Goal: Task Accomplishment & Management: Complete application form

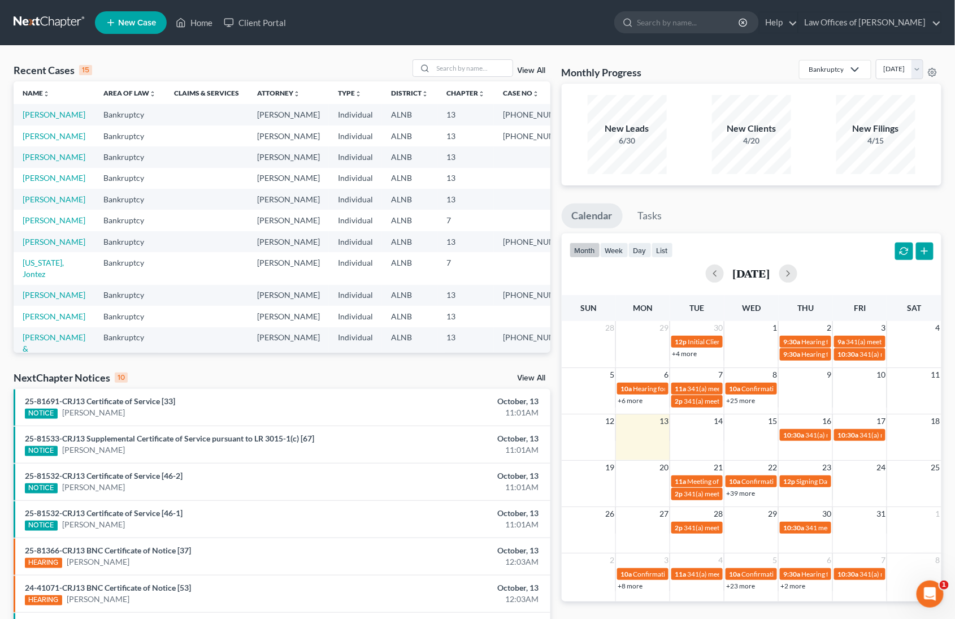
click at [43, 210] on td "[PERSON_NAME]" at bounding box center [54, 199] width 81 height 21
click at [47, 204] on link "[PERSON_NAME]" at bounding box center [54, 199] width 63 height 10
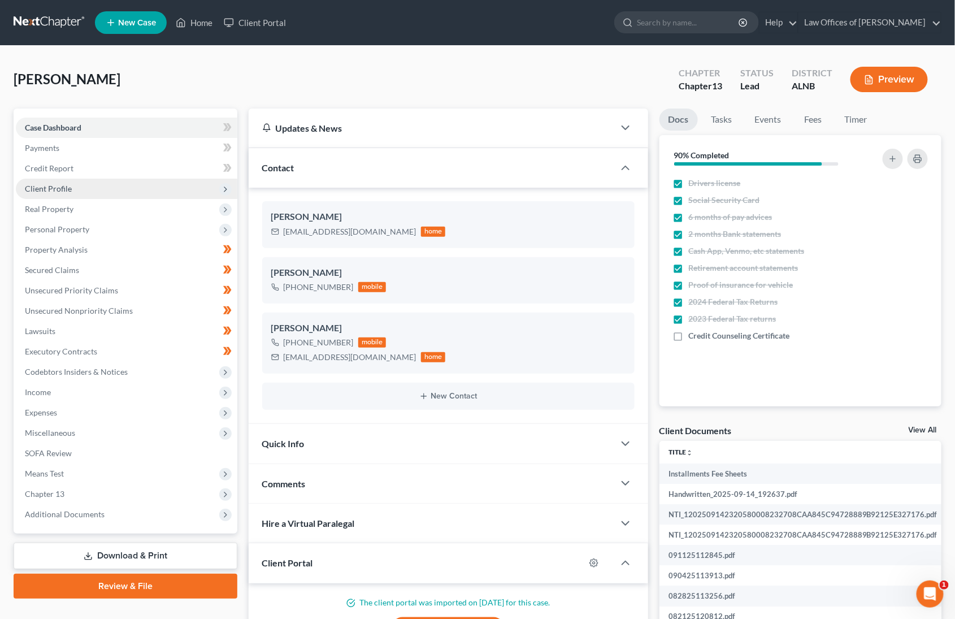
click at [67, 184] on span "Client Profile" at bounding box center [48, 189] width 47 height 10
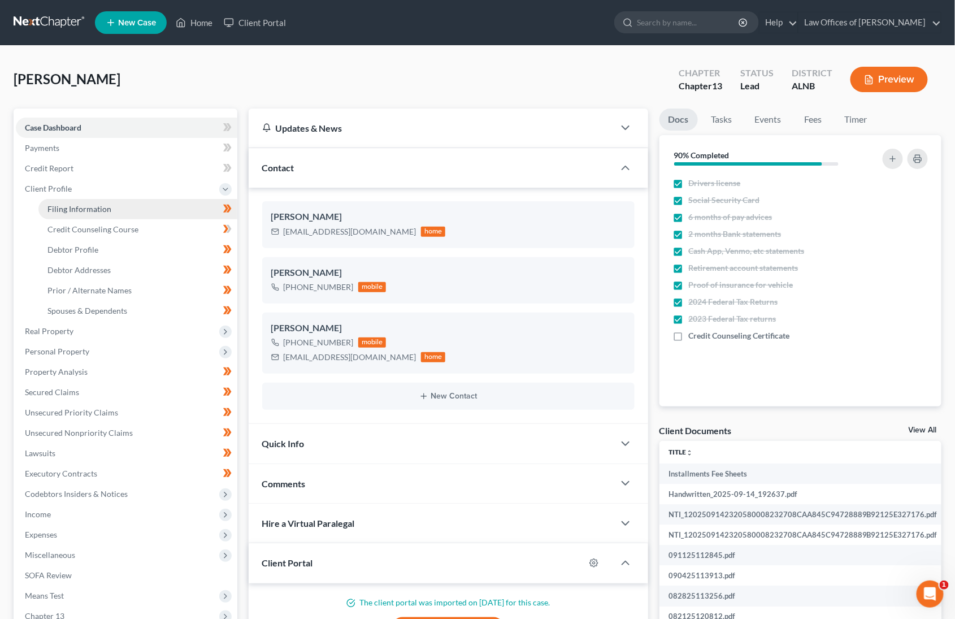
click at [89, 204] on span "Filing Information" at bounding box center [79, 209] width 64 height 10
select select "1"
select select "0"
select select "3"
select select "0"
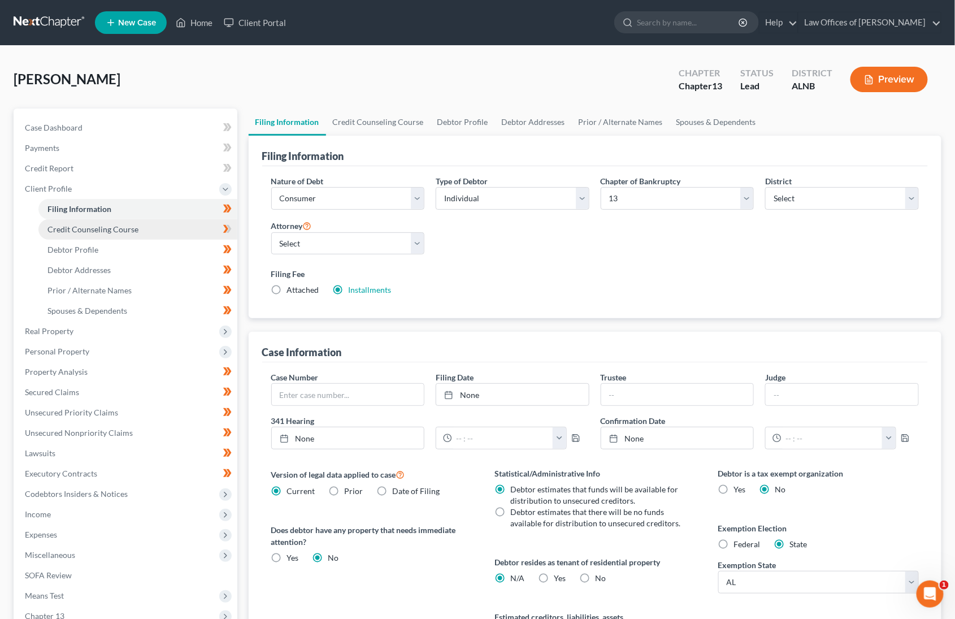
click at [97, 224] on span "Credit Counseling Course" at bounding box center [92, 229] width 91 height 10
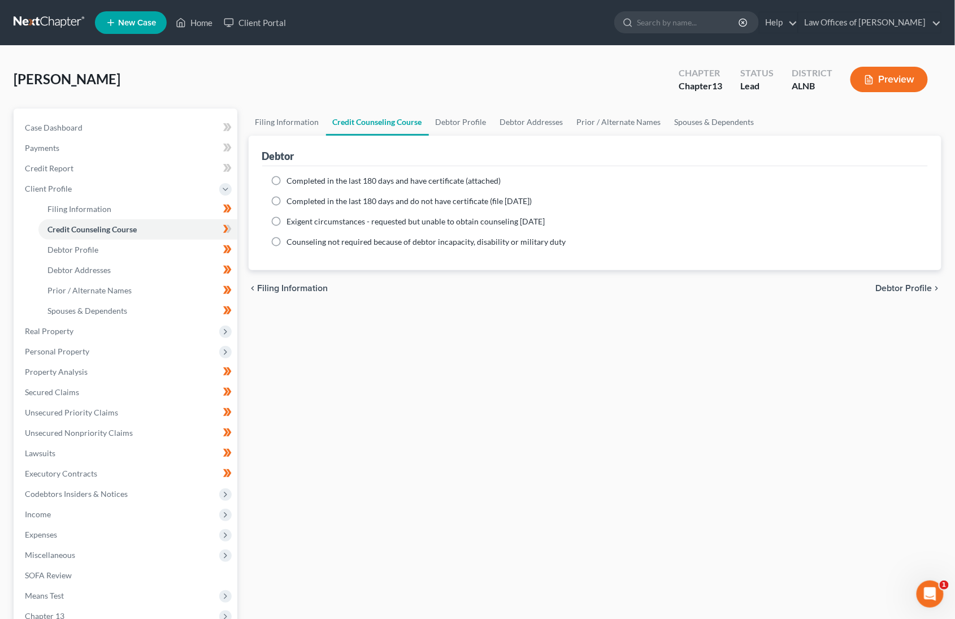
click at [287, 179] on label "Completed in the last 180 days and have certificate (attached)" at bounding box center [394, 180] width 214 height 11
click at [292, 179] on input "Completed in the last 180 days and have certificate (attached)" at bounding box center [295, 178] width 7 height 7
radio input "true"
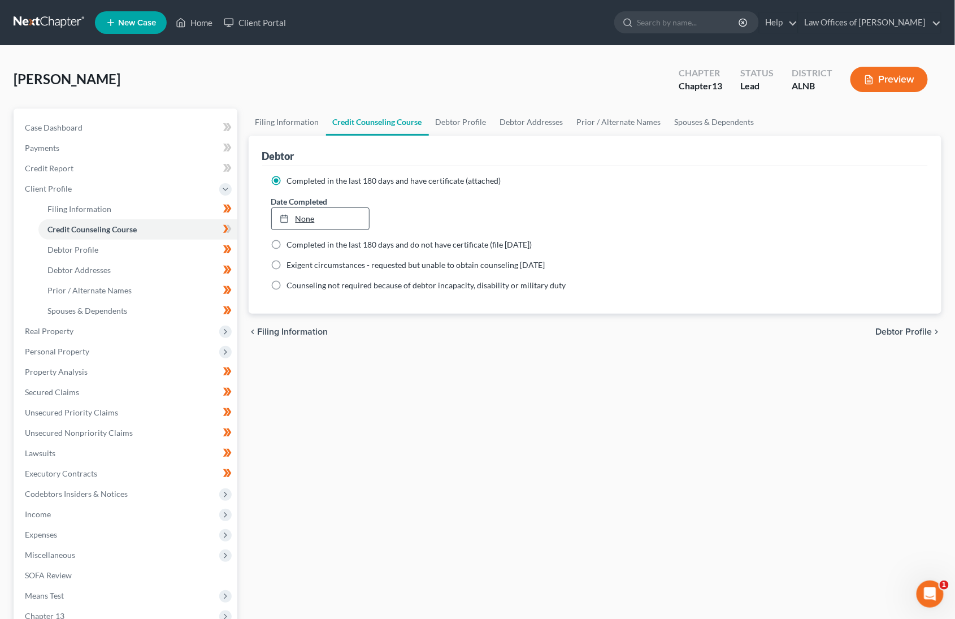
click at [311, 220] on link "None" at bounding box center [320, 218] width 97 height 21
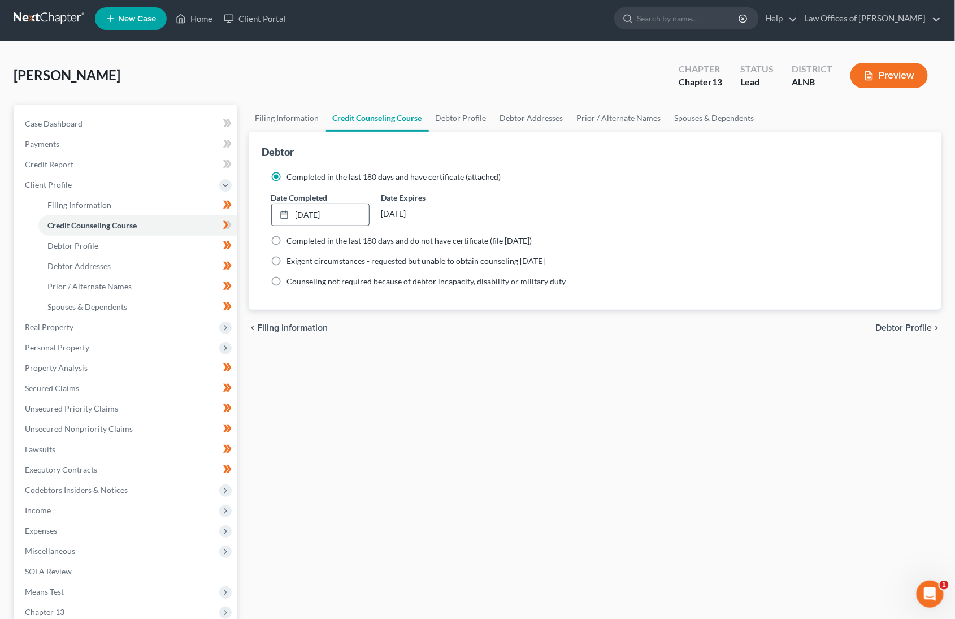
scroll to position [3, 0]
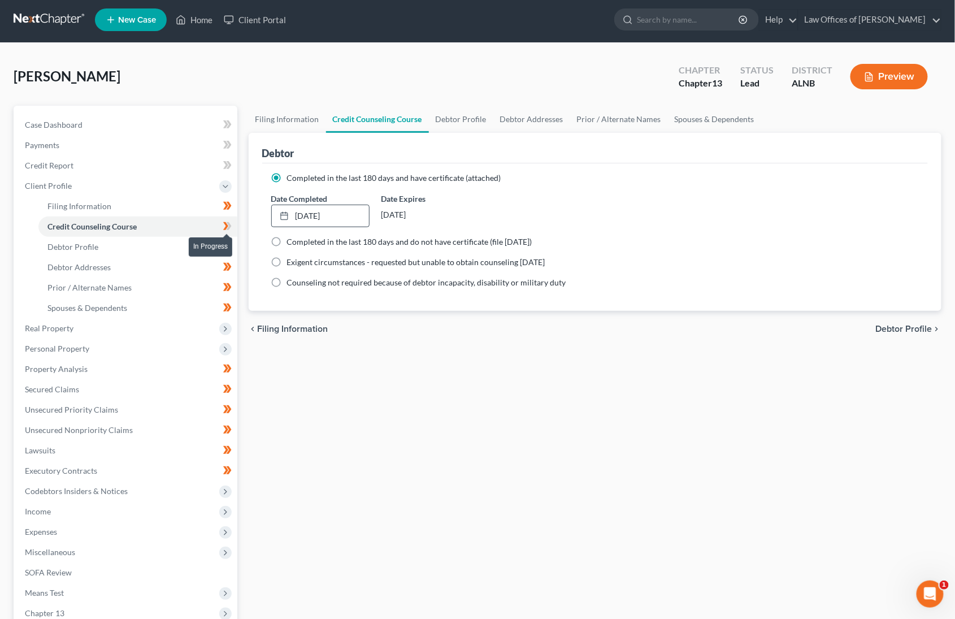
click at [229, 227] on icon at bounding box center [227, 226] width 8 height 14
click at [115, 322] on span "Real Property" at bounding box center [127, 328] width 222 height 20
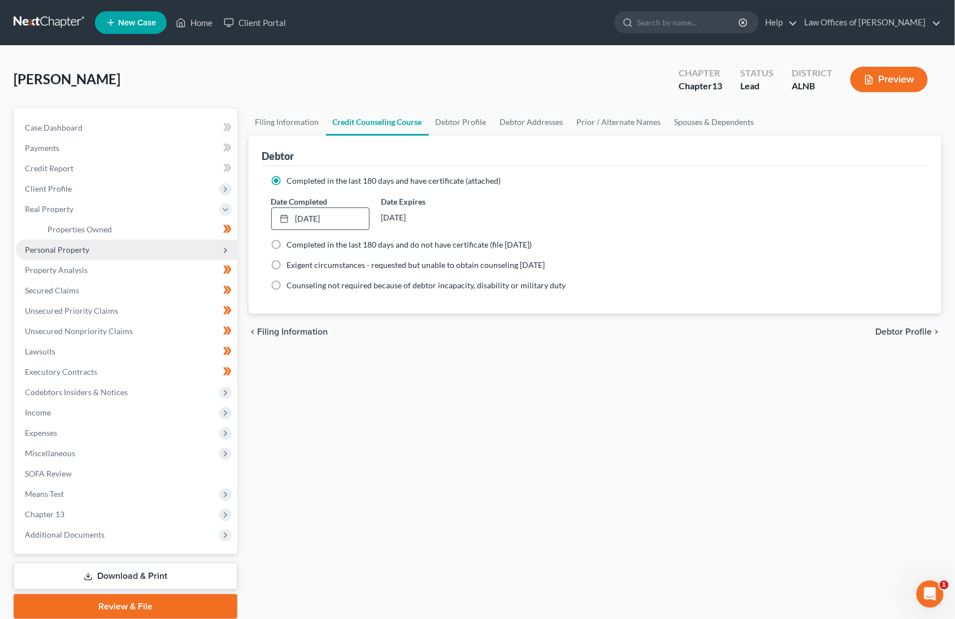
scroll to position [0, 0]
click at [141, 228] on link "Properties Owned" at bounding box center [137, 229] width 199 height 20
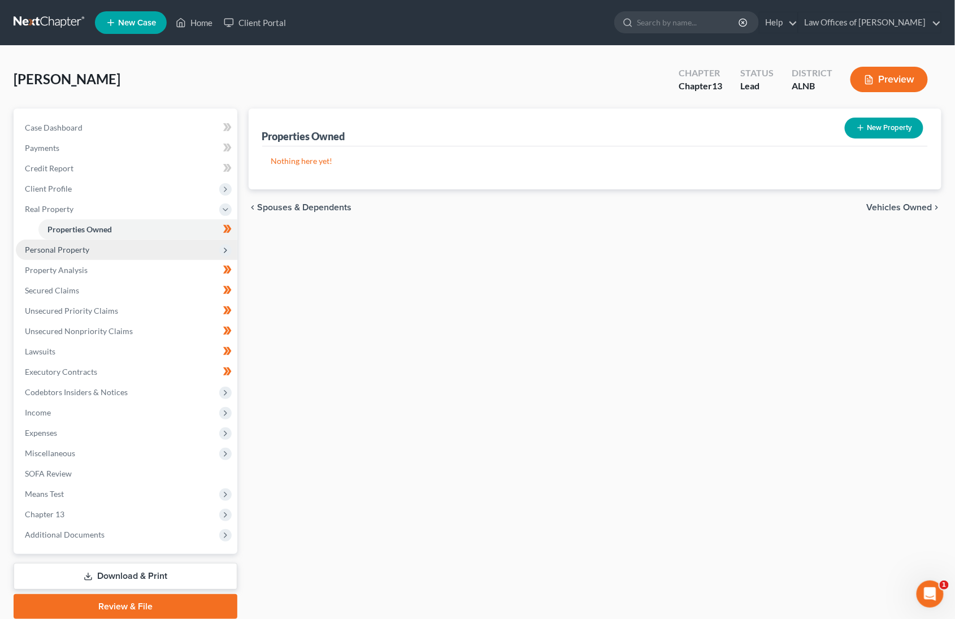
click at [133, 248] on span "Personal Property" at bounding box center [127, 250] width 222 height 20
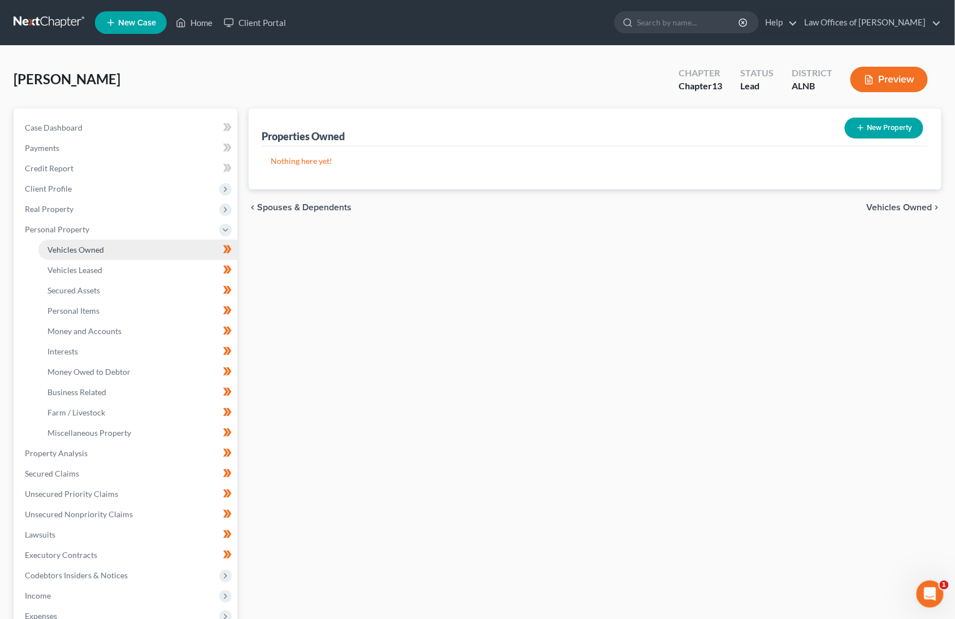
click at [131, 254] on link "Vehicles Owned" at bounding box center [137, 250] width 199 height 20
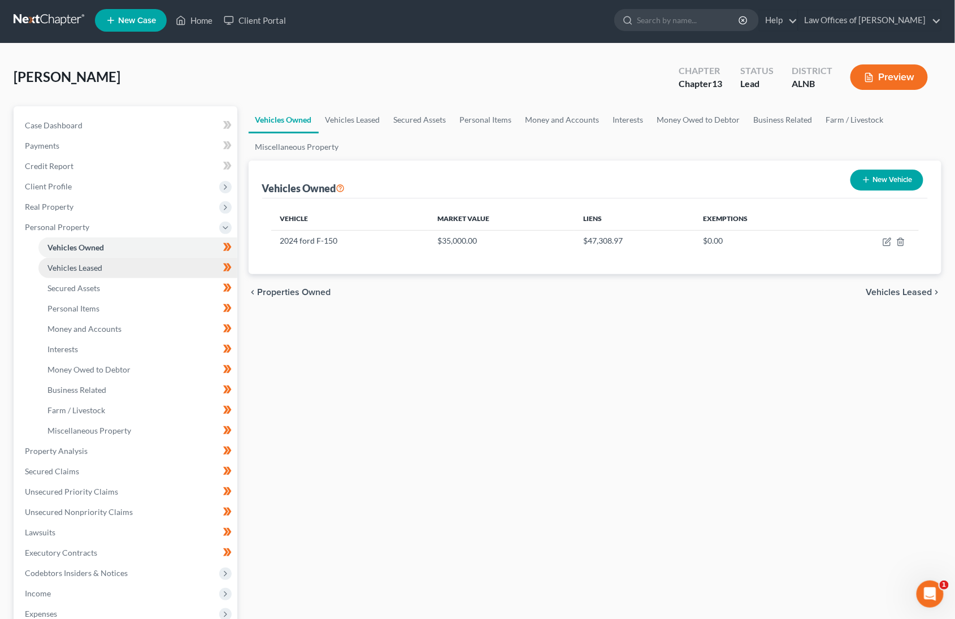
click at [132, 261] on link "Vehicles Leased" at bounding box center [137, 268] width 199 height 20
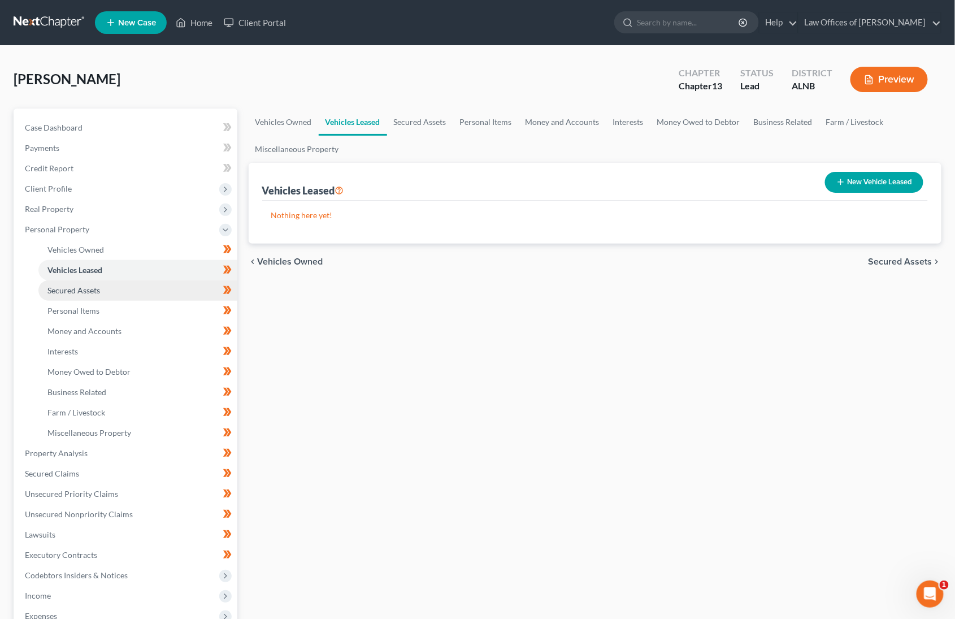
click at [136, 280] on link "Secured Assets" at bounding box center [137, 290] width 199 height 20
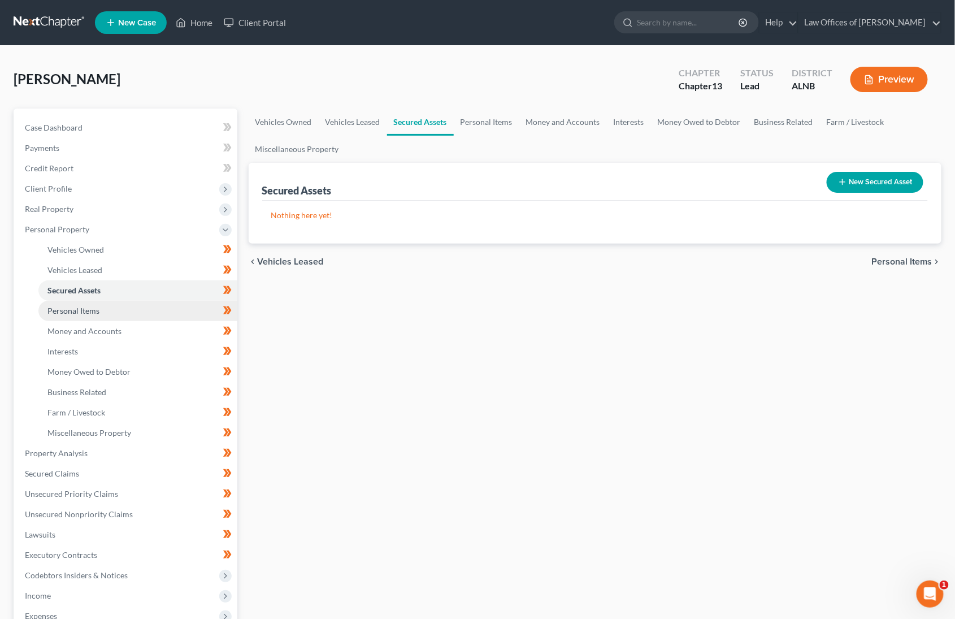
click at [131, 301] on link "Personal Items" at bounding box center [137, 311] width 199 height 20
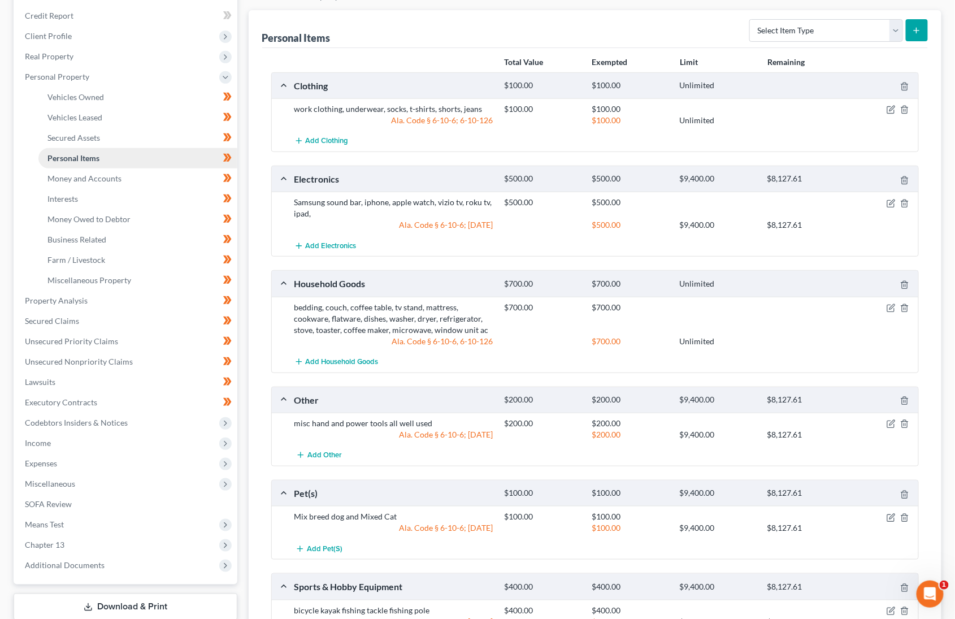
scroll to position [156, 0]
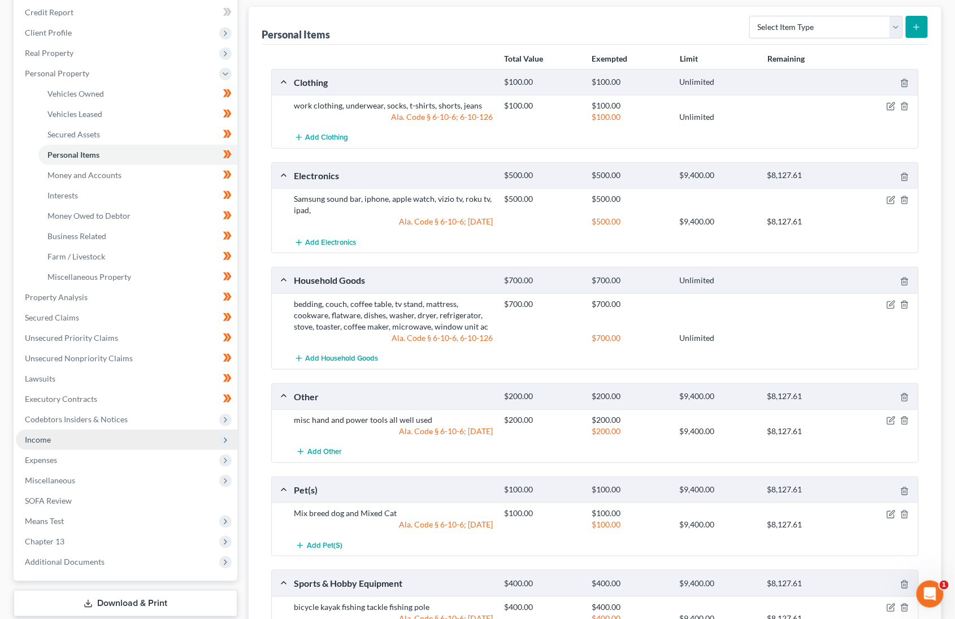
click at [52, 430] on span "Income" at bounding box center [127, 440] width 222 height 20
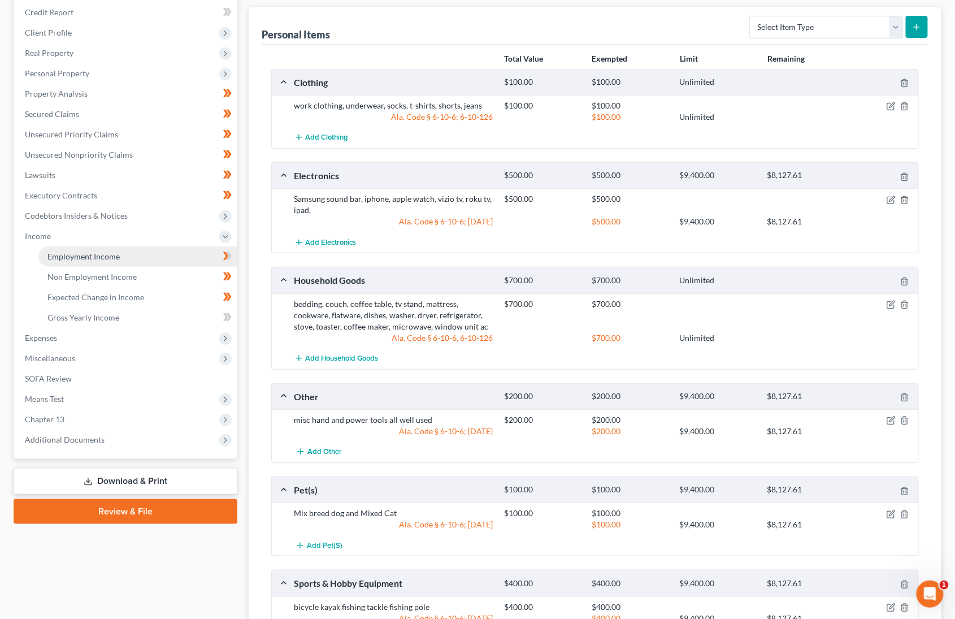
click at [122, 246] on link "Employment Income" at bounding box center [137, 256] width 199 height 20
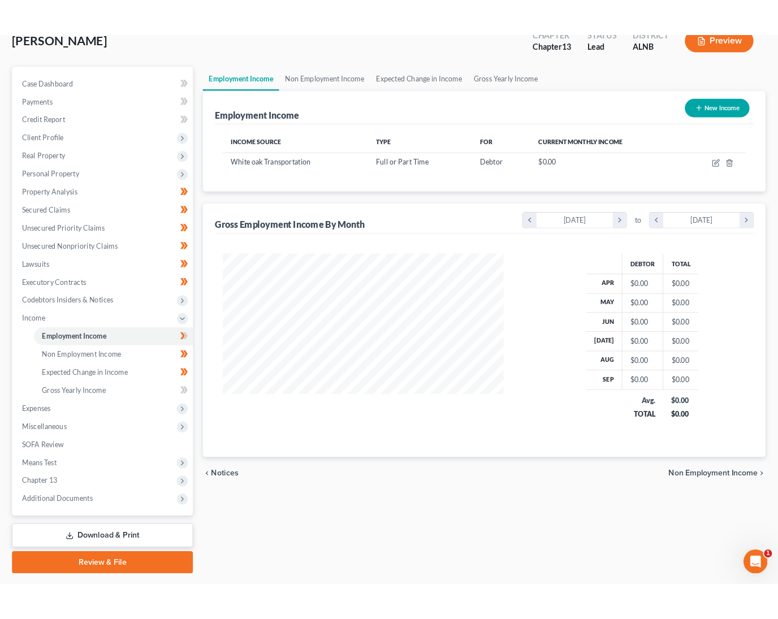
scroll to position [197, 313]
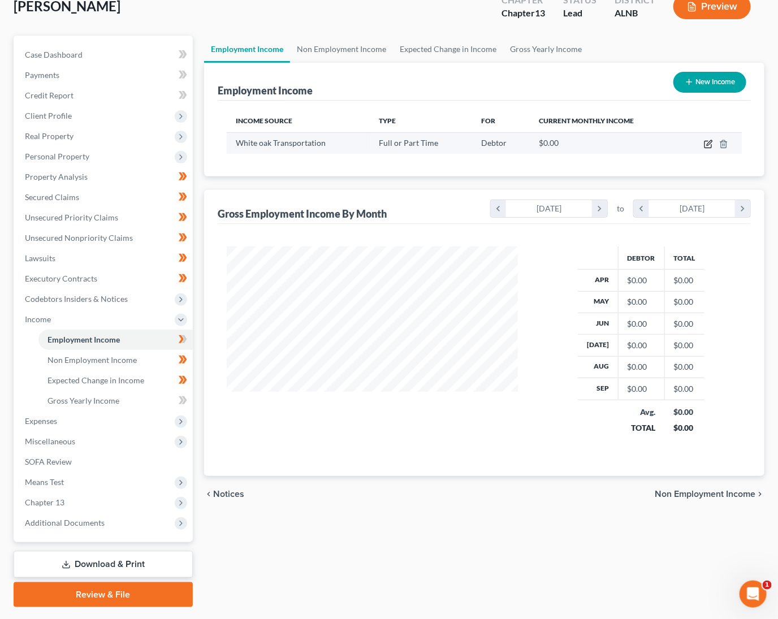
click at [705, 140] on icon "button" at bounding box center [708, 144] width 9 height 9
select select "0"
select select "3"
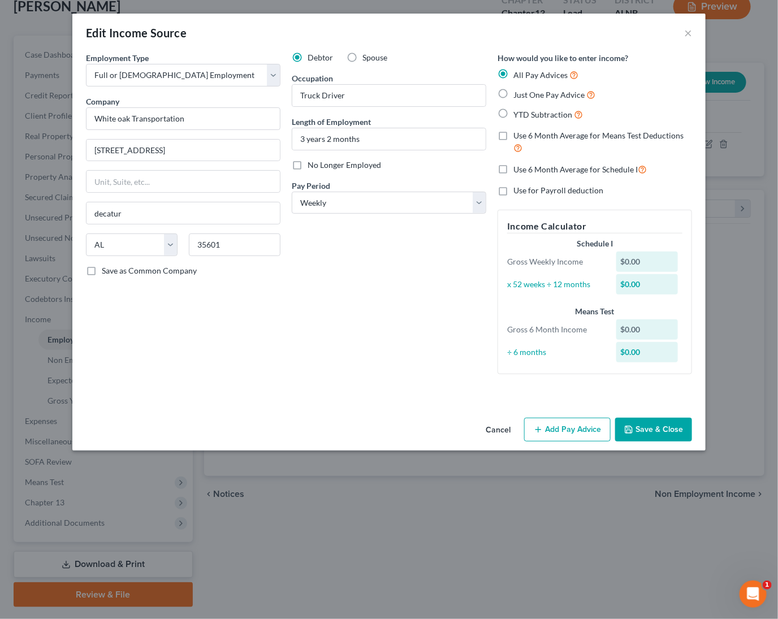
click at [555, 421] on button "Add Pay Advice" at bounding box center [567, 430] width 86 height 24
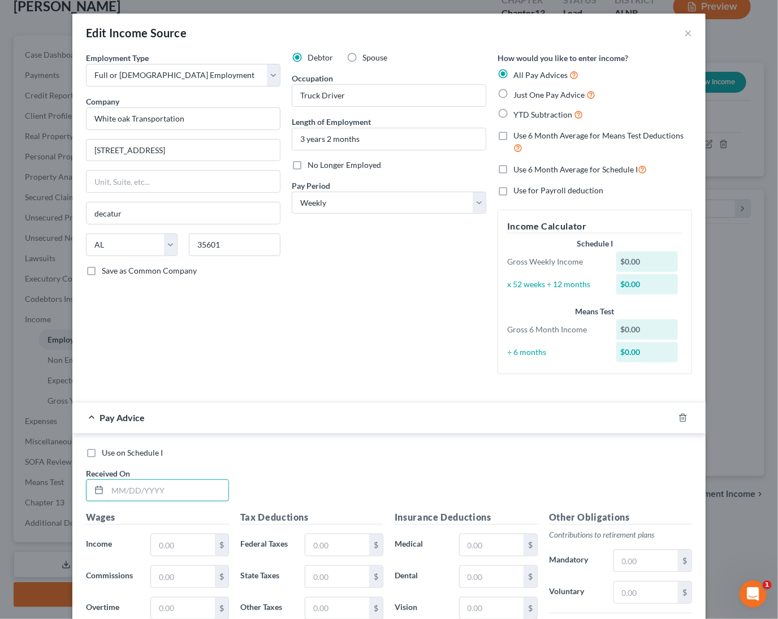
drag, startPoint x: 152, startPoint y: 485, endPoint x: 236, endPoint y: 481, distance: 84.3
click at [159, 483] on input "text" at bounding box center [167, 490] width 121 height 21
type input "[DATE]"
type input "19,69.20"
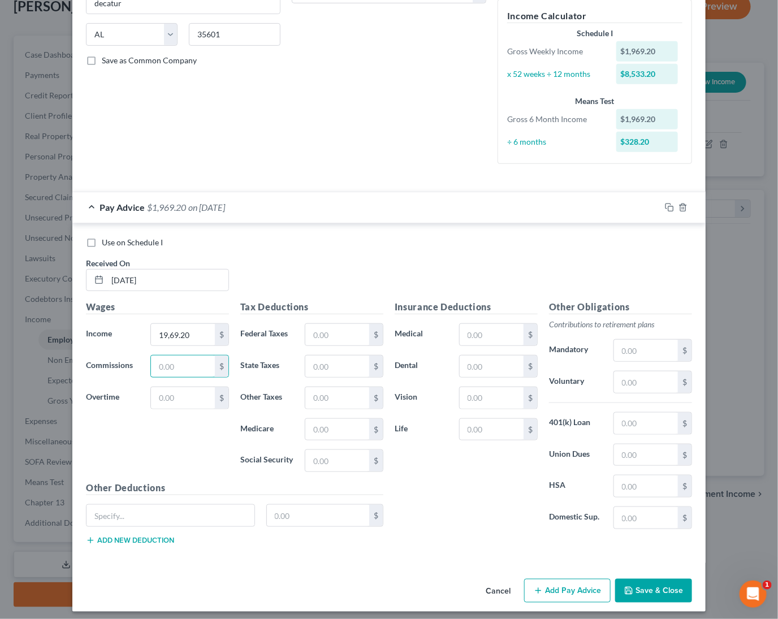
scroll to position [209, 0]
click at [646, 580] on button "Save & Close" at bounding box center [653, 592] width 77 height 24
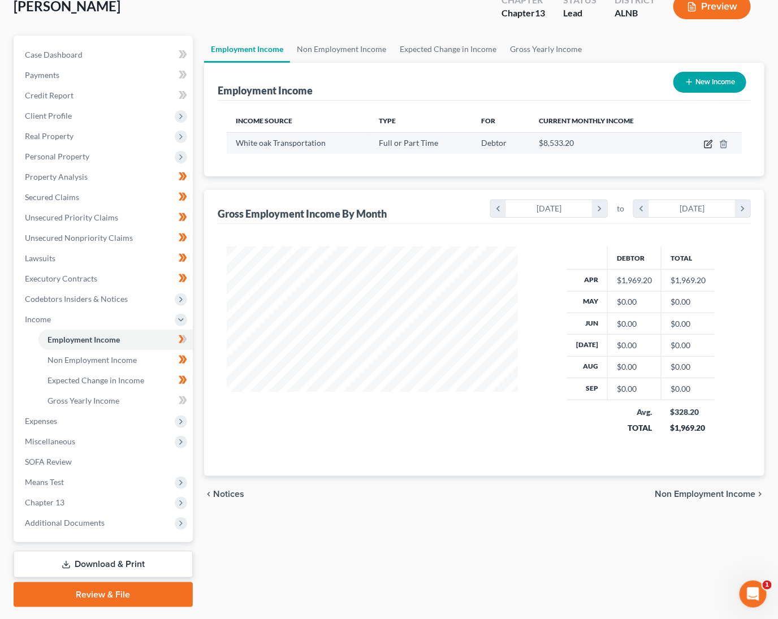
click at [711, 140] on icon "button" at bounding box center [708, 144] width 9 height 9
select select "0"
select select "3"
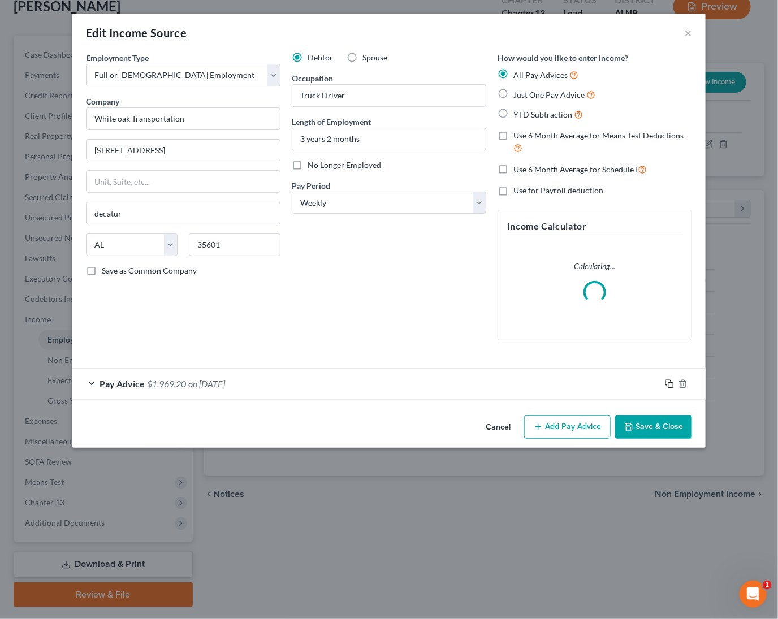
click at [668, 383] on rect "button" at bounding box center [670, 385] width 5 height 5
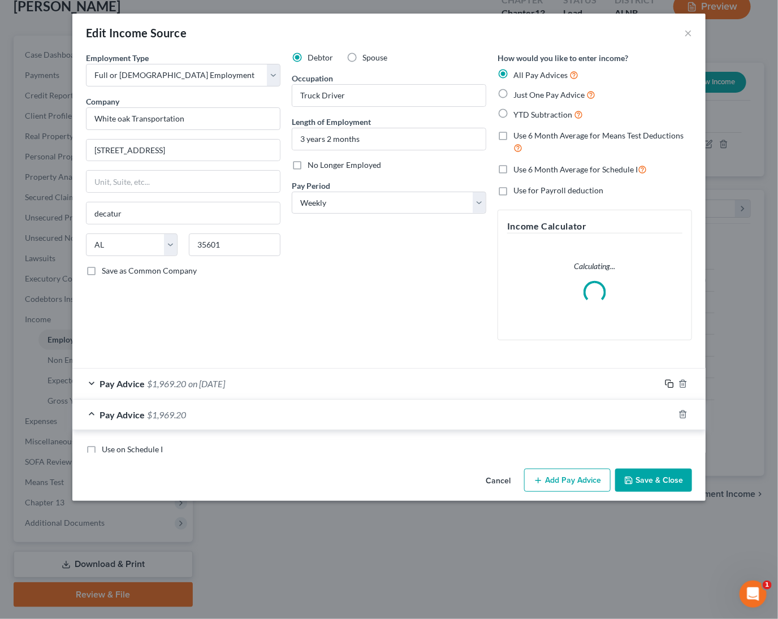
click at [668, 383] on rect "button" at bounding box center [670, 385] width 5 height 5
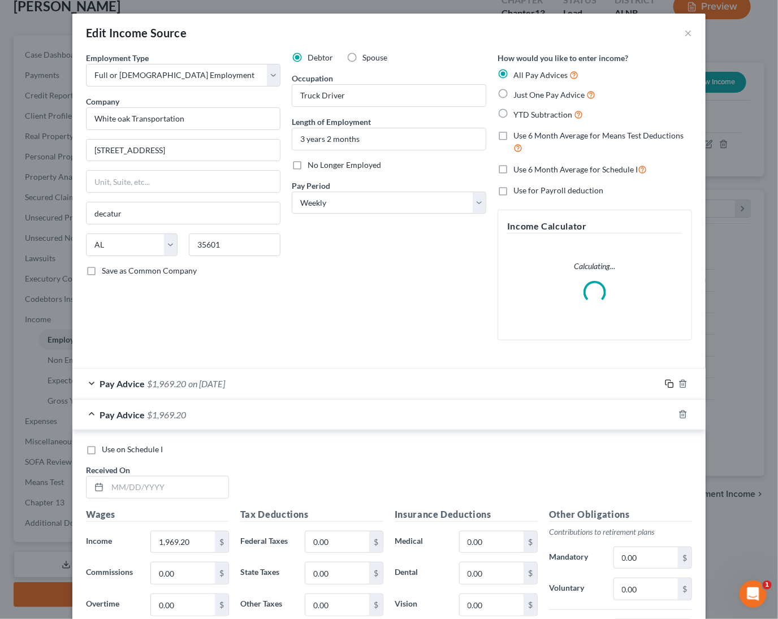
click at [668, 383] on rect "button" at bounding box center [670, 385] width 5 height 5
click at [171, 486] on input "text" at bounding box center [167, 487] width 121 height 21
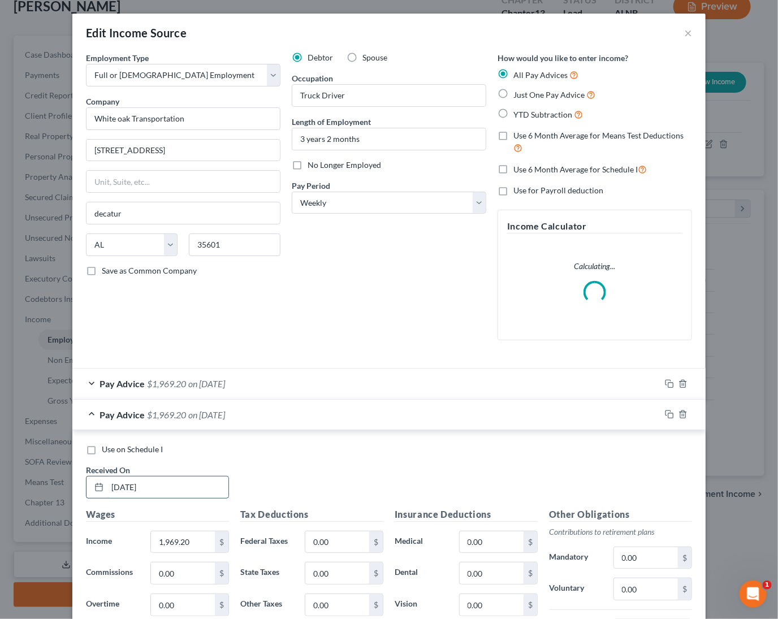
type input "[DATE]"
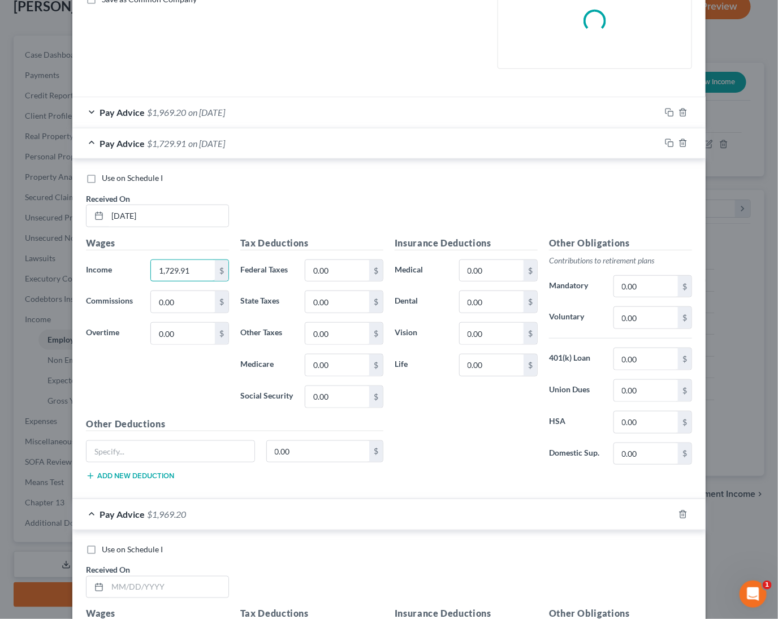
scroll to position [278, 0]
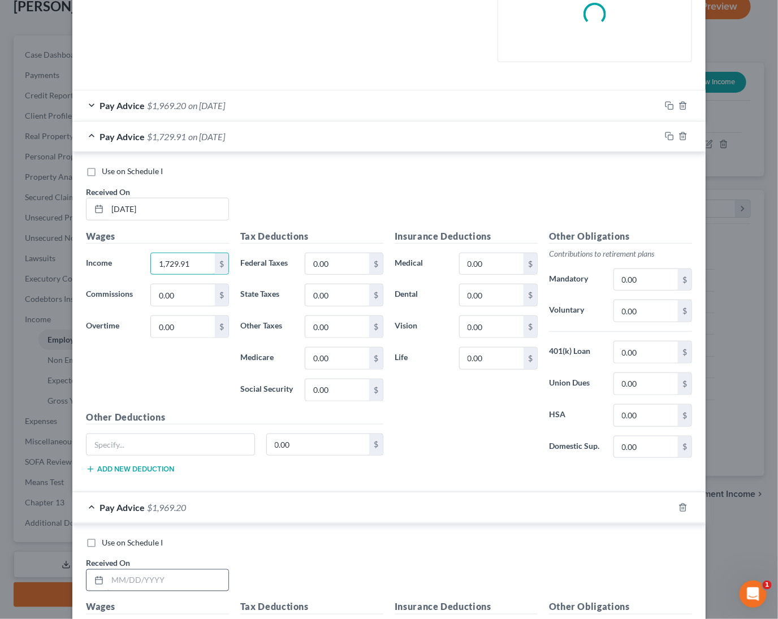
type input "1,729.91"
click at [158, 579] on input "text" at bounding box center [167, 580] width 121 height 21
type input "[DATE]"
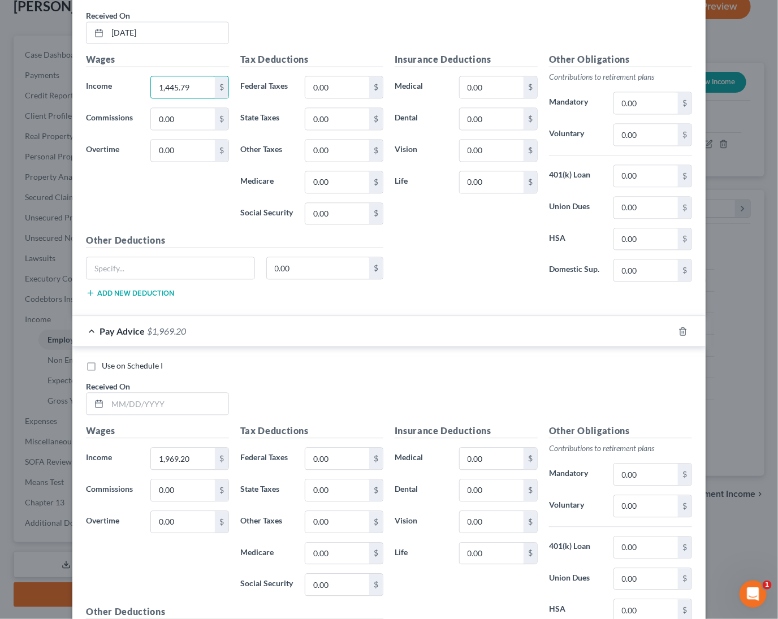
scroll to position [837, 0]
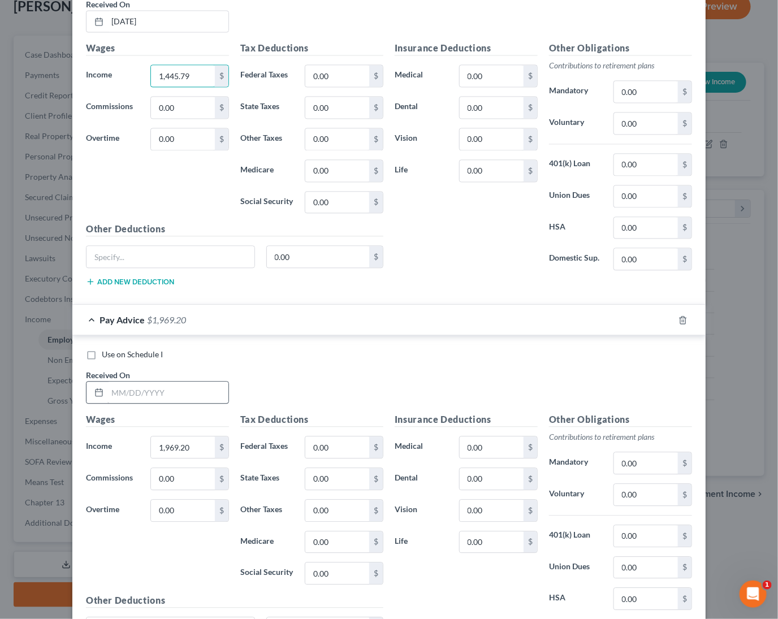
type input "1,445.79"
click at [195, 382] on input "text" at bounding box center [167, 392] width 121 height 21
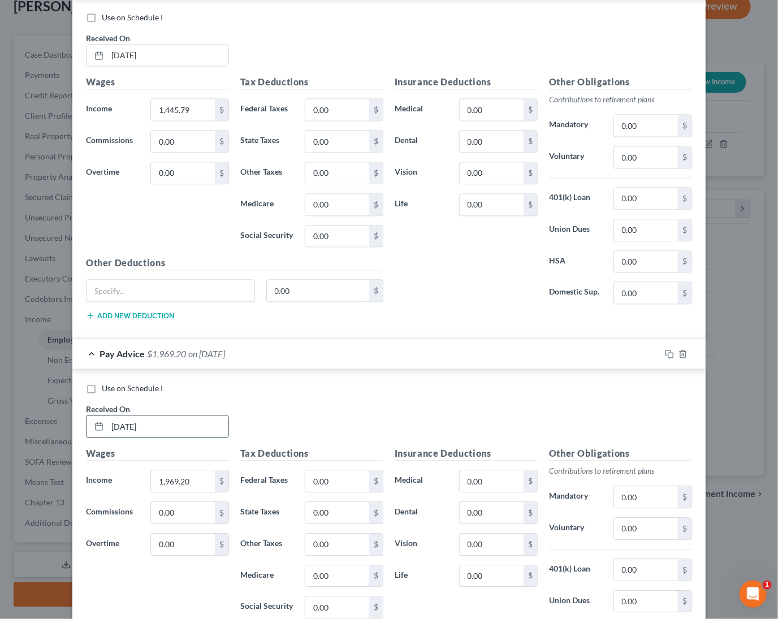
type input "[DATE]"
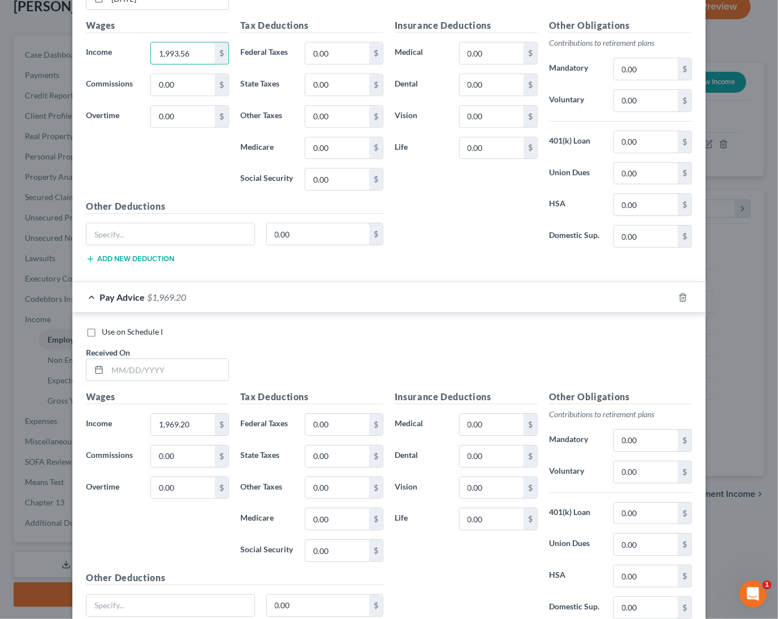
scroll to position [1340, 0]
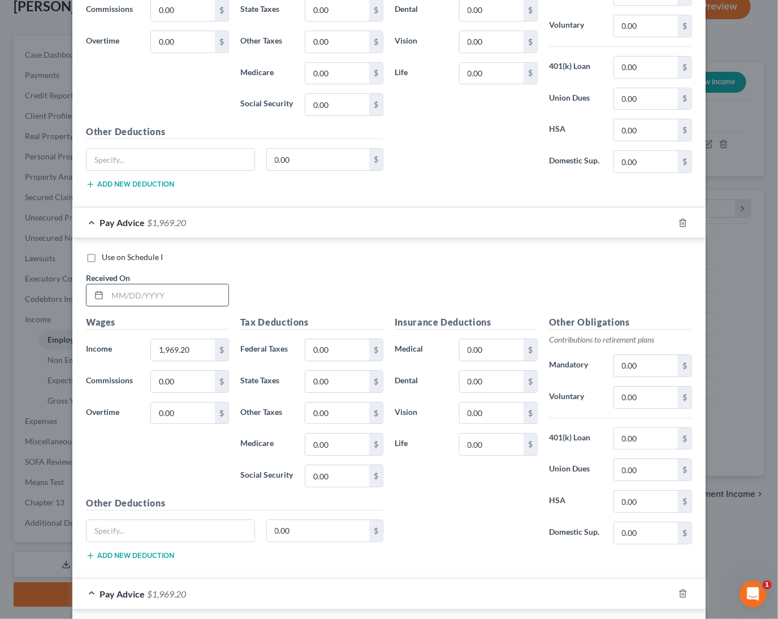
type input "1,993.56"
click at [202, 288] on input "text" at bounding box center [167, 294] width 121 height 21
type input "[DATE]"
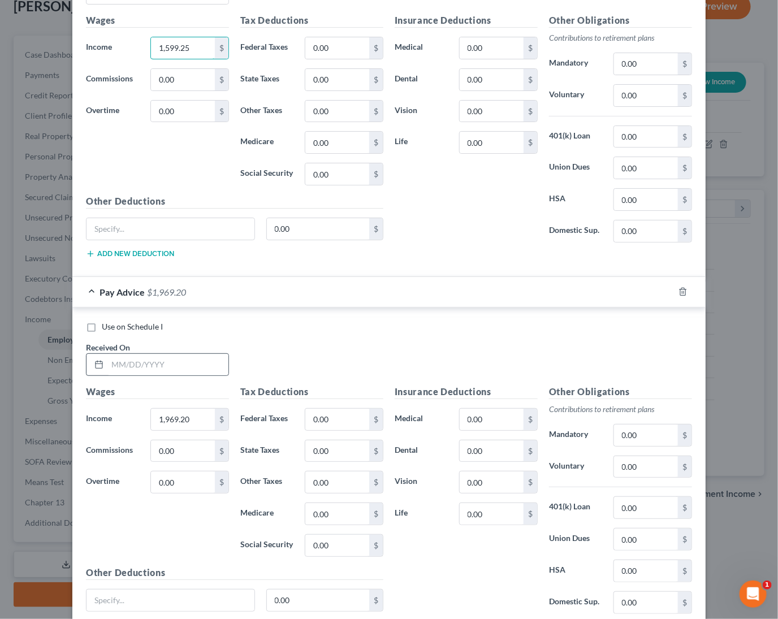
scroll to position [1648, 0]
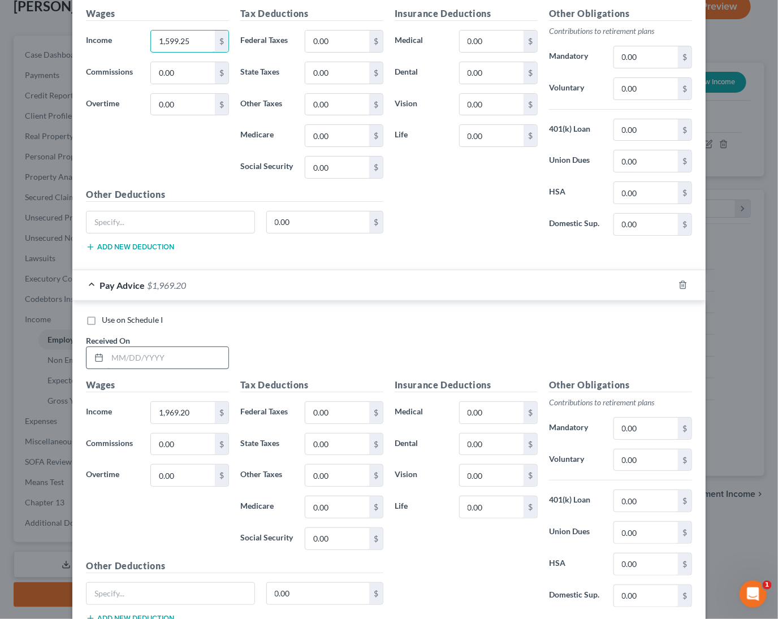
type input "1,599.25"
click at [126, 347] on input "text" at bounding box center [167, 357] width 121 height 21
type input "[DATE]"
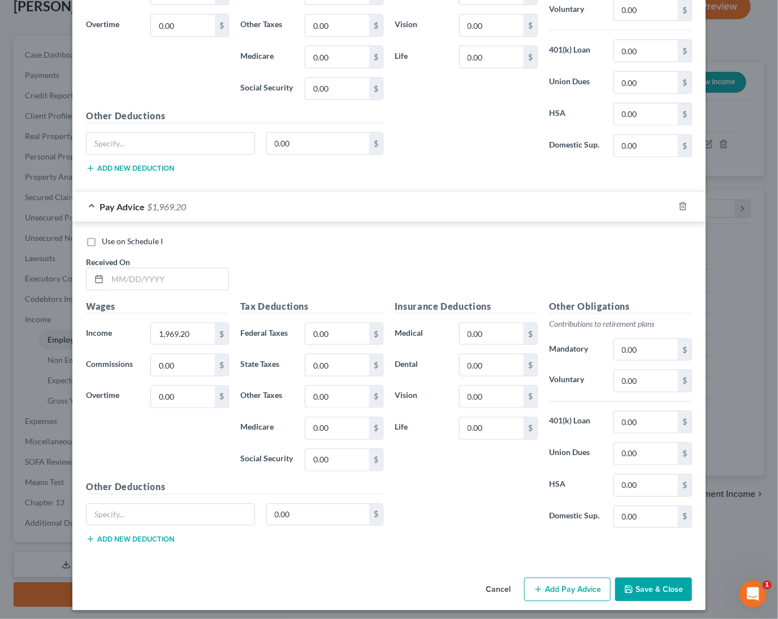
scroll to position [2098, 0]
type input "1,961.40"
click at [180, 273] on input "text" at bounding box center [167, 279] width 121 height 21
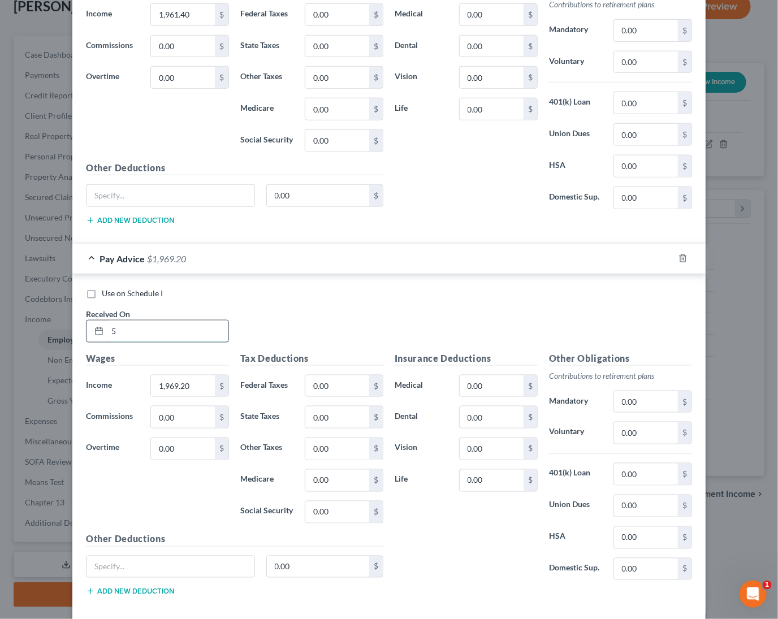
scroll to position [2047, 0]
type input "[DATE]"
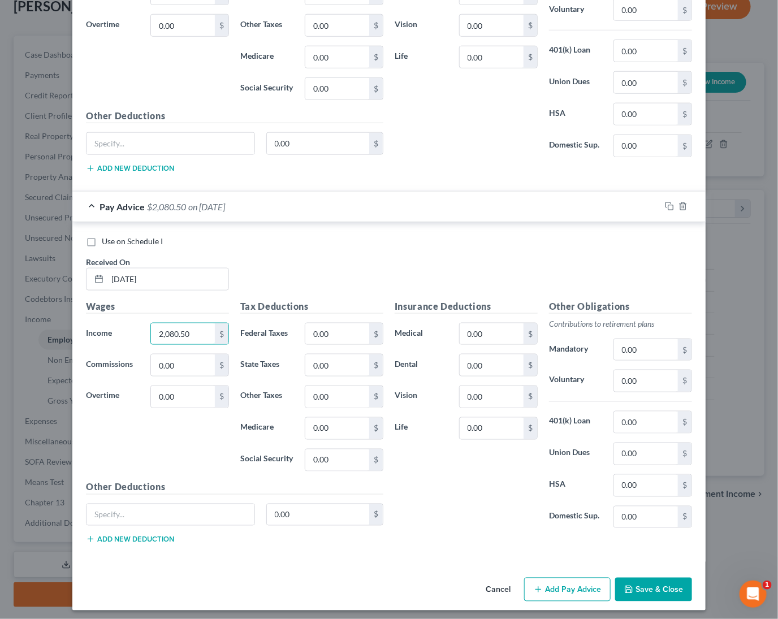
scroll to position [2098, 0]
type input "2,080.50"
click at [665, 202] on icon "button" at bounding box center [669, 206] width 9 height 9
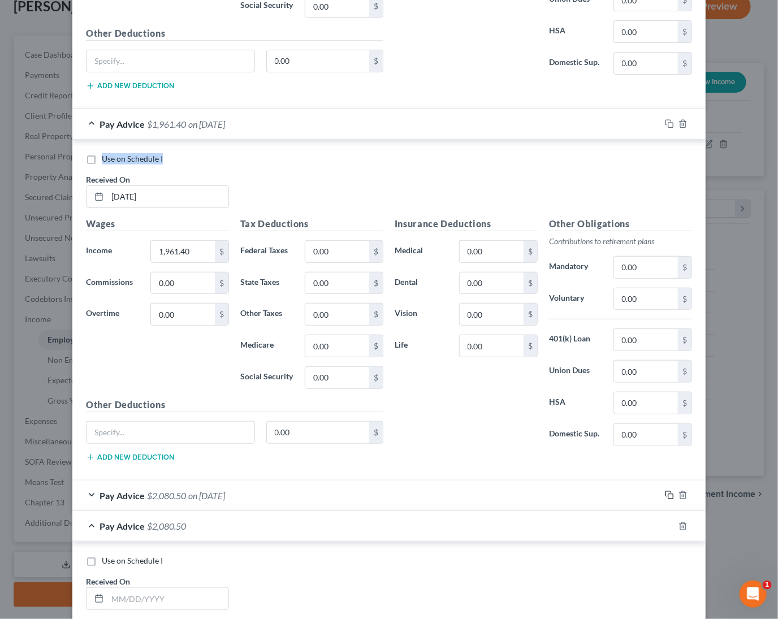
click at [664, 200] on div "Use on Schedule I Received On * [DATE]" at bounding box center [388, 185] width 617 height 64
click at [670, 491] on icon "button" at bounding box center [669, 495] width 9 height 9
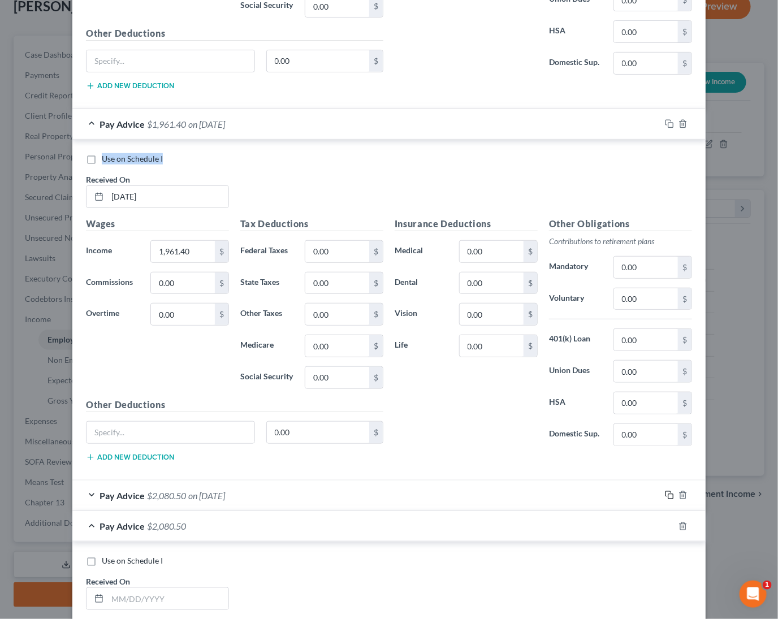
click at [670, 491] on icon "button" at bounding box center [669, 495] width 9 height 9
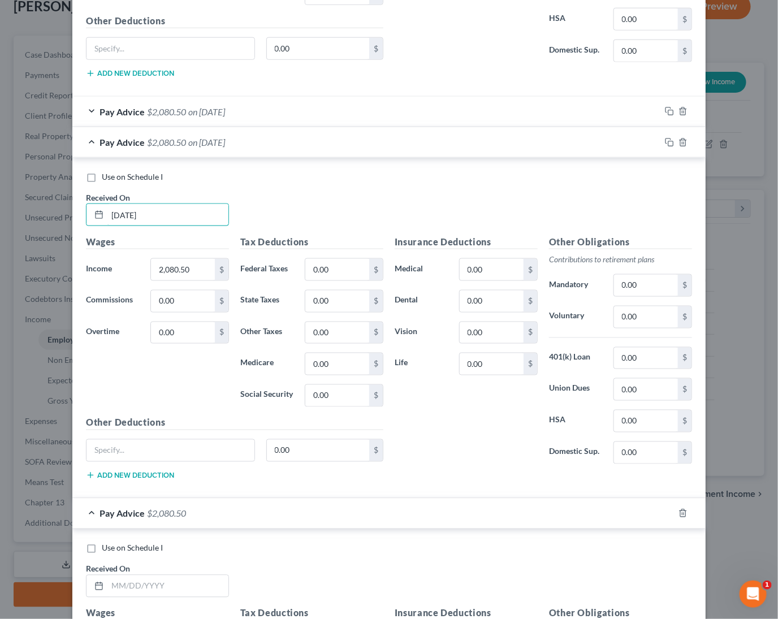
scroll to position [2228, 0]
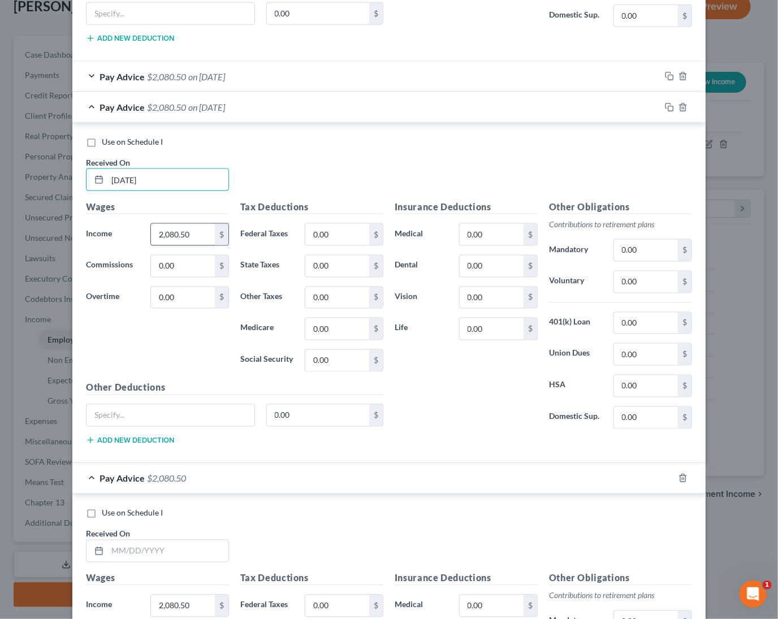
type input "[DATE]"
click at [202, 224] on input "2,080.50" at bounding box center [183, 234] width 64 height 21
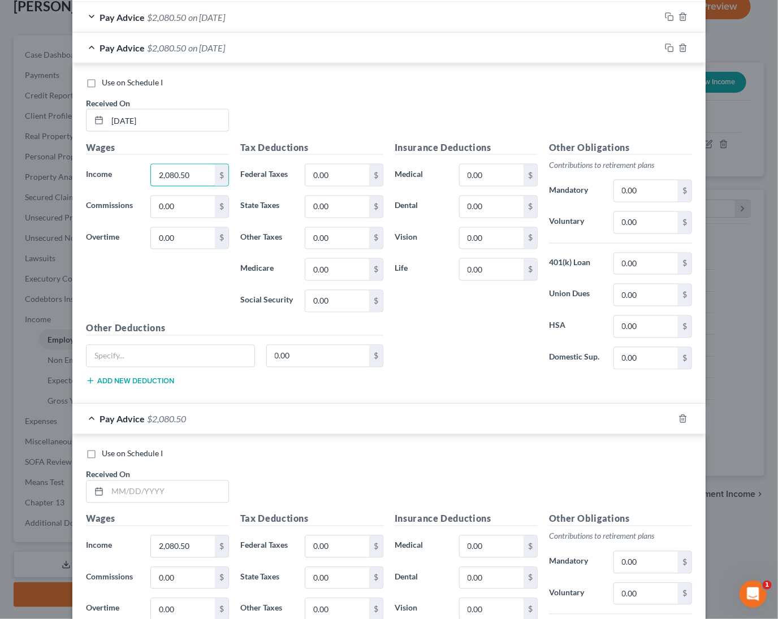
scroll to position [2296, 0]
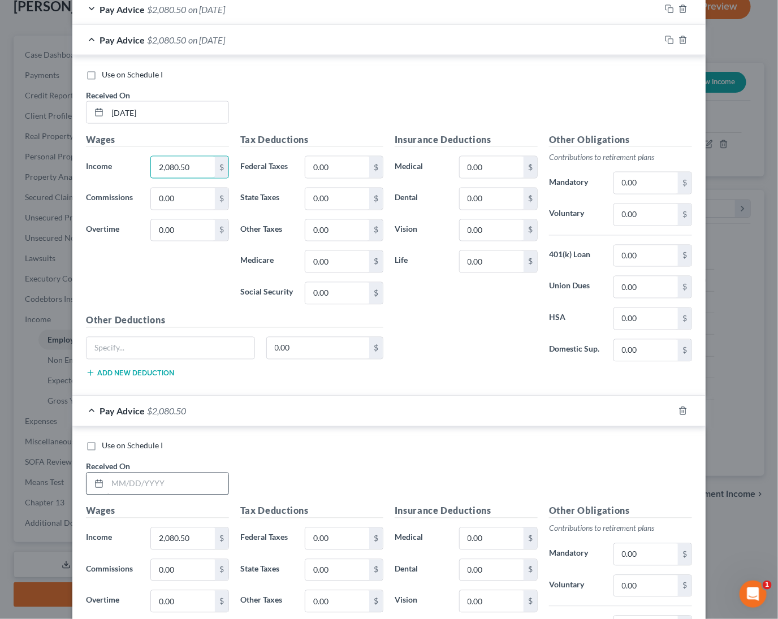
type input "2,080.50"
click at [176, 486] on input "text" at bounding box center [167, 483] width 121 height 21
type input "[DATE]"
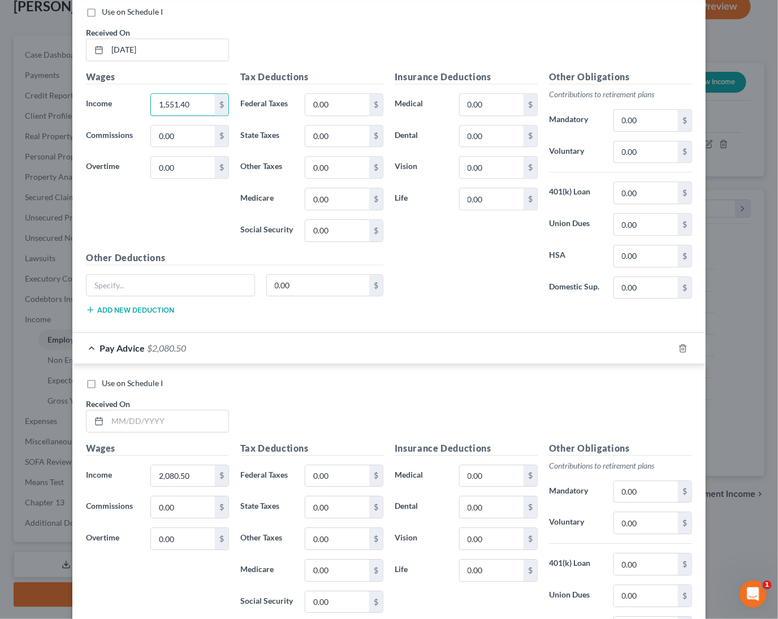
scroll to position [2737, 0]
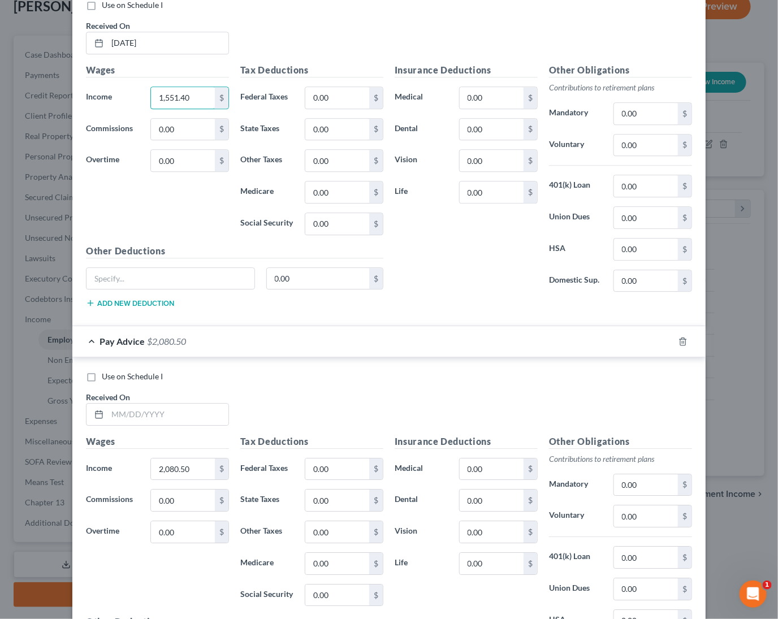
type input "1,551.40"
click at [185, 397] on div "Received On *" at bounding box center [157, 408] width 154 height 34
click at [182, 404] on input "text" at bounding box center [167, 414] width 121 height 21
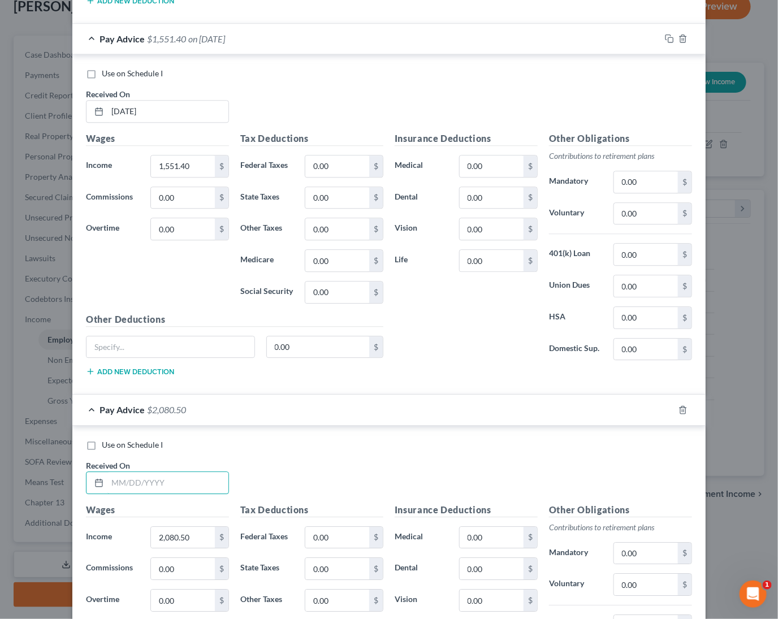
scroll to position [2669, 0]
type input "[DATE]"
type input "1,655"
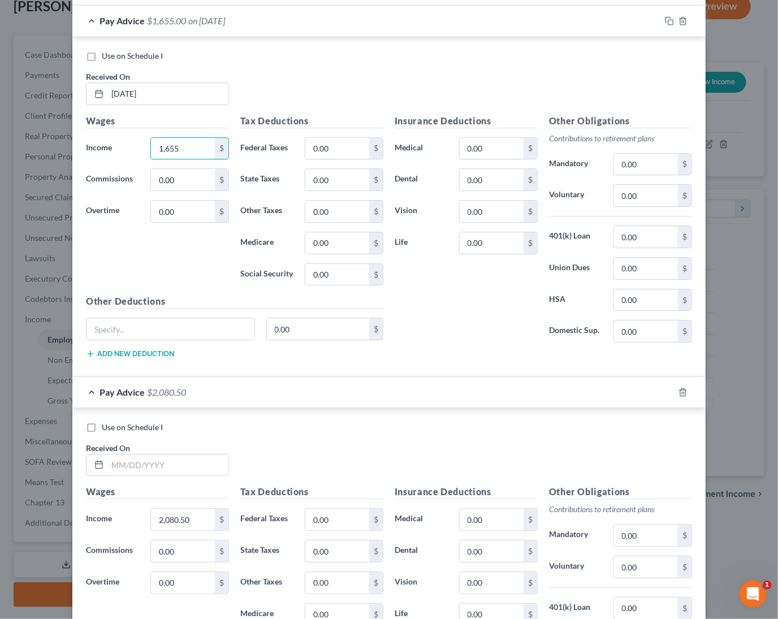
scroll to position [3060, 0]
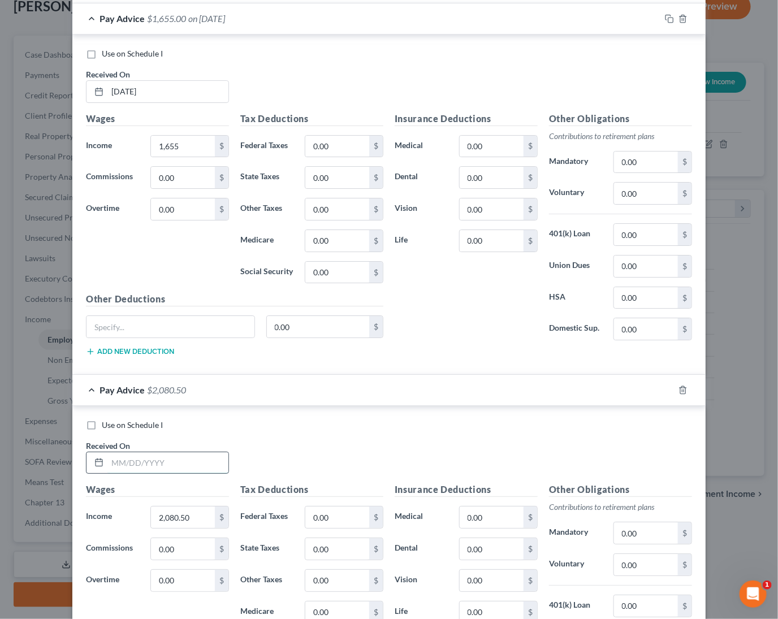
click at [149, 457] on input "text" at bounding box center [167, 462] width 121 height 21
type input "[DATE]"
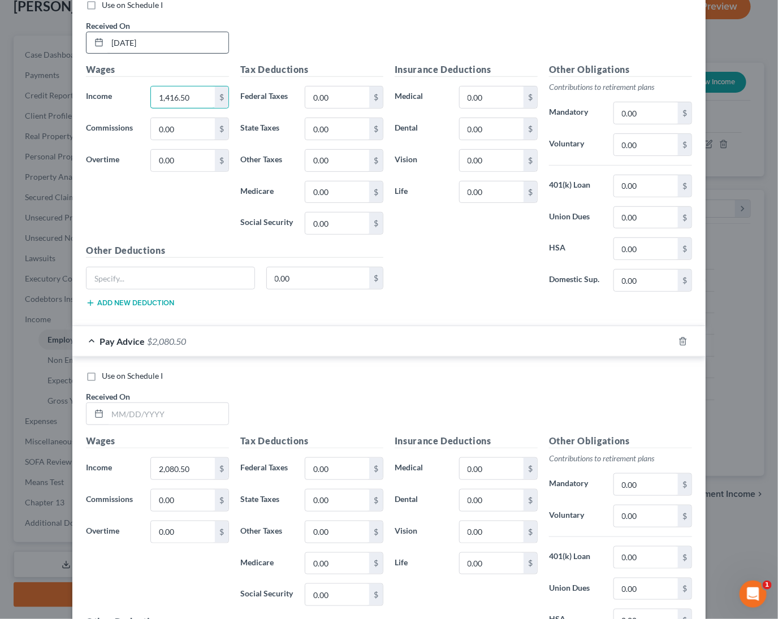
scroll to position [3523, 0]
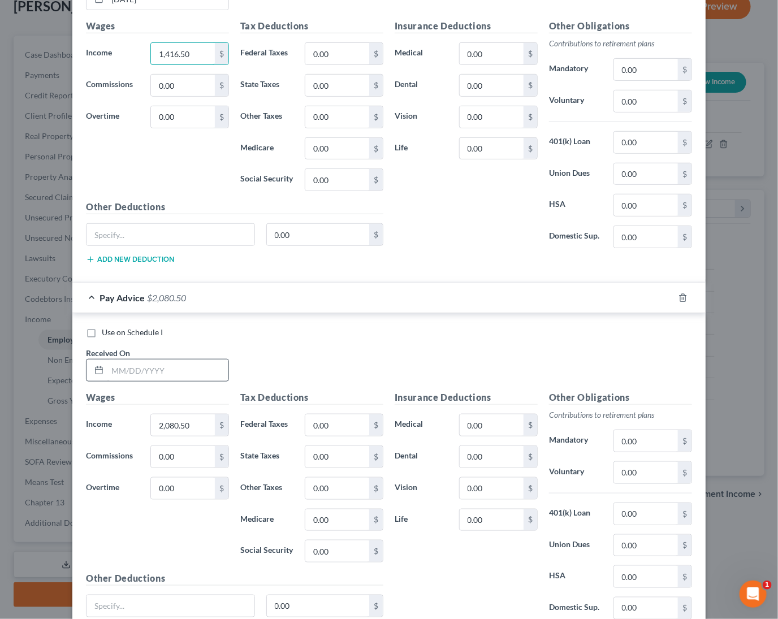
type input "1,416.50"
click at [129, 367] on input "text" at bounding box center [167, 370] width 121 height 21
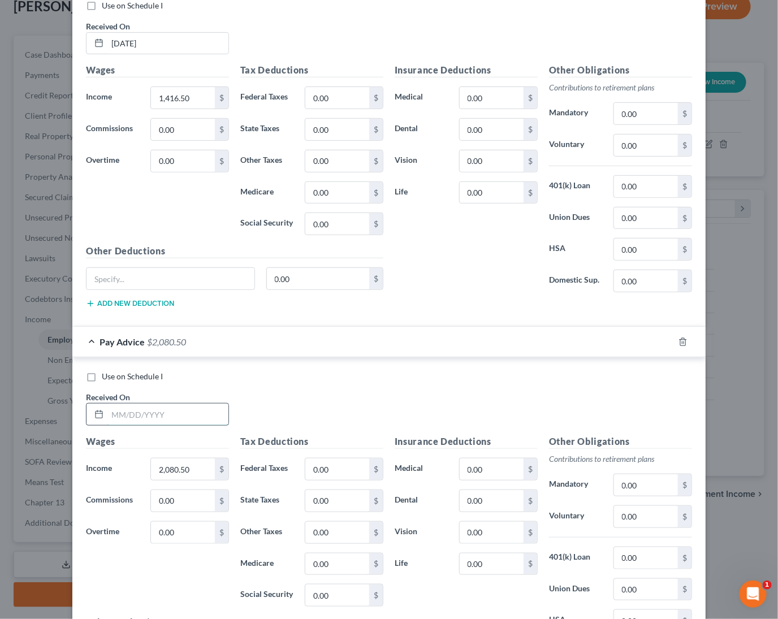
scroll to position [3481, 0]
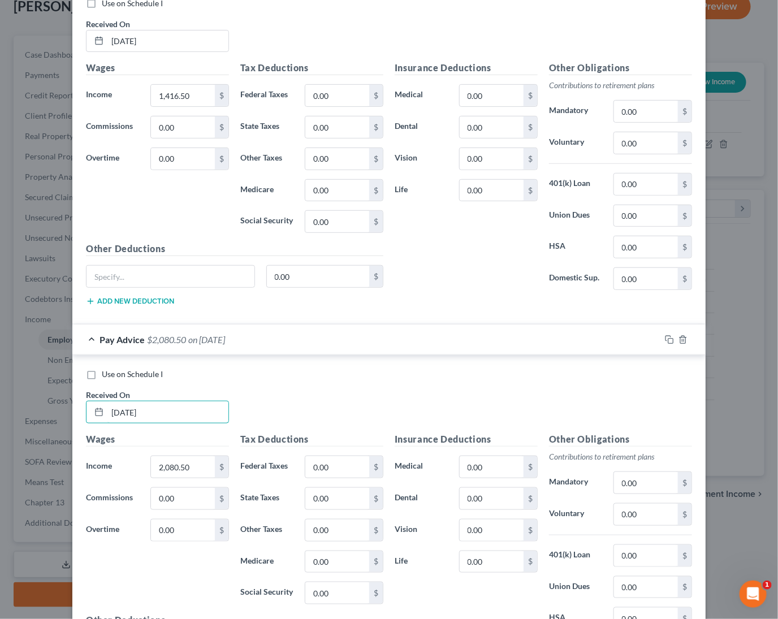
type input "[DATE]"
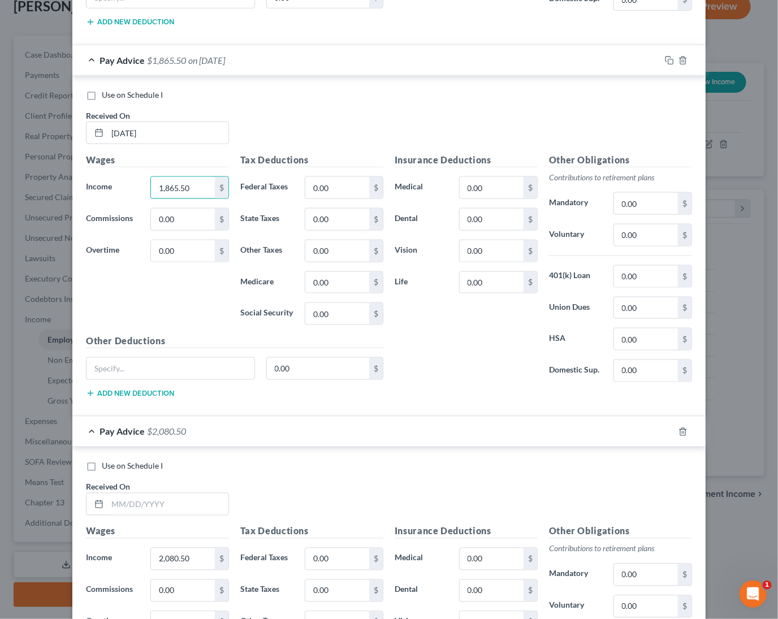
scroll to position [3763, 0]
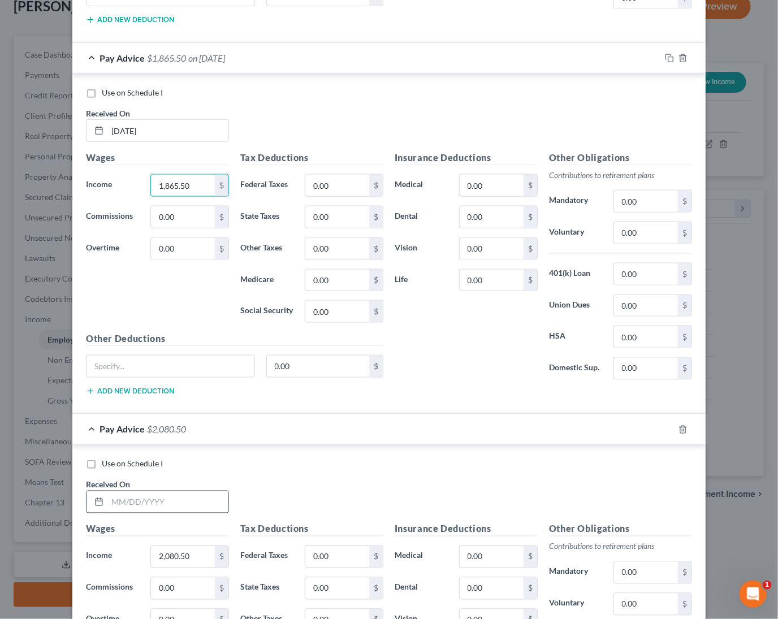
type input "1,865.50"
click at [172, 496] on input "text" at bounding box center [167, 501] width 121 height 21
type input "[DATE]"
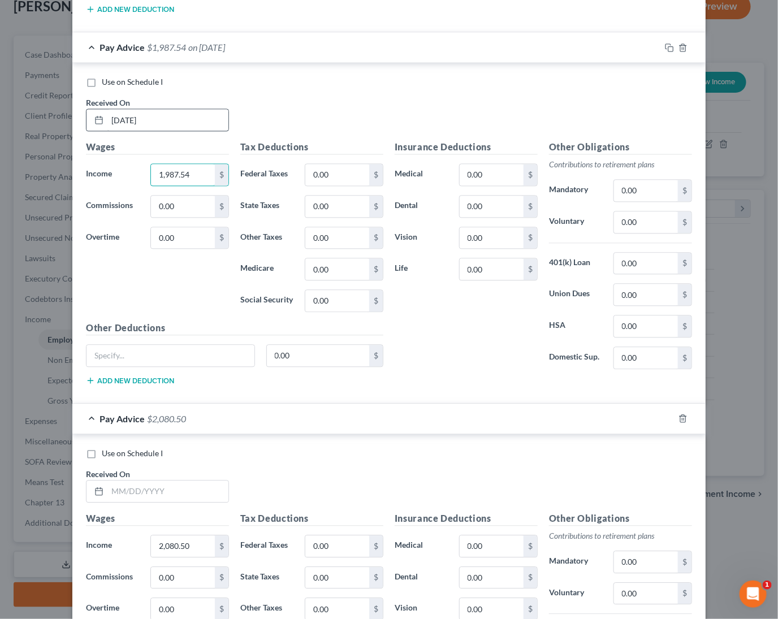
scroll to position [4154, 0]
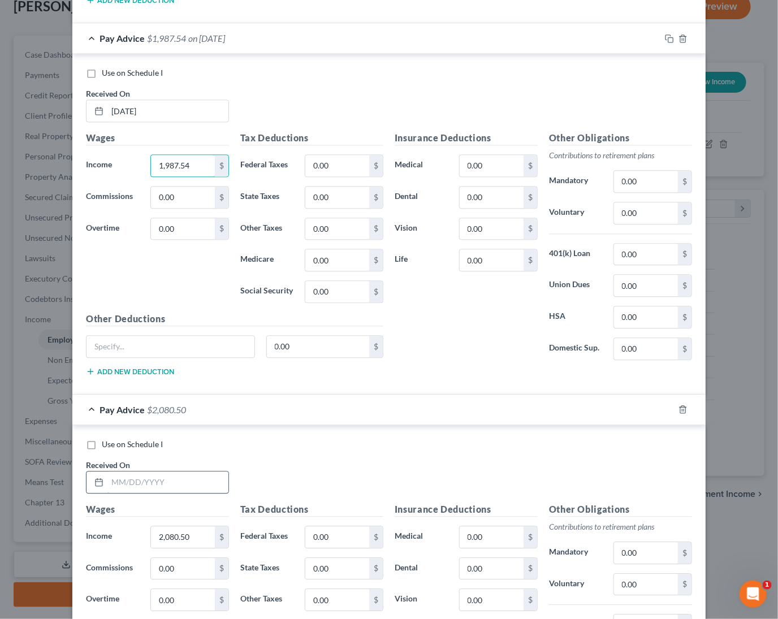
type input "1,987.54"
click at [146, 478] on input "text" at bounding box center [167, 481] width 121 height 21
type input "[DATE]"
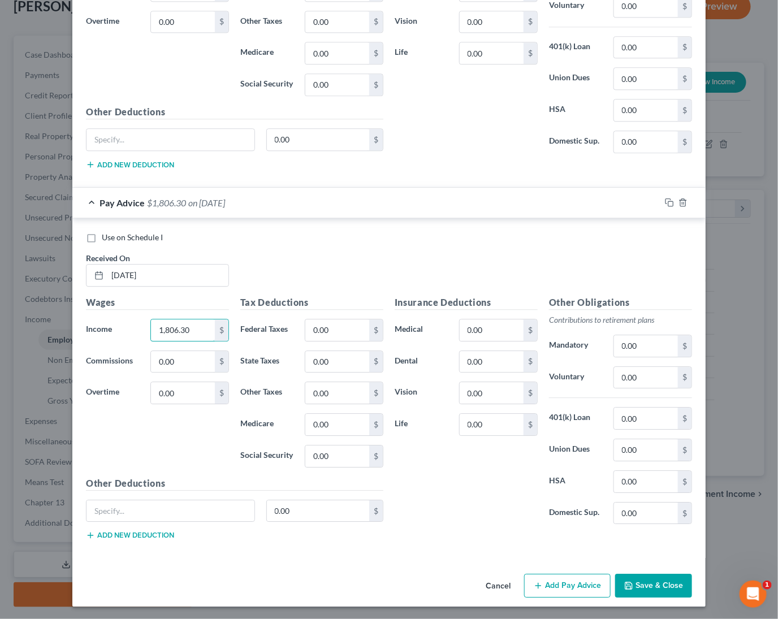
scroll to position [4359, 0]
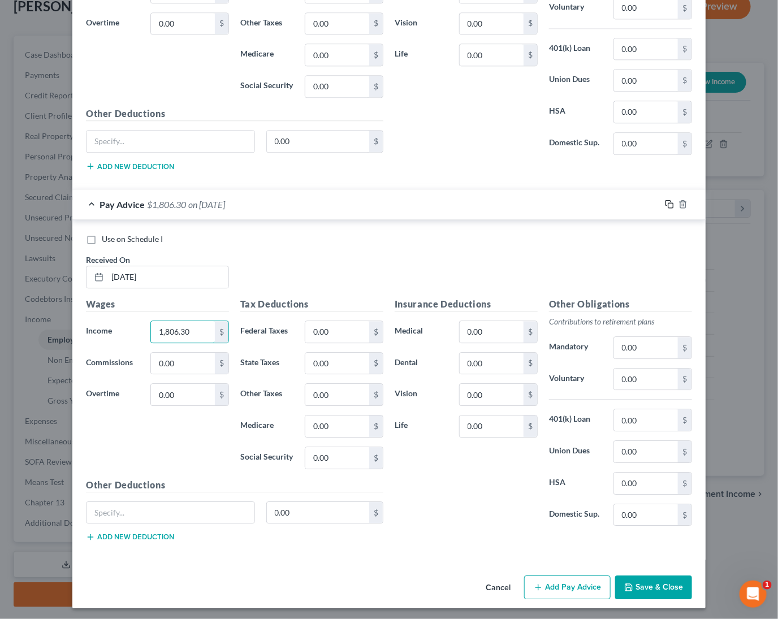
type input "1,806.30"
click at [666, 200] on icon "button" at bounding box center [669, 204] width 9 height 9
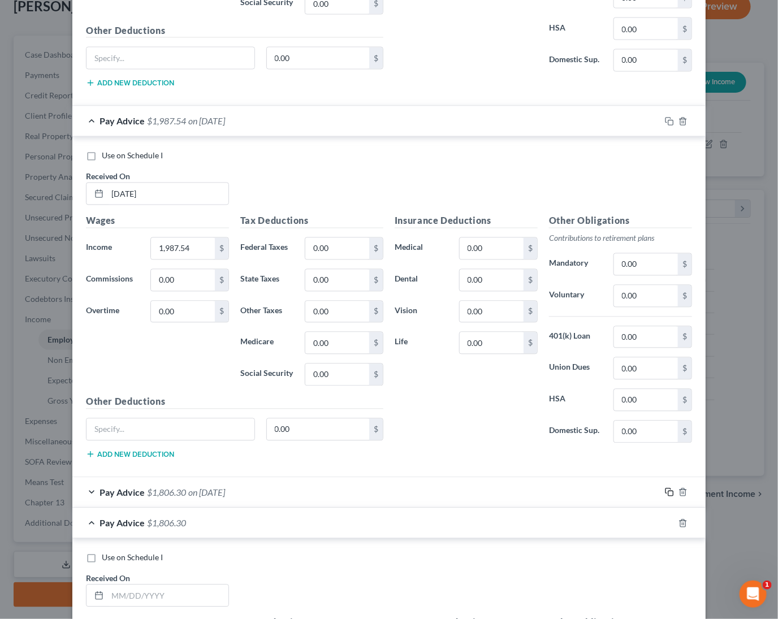
click at [671, 488] on icon "button" at bounding box center [669, 492] width 9 height 9
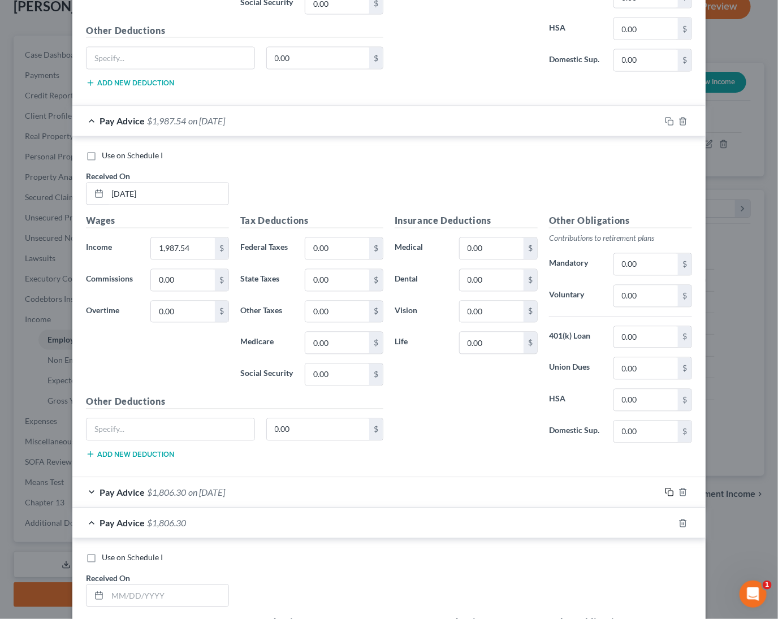
click at [671, 488] on icon "button" at bounding box center [669, 492] width 9 height 9
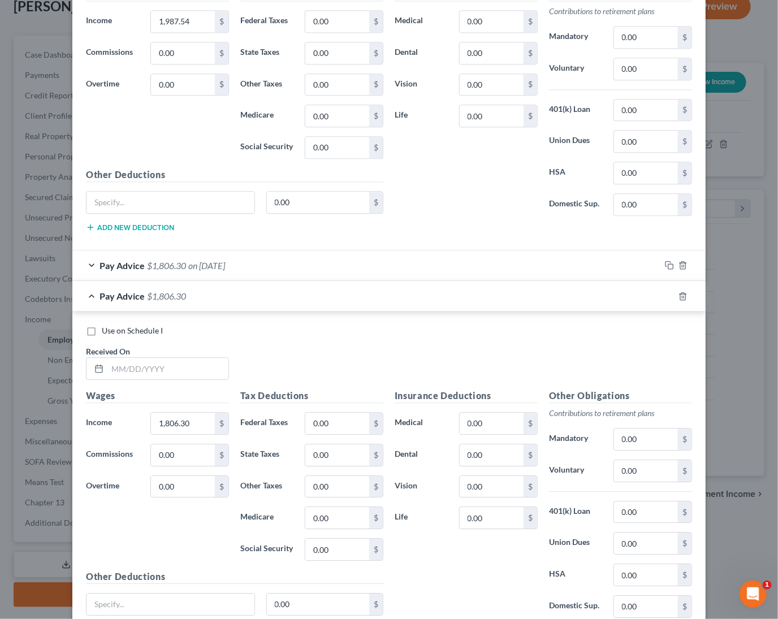
scroll to position [4327, 0]
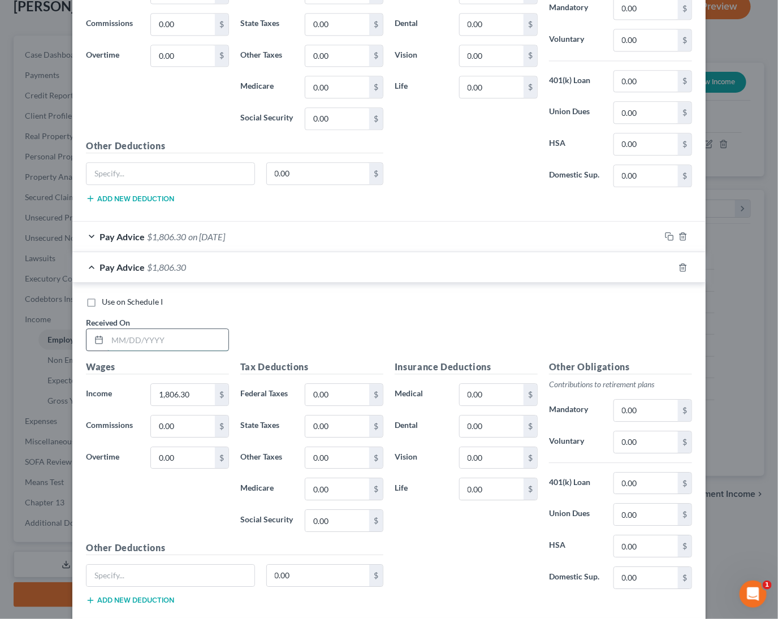
click at [170, 334] on input "text" at bounding box center [167, 339] width 121 height 21
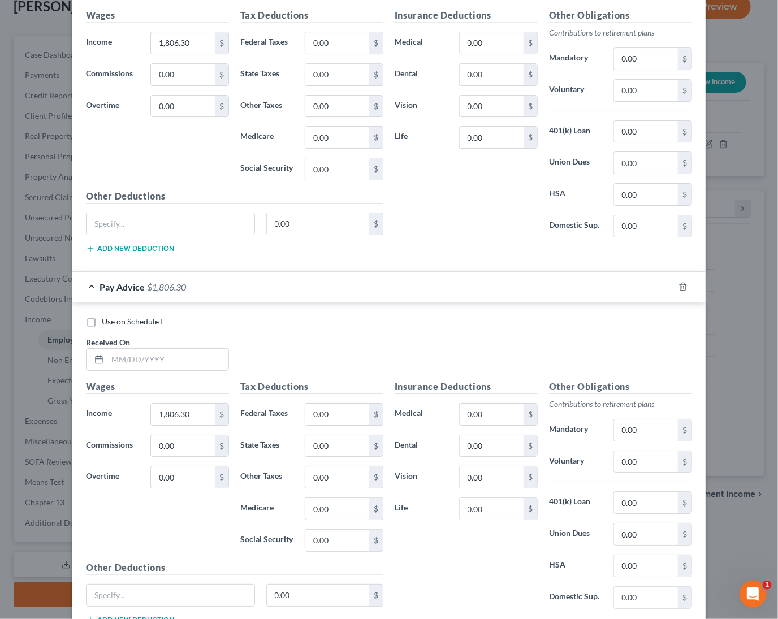
scroll to position [4720, 0]
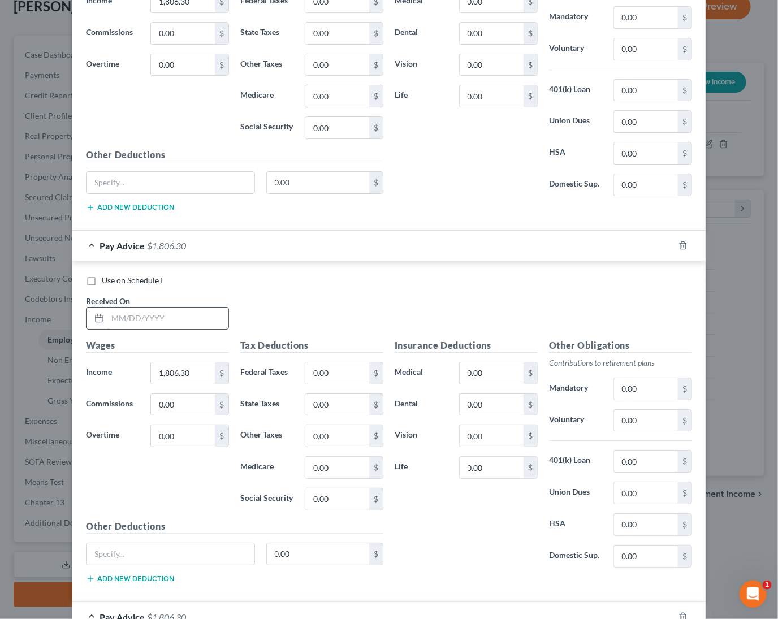
type input "[DATE]"
click at [189, 314] on input "text" at bounding box center [167, 318] width 121 height 21
type input "[DATE]"
type input "1,375"
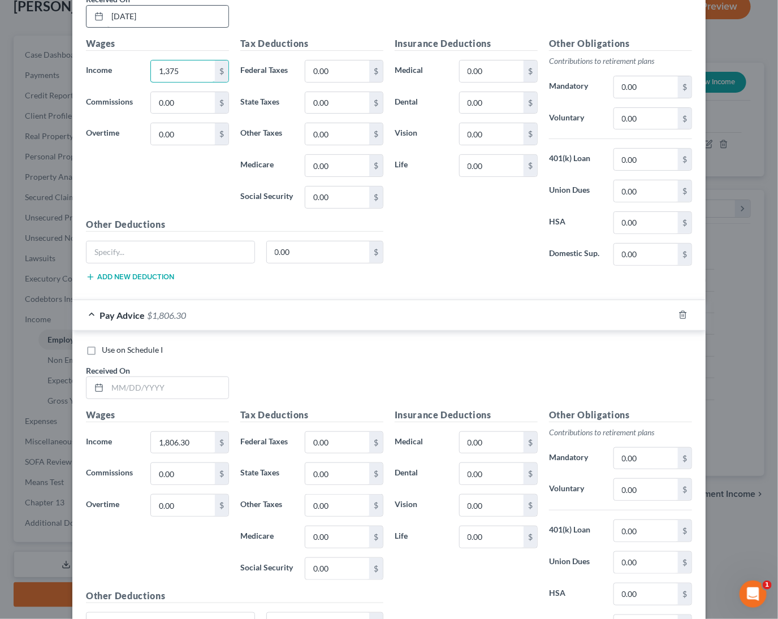
scroll to position [5054, 0]
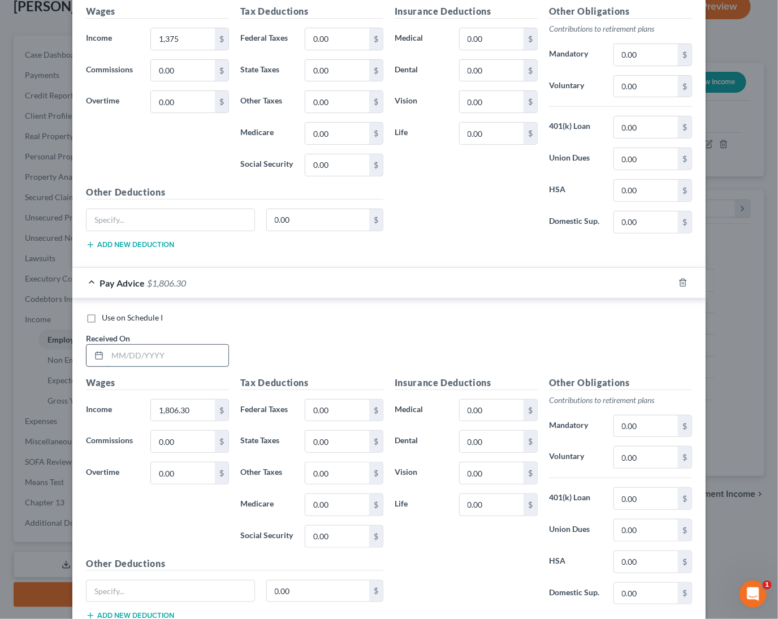
click at [172, 345] on input "text" at bounding box center [167, 355] width 121 height 21
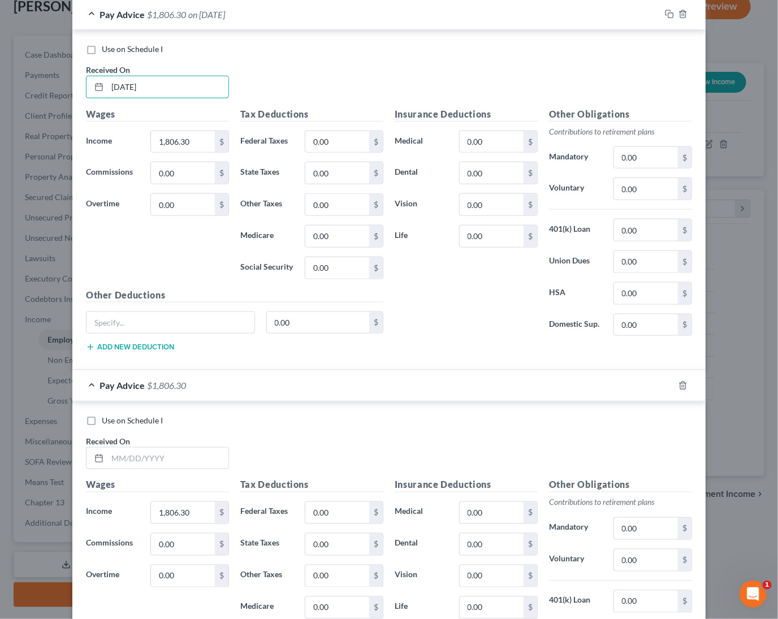
scroll to position [5330, 0]
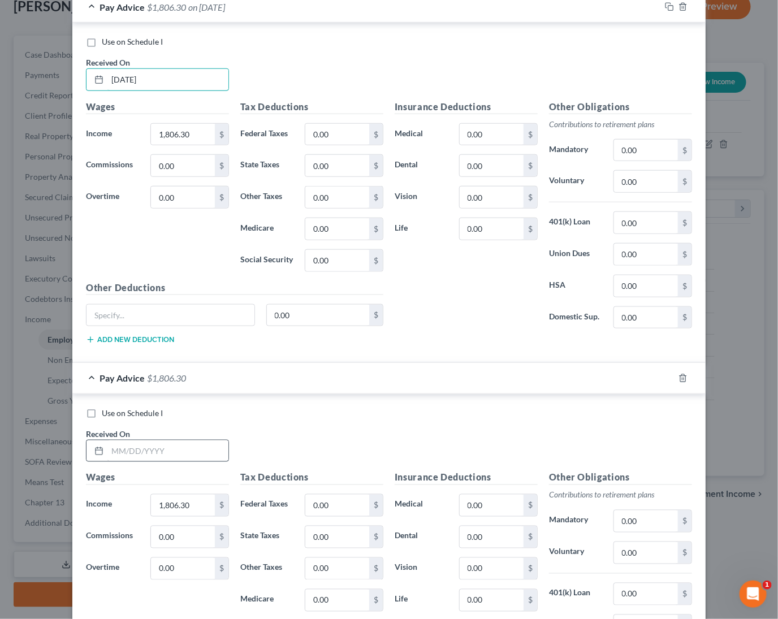
type input "[DATE]"
click at [176, 453] on input "text" at bounding box center [167, 450] width 121 height 21
type input "[DATE]"
click at [176, 129] on input "1,806.30" at bounding box center [183, 134] width 64 height 21
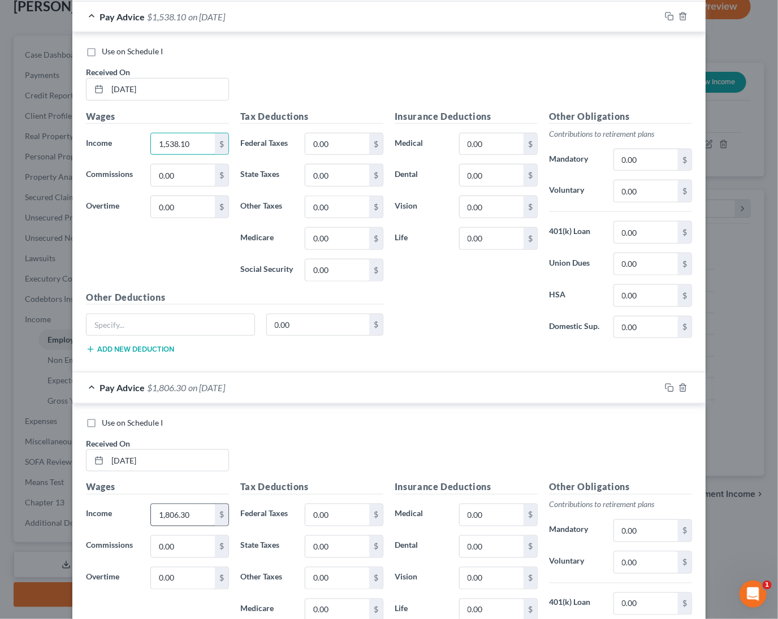
type input "1,538.10"
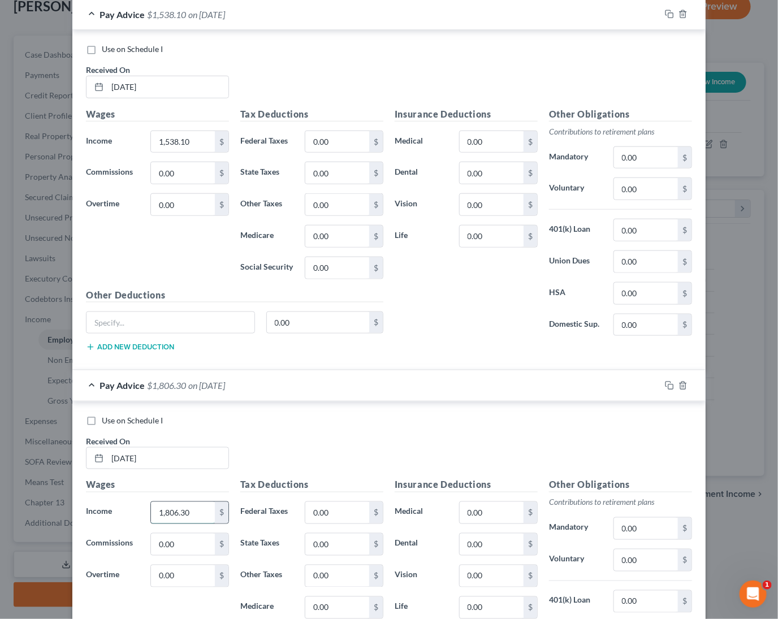
click at [170, 517] on input "1,806.30" at bounding box center [183, 512] width 64 height 21
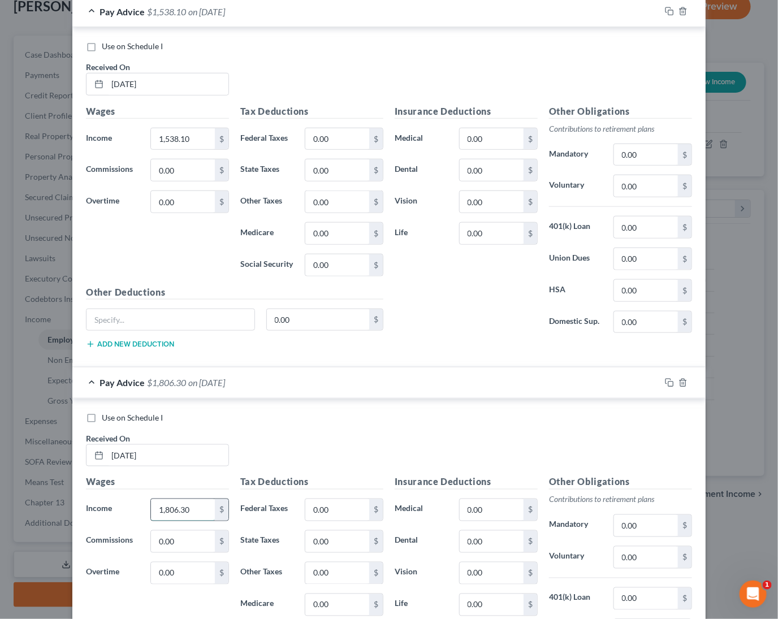
click at [170, 517] on input "1,806.30" at bounding box center [183, 509] width 64 height 21
type input "1,708"
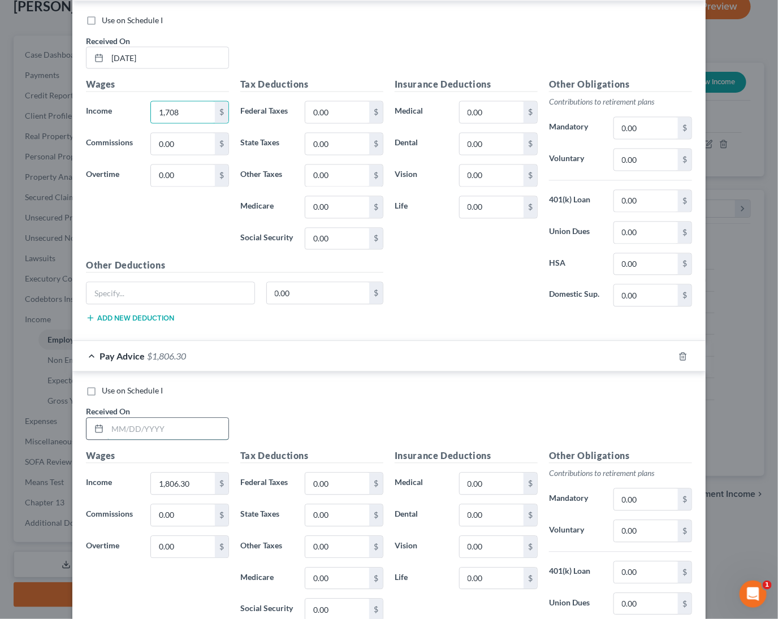
scroll to position [5725, 0]
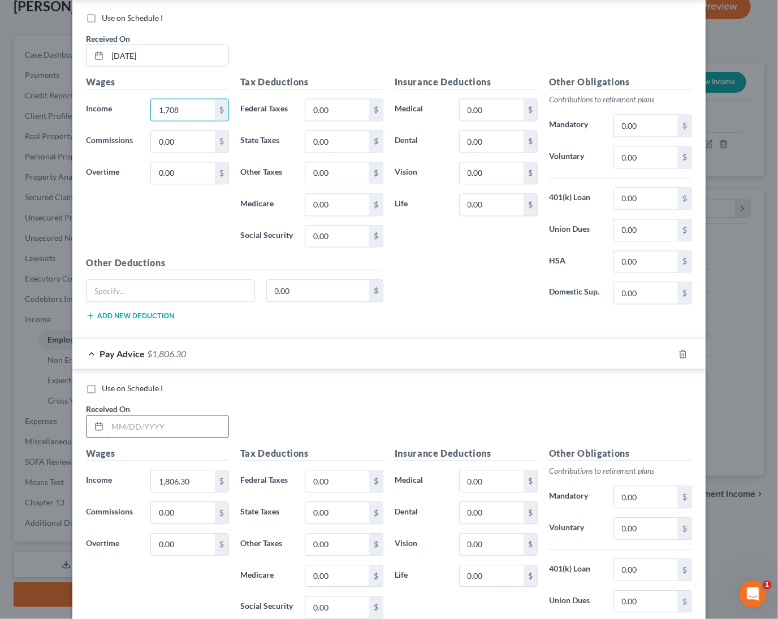
click at [175, 434] on input "text" at bounding box center [167, 426] width 121 height 21
type input "[DATE]"
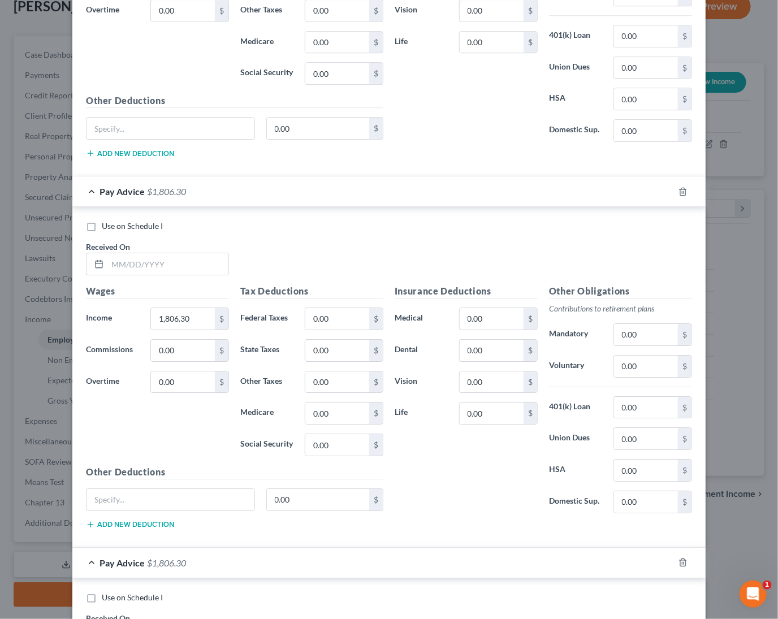
scroll to position [6264, 0]
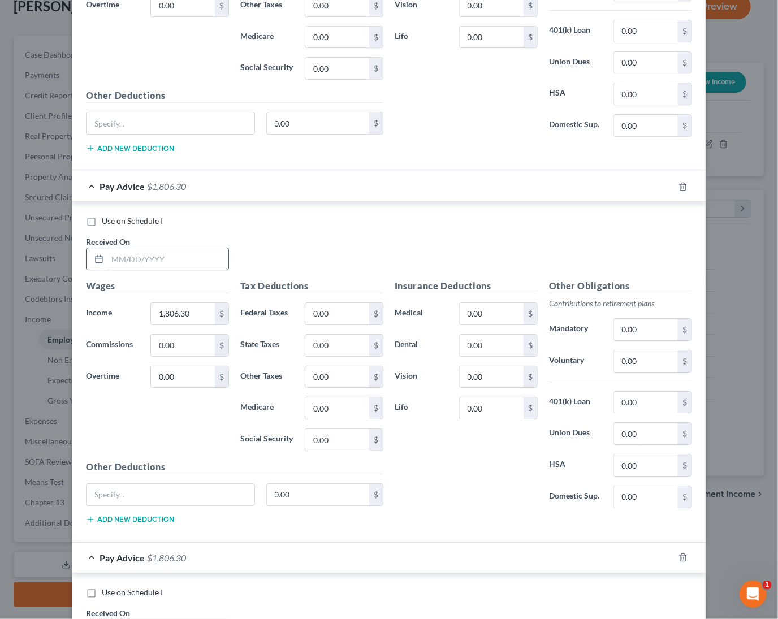
type input "1,462.40"
click at [151, 254] on input "text" at bounding box center [167, 258] width 121 height 21
type input "[DATE]"
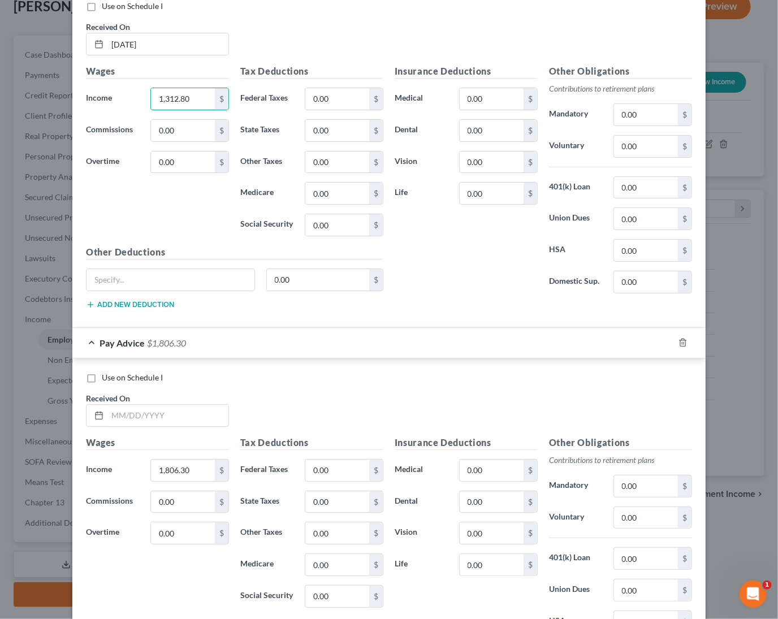
scroll to position [6492, 0]
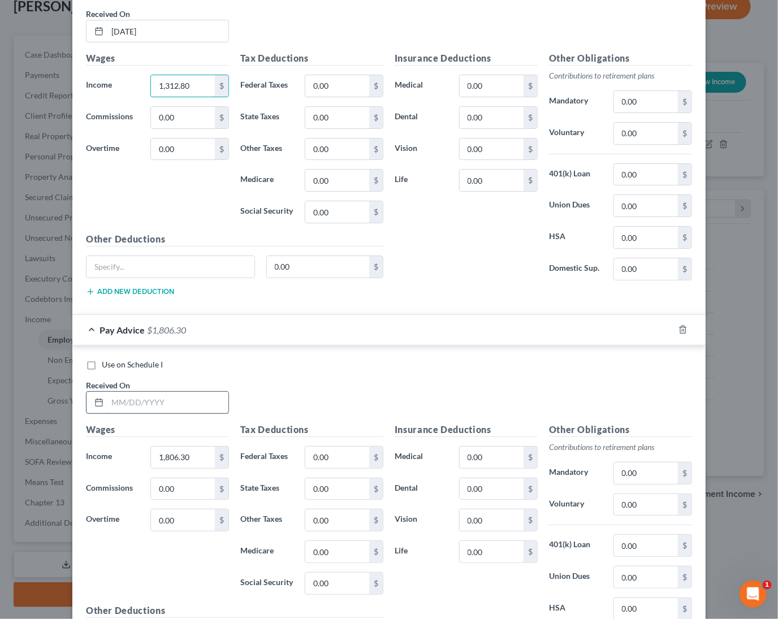
type input "1,312.80"
click at [172, 406] on input "text" at bounding box center [167, 402] width 121 height 21
type input "[DATE]"
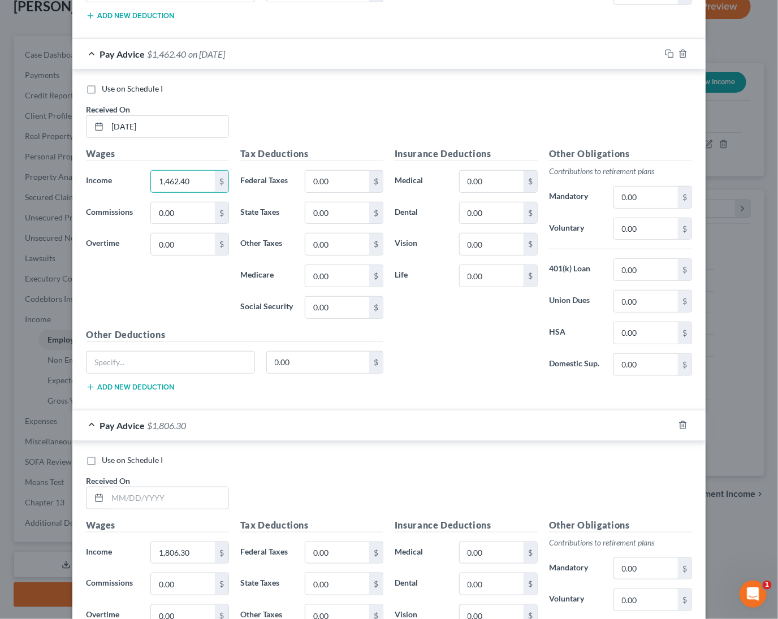
scroll to position [6792, 0]
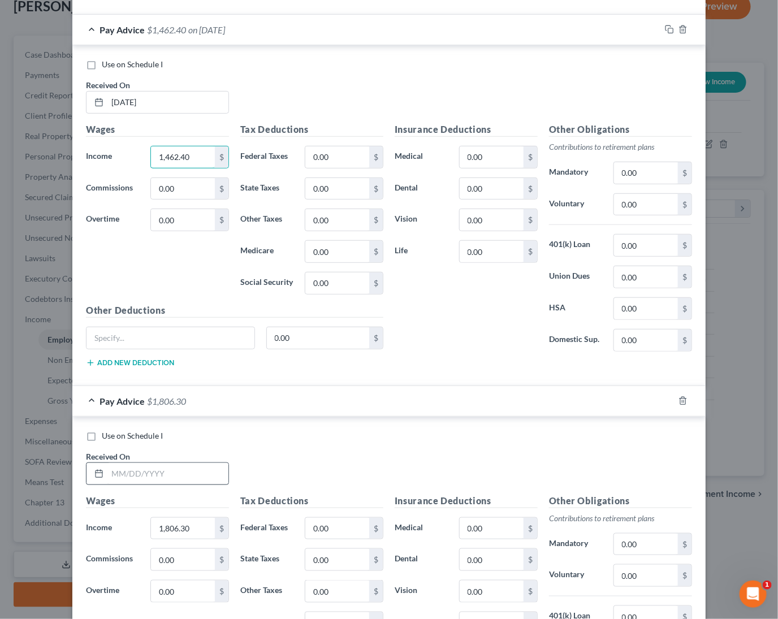
type input "1,462.40"
click at [172, 475] on input "text" at bounding box center [167, 473] width 121 height 21
type input "[DATE]"
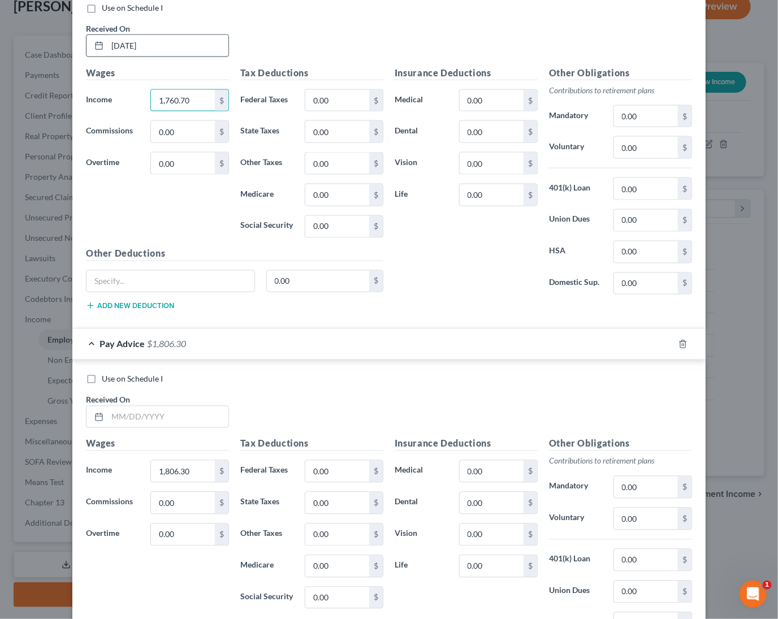
scroll to position [7248, 0]
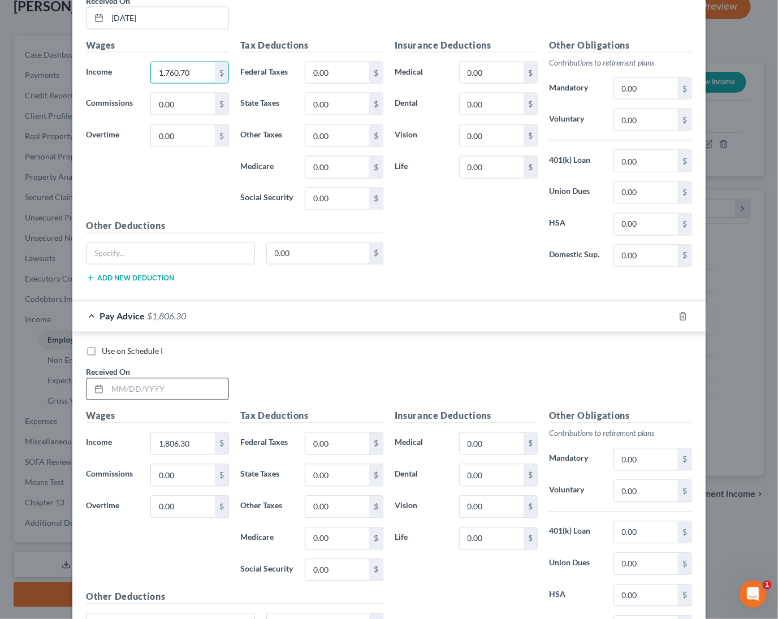
type input "1,760.70"
click at [153, 393] on input "text" at bounding box center [167, 389] width 121 height 21
type input "8/27"
type input "1,620"
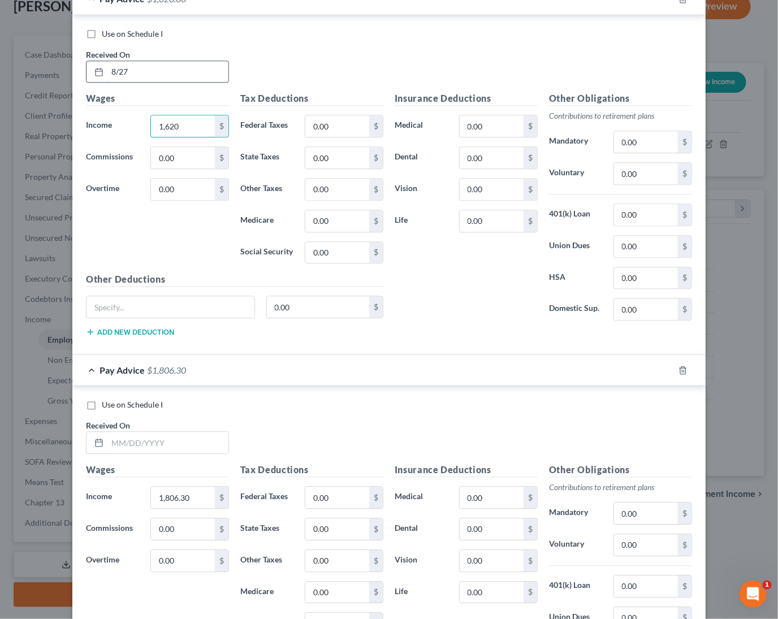
scroll to position [7565, 0]
click at [175, 63] on input "8/27" at bounding box center [167, 72] width 121 height 21
click at [172, 66] on input "8/27" at bounding box center [167, 72] width 121 height 21
type input "[DATE]"
click at [159, 439] on input "text" at bounding box center [167, 442] width 121 height 21
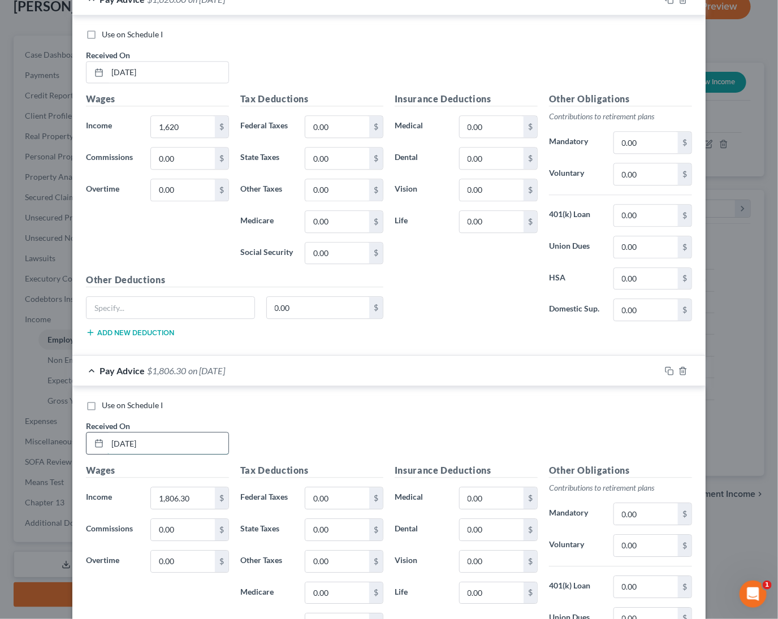
type input "[DATE]"
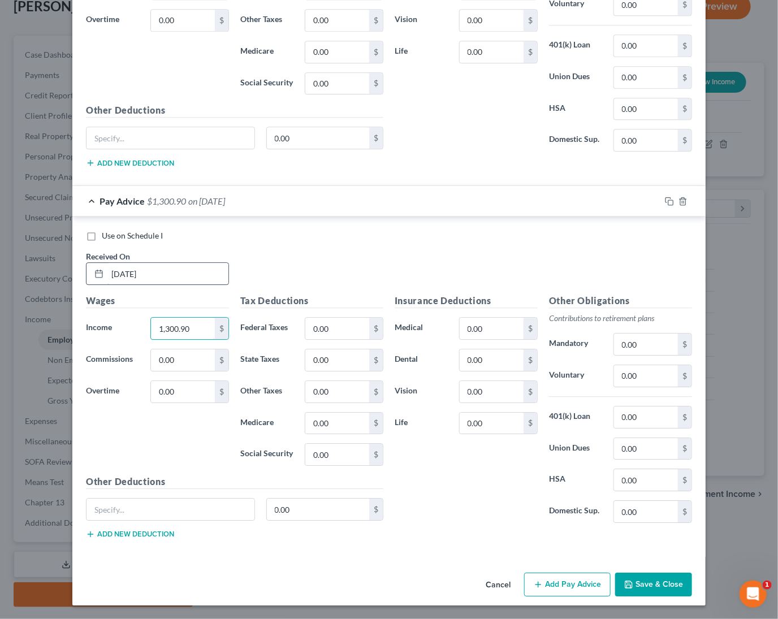
scroll to position [7735, 0]
type input "1,300.90"
click at [670, 199] on icon "button" at bounding box center [669, 201] width 9 height 9
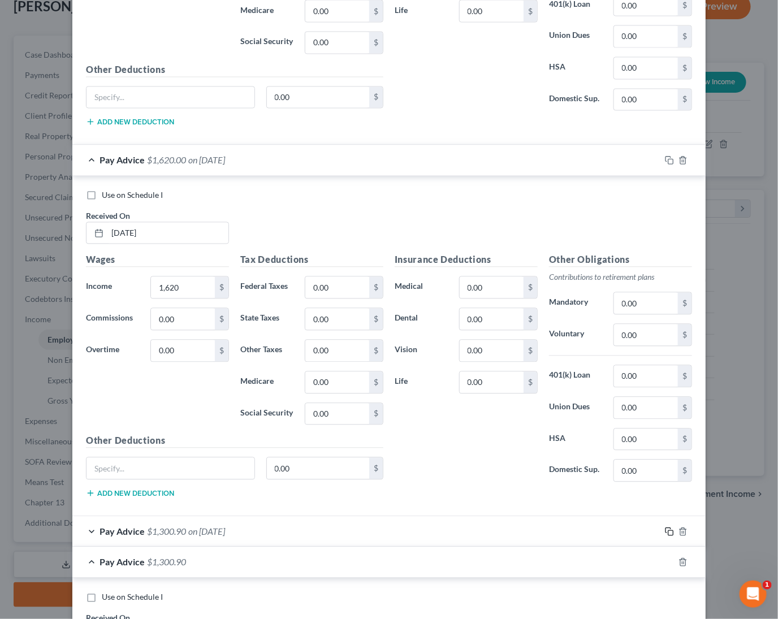
click at [669, 533] on icon "button" at bounding box center [669, 531] width 9 height 9
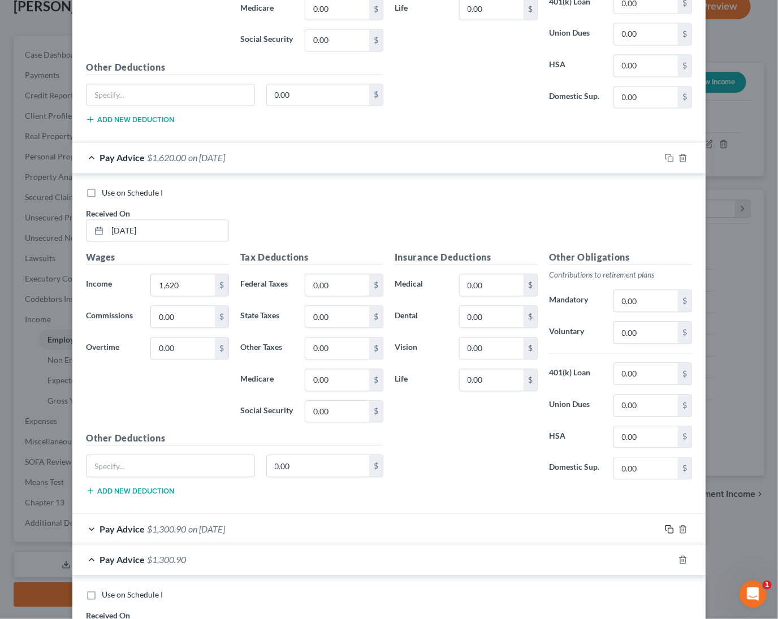
click at [669, 533] on icon "button" at bounding box center [669, 529] width 9 height 9
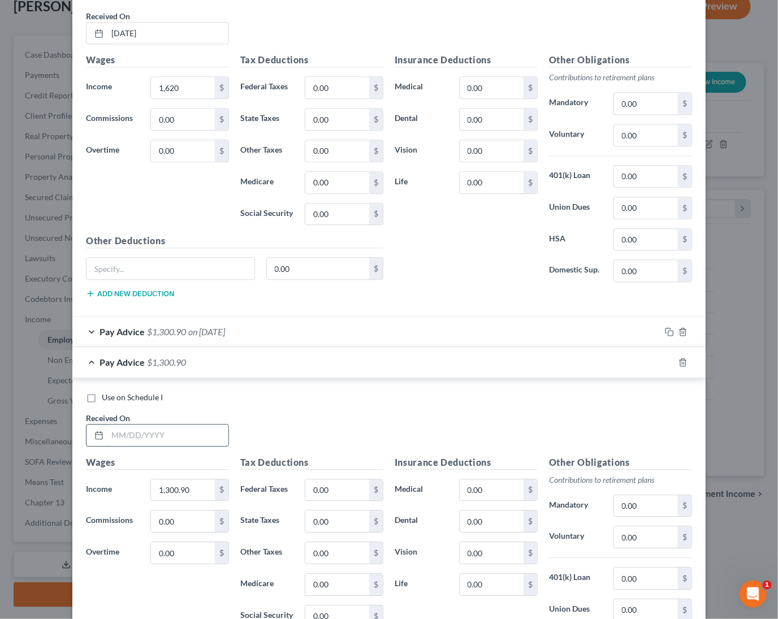
scroll to position [7605, 0]
type input "[DATE]"
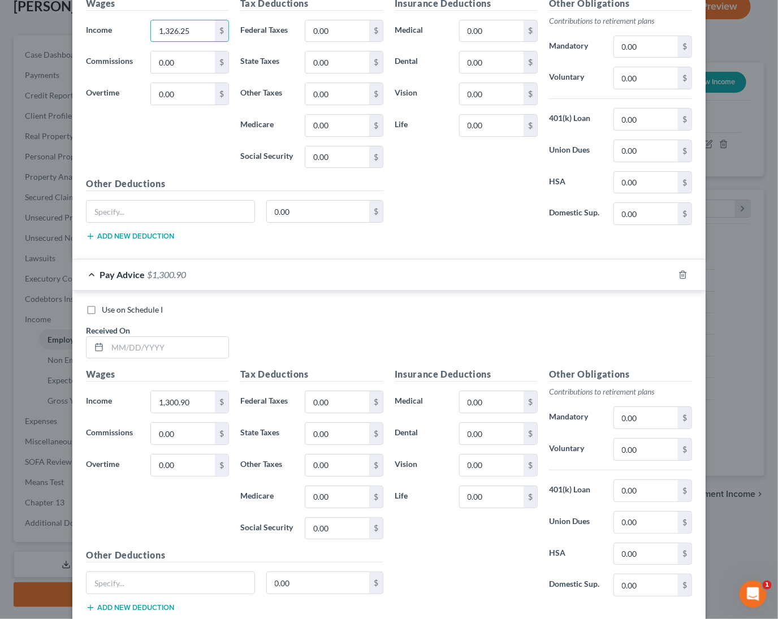
scroll to position [8070, 0]
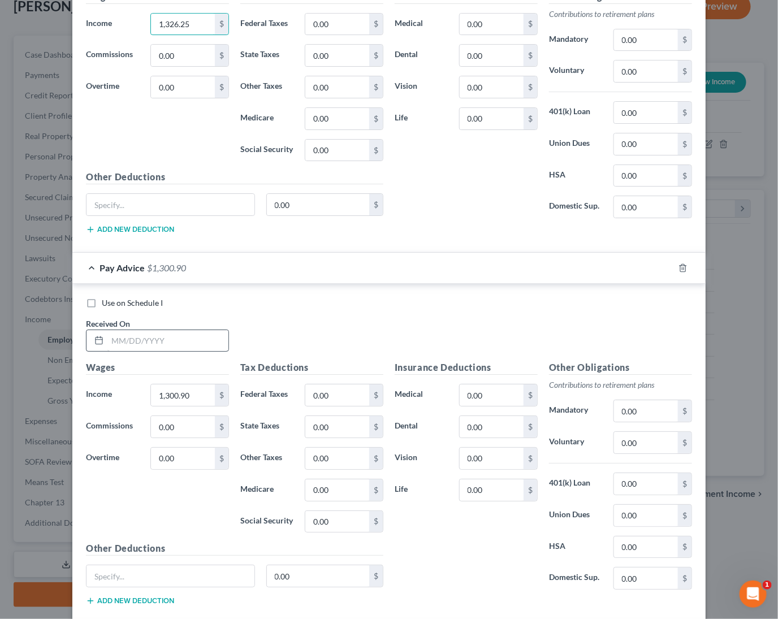
type input "1,326.25"
click at [192, 343] on input "text" at bounding box center [167, 340] width 121 height 21
type input "[DATE]"
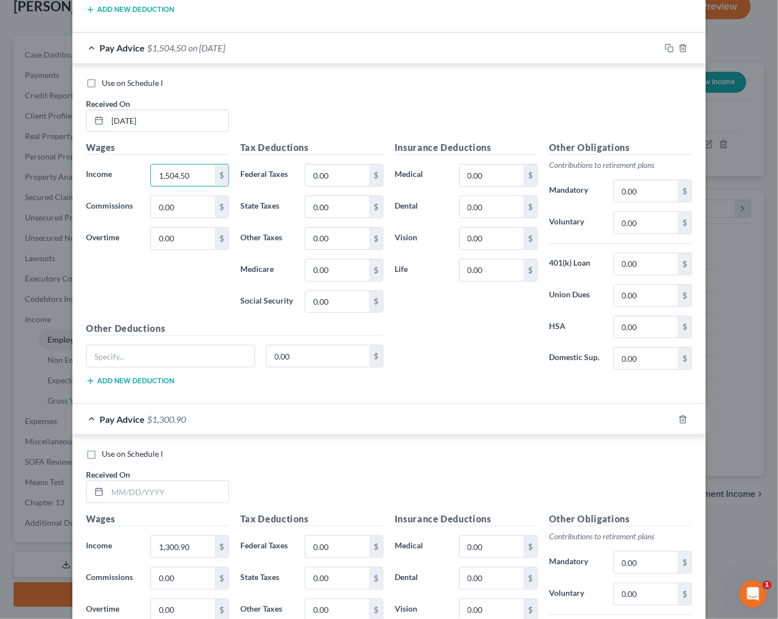
scroll to position [8302, 0]
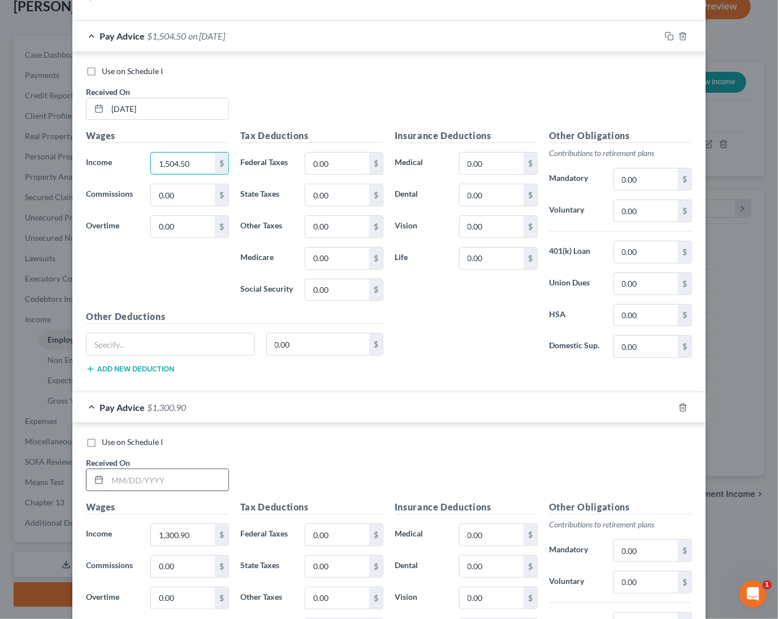
type input "1,504.50"
click at [165, 480] on input "text" at bounding box center [167, 479] width 121 height 21
type input "[DATE]"
type input "1,486"
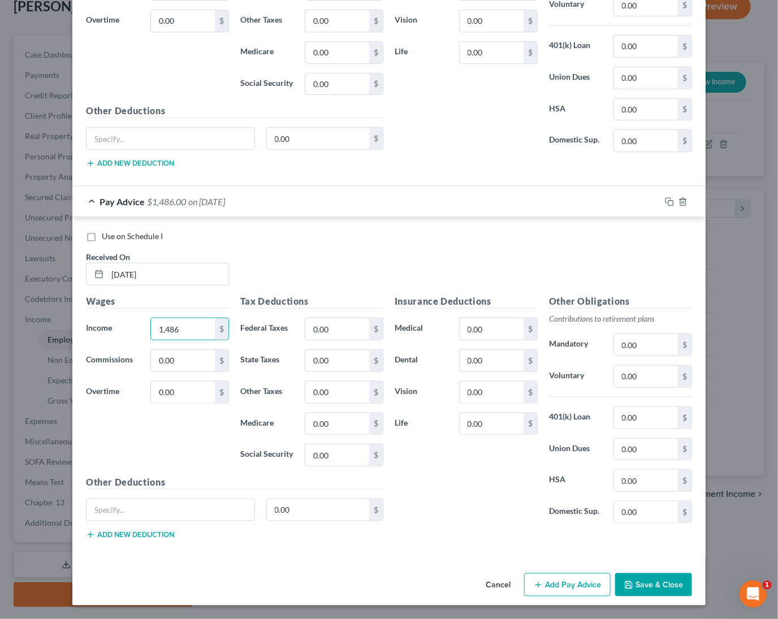
scroll to position [8509, 0]
click at [673, 202] on rect "button" at bounding box center [670, 203] width 5 height 5
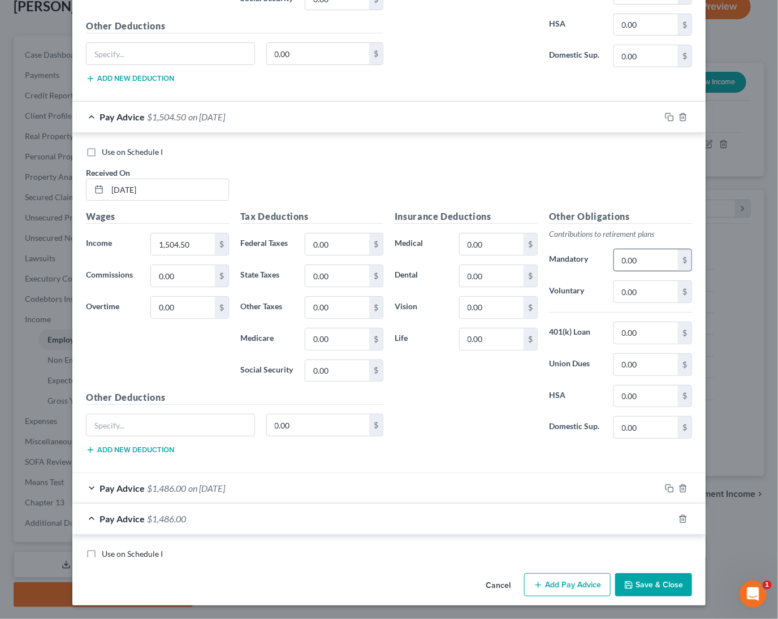
scroll to position [8218, 0]
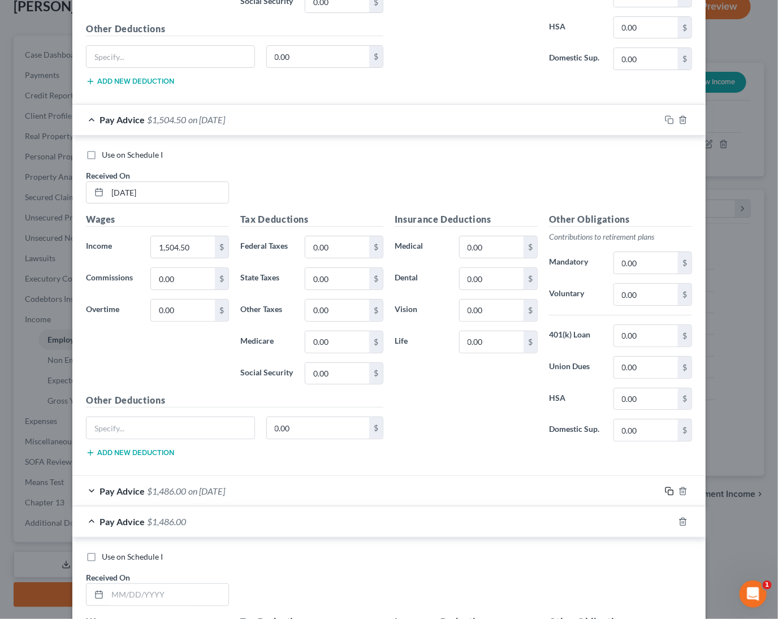
click at [669, 496] on icon "button" at bounding box center [669, 491] width 9 height 9
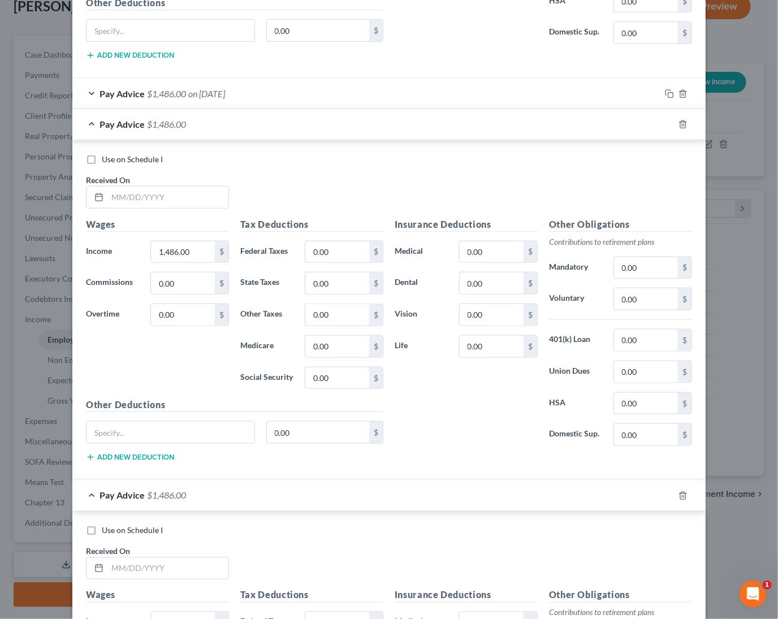
scroll to position [8656, 0]
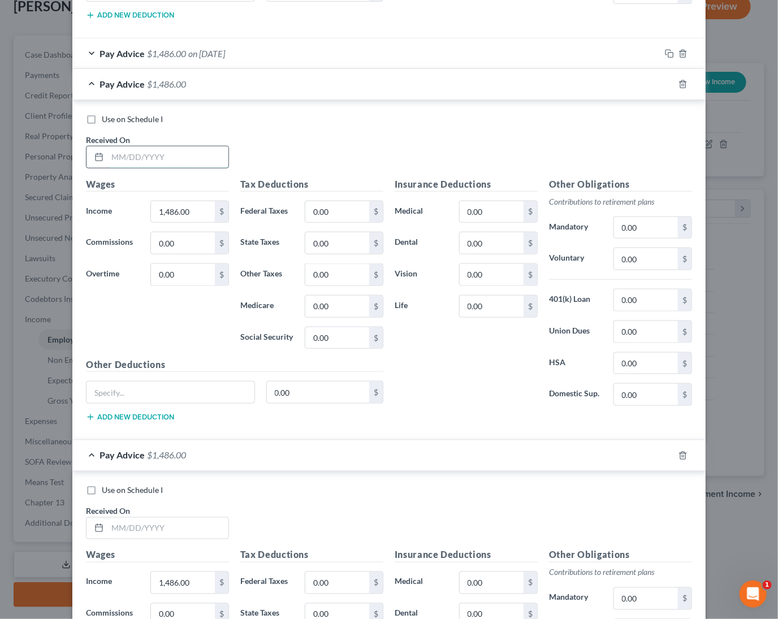
click at [141, 149] on input "text" at bounding box center [167, 156] width 121 height 21
type input "[DATE]"
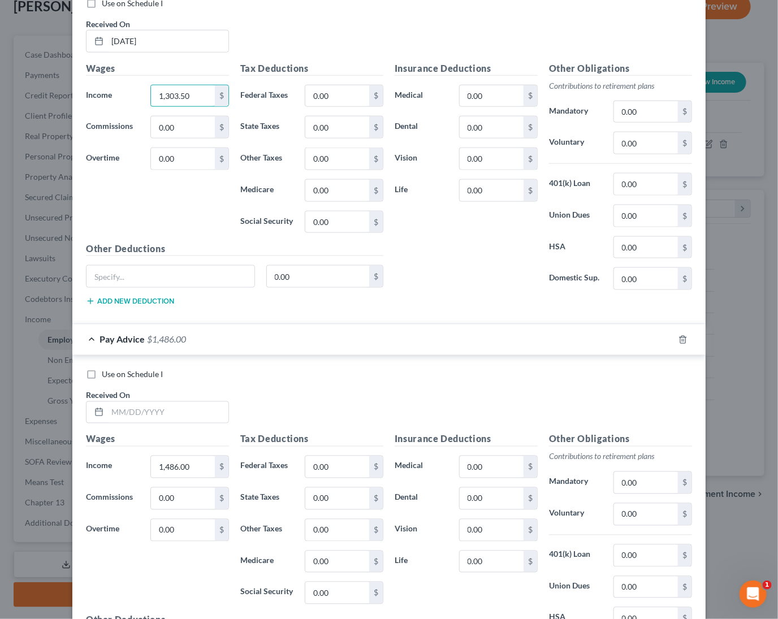
scroll to position [8825, 0]
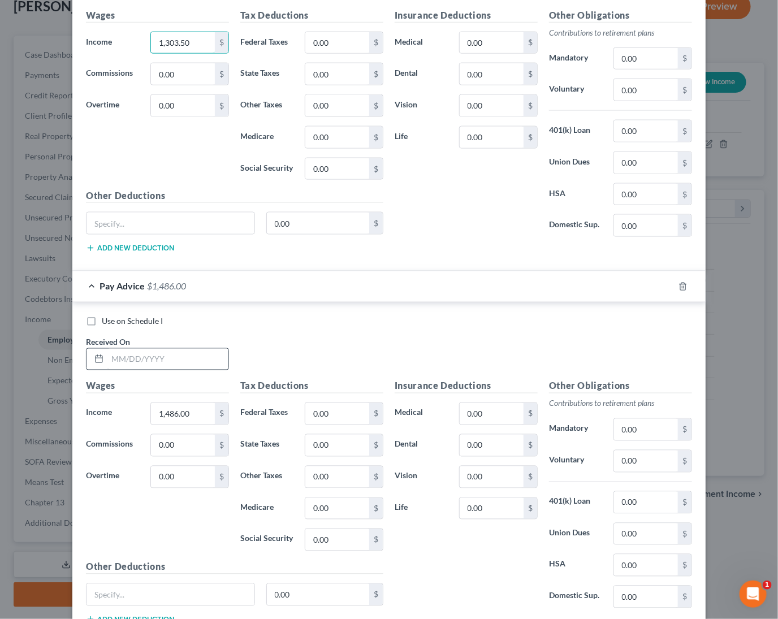
type input "1,303.50"
click at [175, 359] on input "text" at bounding box center [167, 359] width 121 height 21
type input "[DATE]"
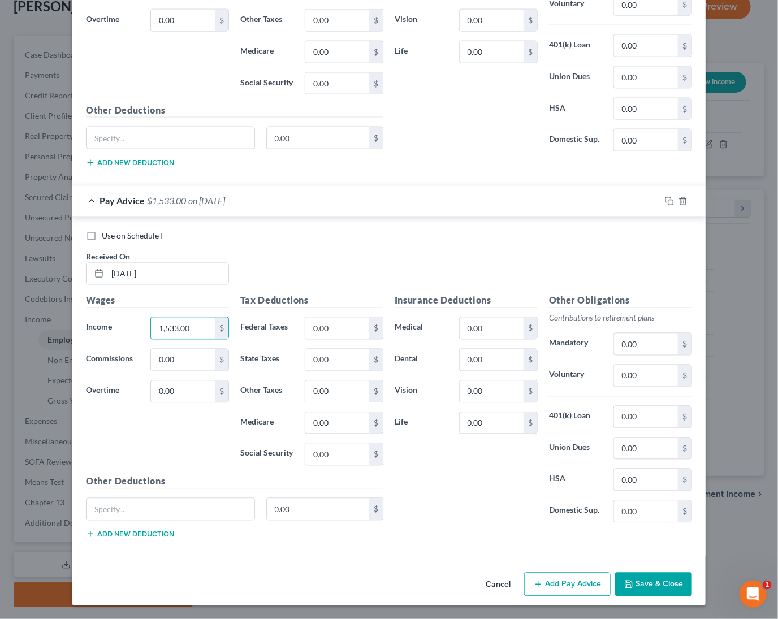
scroll to position [8911, 0]
type input "1,533.00"
click at [646, 585] on button "Save & Close" at bounding box center [653, 585] width 77 height 24
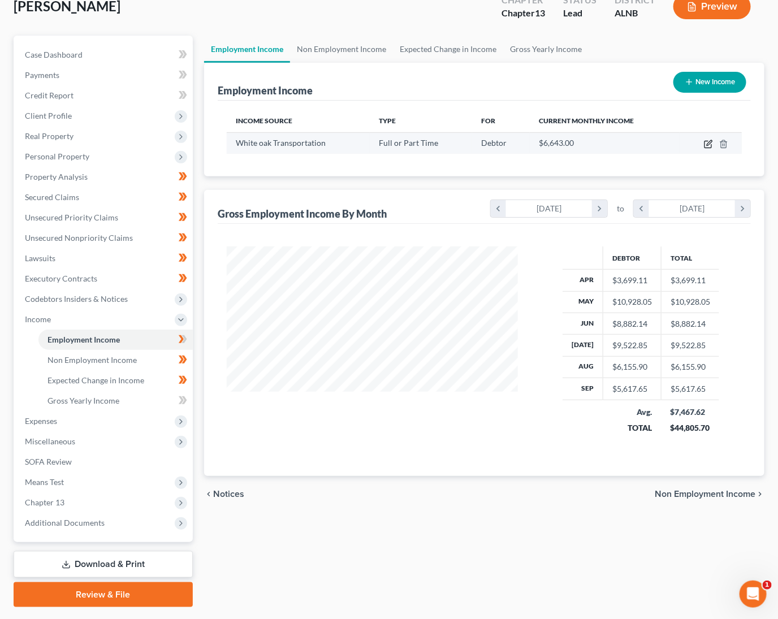
click at [709, 144] on icon "button" at bounding box center [708, 144] width 9 height 9
select select "0"
select select "3"
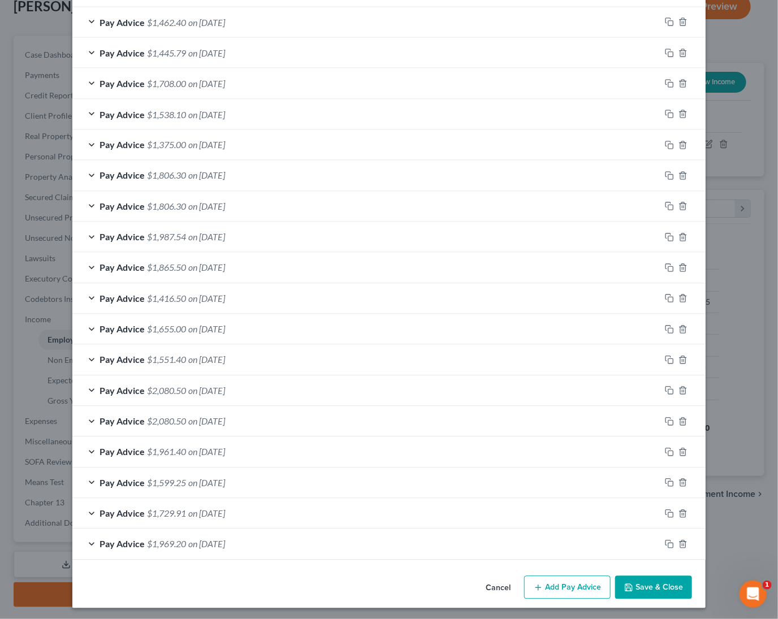
scroll to position [699, 0]
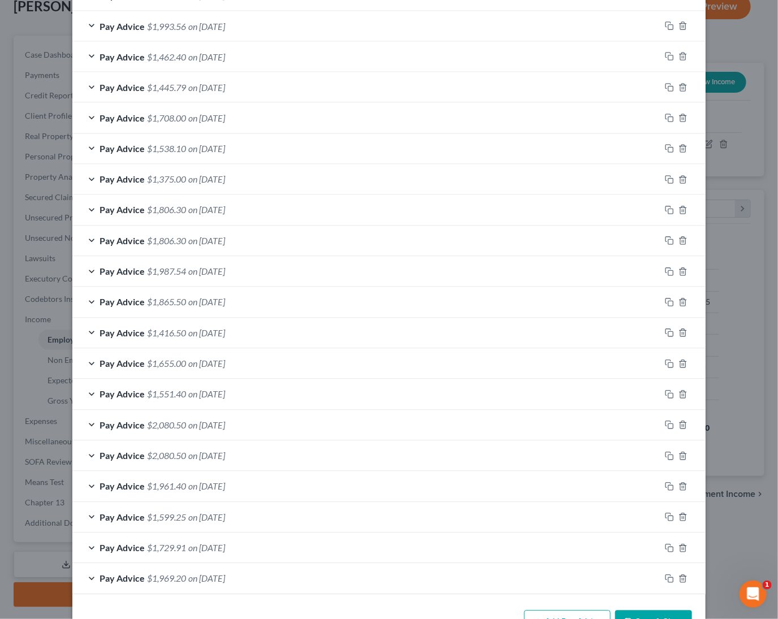
click at [167, 543] on span "$1,729.91" at bounding box center [166, 548] width 39 height 11
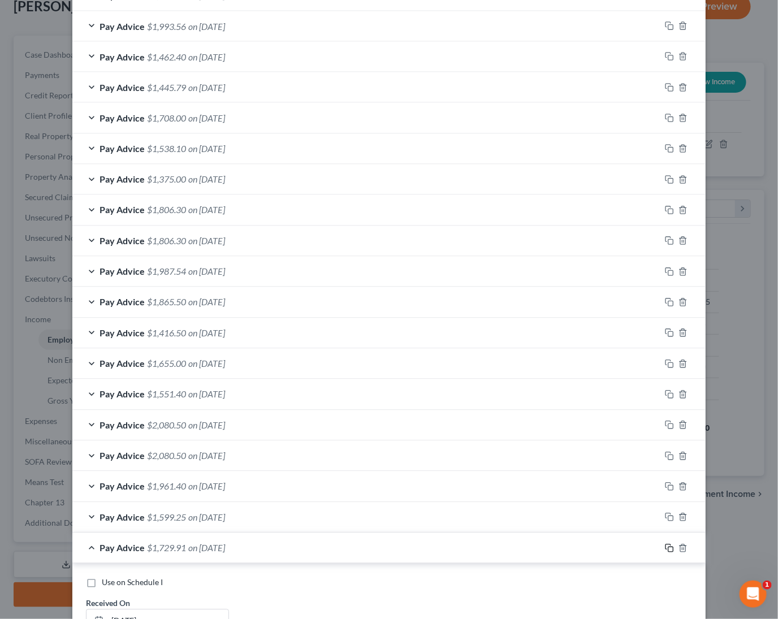
click at [671, 544] on icon "button" at bounding box center [669, 548] width 9 height 9
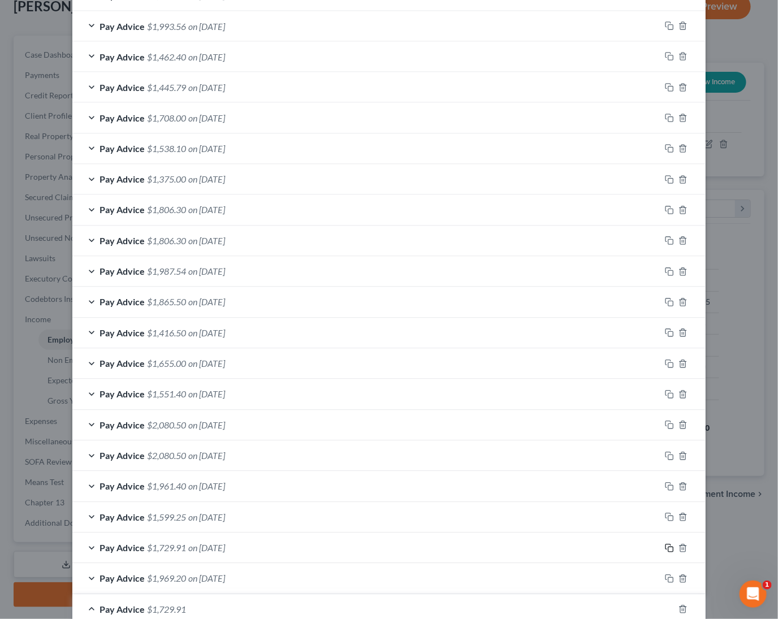
click at [671, 544] on icon "button" at bounding box center [669, 548] width 9 height 9
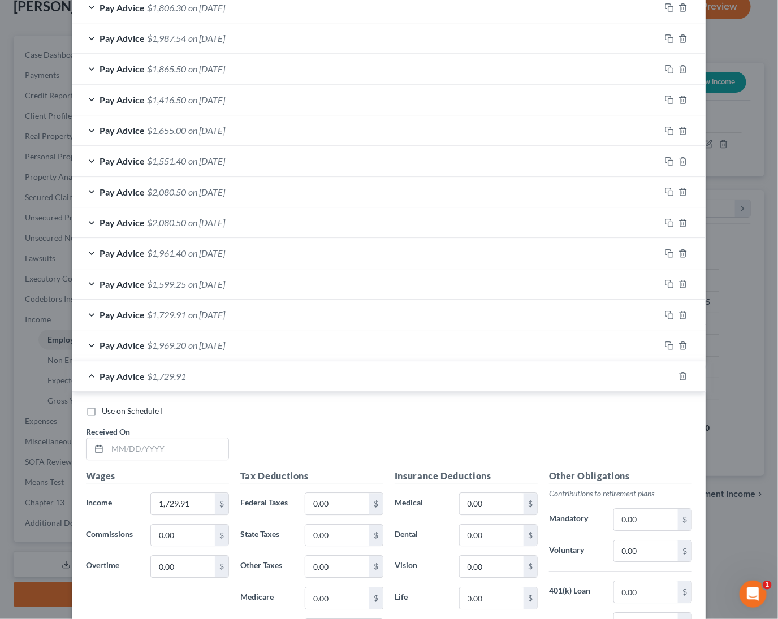
scroll to position [1088, 0]
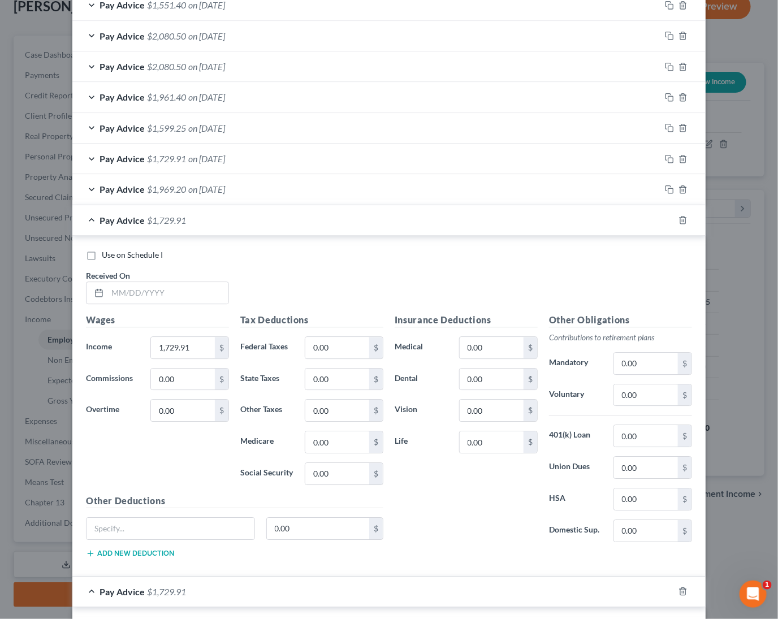
click at [601, 180] on div "Pay Advice $1,969.20 on [DATE]" at bounding box center [366, 189] width 588 height 30
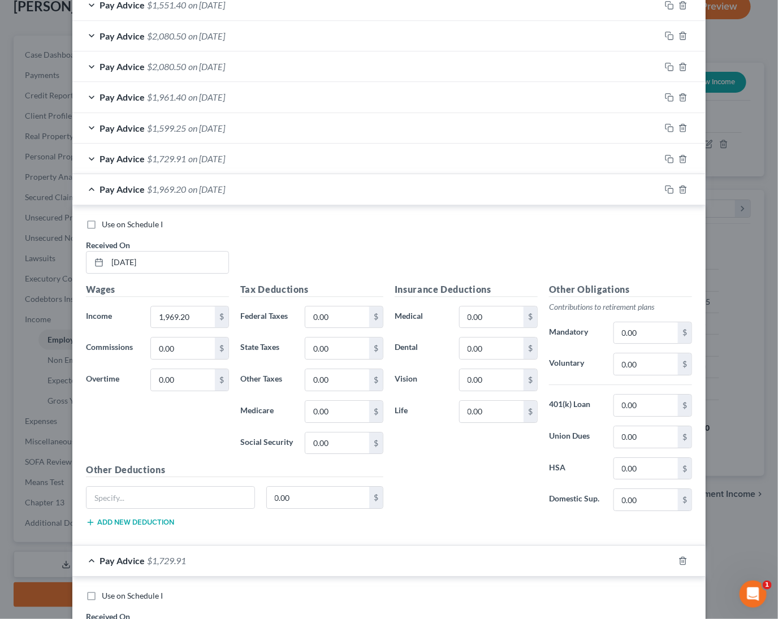
click at [530, 154] on div "Pay Advice $1,729.91 on [DATE]" at bounding box center [366, 159] width 588 height 30
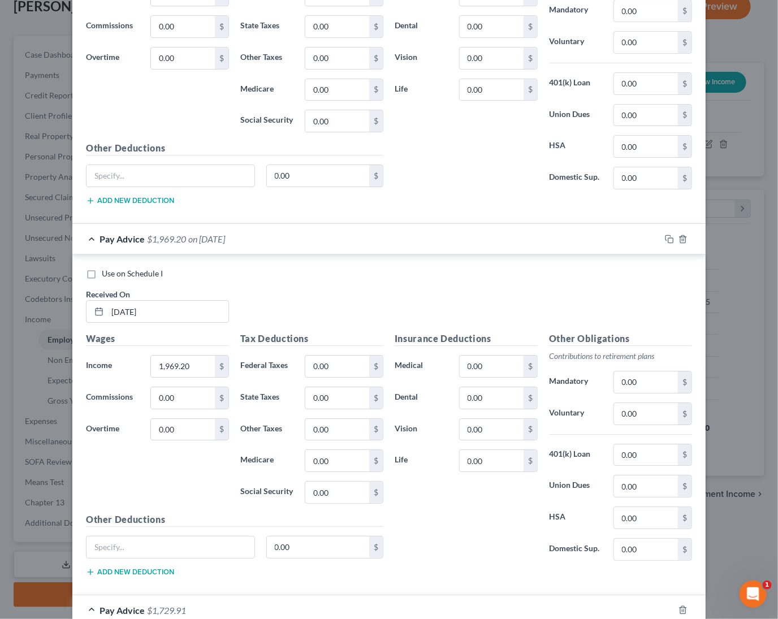
scroll to position [1381, 0]
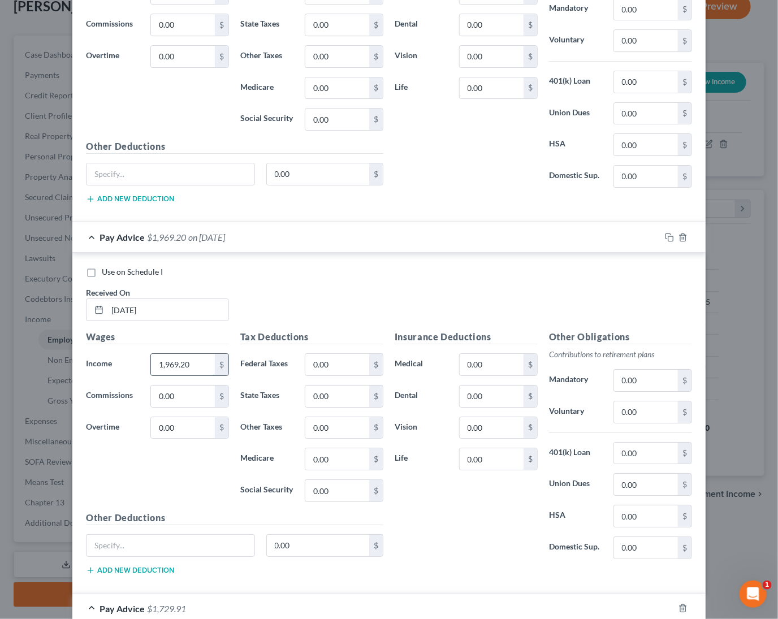
click at [151, 361] on input "1,969.20" at bounding box center [183, 364] width 64 height 21
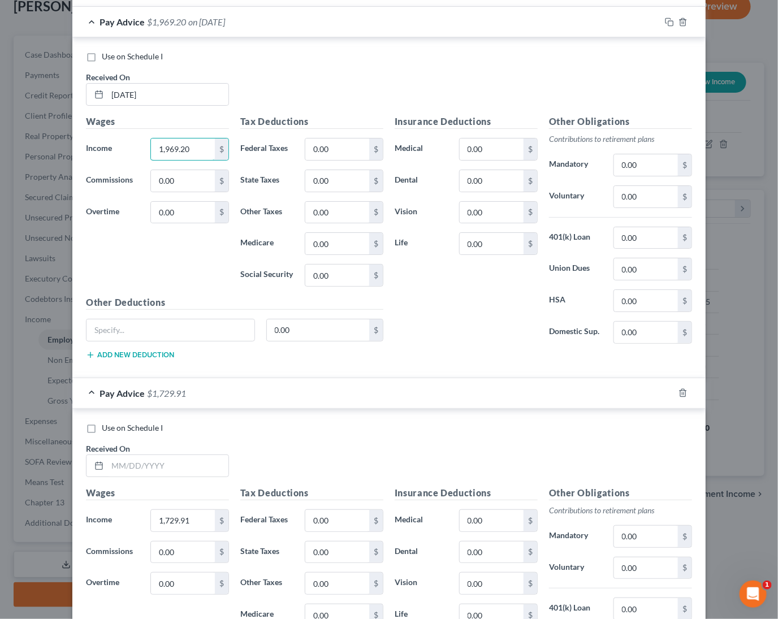
scroll to position [1619, 0]
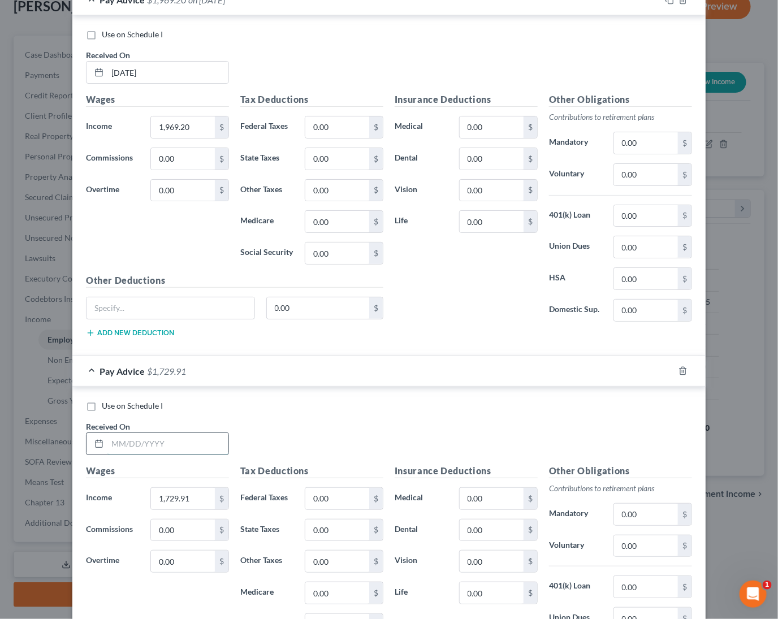
click at [155, 439] on input "text" at bounding box center [167, 443] width 121 height 21
type input "[DATE]"
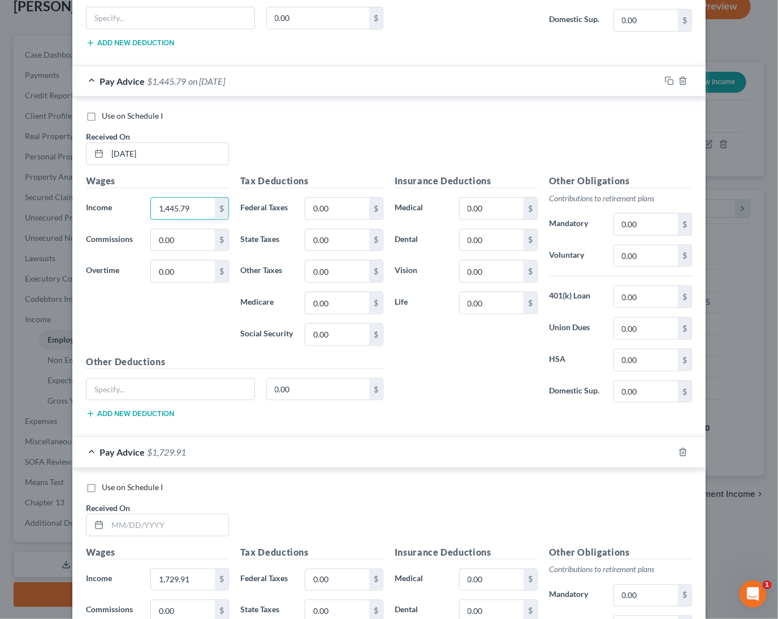
scroll to position [1911, 0]
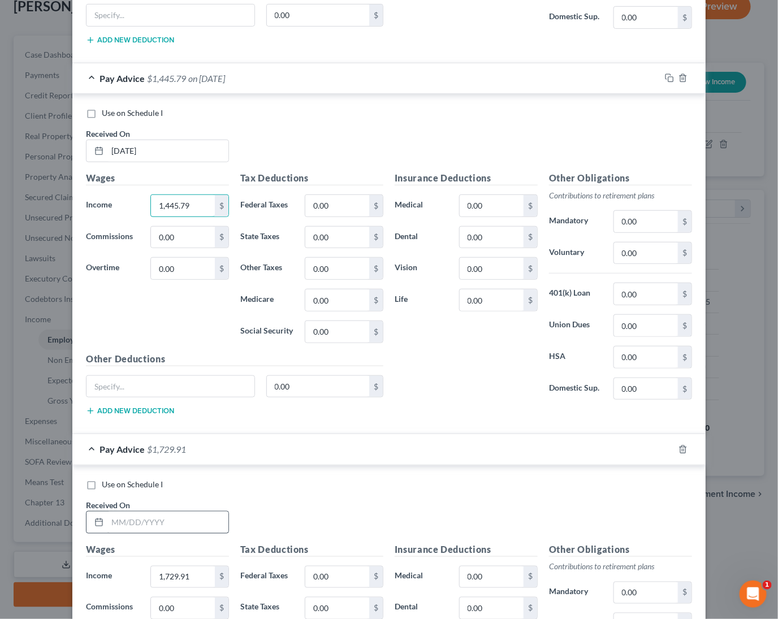
type input "1,445.79"
click at [164, 522] on input "text" at bounding box center [167, 522] width 121 height 21
type input "[DATE]"
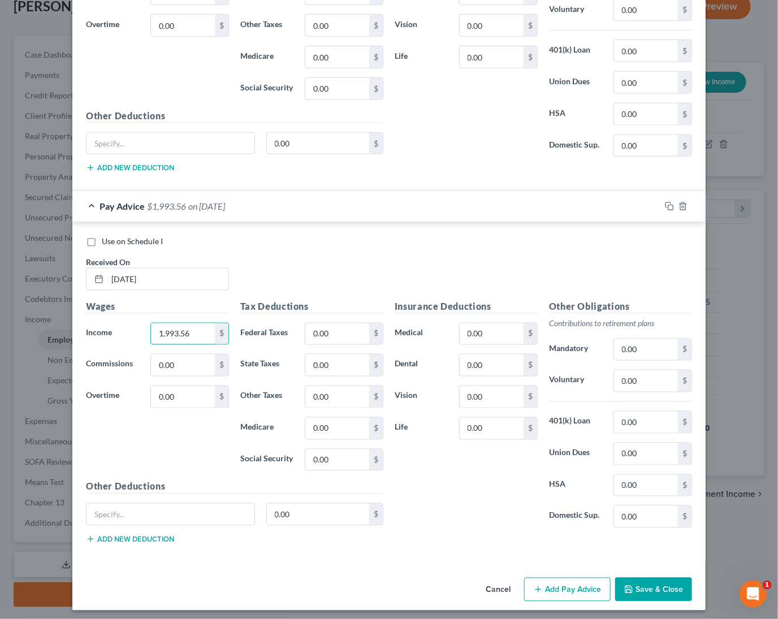
scroll to position [2154, 0]
type input "1,993.56"
click at [634, 578] on button "Save & Close" at bounding box center [653, 590] width 77 height 24
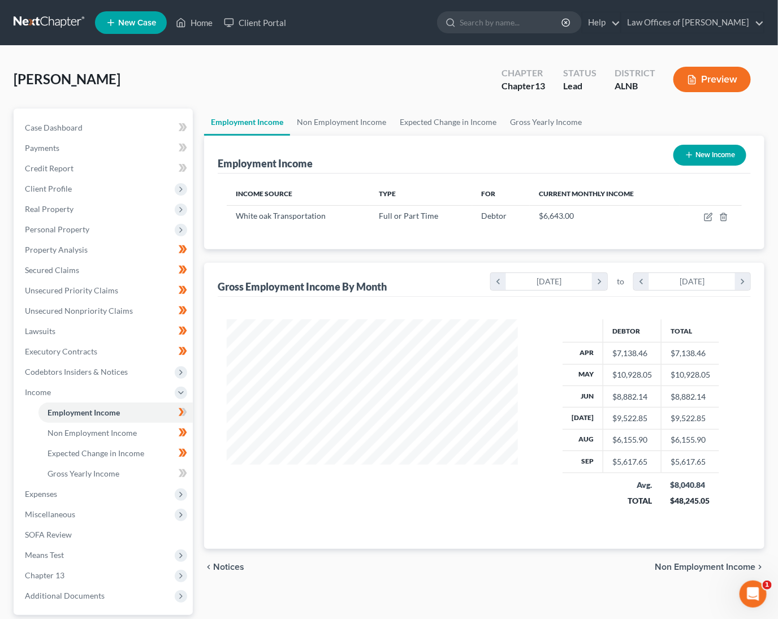
scroll to position [0, 0]
click at [706, 215] on icon "button" at bounding box center [708, 217] width 9 height 9
select select "0"
select select "3"
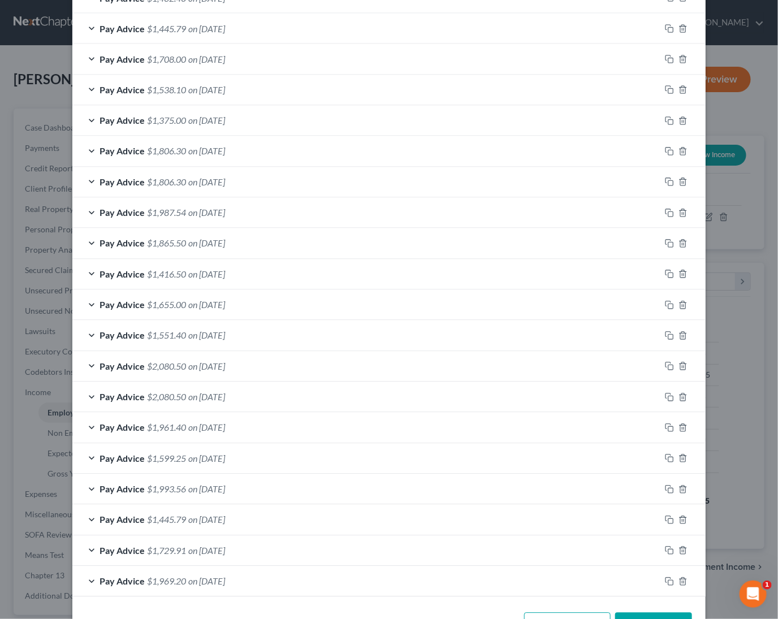
scroll to position [756, 0]
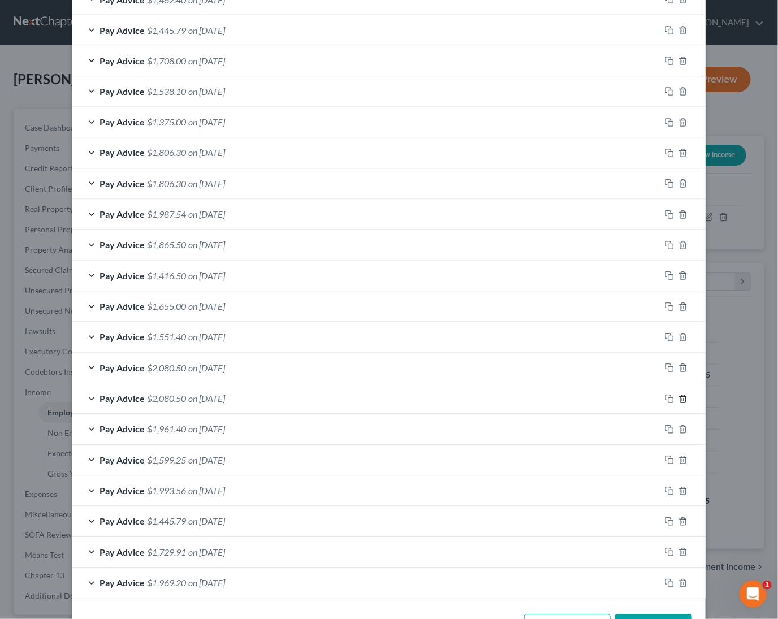
click at [681, 395] on icon "button" at bounding box center [682, 399] width 9 height 9
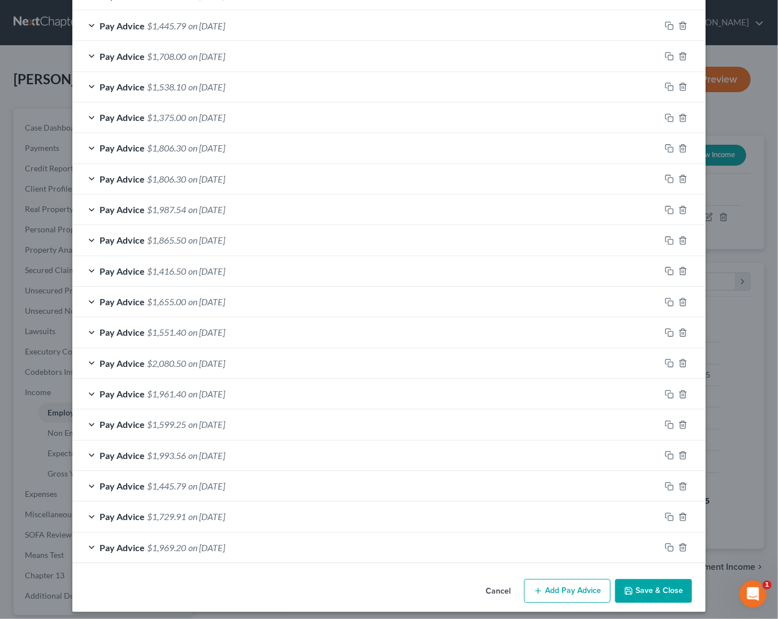
scroll to position [760, 0]
click at [684, 175] on icon "button" at bounding box center [682, 179] width 9 height 9
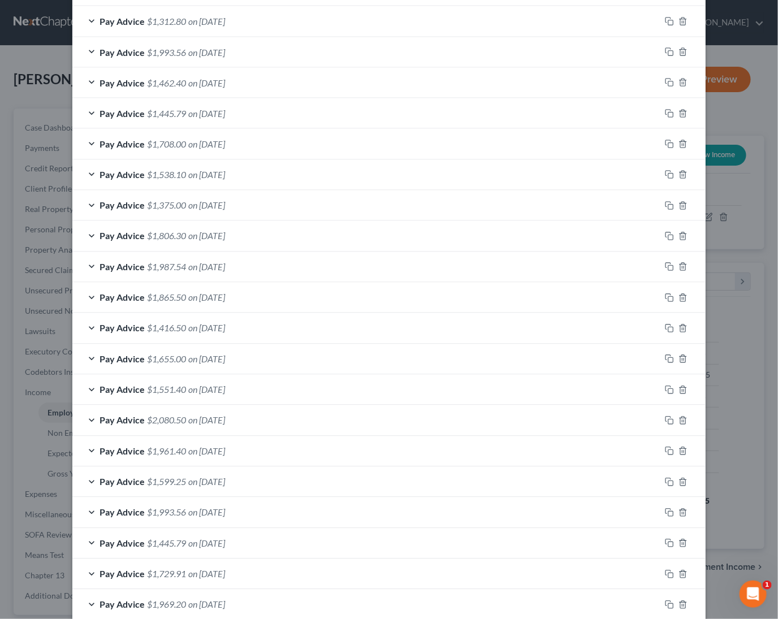
scroll to position [669, 0]
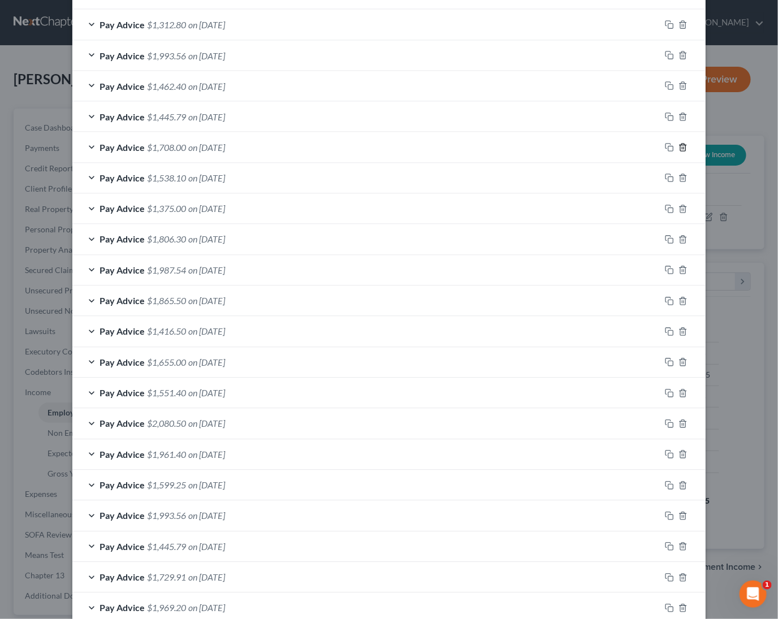
click at [681, 143] on icon "button" at bounding box center [682, 147] width 9 height 9
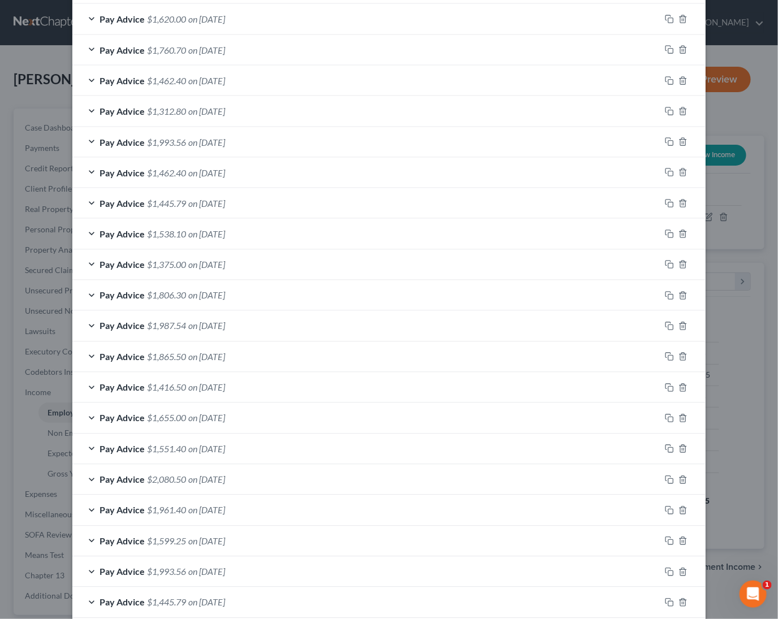
scroll to position [585, 0]
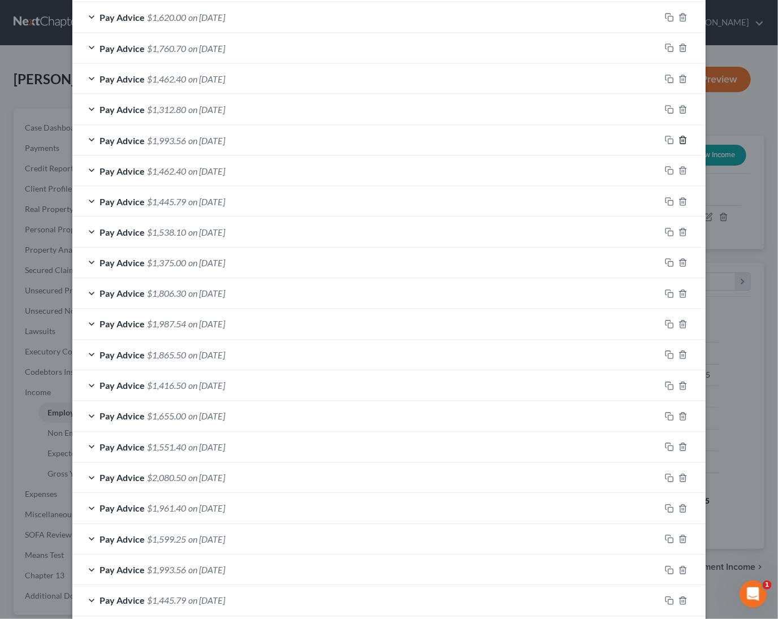
click at [683, 140] on line "button" at bounding box center [683, 141] width 0 height 2
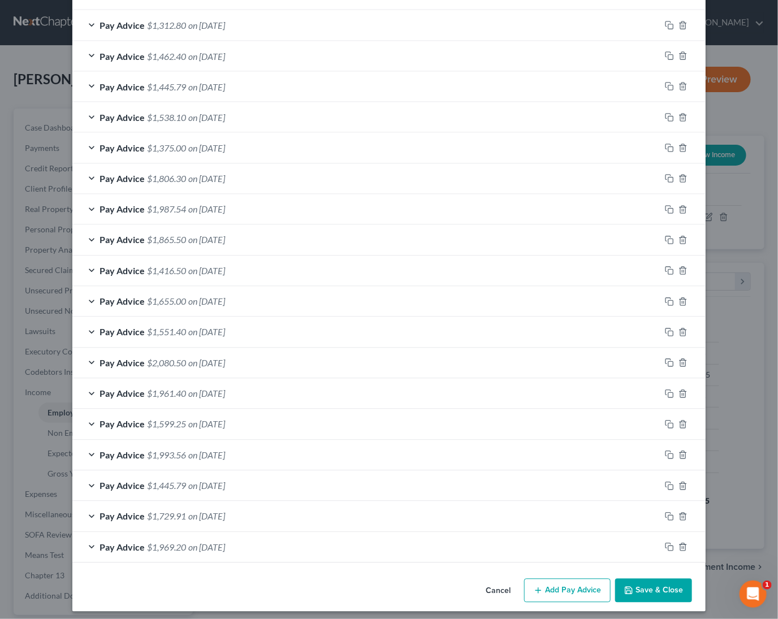
scroll to position [668, 0]
click at [664, 594] on button "Save & Close" at bounding box center [653, 592] width 77 height 24
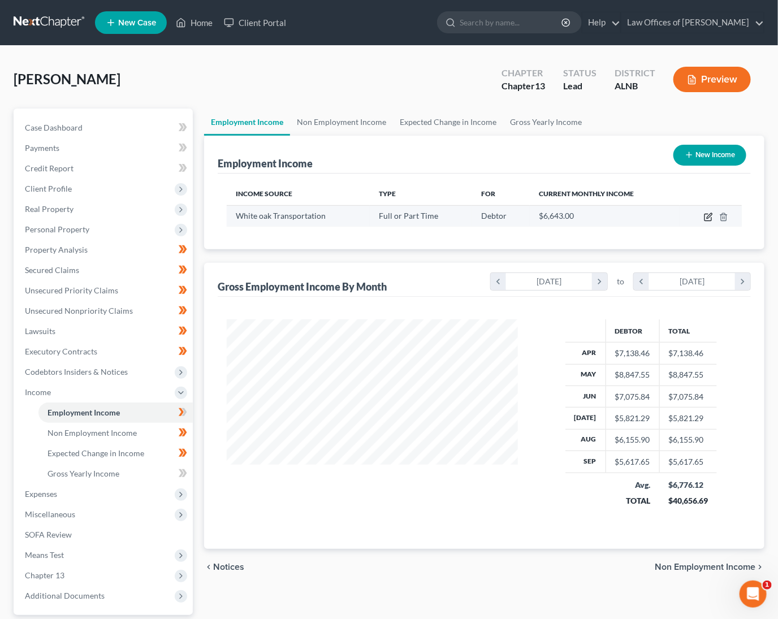
click at [709, 218] on icon "button" at bounding box center [708, 217] width 9 height 9
select select "0"
select select "3"
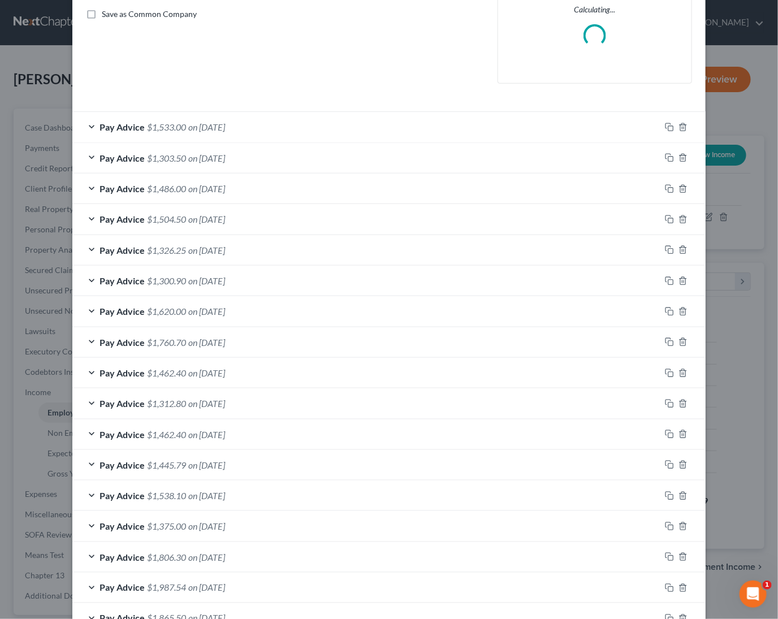
scroll to position [259, 0]
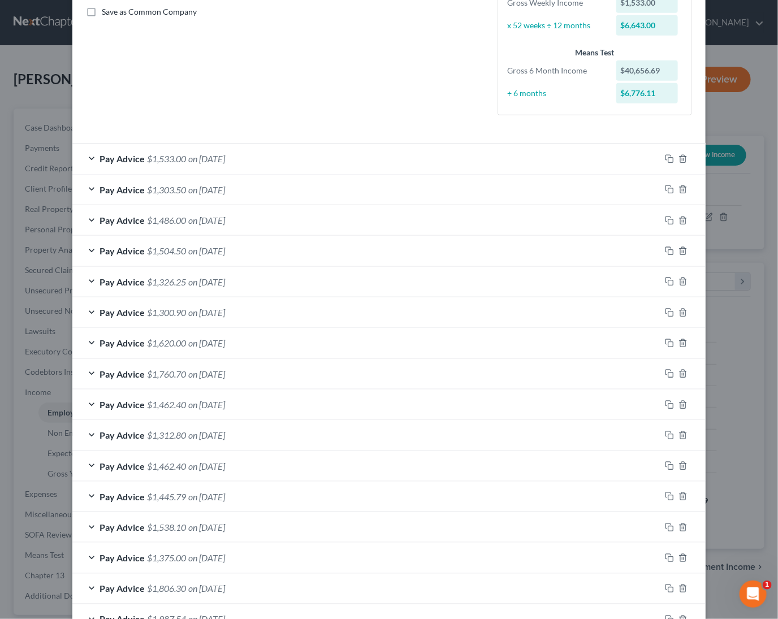
click at [160, 337] on span "$1,620.00" at bounding box center [166, 342] width 39 height 11
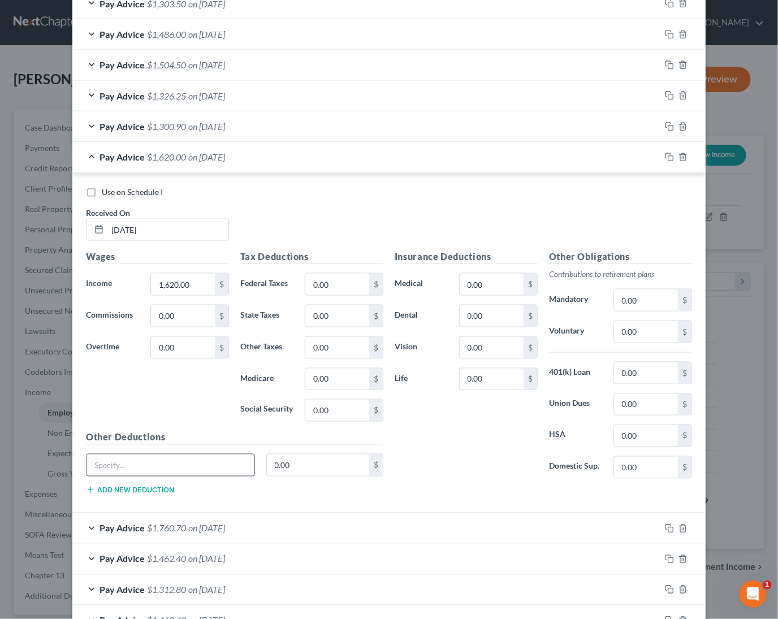
scroll to position [449, 0]
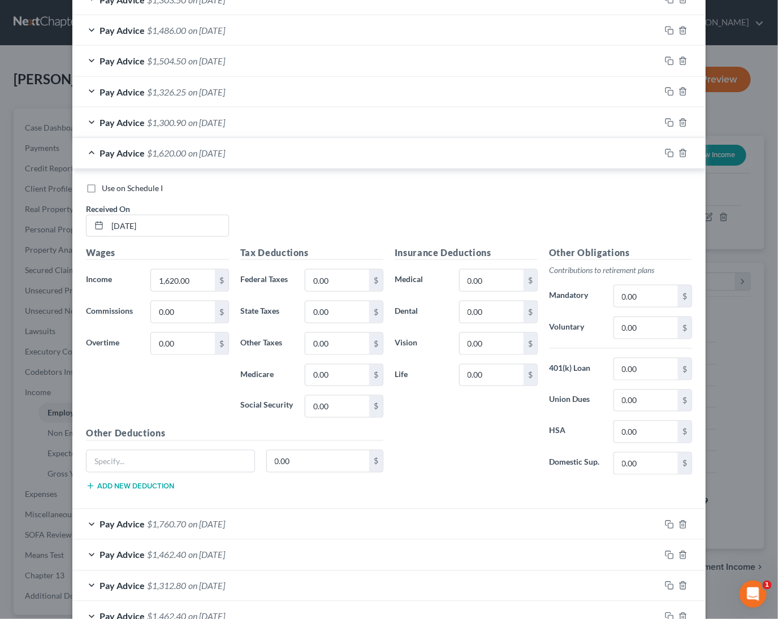
click at [194, 519] on span "on [DATE]" at bounding box center [206, 524] width 37 height 11
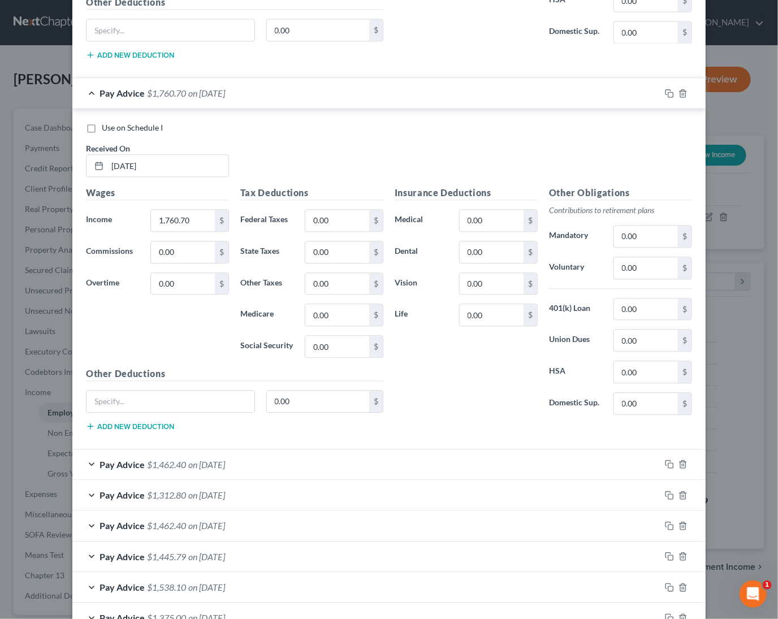
scroll to position [890, 0]
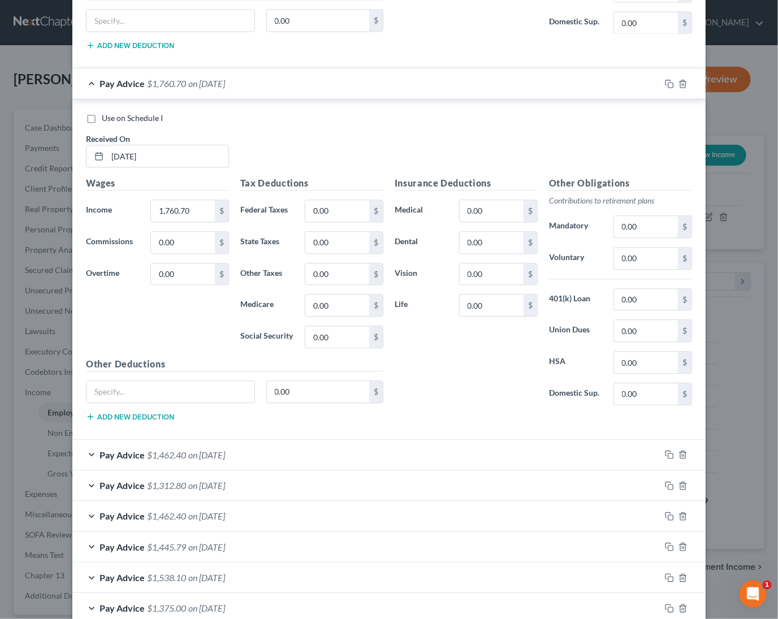
click at [220, 449] on span "on [DATE]" at bounding box center [206, 454] width 37 height 11
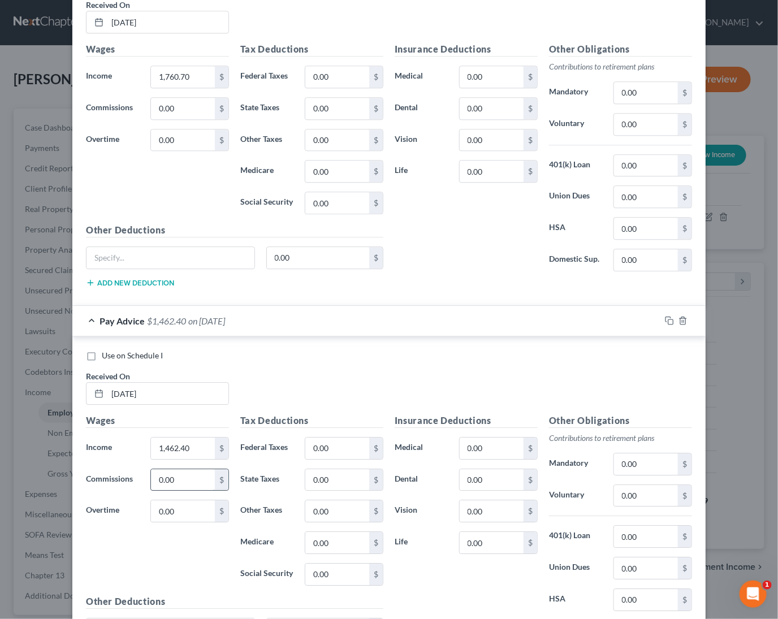
scroll to position [1023, 0]
click at [196, 448] on input "1,462.40" at bounding box center [183, 449] width 64 height 21
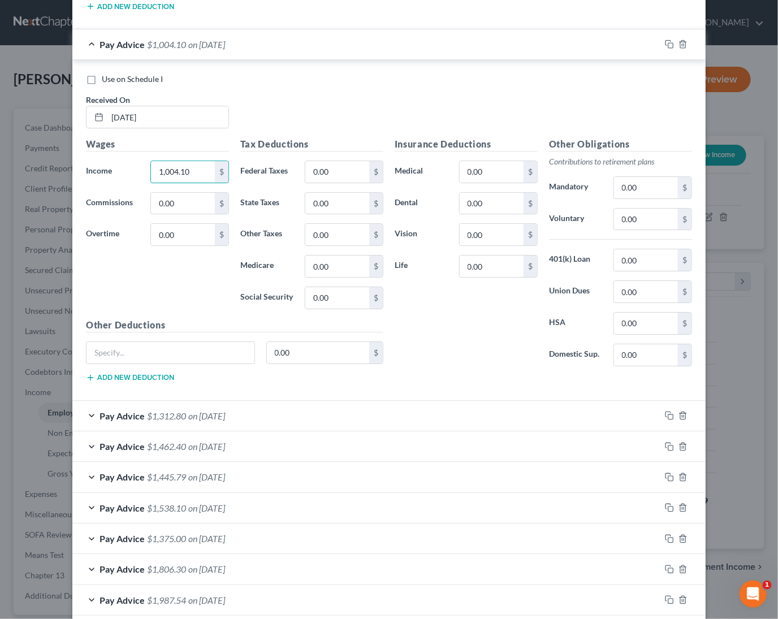
scroll to position [1310, 0]
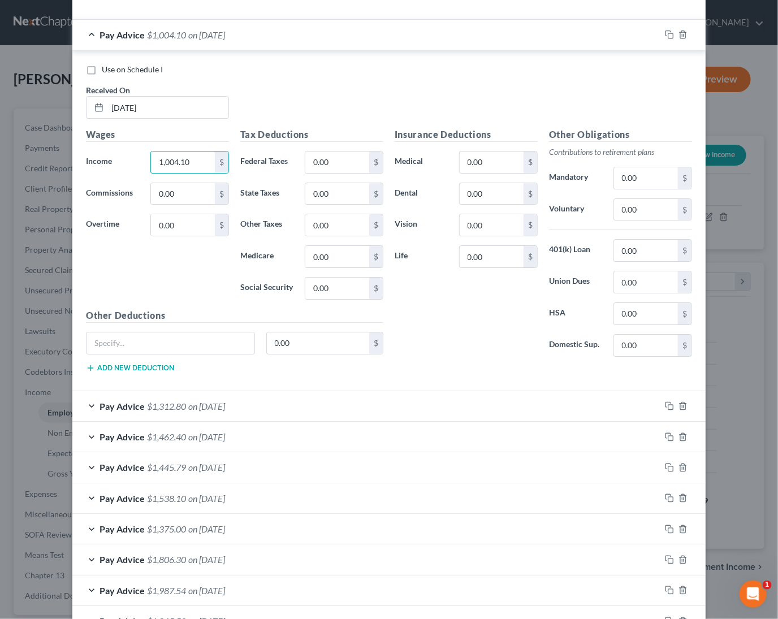
type input "1,004.10"
click at [211, 391] on div "Pay Advice $1,312.80 on [DATE]" at bounding box center [366, 406] width 588 height 30
click at [326, 439] on div "Pay Advice $1,445.79 on [DATE]" at bounding box center [366, 437] width 588 height 30
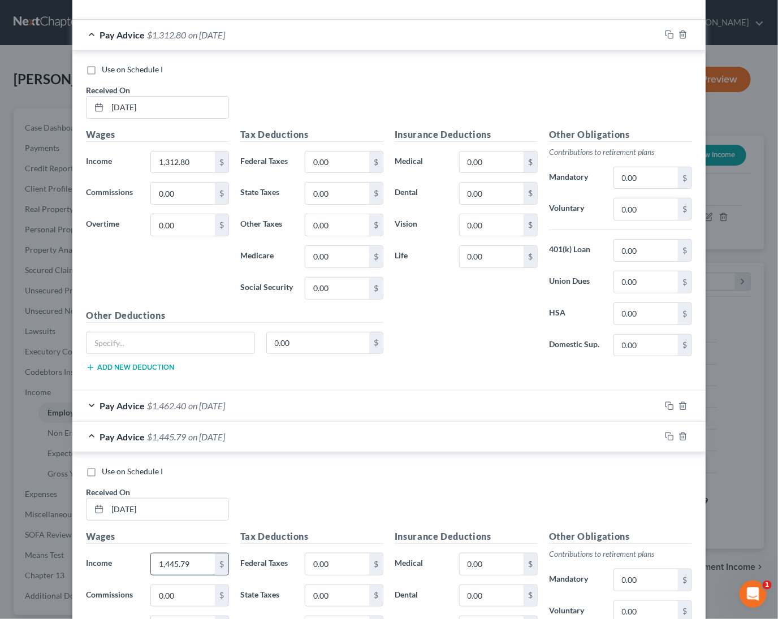
click at [167, 556] on input "1,445.79" at bounding box center [183, 563] width 64 height 21
type input "1,708"
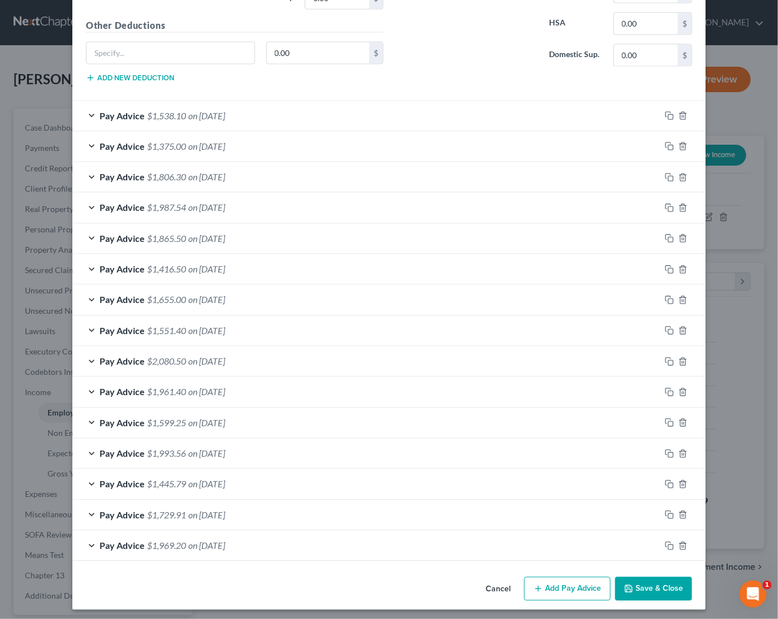
scroll to position [2372, 0]
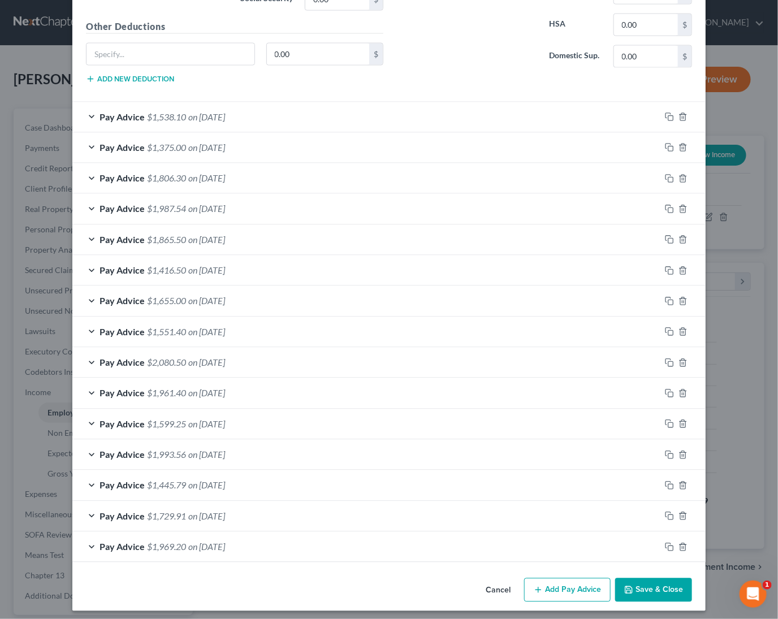
click at [639, 587] on button "Save & Close" at bounding box center [653, 590] width 77 height 24
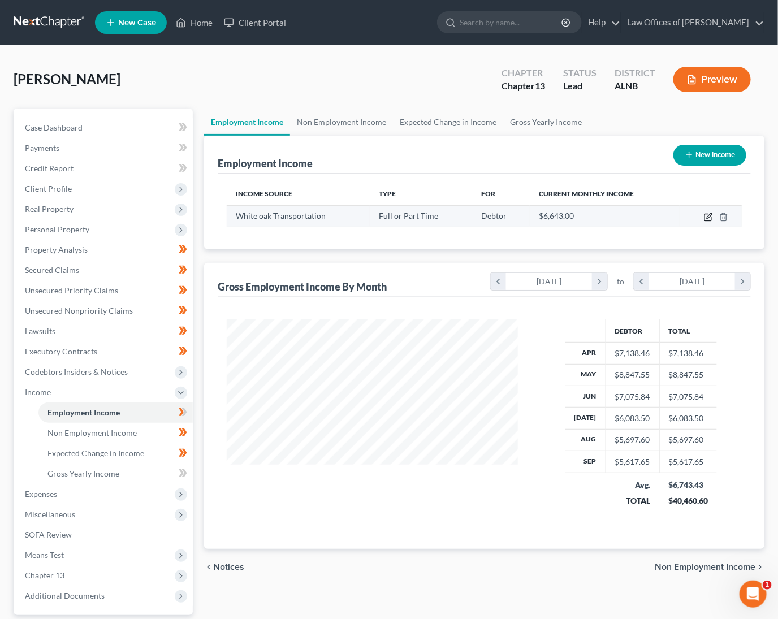
click at [706, 219] on icon "button" at bounding box center [707, 217] width 7 height 7
select select "0"
select select "3"
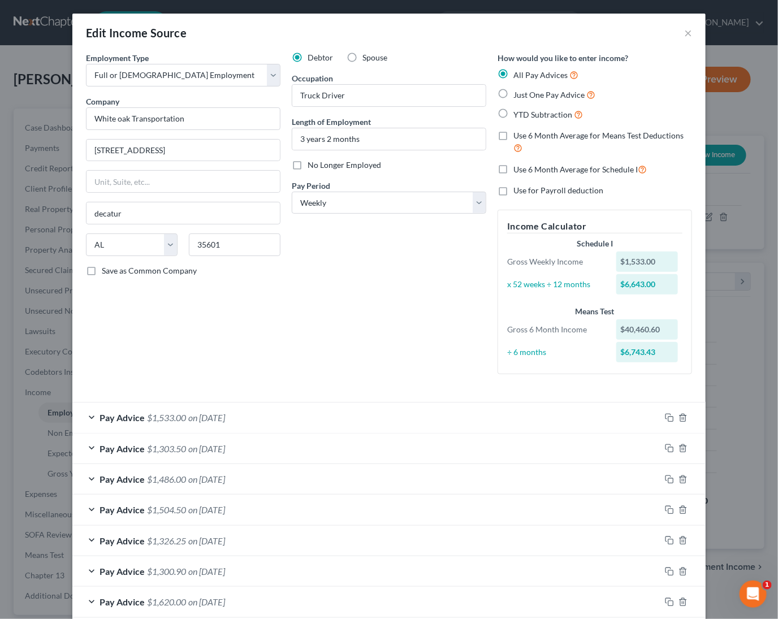
click at [91, 473] on div "Pay Advice $1,486.00 on [DATE]" at bounding box center [366, 479] width 588 height 30
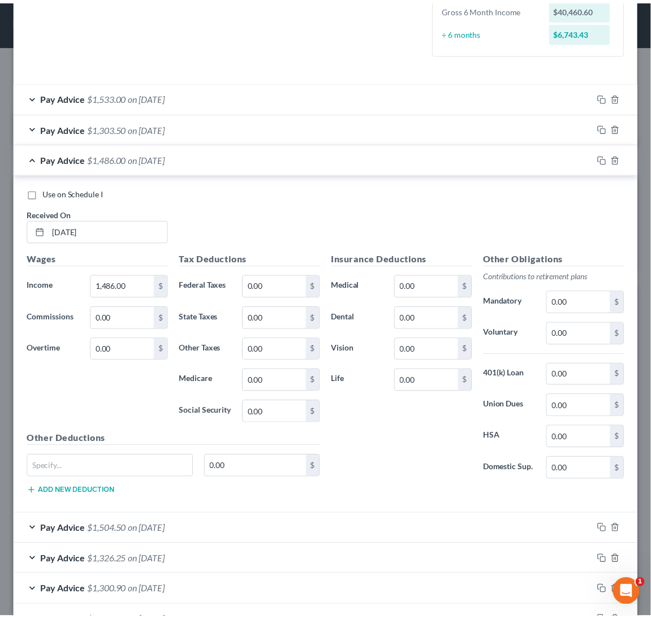
scroll to position [183, 390]
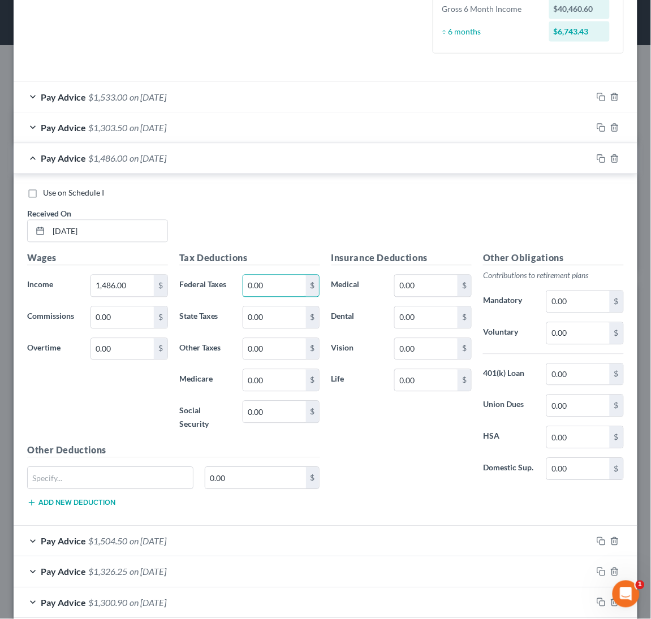
click at [284, 278] on input "0.00" at bounding box center [274, 285] width 63 height 21
type input "149.81"
type input "60.52"
type input "20.50"
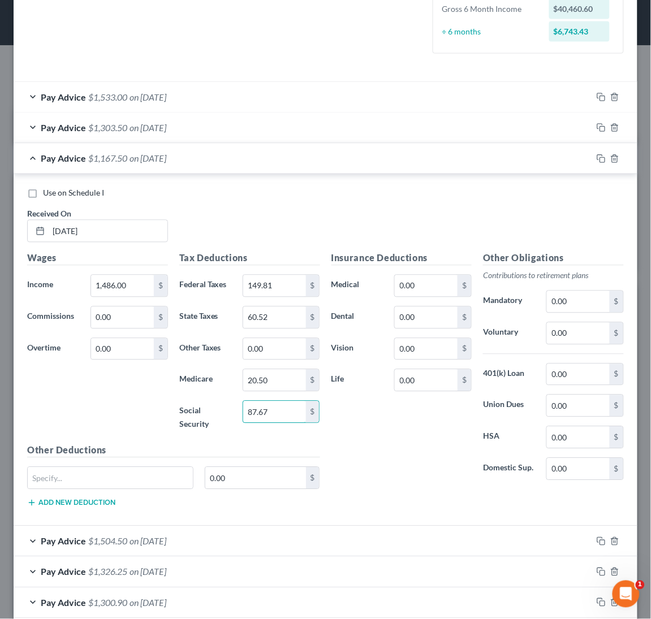
type input "87.67"
type input "72"
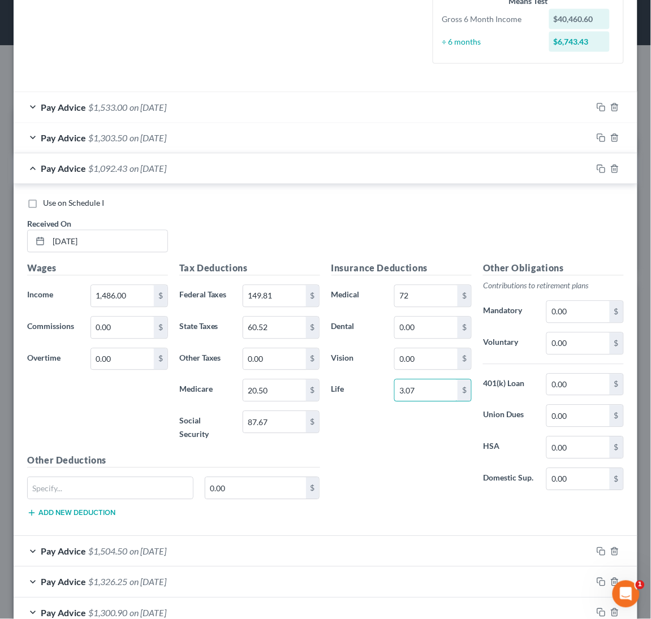
type input "3.07"
click at [101, 478] on input "text" at bounding box center [110, 488] width 165 height 21
type input "Disability"
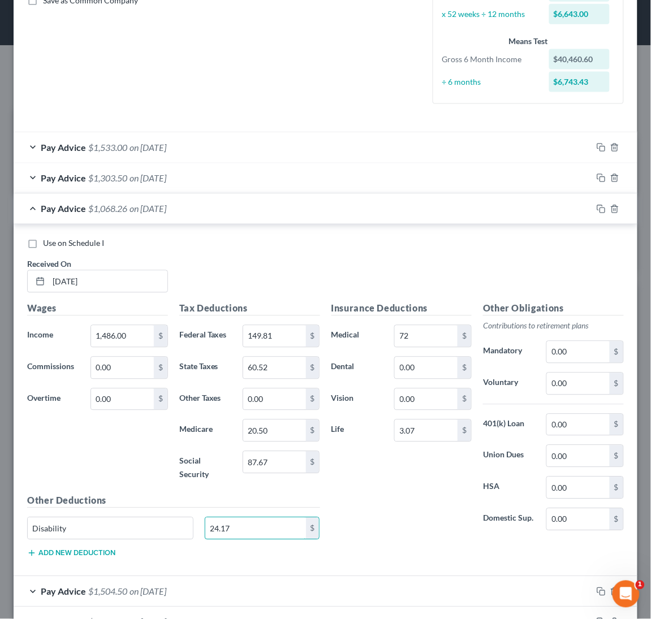
type input "24.17"
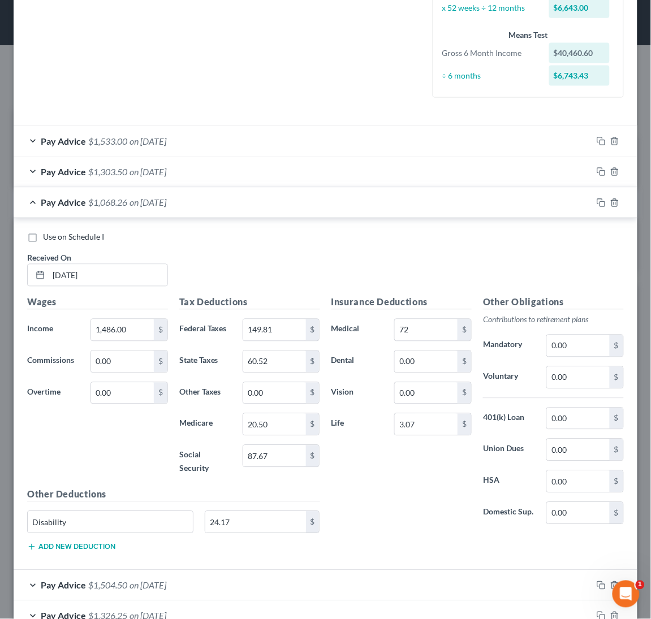
click at [100, 543] on button "Add new deduction" at bounding box center [71, 547] width 88 height 9
click at [92, 575] on button "Add new deduction" at bounding box center [71, 579] width 88 height 9
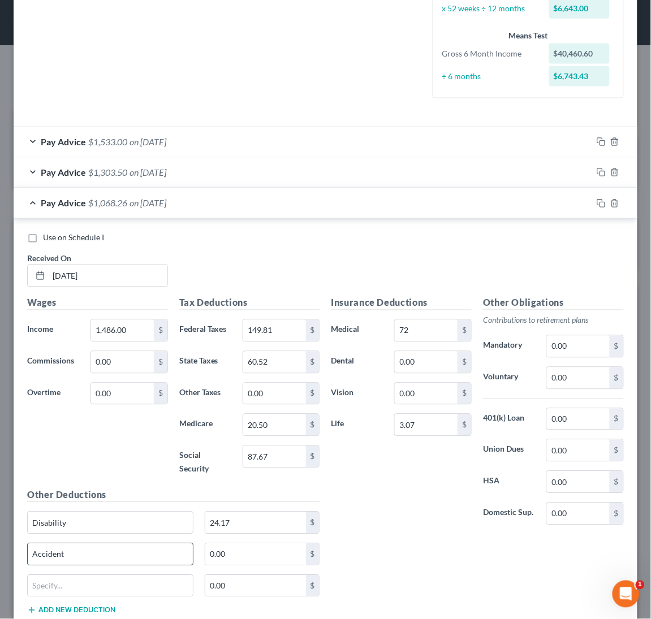
type input "Accident"
type input "1.81"
type input "Critical Illness-Hospital"
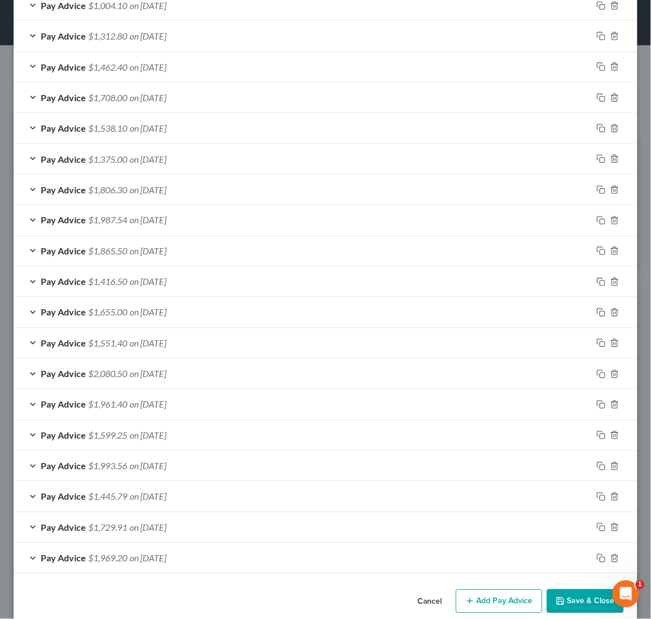
scroll to position [1072, 0]
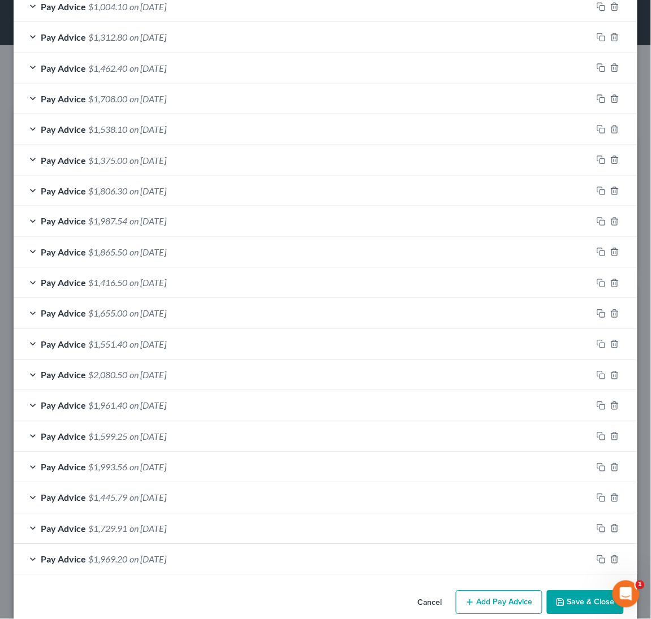
type input "8.28"
click at [575, 591] on button "Save & Close" at bounding box center [585, 603] width 77 height 24
drag, startPoint x: 489, startPoint y: 516, endPoint x: 575, endPoint y: 588, distance: 113.1
click at [575, 591] on button "Save & Close" at bounding box center [585, 603] width 77 height 24
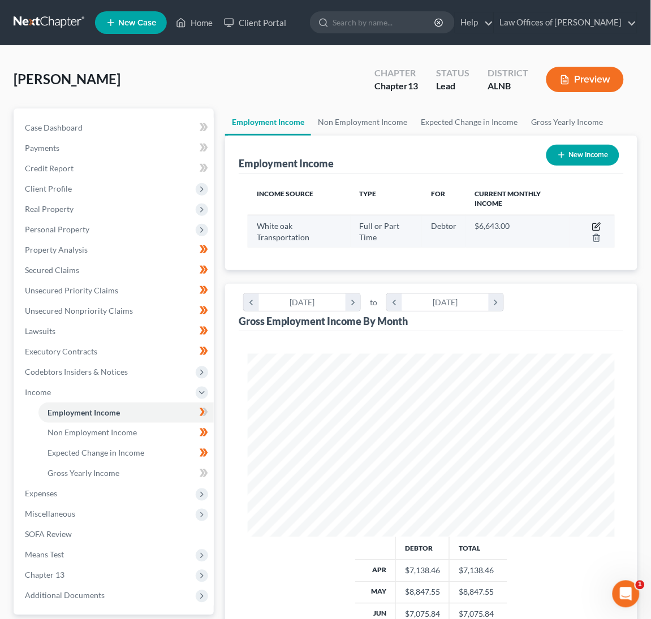
click at [599, 224] on icon "button" at bounding box center [597, 225] width 5 height 5
select select "0"
select select "3"
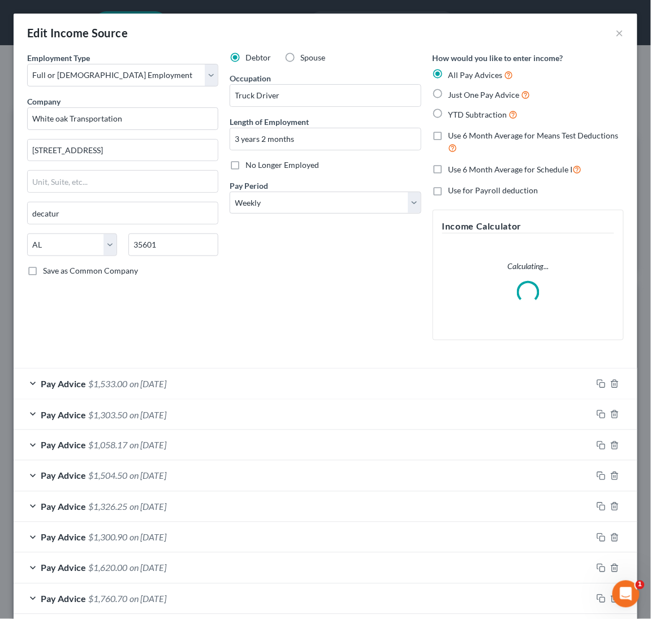
scroll to position [0, 0]
click at [137, 440] on span "on [DATE]" at bounding box center [147, 445] width 37 height 11
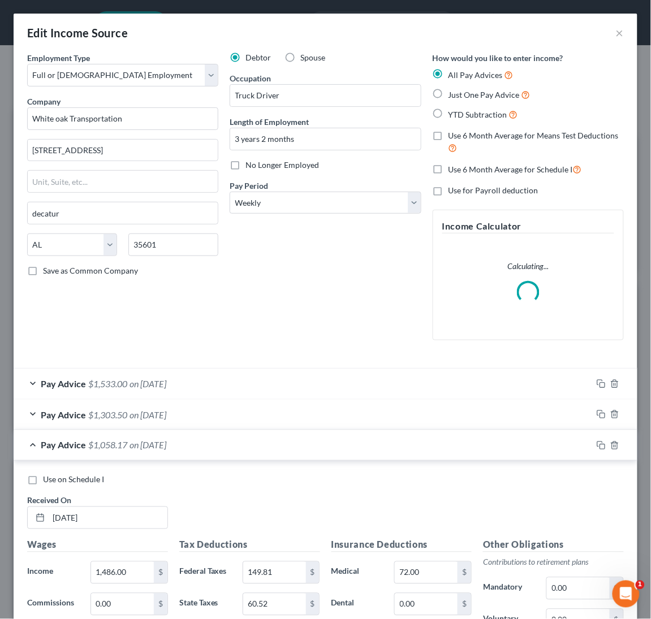
click at [99, 475] on span "Use on Schedule I" at bounding box center [73, 480] width 61 height 10
click at [55, 474] on input "Use on Schedule I" at bounding box center [50, 477] width 7 height 7
checkbox input "true"
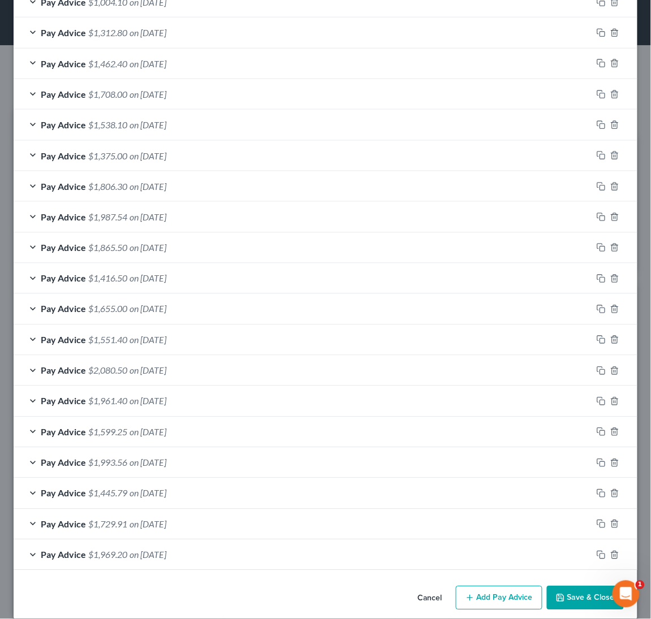
scroll to position [1041, 0]
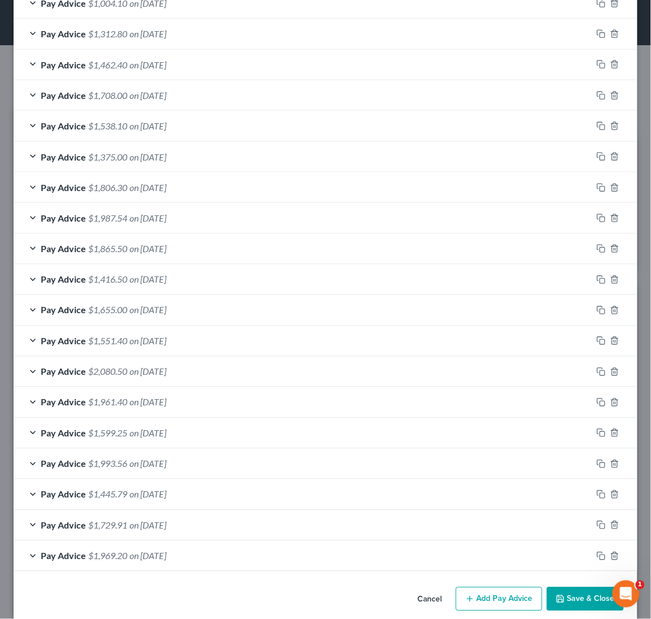
click at [562, 592] on button "Save & Close" at bounding box center [585, 599] width 77 height 24
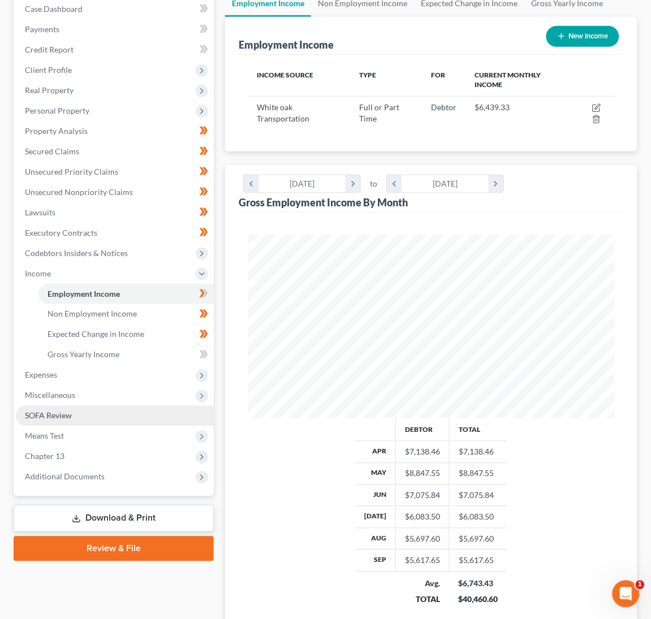
scroll to position [116, 0]
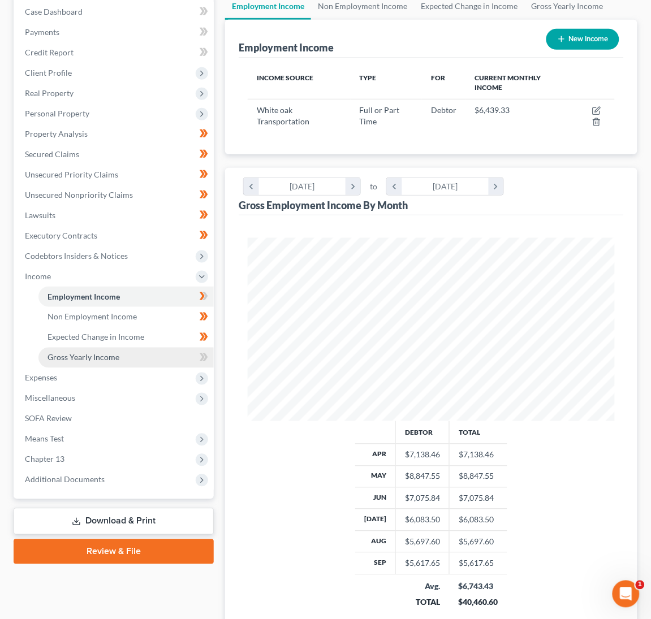
click at [169, 348] on link "Gross Yearly Income" at bounding box center [125, 358] width 175 height 20
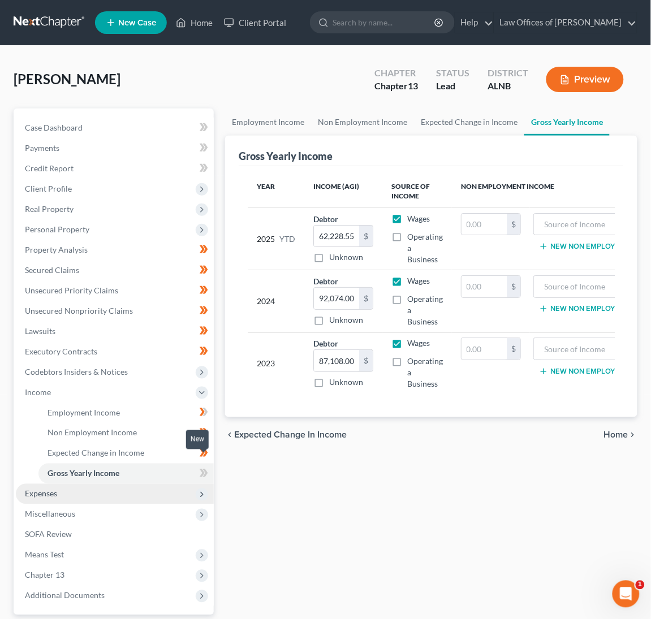
drag, startPoint x: 204, startPoint y: 460, endPoint x: 176, endPoint y: 476, distance: 31.9
click at [203, 469] on icon at bounding box center [202, 473] width 5 height 8
drag, startPoint x: 198, startPoint y: 462, endPoint x: 165, endPoint y: 474, distance: 35.8
click at [198, 466] on span at bounding box center [204, 474] width 20 height 17
click at [123, 484] on span "Expenses" at bounding box center [115, 494] width 198 height 20
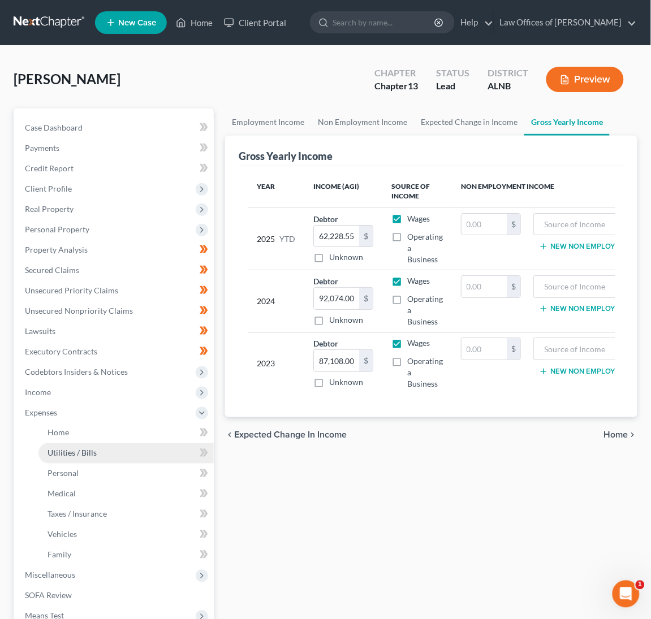
click at [175, 443] on link "Utilities / Bills" at bounding box center [125, 453] width 175 height 20
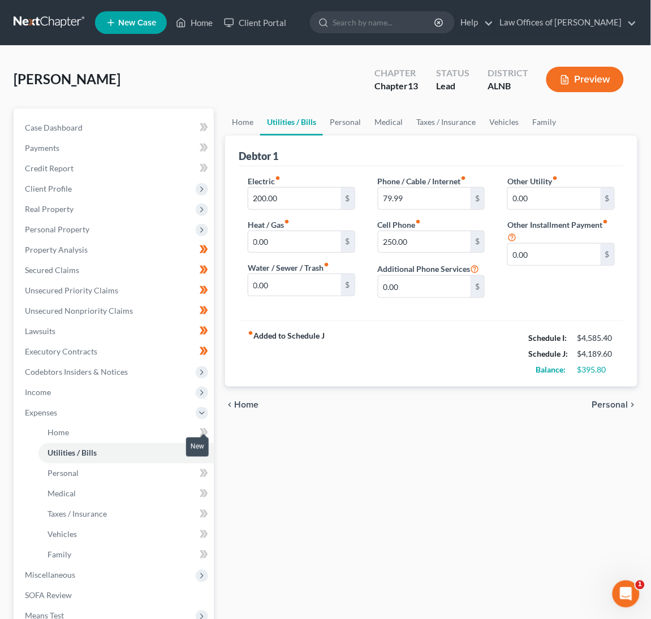
scroll to position [-1, -1]
click at [200, 426] on icon at bounding box center [204, 433] width 8 height 14
click at [200, 427] on icon at bounding box center [204, 433] width 8 height 14
click at [203, 449] on icon at bounding box center [202, 453] width 5 height 8
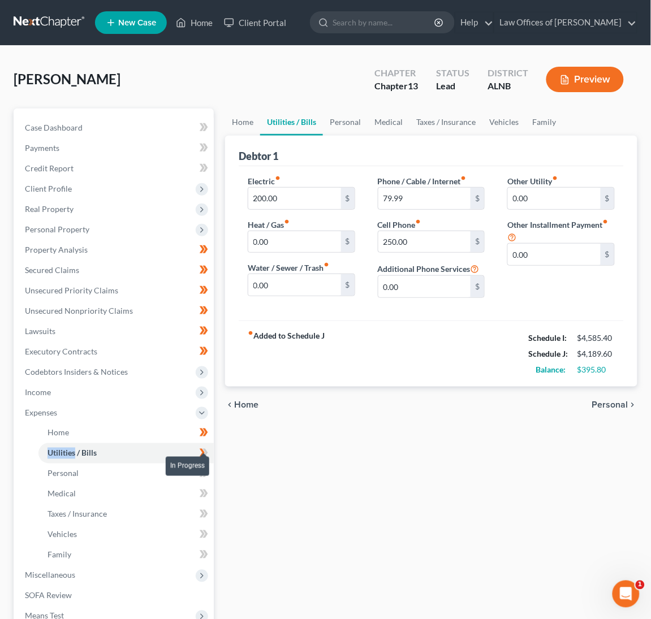
drag, startPoint x: 203, startPoint y: 443, endPoint x: 201, endPoint y: 462, distance: 19.3
click at [202, 451] on span at bounding box center [204, 454] width 20 height 17
click at [201, 466] on icon at bounding box center [204, 473] width 8 height 14
drag, startPoint x: 201, startPoint y: 462, endPoint x: 201, endPoint y: 486, distance: 23.2
click at [201, 468] on icon at bounding box center [204, 473] width 8 height 14
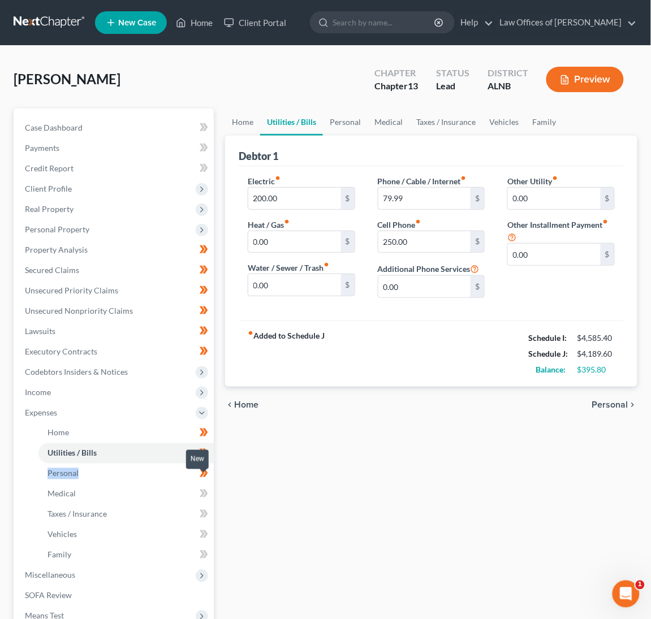
scroll to position [0, -1]
click at [205, 487] on icon at bounding box center [204, 494] width 8 height 14
click at [206, 507] on icon at bounding box center [204, 514] width 8 height 14
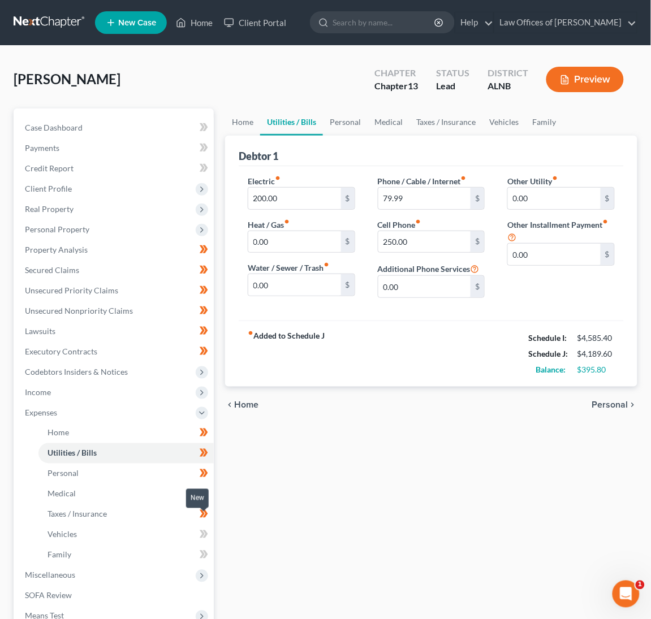
click at [202, 530] on icon at bounding box center [202, 534] width 5 height 8
drag, startPoint x: 202, startPoint y: 522, endPoint x: 205, endPoint y: 529, distance: 7.3
click at [203, 527] on icon at bounding box center [204, 534] width 8 height 14
click at [208, 548] on span at bounding box center [204, 556] width 20 height 17
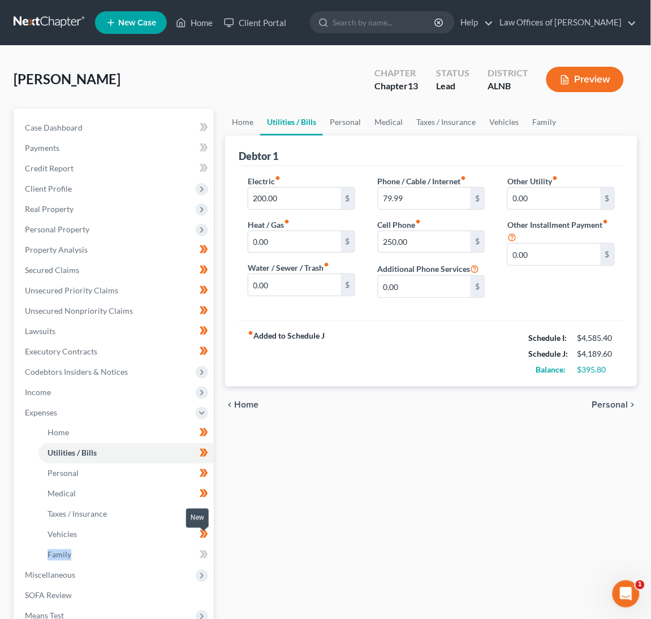
click at [208, 548] on span at bounding box center [204, 556] width 20 height 17
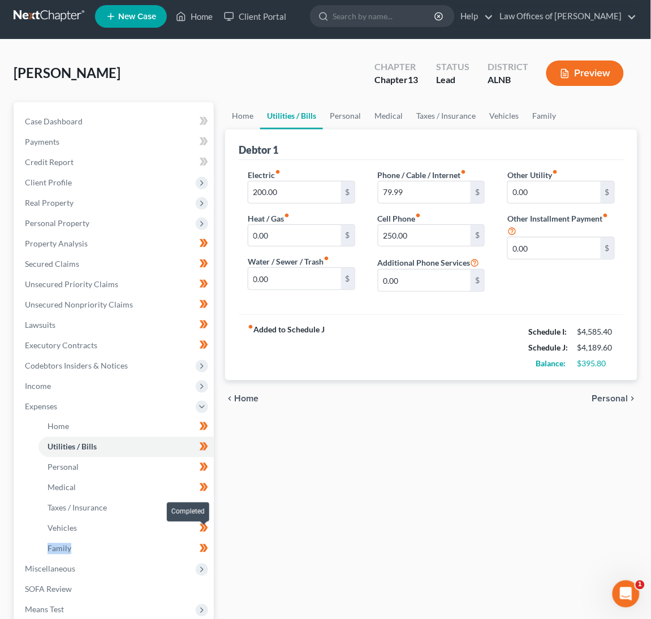
scroll to position [7, 0]
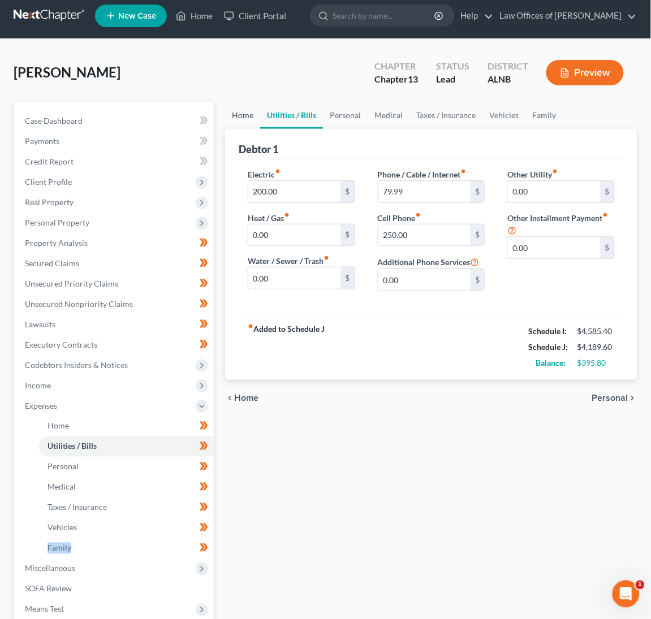
click at [247, 118] on link "Home" at bounding box center [242, 115] width 35 height 27
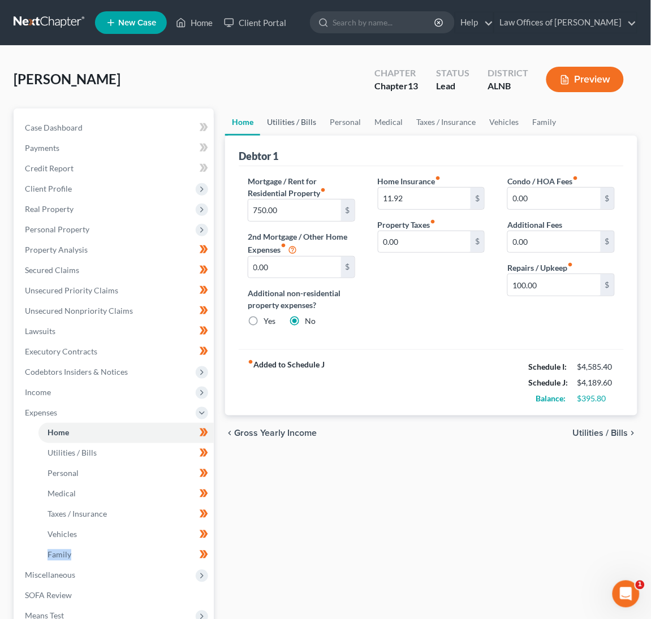
click at [262, 117] on link "Utilities / Bills" at bounding box center [291, 122] width 63 height 27
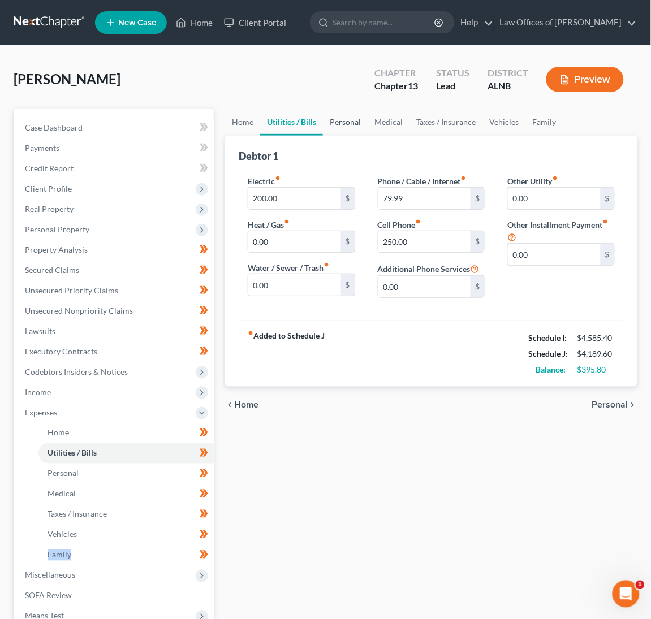
click at [353, 122] on link "Personal" at bounding box center [345, 122] width 45 height 27
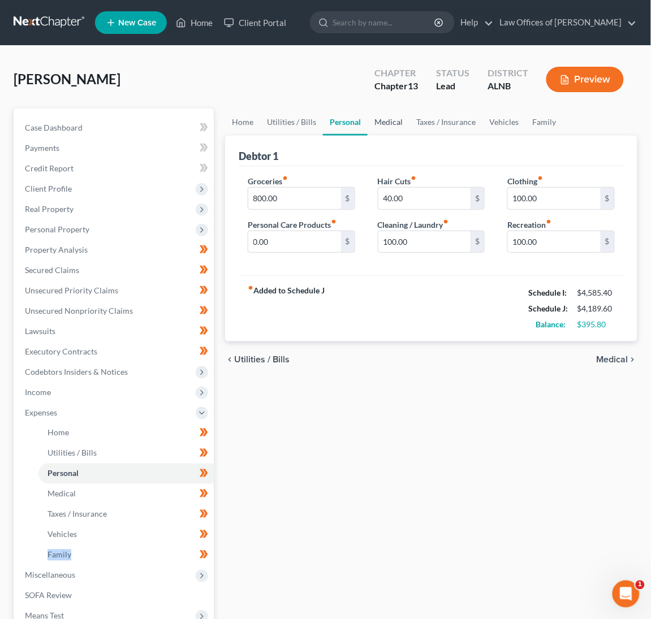
click at [405, 120] on link "Medical" at bounding box center [388, 122] width 42 height 27
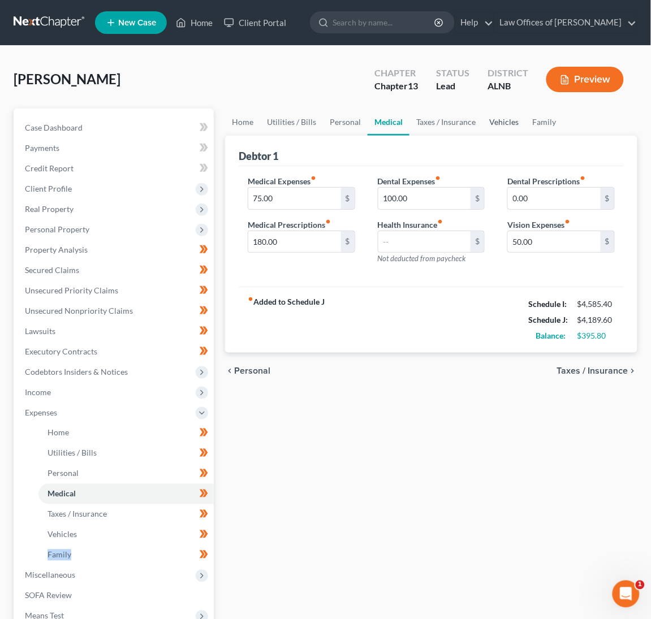
click at [499, 119] on link "Vehicles" at bounding box center [503, 122] width 43 height 27
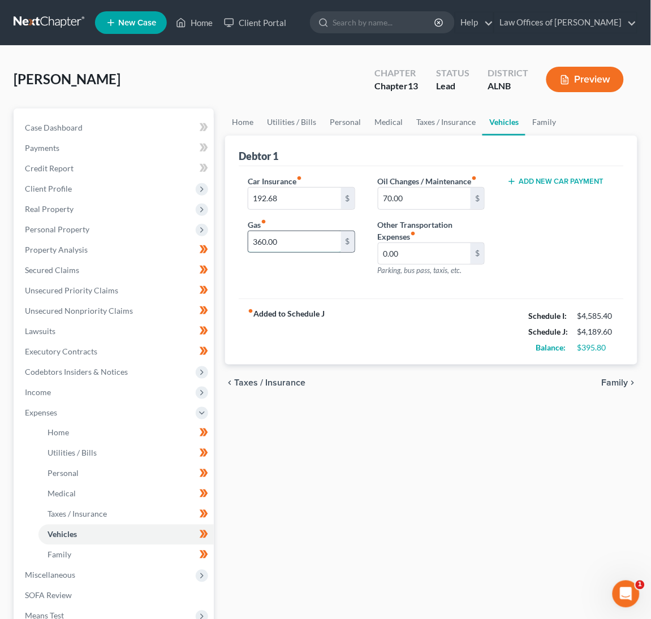
click at [304, 240] on input "360.00" at bounding box center [294, 241] width 93 height 21
type input "450"
click at [549, 129] on link "Family" at bounding box center [543, 122] width 37 height 27
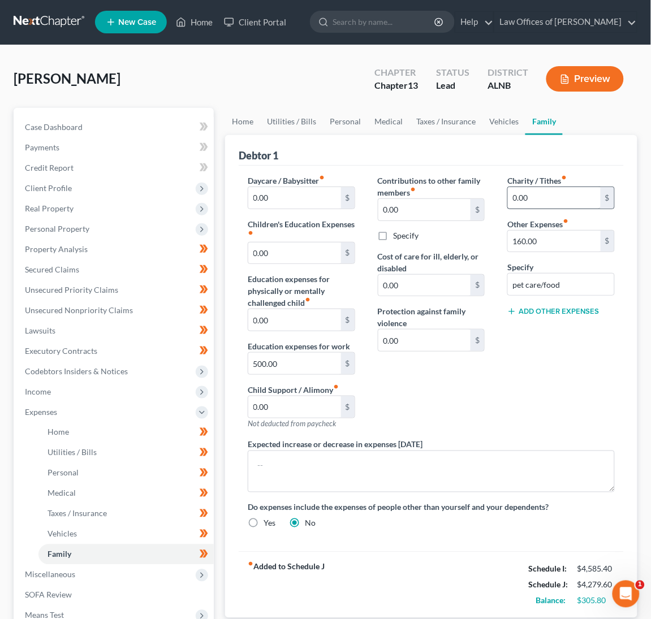
scroll to position [1, 0]
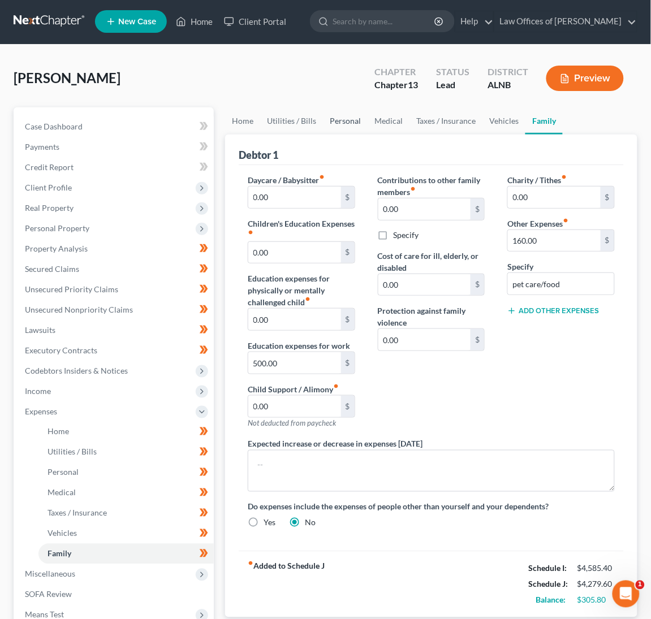
click at [336, 114] on link "Personal" at bounding box center [345, 120] width 45 height 27
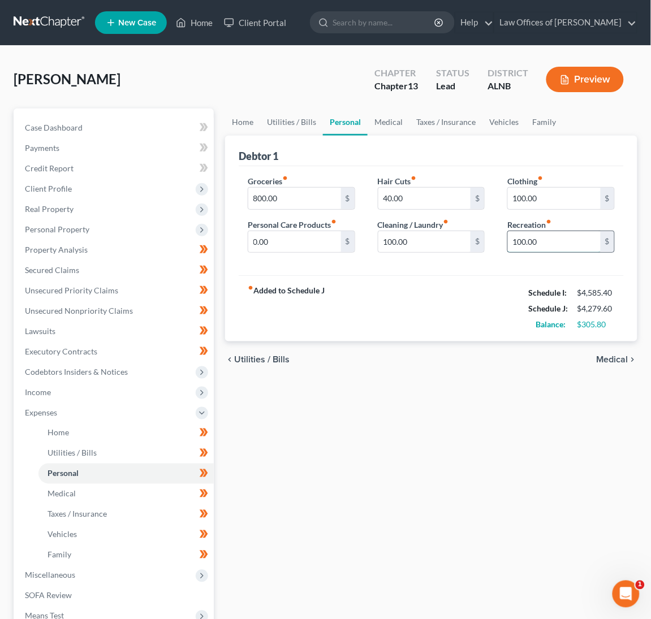
click at [525, 244] on input "100.00" at bounding box center [554, 241] width 93 height 21
drag, startPoint x: 525, startPoint y: 244, endPoint x: 553, endPoint y: 243, distance: 28.8
click at [530, 243] on input "100.00" at bounding box center [554, 241] width 93 height 21
click at [54, 211] on span "Real Property" at bounding box center [115, 209] width 198 height 20
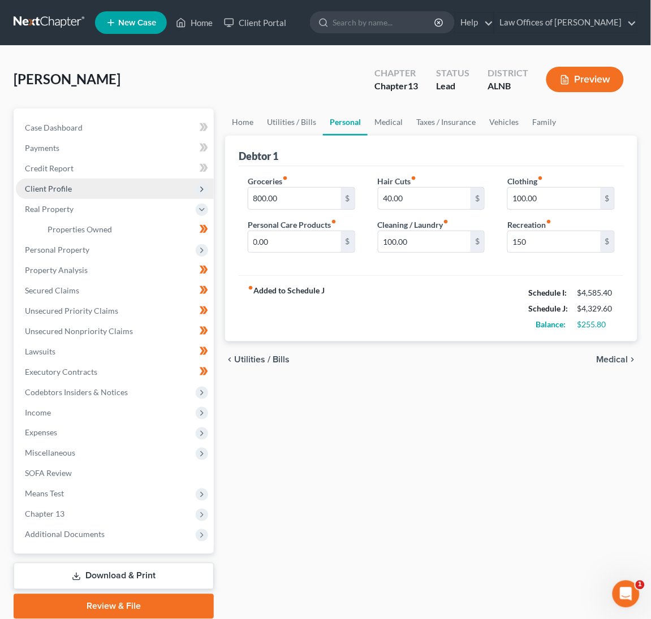
click at [75, 183] on span "Client Profile" at bounding box center [115, 189] width 198 height 20
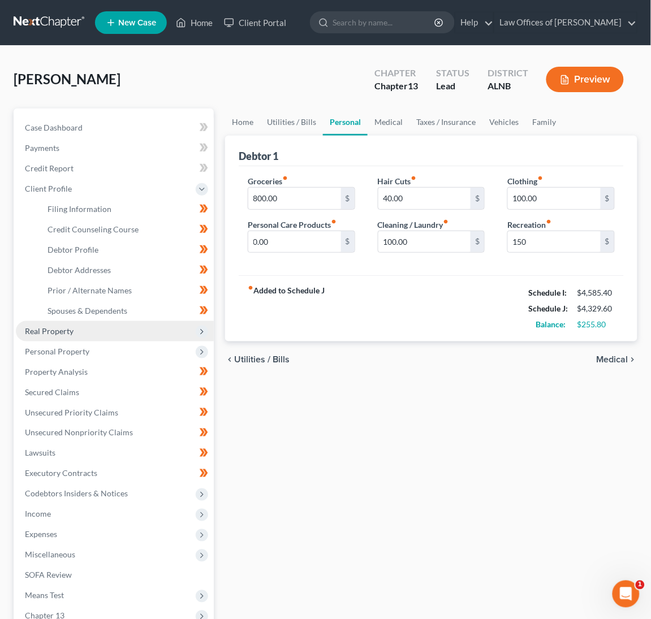
scroll to position [1, 0]
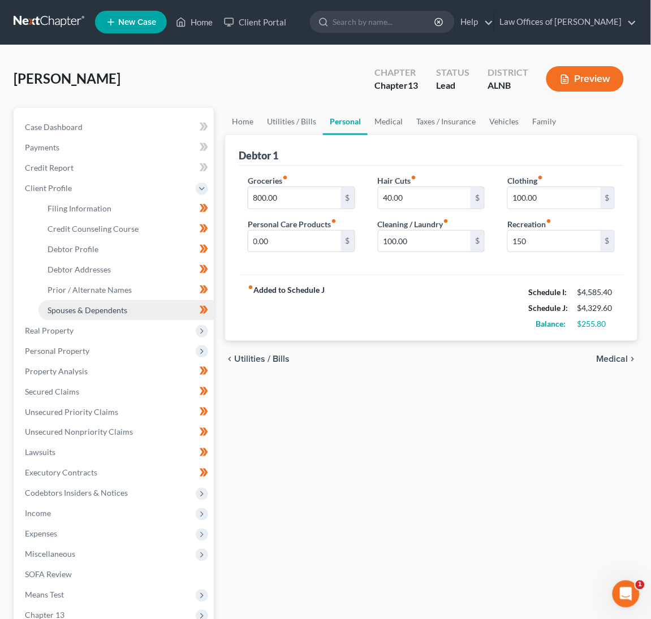
click at [80, 305] on span "Spouses & Dependents" at bounding box center [87, 310] width 80 height 10
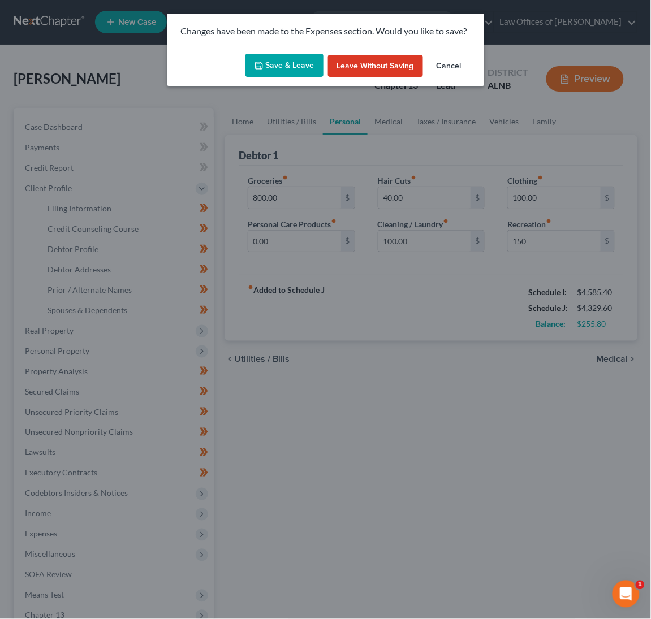
click at [292, 63] on button "Save & Leave" at bounding box center [284, 66] width 78 height 24
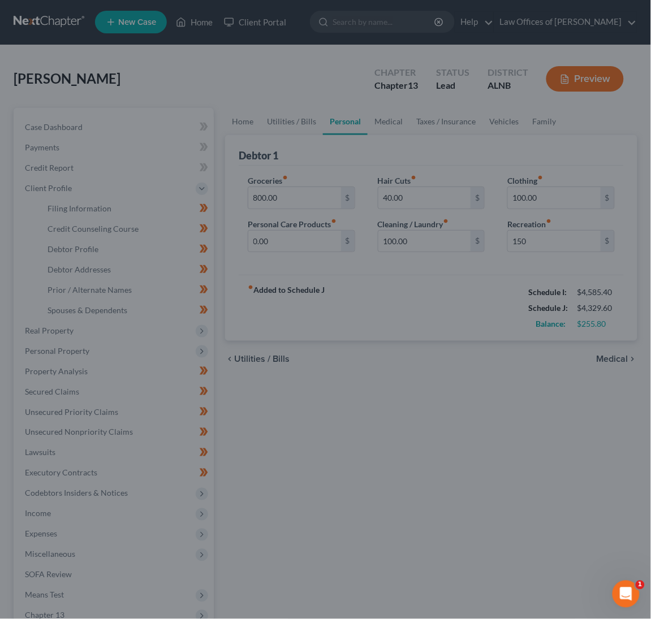
type input "150.00"
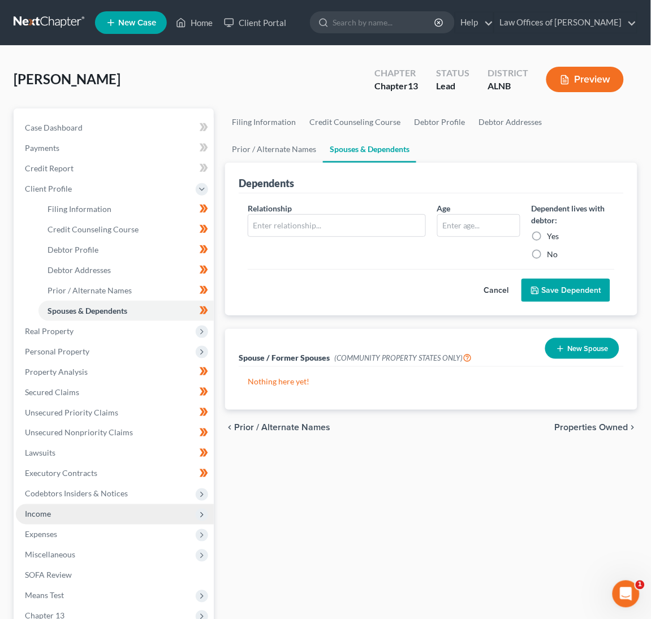
click at [52, 504] on span "Income" at bounding box center [115, 514] width 198 height 20
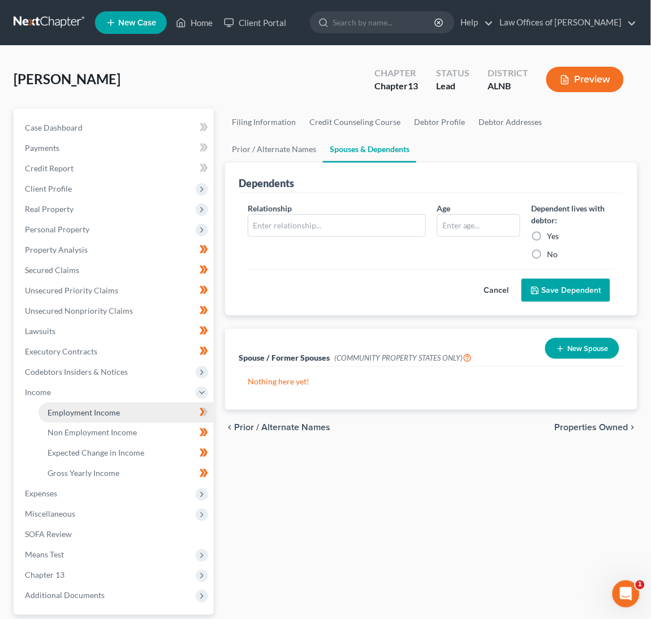
click at [88, 408] on span "Employment Income" at bounding box center [83, 413] width 72 height 10
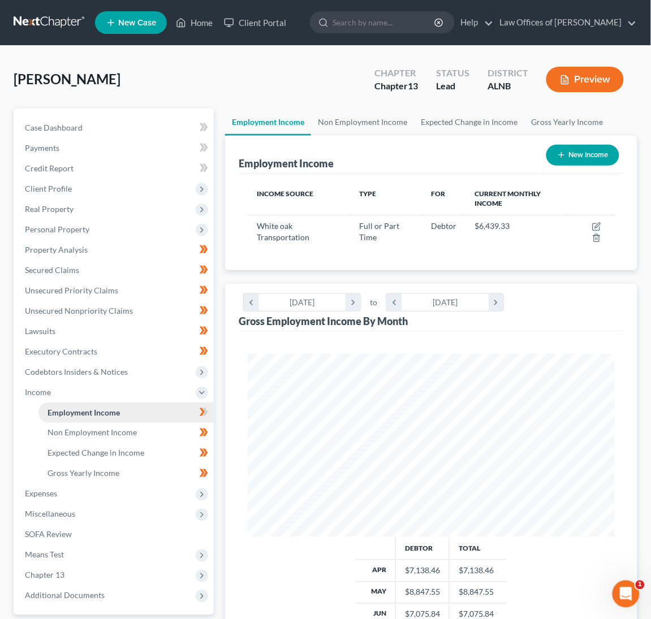
scroll to position [183, 390]
click at [200, 405] on icon at bounding box center [204, 412] width 8 height 14
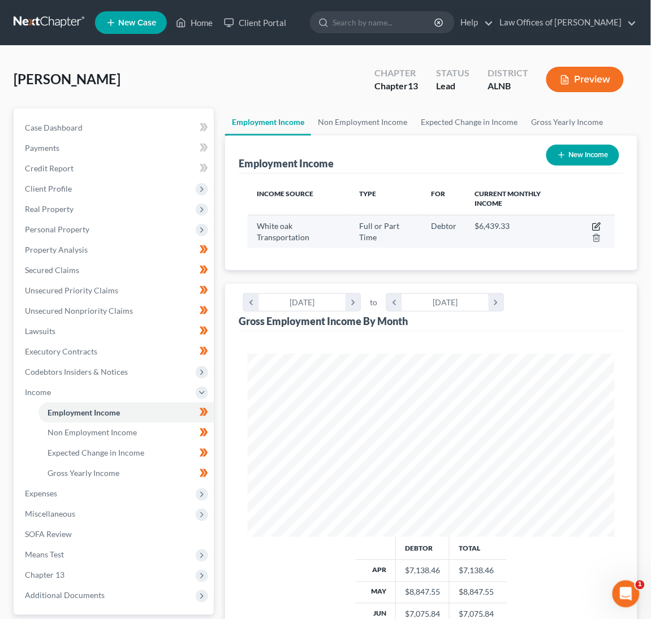
click at [594, 224] on icon "button" at bounding box center [596, 226] width 9 height 9
select select "0"
select select "3"
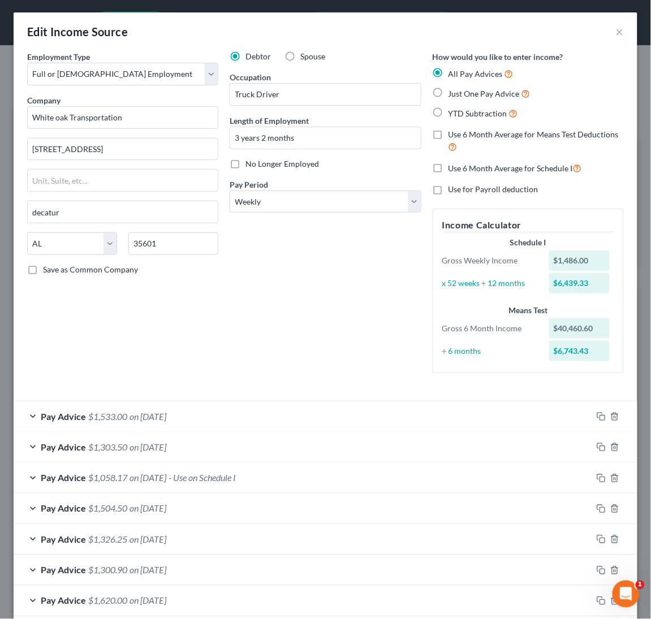
click at [164, 413] on span "on [DATE]" at bounding box center [147, 416] width 37 height 11
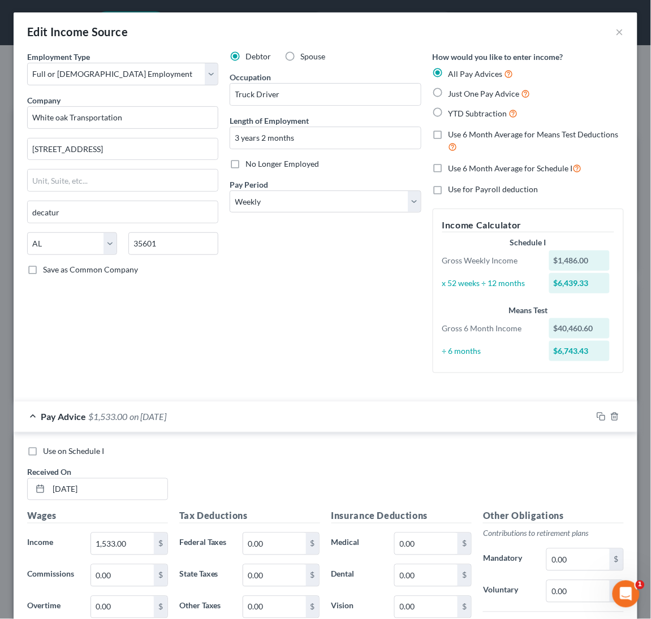
scroll to position [6, 0]
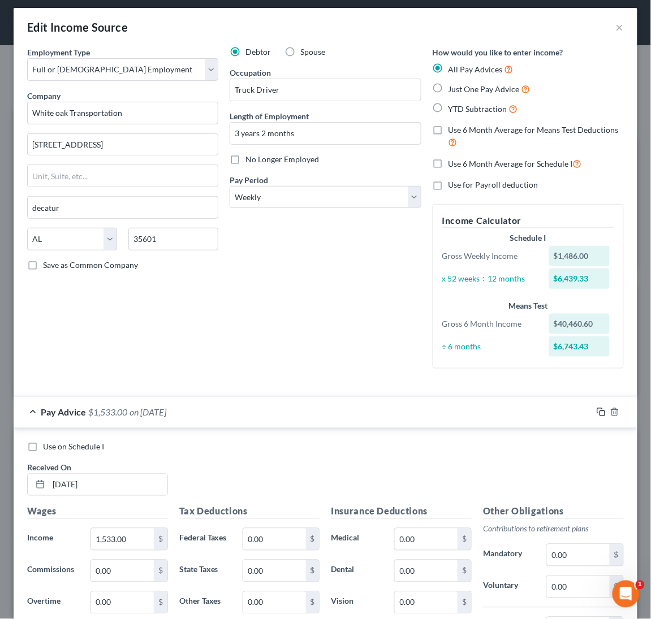
click at [601, 408] on icon "button" at bounding box center [600, 412] width 9 height 9
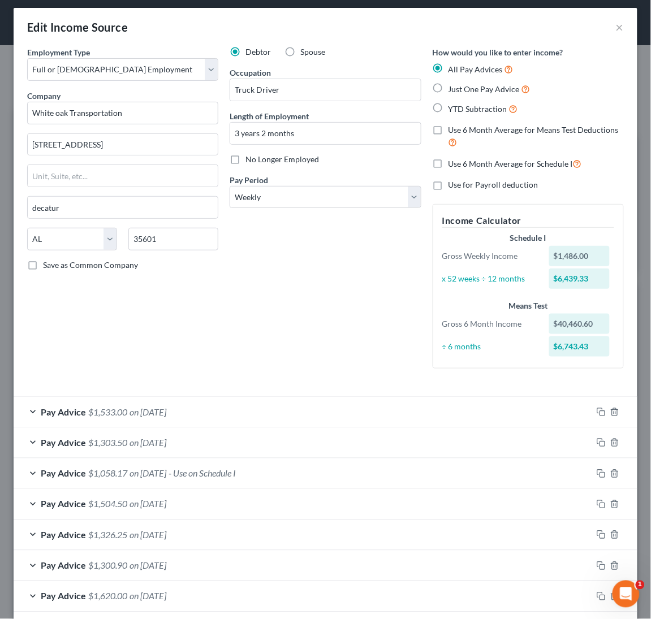
click at [166, 468] on span "on [DATE]" at bounding box center [147, 473] width 37 height 11
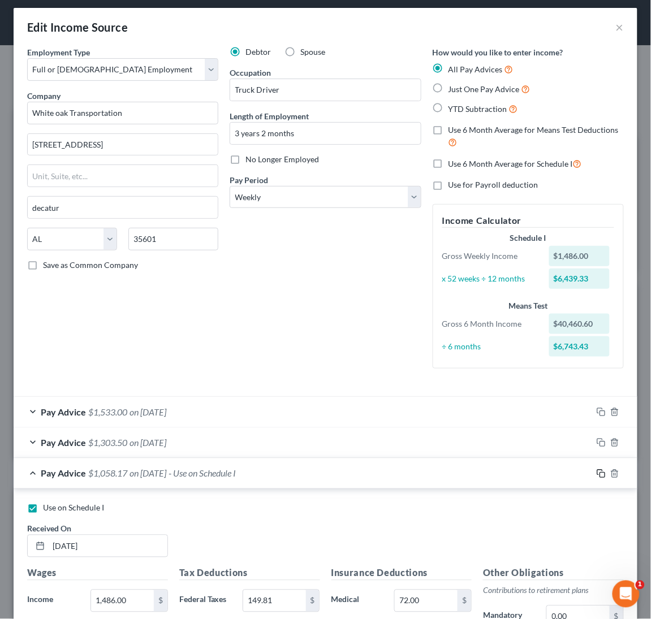
click at [603, 469] on icon "button" at bounding box center [600, 473] width 9 height 9
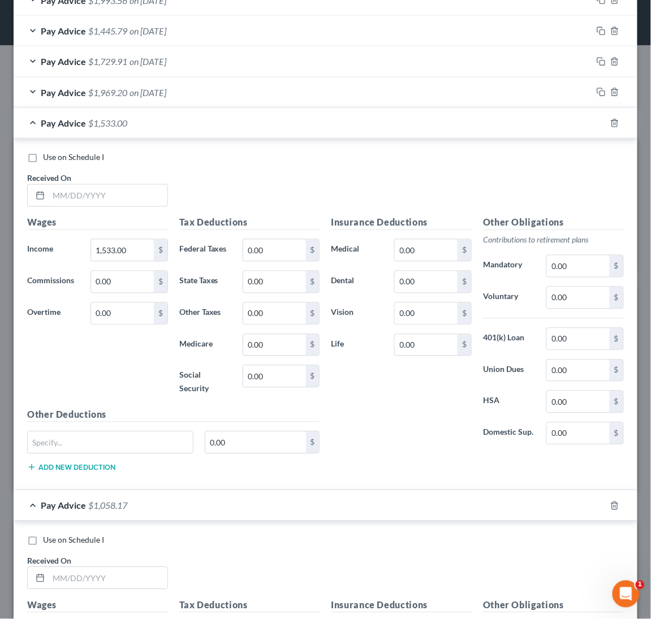
scroll to position [1111, 0]
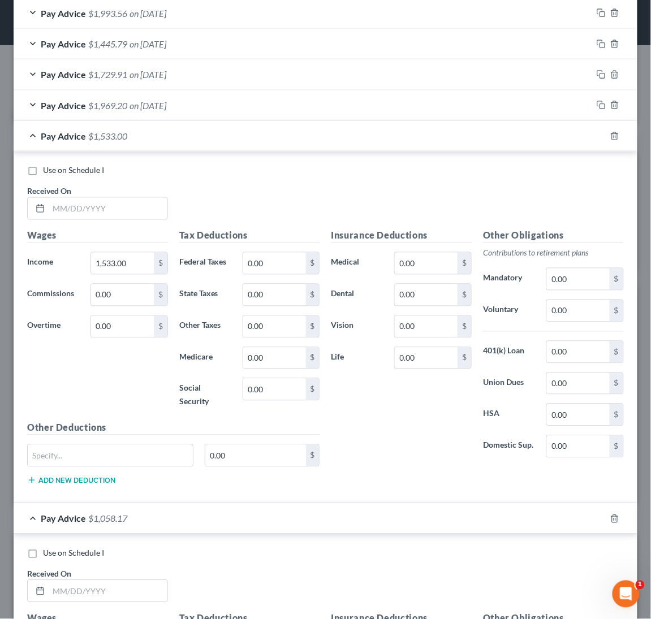
click at [620, 127] on div at bounding box center [621, 136] width 32 height 18
click at [617, 134] on polyline "button" at bounding box center [614, 134] width 7 height 0
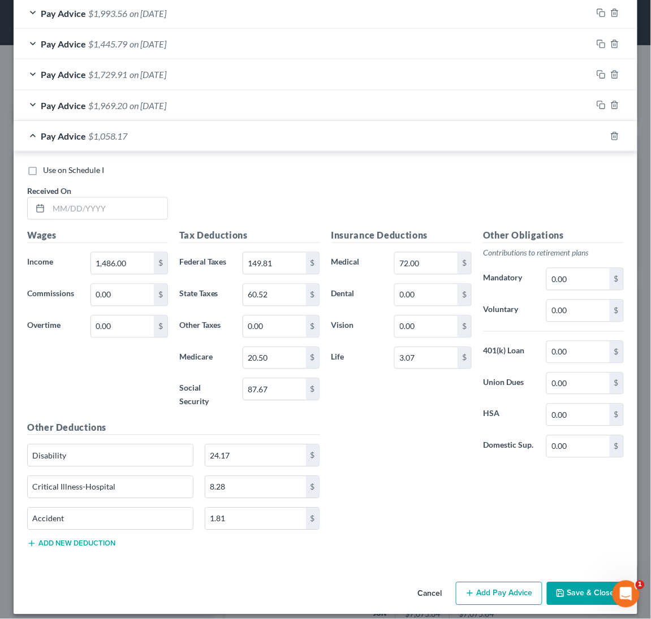
scroll to position [1102, 0]
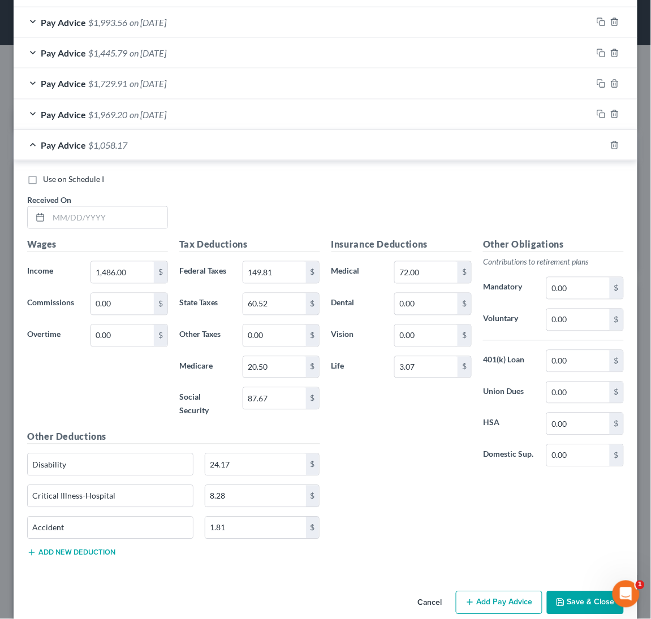
click at [64, 175] on span "Use on Schedule I" at bounding box center [73, 180] width 61 height 10
click at [55, 174] on input "Use on Schedule I" at bounding box center [50, 177] width 7 height 7
checkbox input "true"
click at [77, 207] on input "text" at bounding box center [108, 217] width 119 height 21
type input "[DATE]"
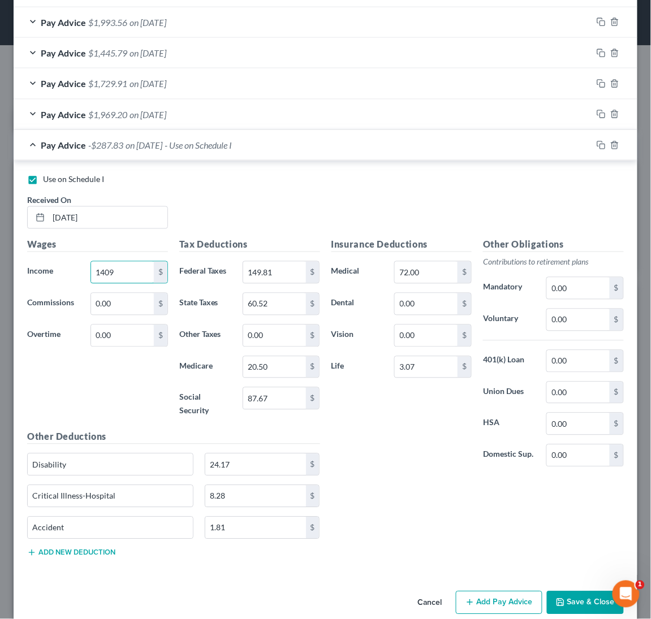
type input "1,409"
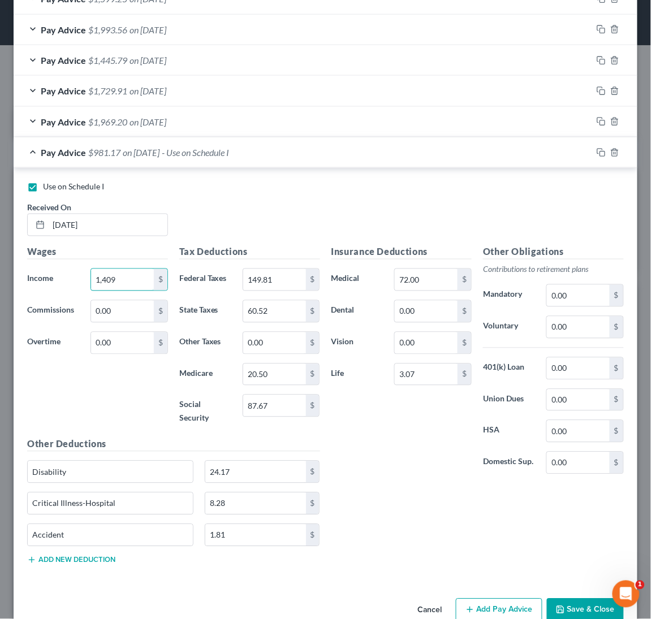
scroll to position [1097, 0]
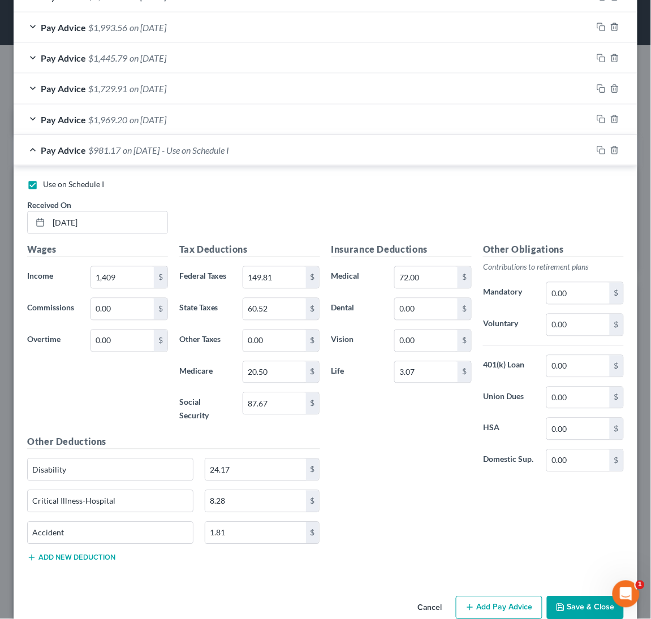
click at [609, 596] on button "Save & Close" at bounding box center [585, 608] width 77 height 24
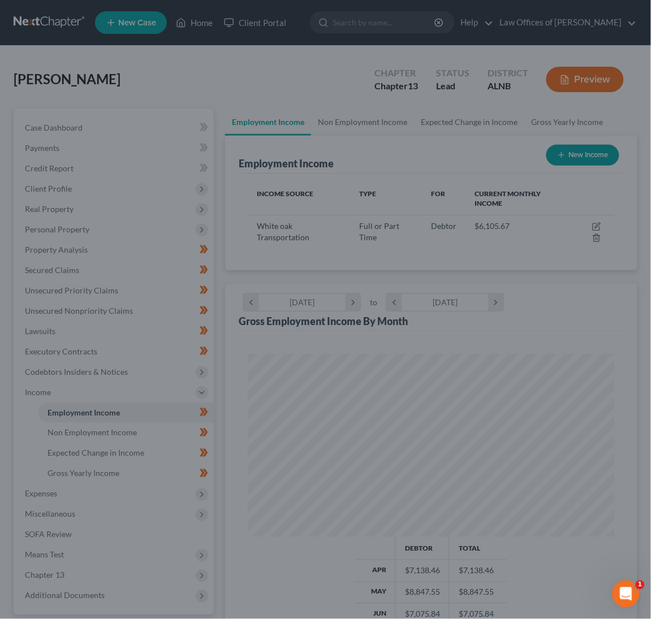
scroll to position [1, 0]
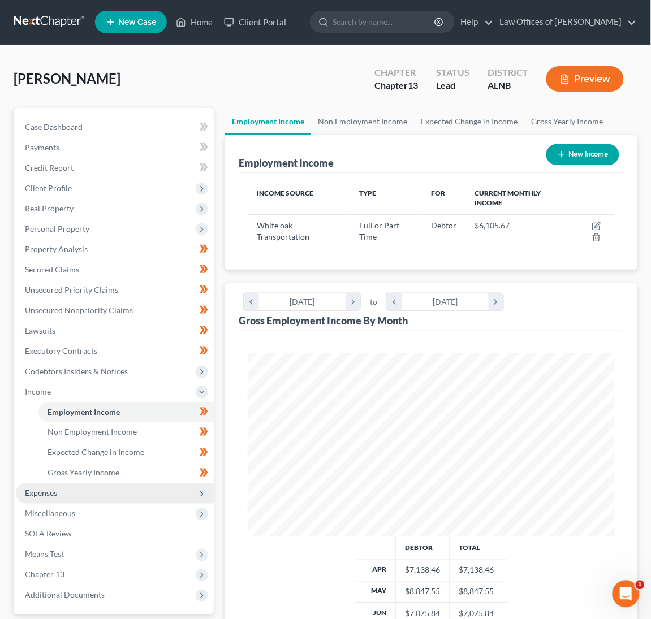
click at [135, 483] on span "Expenses" at bounding box center [115, 493] width 198 height 20
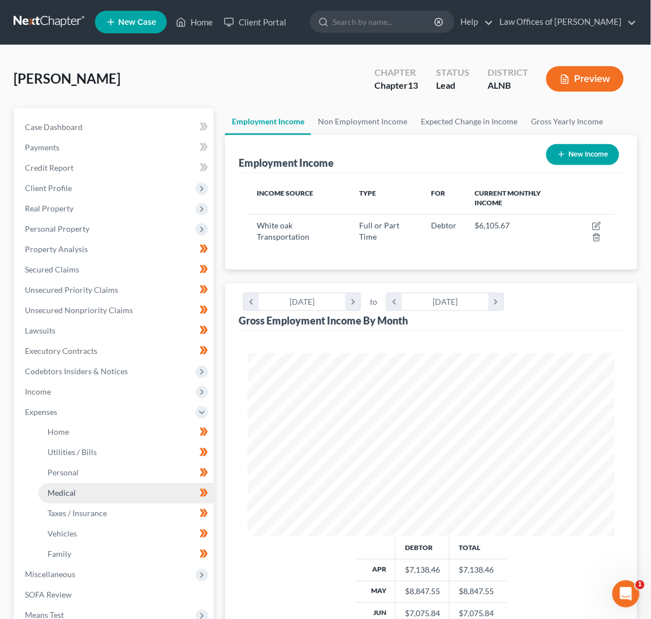
click at [149, 483] on link "Medical" at bounding box center [125, 493] width 175 height 20
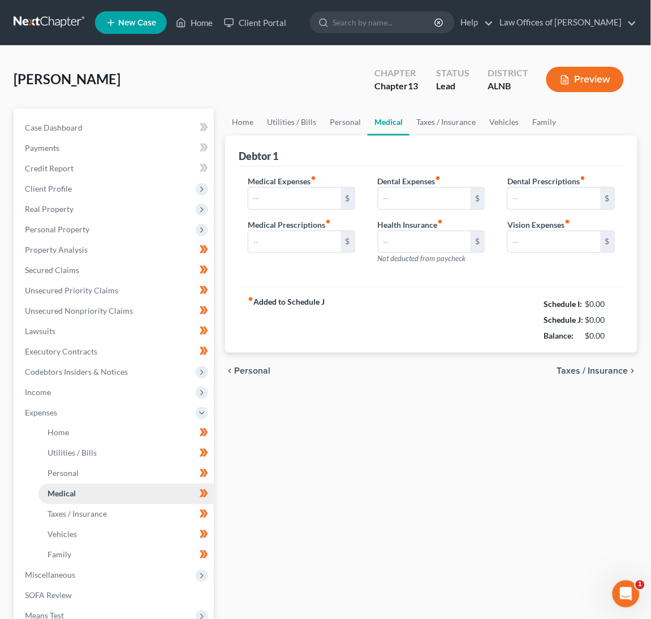
type input "75.00"
type input "180.00"
type input "100.00"
type input "0.00"
type input "50.00"
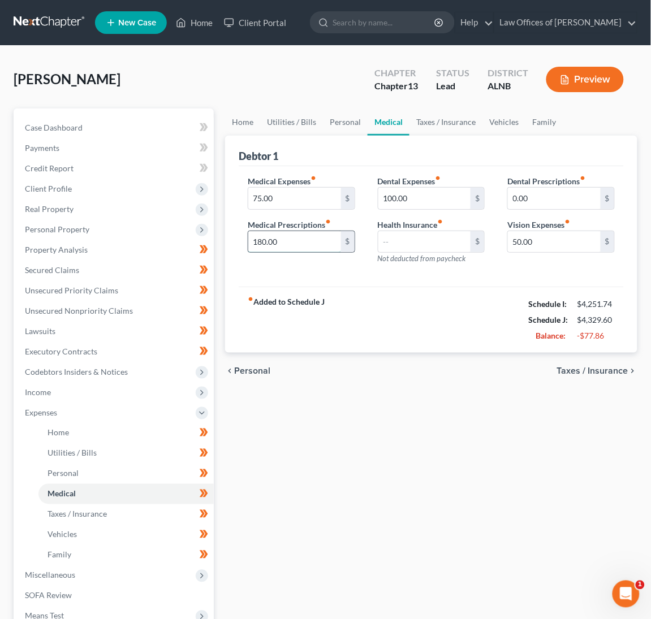
click at [289, 236] on input "180.00" at bounding box center [294, 241] width 93 height 21
click at [305, 123] on link "Utilities / Bills" at bounding box center [291, 122] width 63 height 27
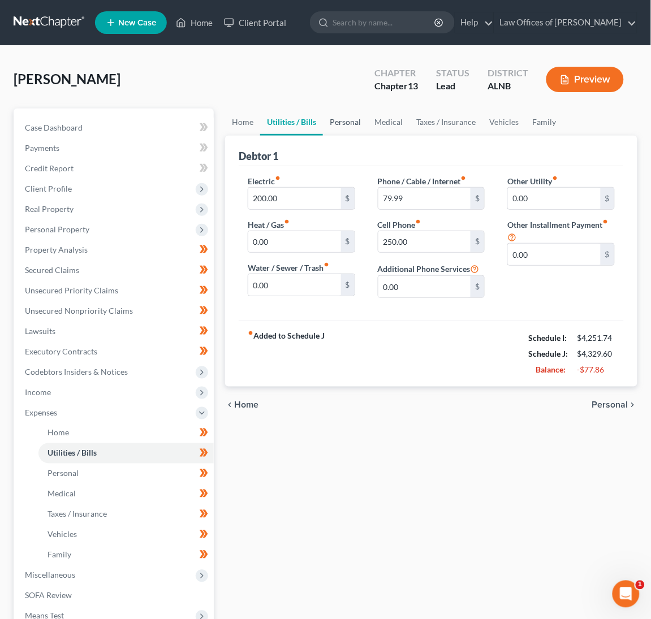
click at [325, 120] on link "Personal" at bounding box center [345, 122] width 45 height 27
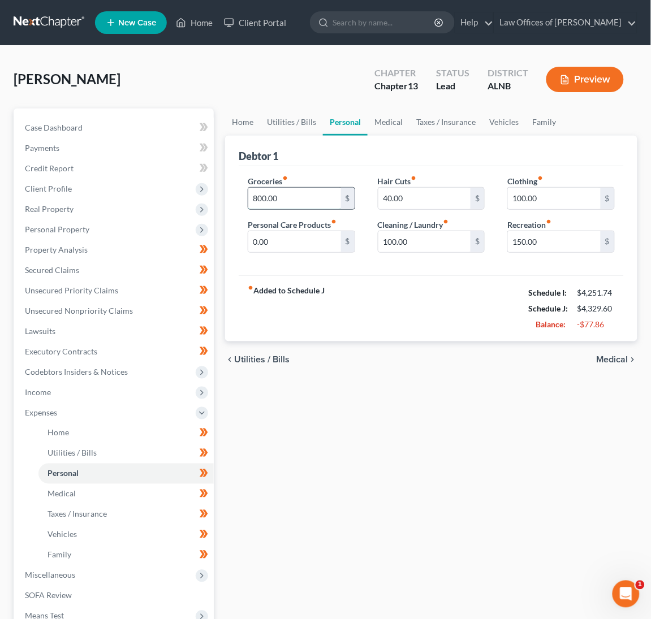
click at [291, 196] on input "800.00" at bounding box center [294, 198] width 93 height 21
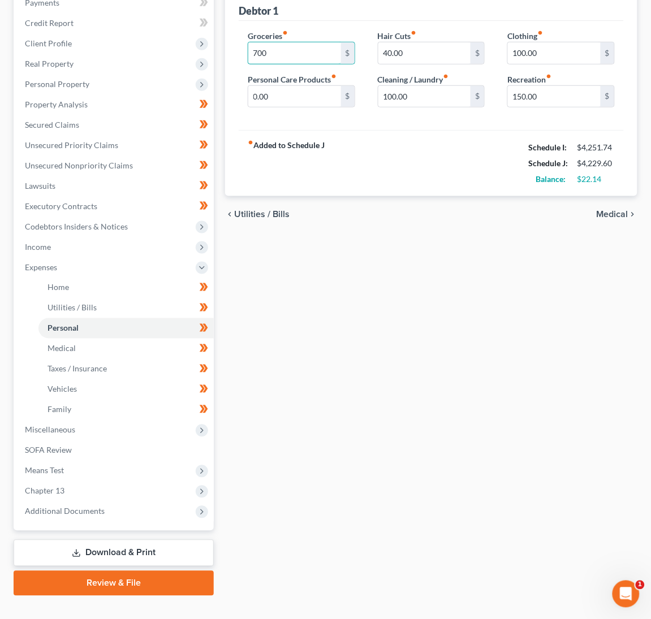
scroll to position [145, 0]
click at [146, 540] on link "Download & Print" at bounding box center [114, 553] width 200 height 27
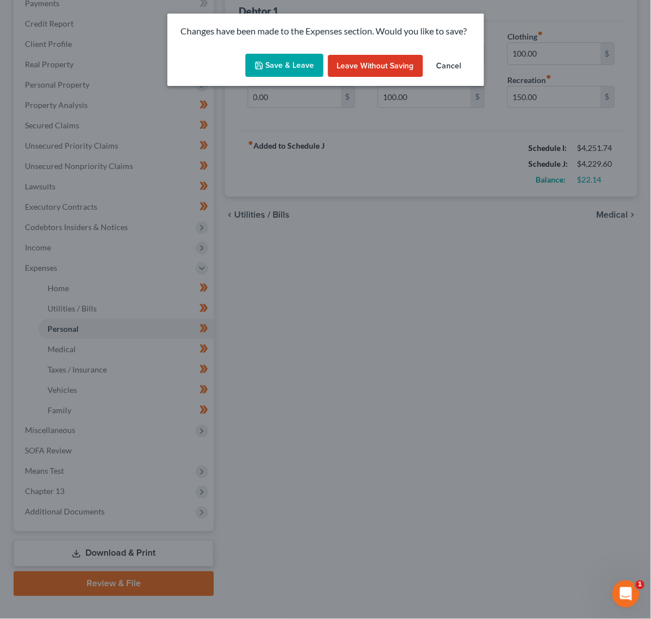
click at [298, 59] on button "Save & Leave" at bounding box center [284, 66] width 78 height 24
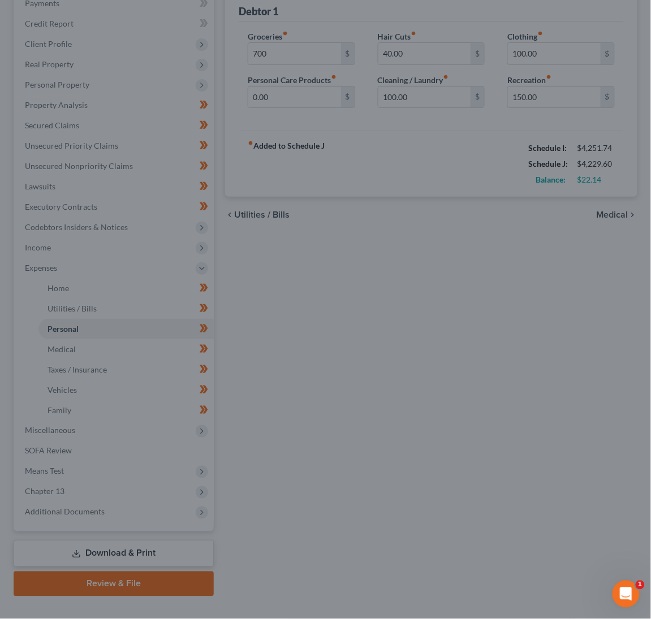
type input "700.00"
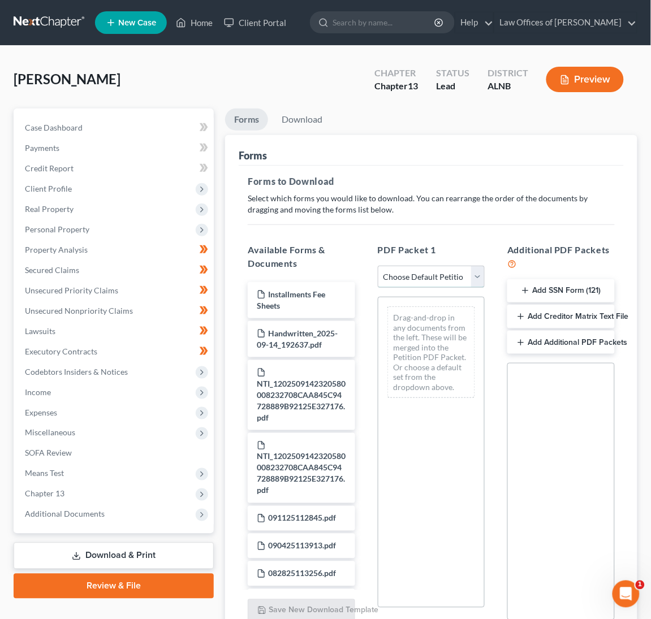
select select "0"
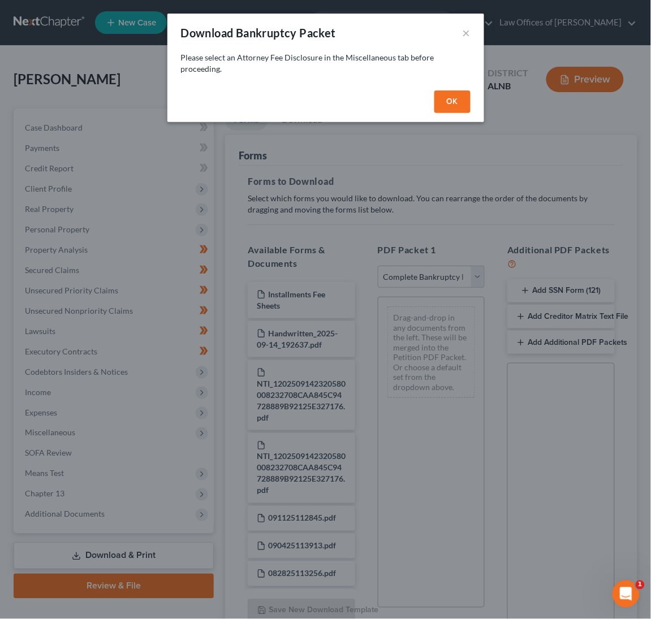
click at [458, 114] on div "OK" at bounding box center [325, 104] width 317 height 36
drag, startPoint x: 458, startPoint y: 99, endPoint x: 408, endPoint y: 181, distance: 96.7
click at [458, 101] on button "OK" at bounding box center [452, 101] width 36 height 23
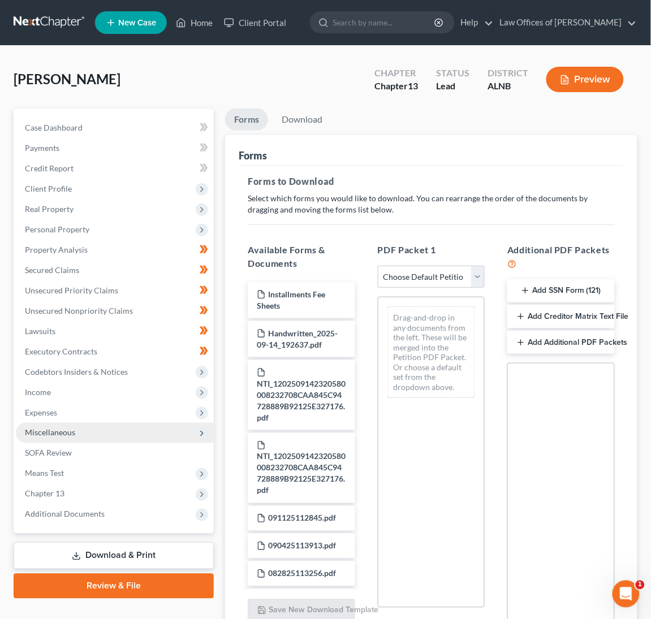
click at [53, 428] on span "Miscellaneous" at bounding box center [50, 433] width 50 height 10
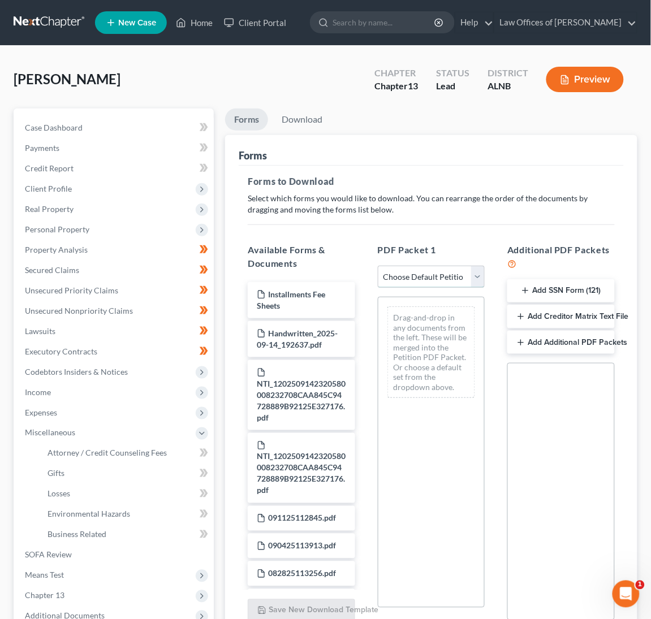
select select "0"
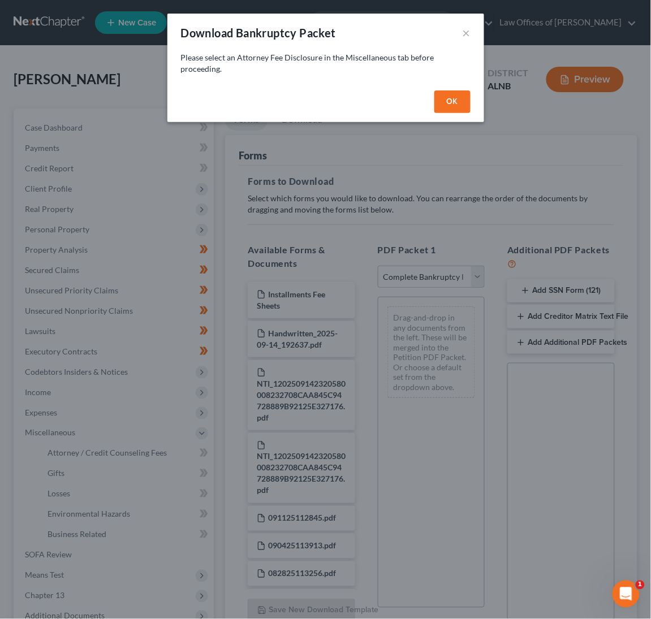
click at [461, 95] on button "OK" at bounding box center [452, 101] width 36 height 23
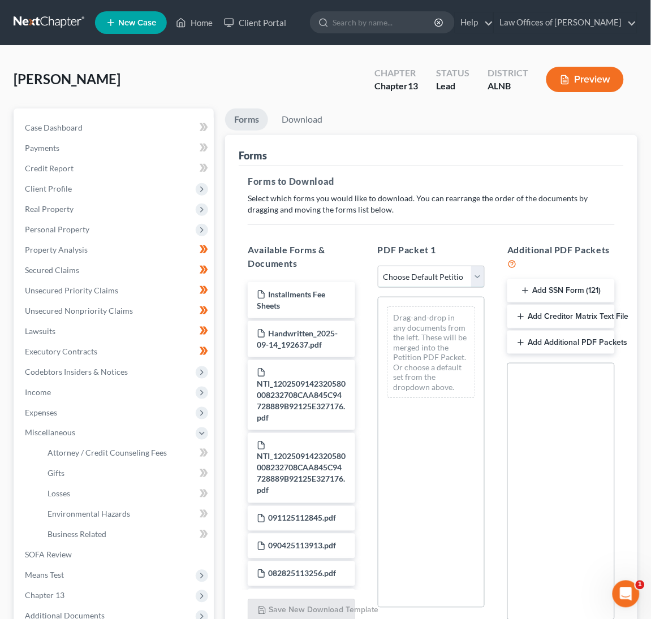
select select "0"
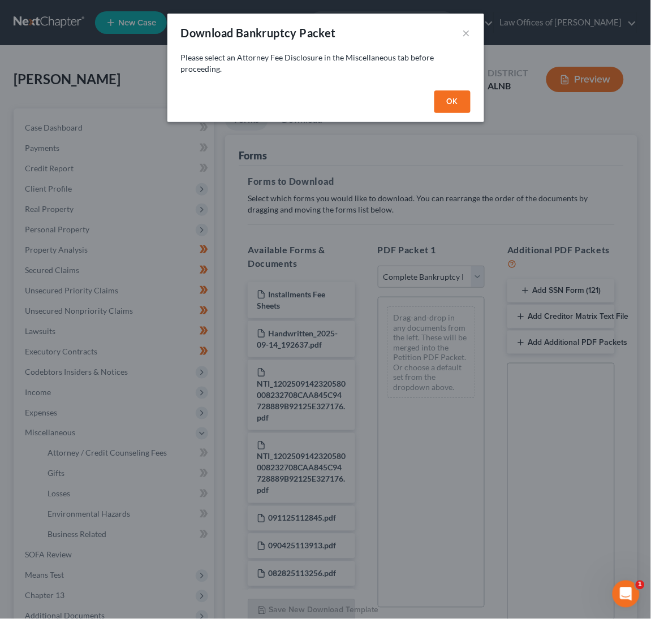
click at [438, 96] on button "OK" at bounding box center [452, 101] width 36 height 23
select select
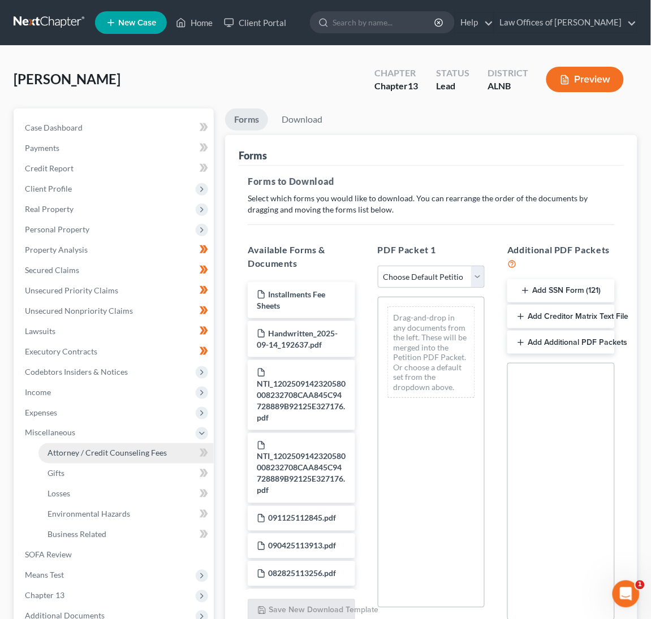
click at [62, 448] on span "Attorney / Credit Counseling Fees" at bounding box center [106, 453] width 119 height 10
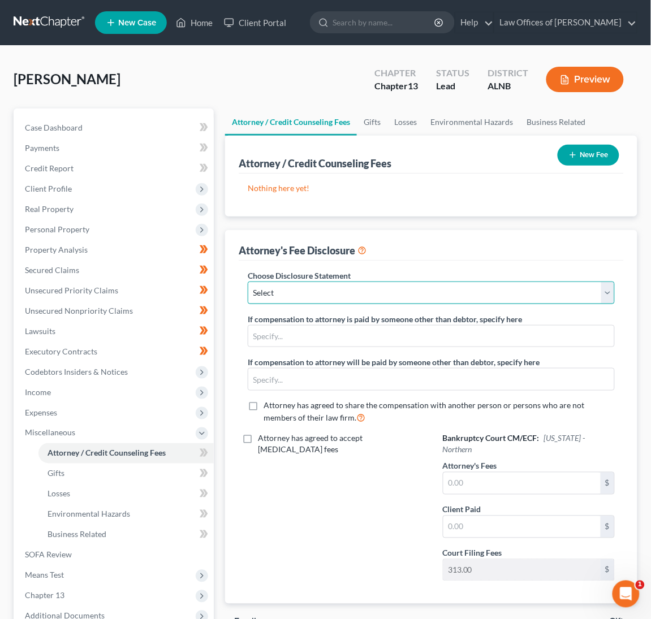
select select "0"
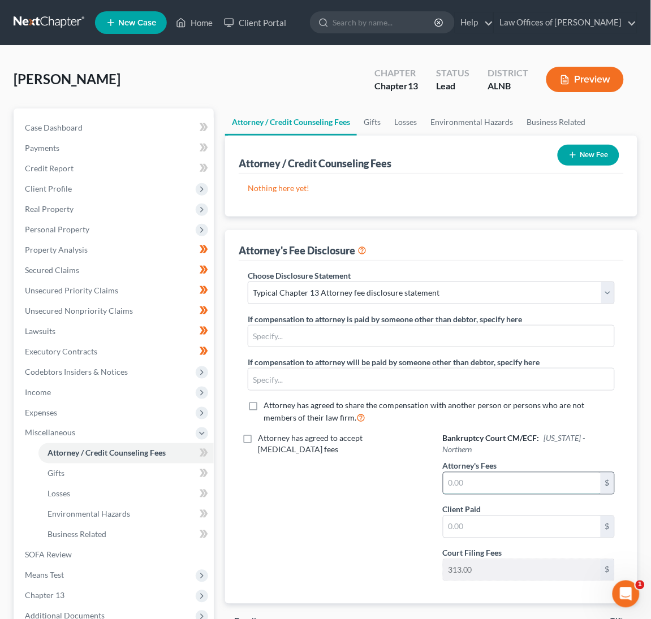
click at [473, 473] on input "text" at bounding box center [521, 483] width 157 height 21
type input "1,500"
click at [592, 153] on button "New Fee" at bounding box center [588, 155] width 62 height 21
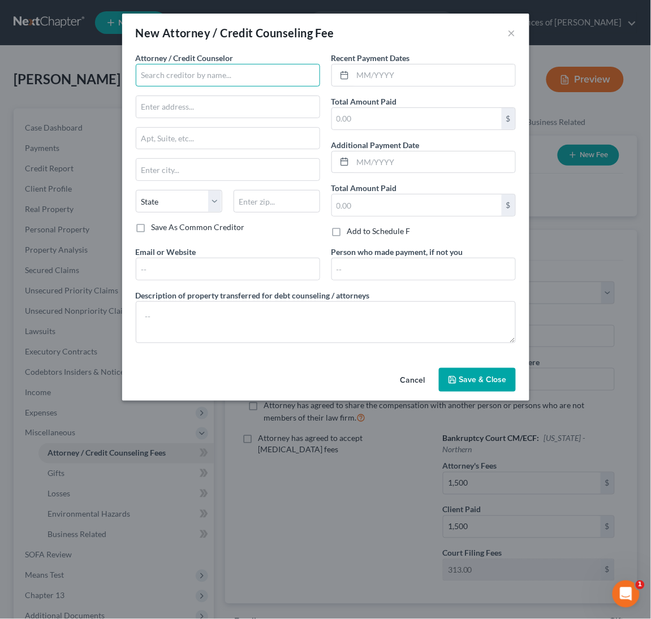
click at [258, 72] on input "text" at bounding box center [228, 75] width 184 height 23
type input "[PERSON_NAME]"
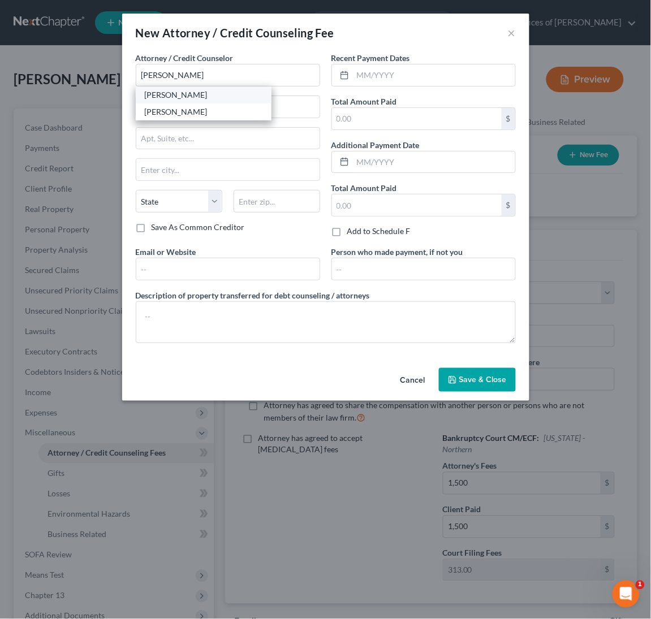
click at [198, 100] on div "[PERSON_NAME]" at bounding box center [204, 94] width 136 height 17
type input "[STREET_ADDRESS]"
type input "[GEOGRAPHIC_DATA]"
select select "0"
type input "35801"
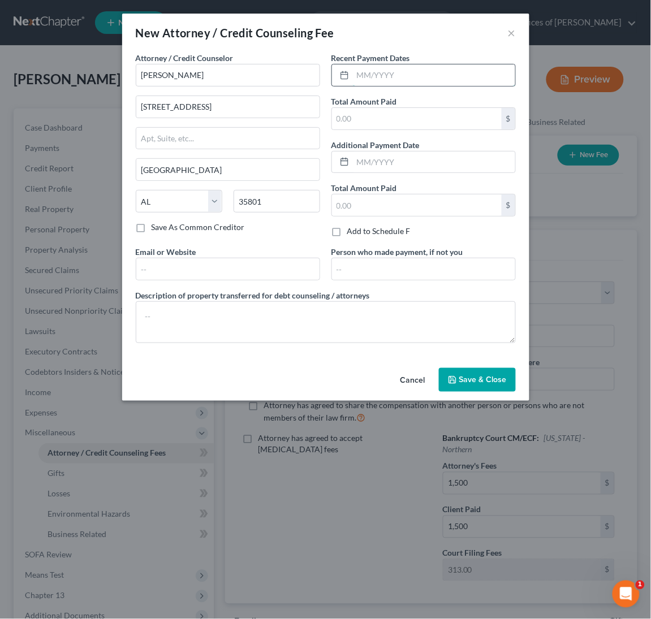
click at [415, 64] on input "text" at bounding box center [434, 74] width 162 height 21
type input "[DATE]"
click at [394, 116] on input "text" at bounding box center [417, 118] width 170 height 21
type input "1,500"
click at [461, 375] on span "Save & Close" at bounding box center [482, 380] width 47 height 10
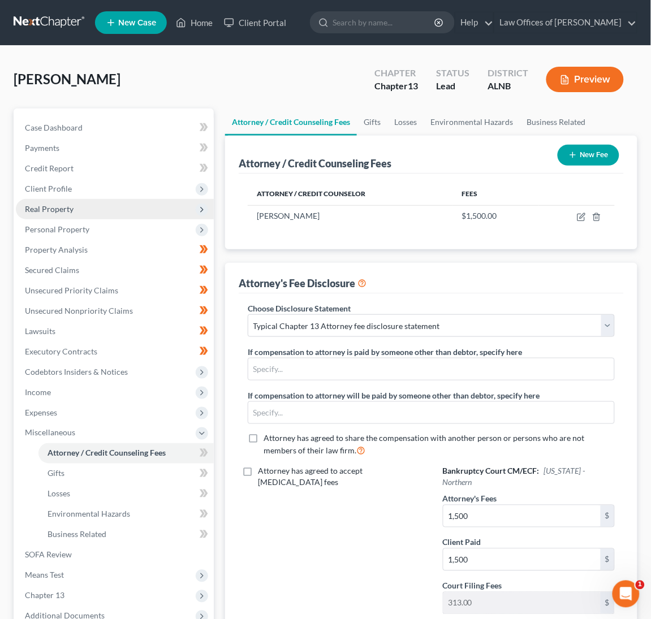
click at [109, 208] on span "Real Property" at bounding box center [115, 209] width 198 height 20
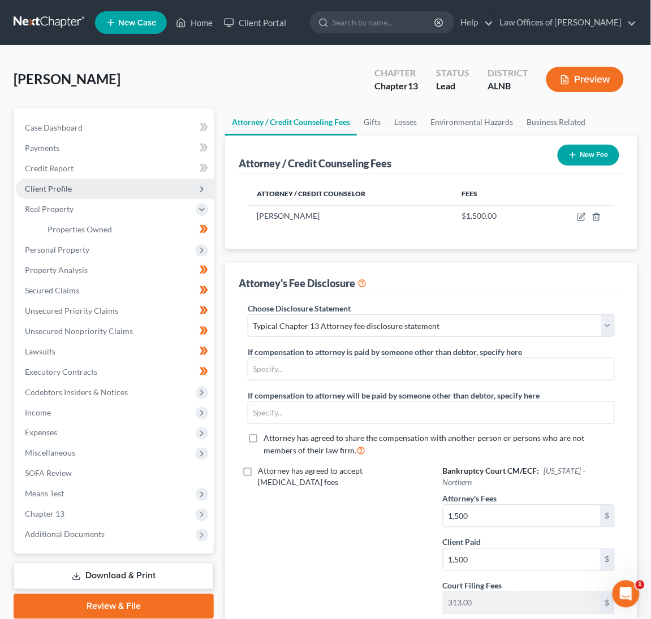
click at [149, 189] on span "Client Profile" at bounding box center [115, 189] width 198 height 20
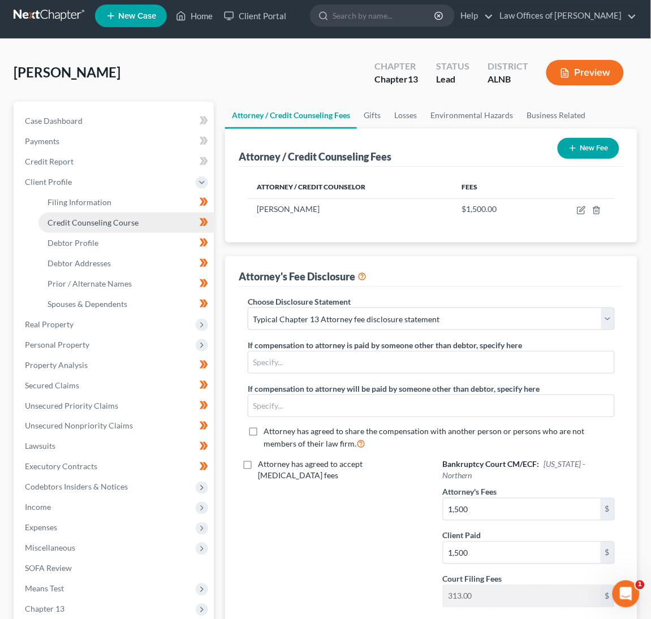
scroll to position [7, 0]
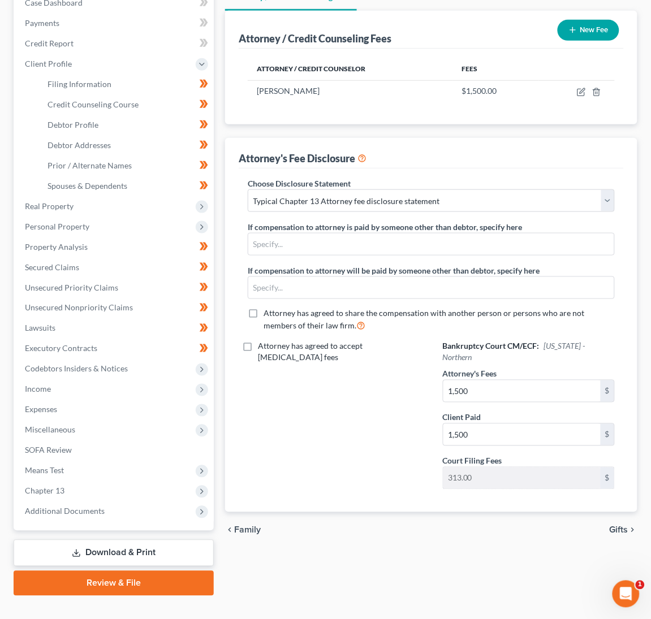
click at [138, 571] on link "Review & File" at bounding box center [114, 583] width 200 height 25
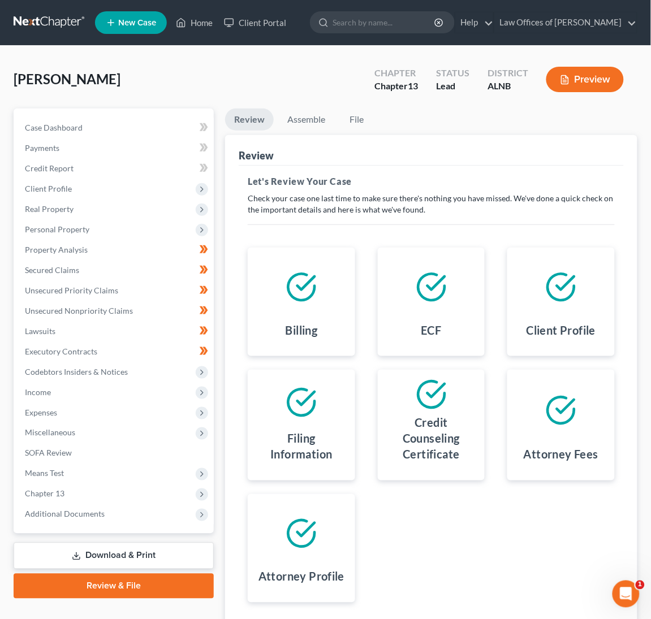
click at [118, 543] on link "Download & Print" at bounding box center [114, 556] width 200 height 27
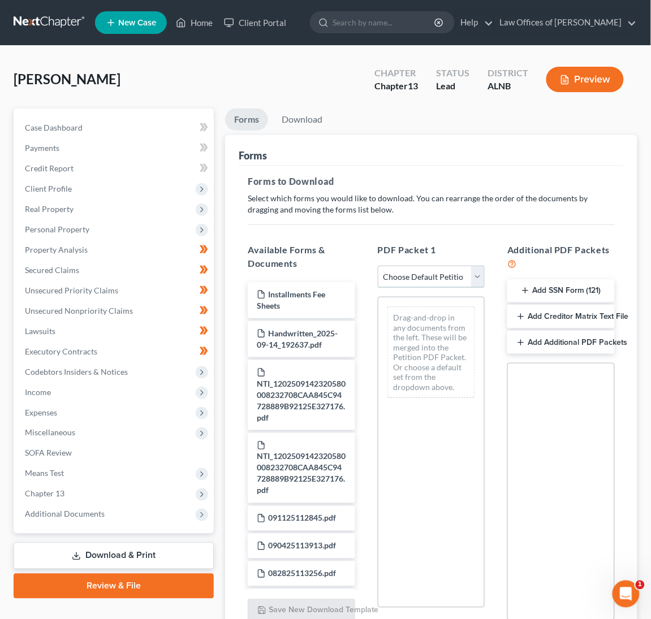
select select "0"
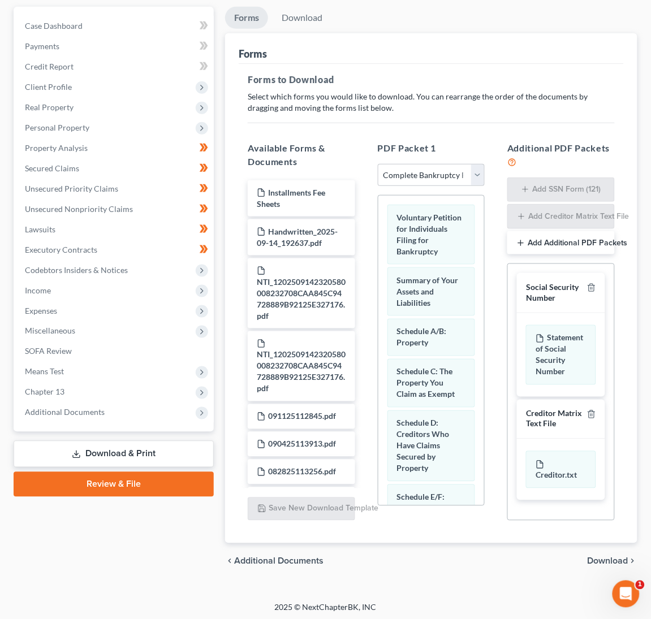
drag, startPoint x: 612, startPoint y: 556, endPoint x: 545, endPoint y: 524, distance: 73.8
click at [612, 557] on span "Download" at bounding box center [607, 561] width 41 height 9
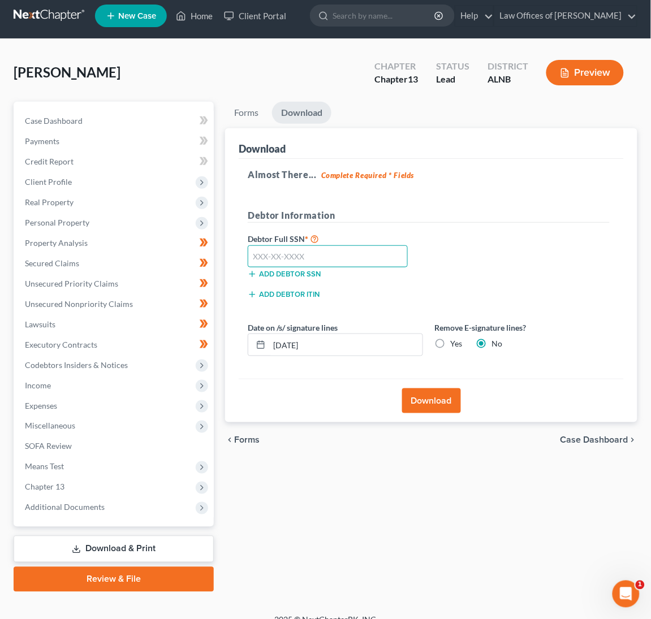
click at [356, 258] on input "text" at bounding box center [328, 256] width 160 height 23
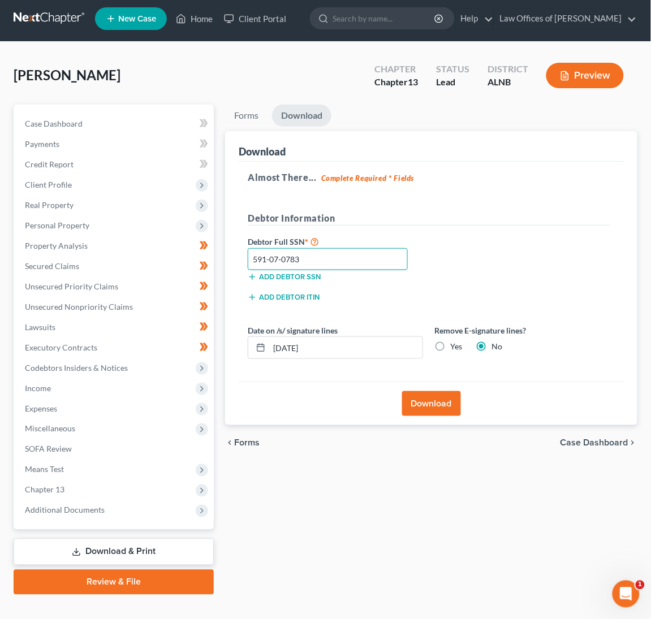
type input "591-07-0783"
click at [442, 402] on button "Download" at bounding box center [431, 403] width 59 height 25
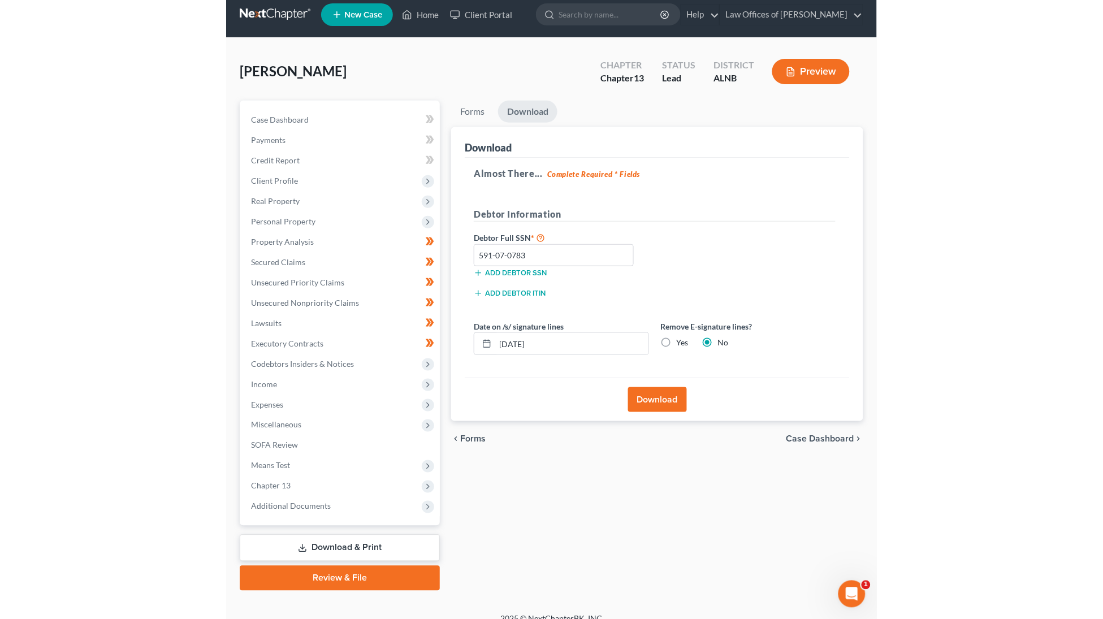
scroll to position [7, 0]
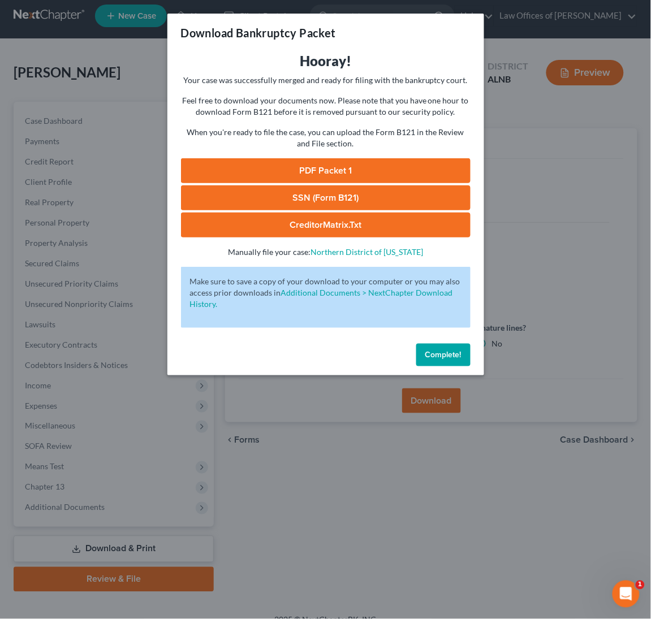
click at [337, 171] on link "PDF Packet 1" at bounding box center [325, 170] width 289 height 25
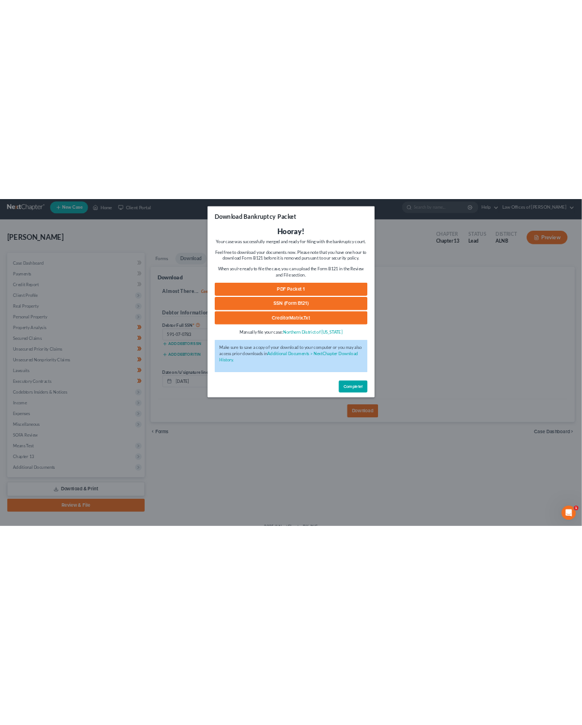
scroll to position [0, 0]
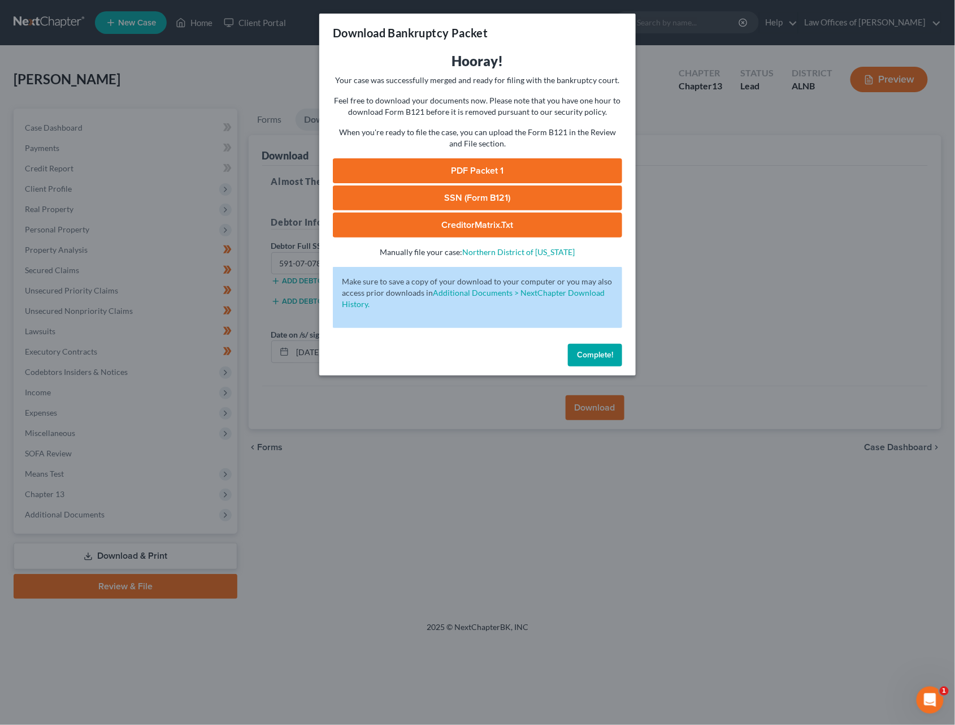
click at [468, 164] on link "PDF Packet 1" at bounding box center [477, 170] width 289 height 25
click at [600, 350] on span "Complete!" at bounding box center [595, 355] width 36 height 10
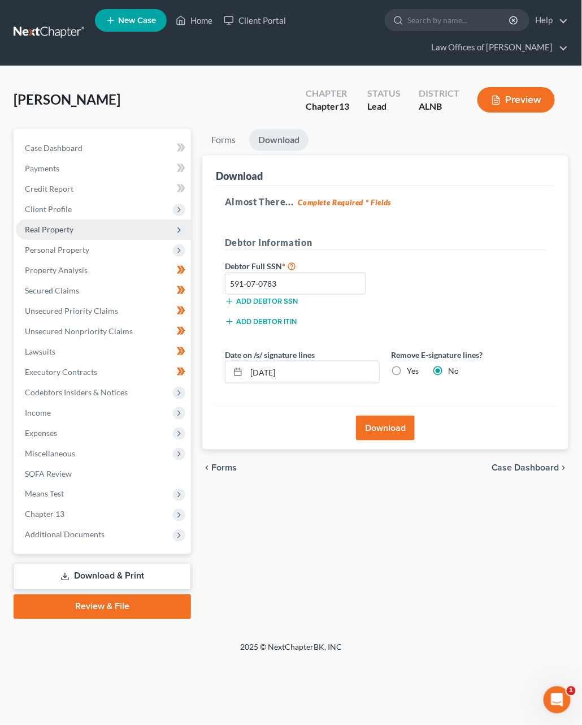
click at [58, 231] on span "Real Property" at bounding box center [103, 229] width 175 height 20
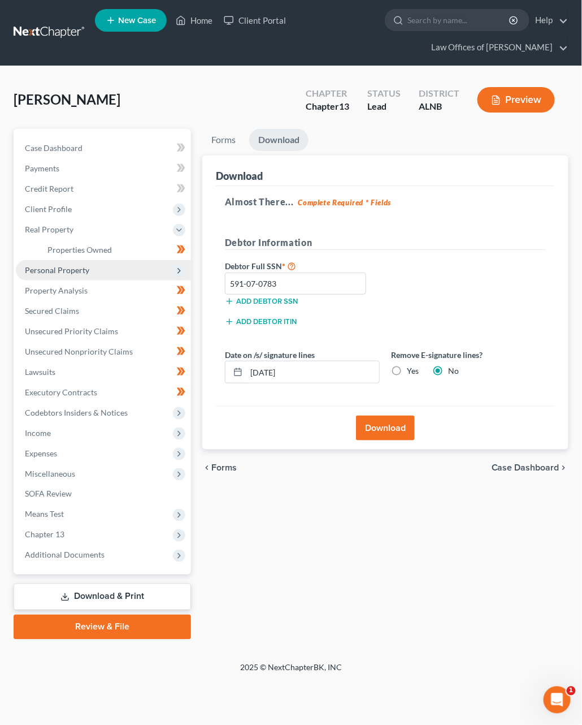
click at [82, 265] on span "Personal Property" at bounding box center [57, 270] width 64 height 10
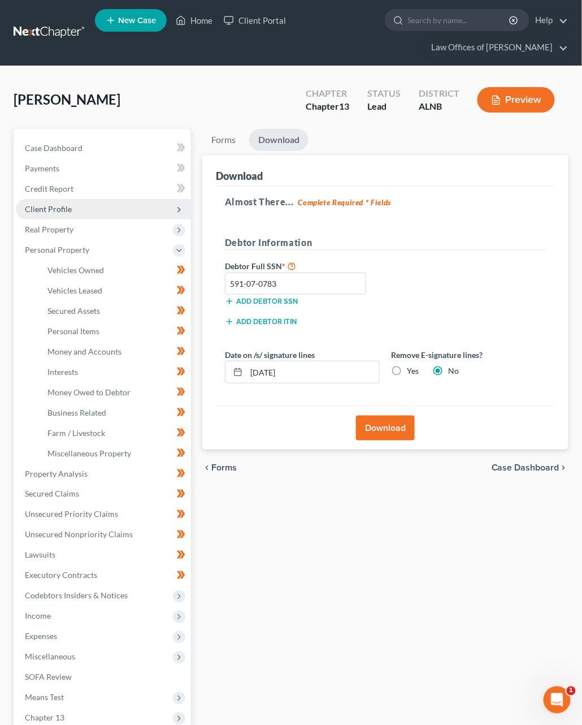
click at [85, 210] on span "Client Profile" at bounding box center [103, 209] width 175 height 20
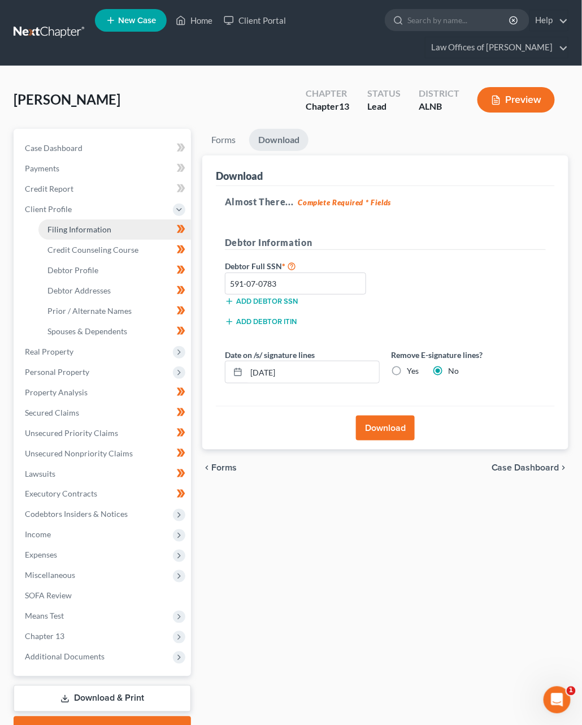
click at [125, 223] on link "Filing Information" at bounding box center [114, 229] width 153 height 20
select select "1"
select select "0"
select select "3"
select select "1"
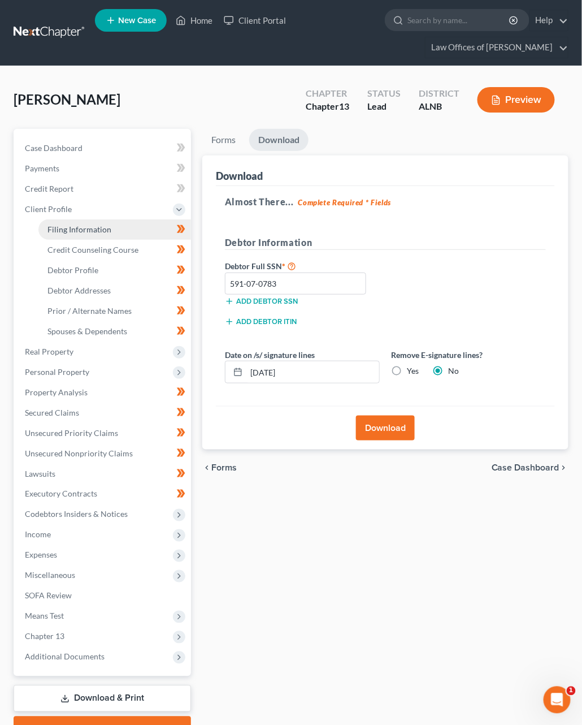
select select "0"
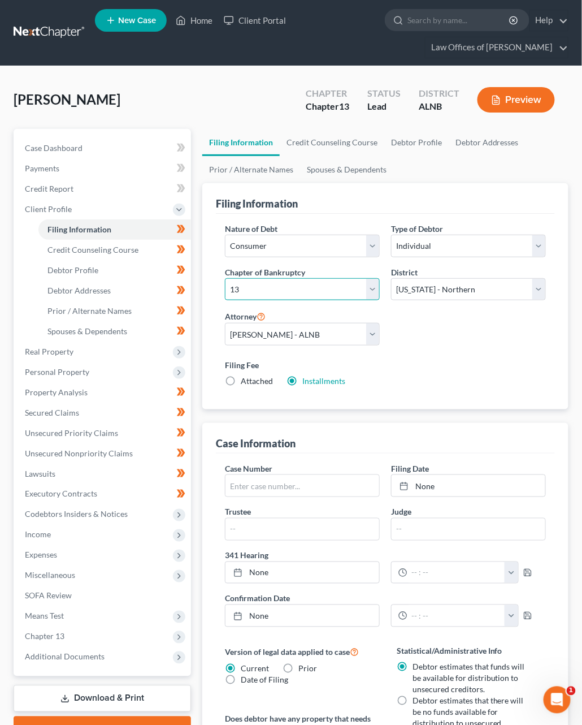
select select "0"
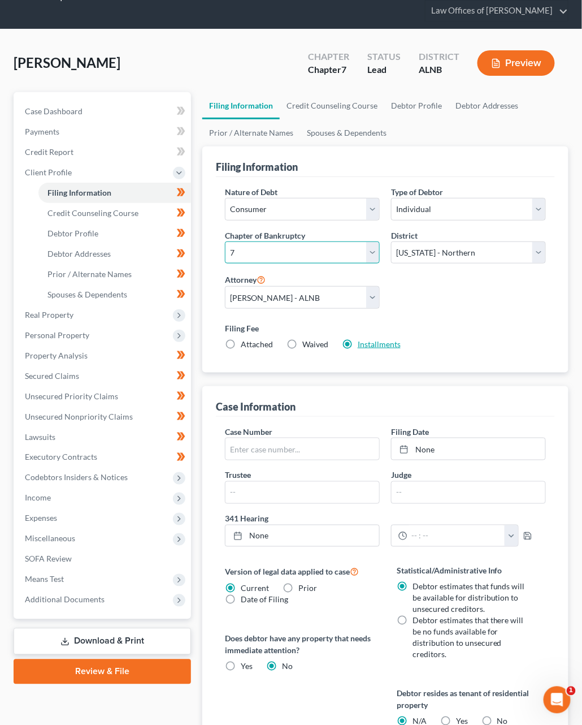
scroll to position [61, 0]
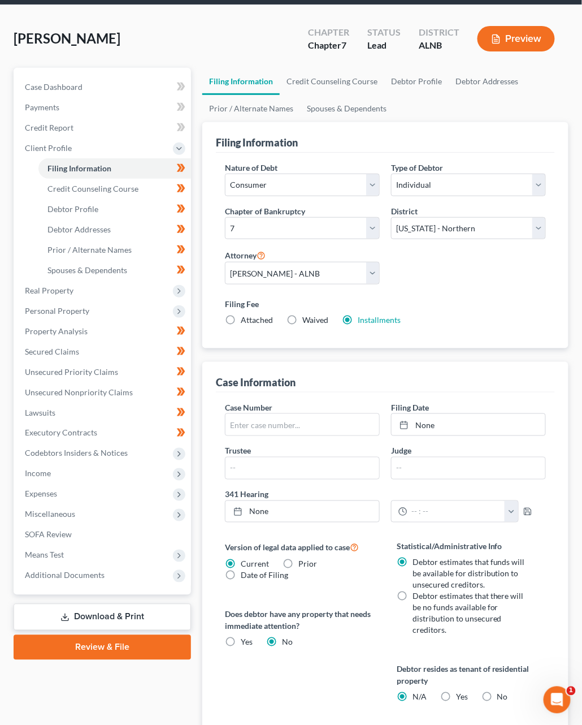
click at [417, 591] on span "Debtor estimates that there will be no funds available for distribution to unse…" at bounding box center [468, 613] width 111 height 44
click at [417, 591] on input "Debtor estimates that there will be no funds available for distribution to unse…" at bounding box center [420, 594] width 7 height 7
radio input "true"
radio input "false"
click at [362, 317] on link "Installments" at bounding box center [379, 320] width 43 height 10
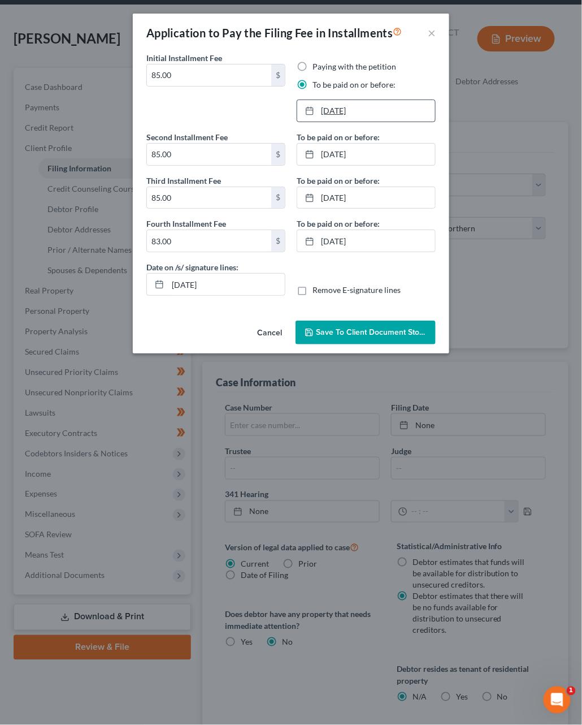
click at [341, 110] on link "[DATE]" at bounding box center [366, 110] width 138 height 21
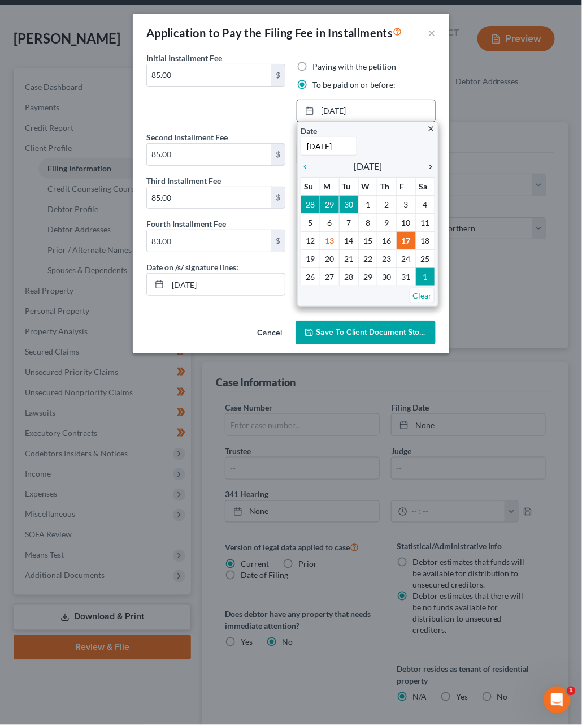
click at [428, 162] on icon "chevron_right" at bounding box center [428, 166] width 15 height 9
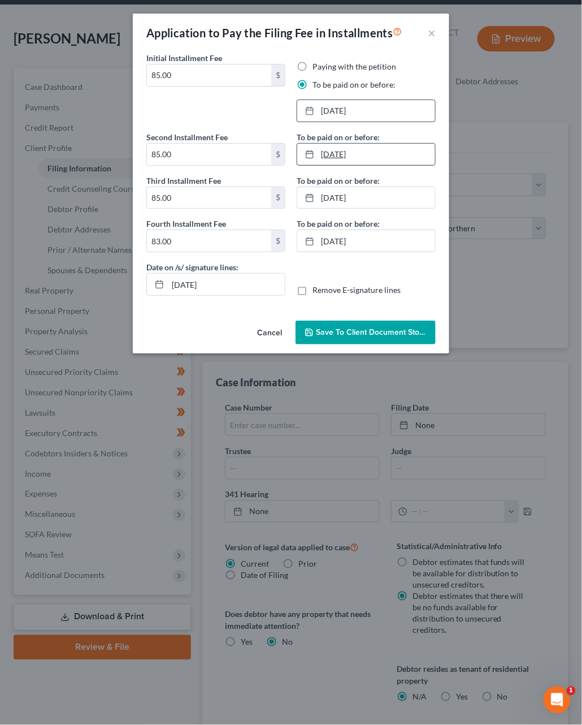
click at [343, 157] on link "[DATE]" at bounding box center [366, 154] width 138 height 21
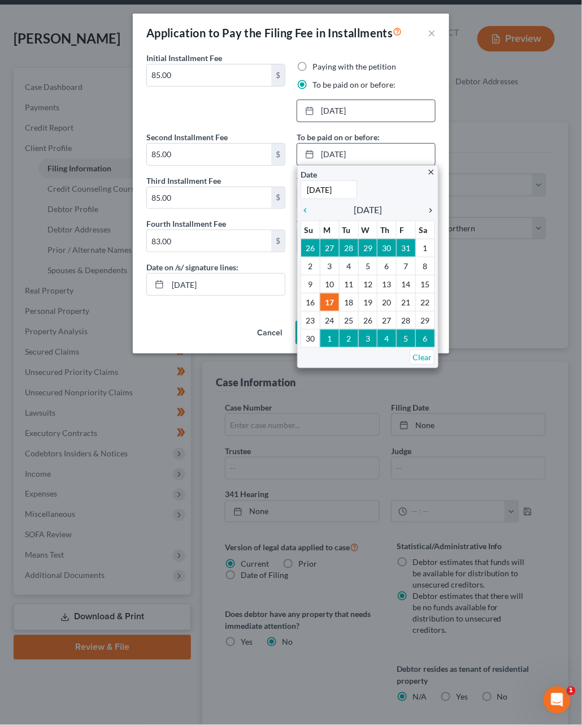
click at [430, 210] on icon "chevron_right" at bounding box center [428, 210] width 15 height 9
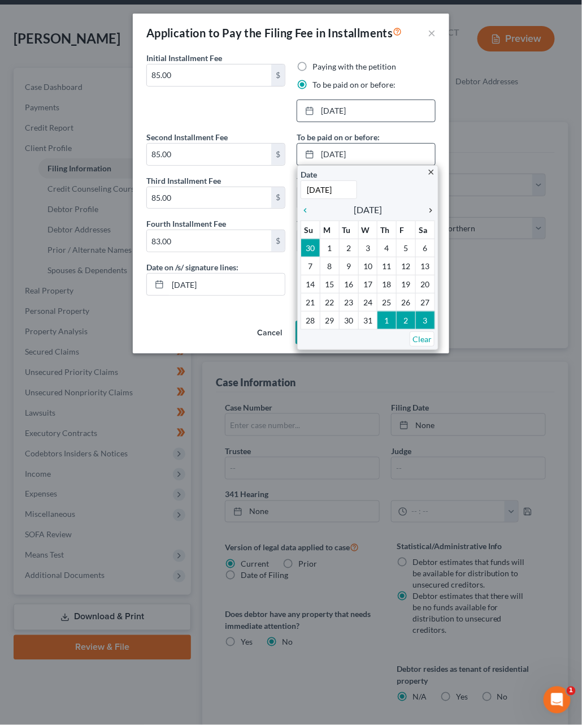
click at [430, 210] on icon "chevron_right" at bounding box center [428, 210] width 15 height 9
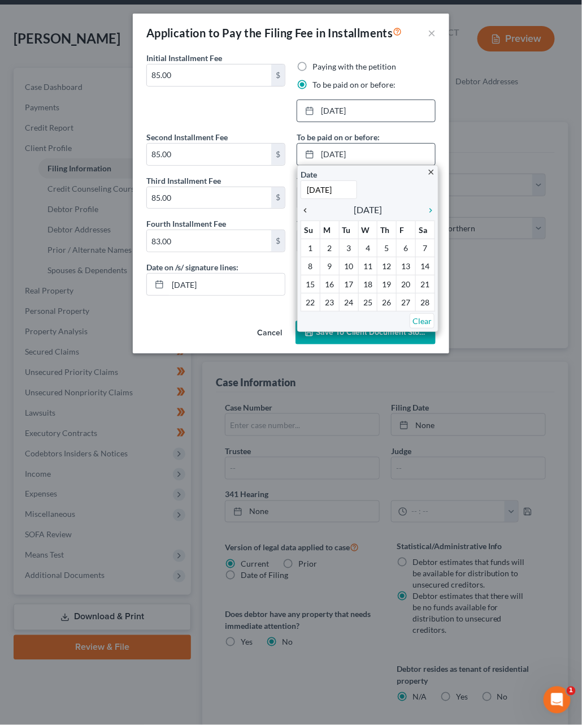
click at [306, 210] on icon "chevron_left" at bounding box center [308, 210] width 15 height 9
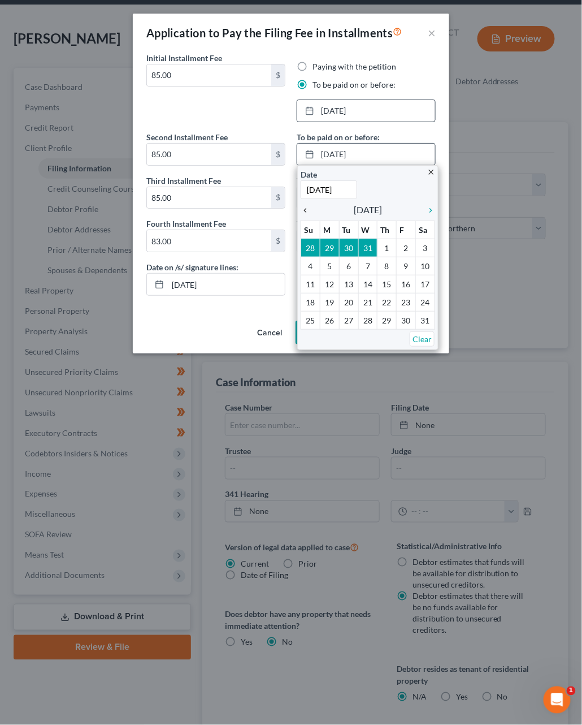
click at [306, 210] on icon "chevron_left" at bounding box center [308, 210] width 15 height 9
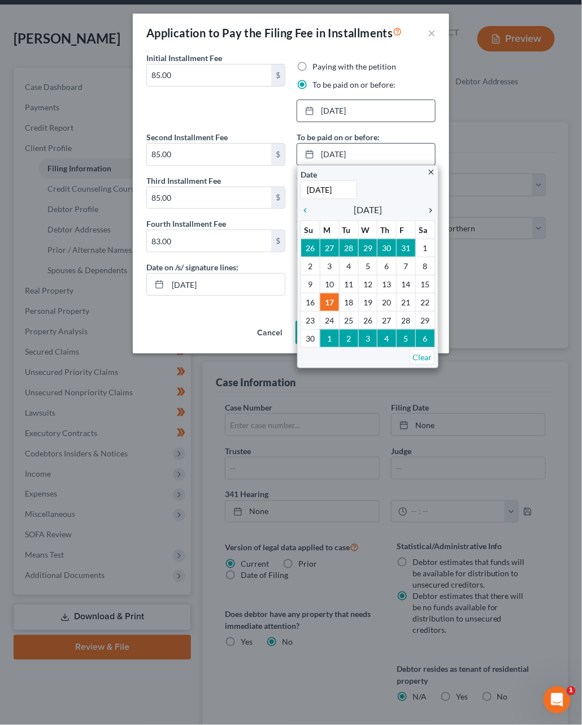
click at [429, 206] on icon "chevron_right" at bounding box center [428, 210] width 15 height 9
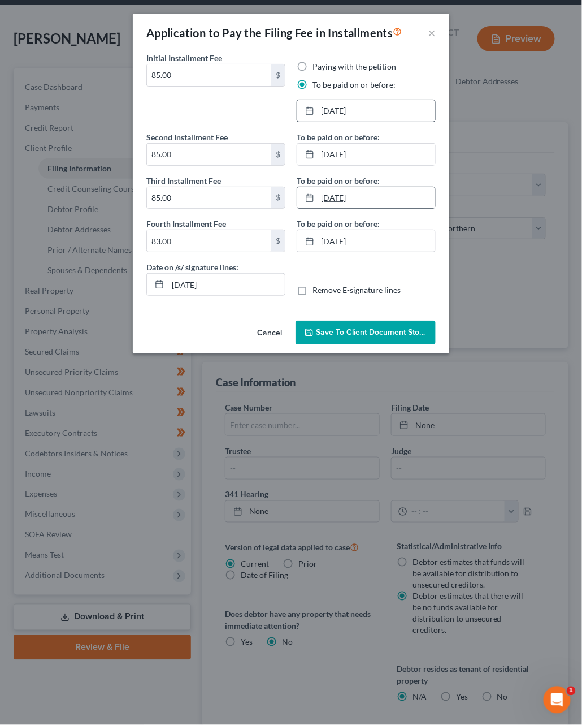
click at [342, 199] on link "[DATE]" at bounding box center [366, 197] width 138 height 21
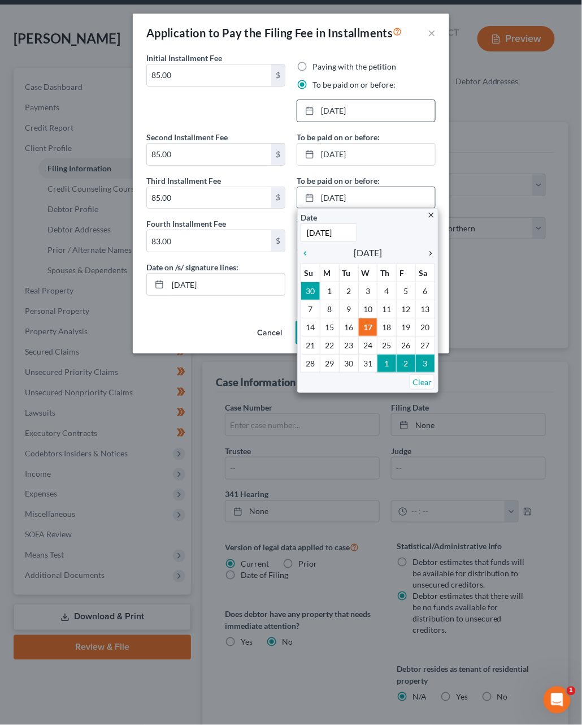
click at [427, 249] on icon "chevron_right" at bounding box center [428, 253] width 15 height 9
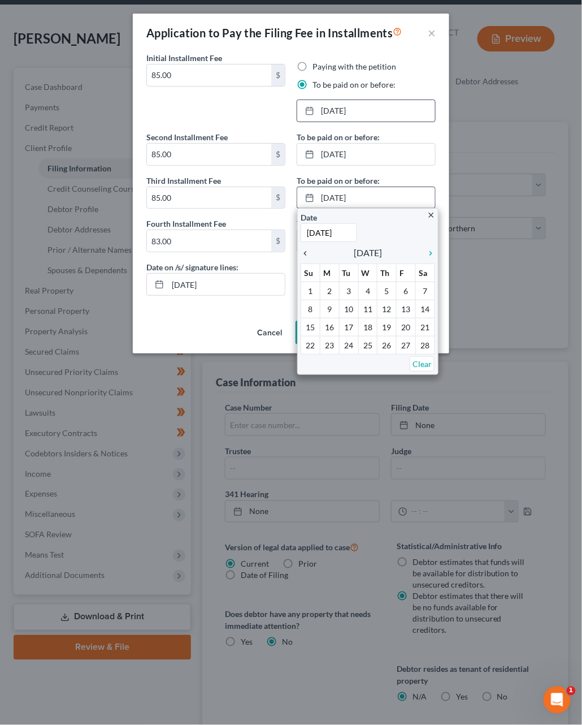
click at [306, 249] on icon "chevron_left" at bounding box center [308, 253] width 15 height 9
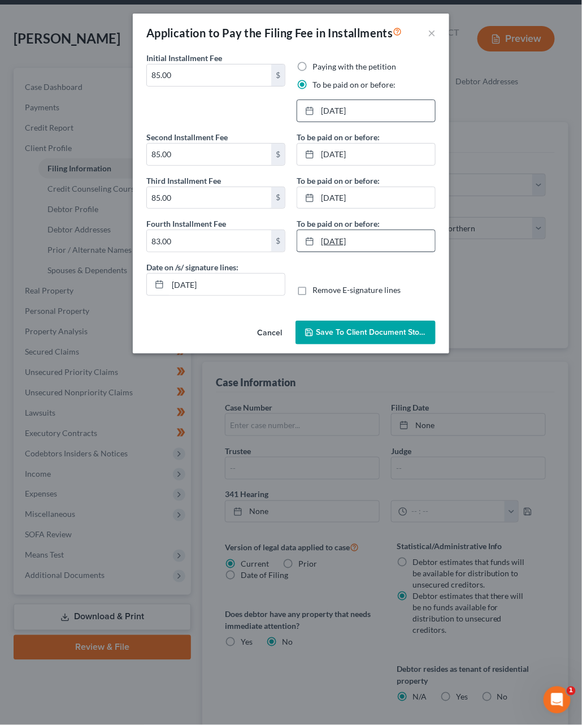
click at [403, 242] on link "[DATE]" at bounding box center [366, 240] width 138 height 21
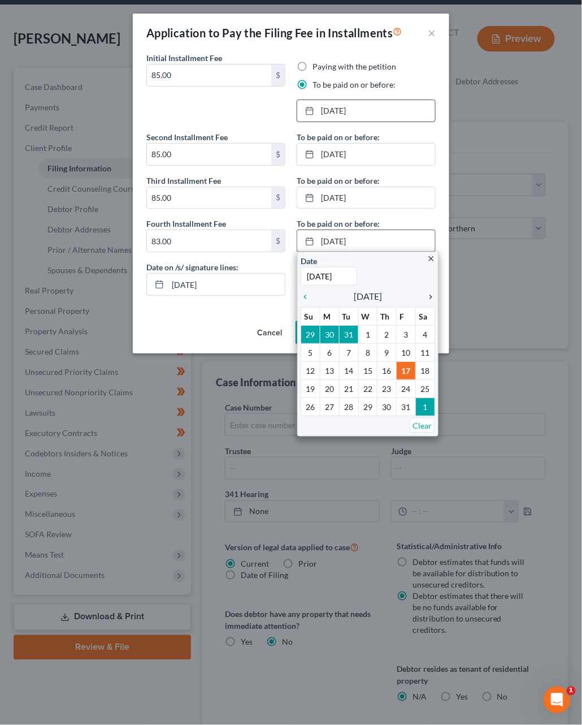
click at [427, 293] on icon "chevron_right" at bounding box center [428, 296] width 15 height 9
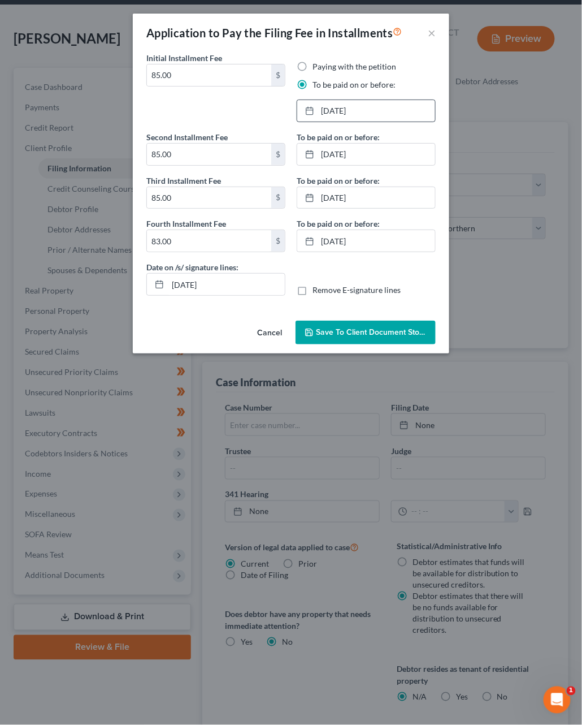
click at [385, 327] on span "Save to Client Document Storage" at bounding box center [376, 332] width 120 height 10
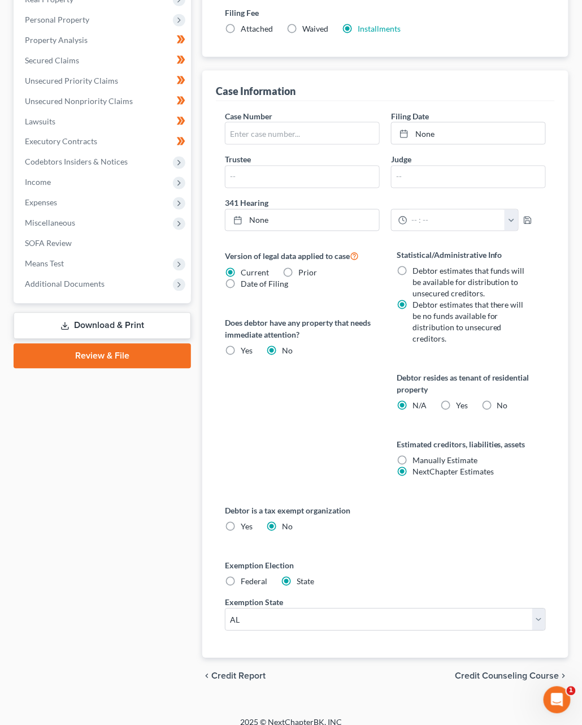
scroll to position [352, 0]
click at [456, 401] on label "Yes Yes" at bounding box center [462, 406] width 12 height 11
click at [461, 401] on input "Yes Yes" at bounding box center [464, 404] width 7 height 7
radio input "true"
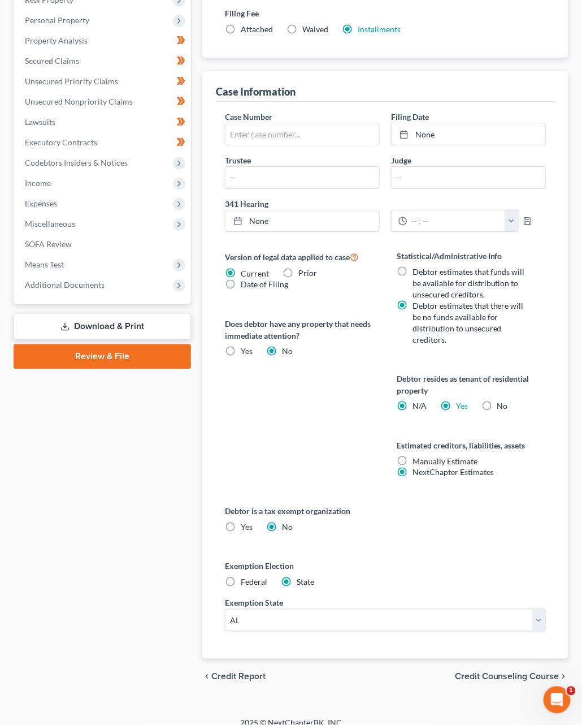
radio input "false"
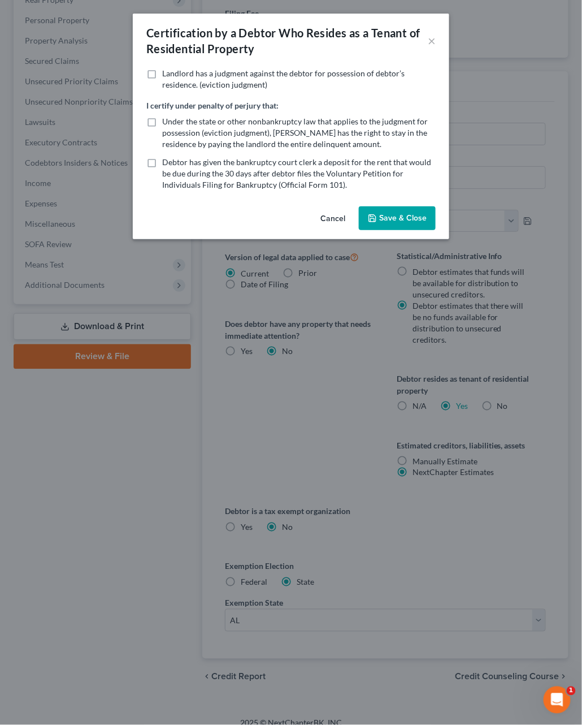
click at [390, 210] on button "Save & Close" at bounding box center [397, 218] width 77 height 24
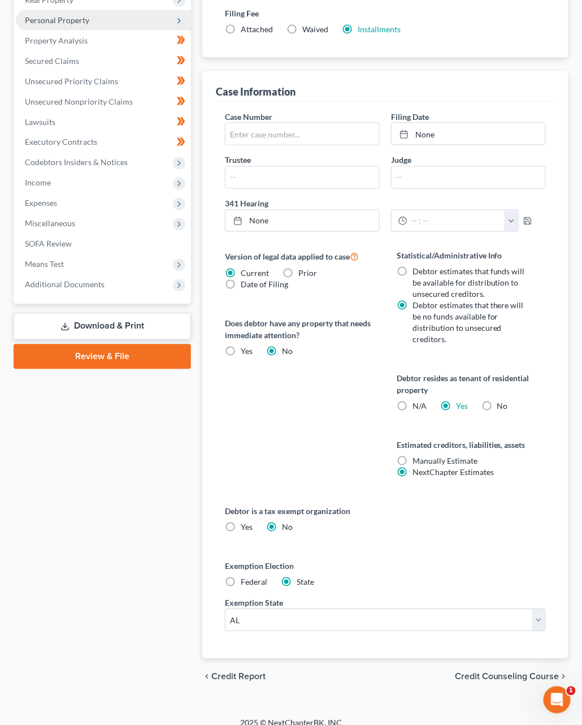
click at [74, 15] on span "Personal Property" at bounding box center [57, 20] width 64 height 10
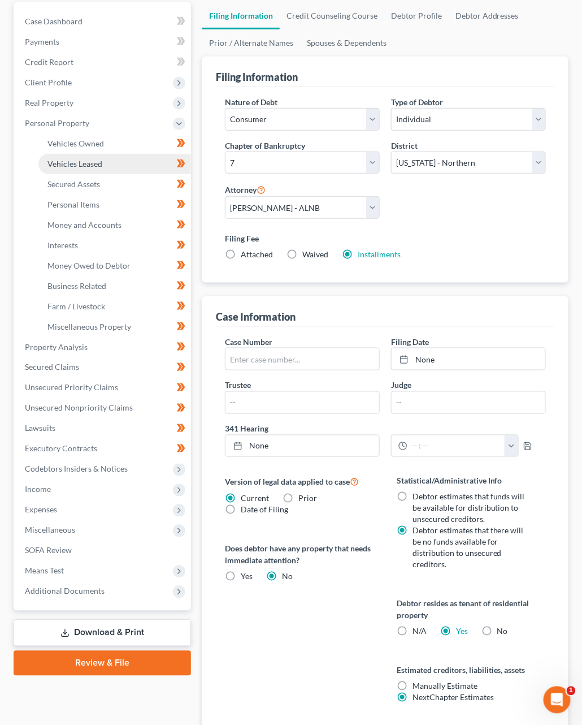
scroll to position [102, 0]
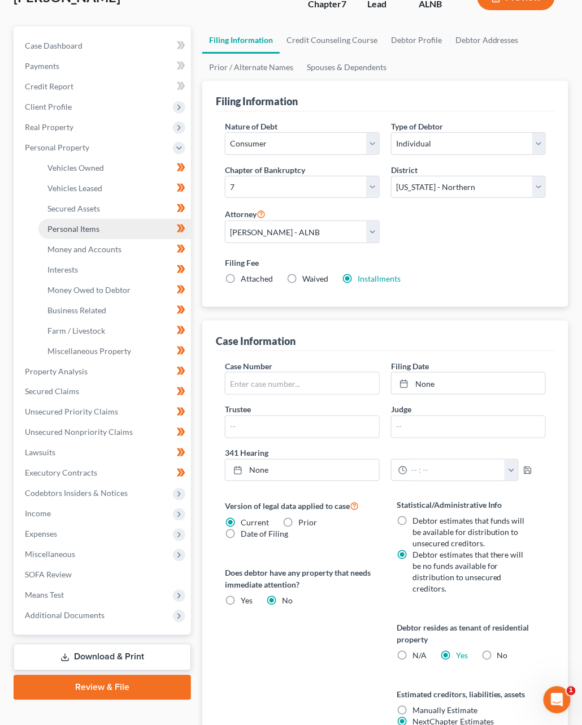
click at [99, 224] on link "Personal Items" at bounding box center [114, 229] width 153 height 20
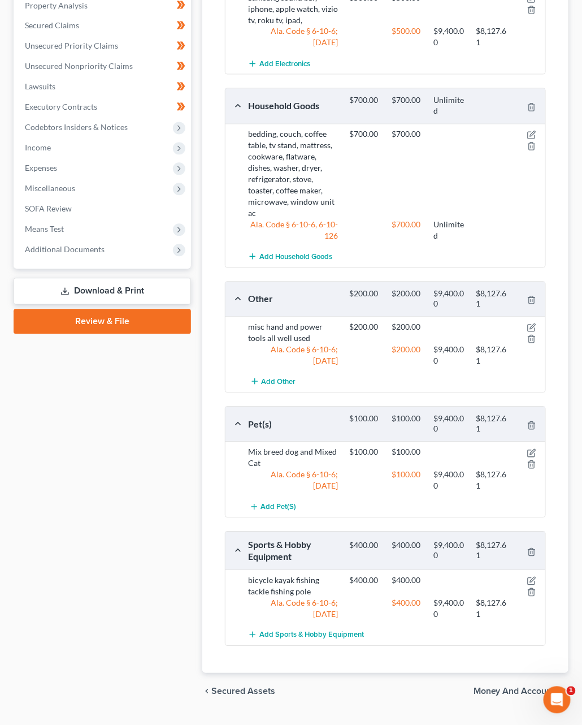
scroll to position [468, 0]
click at [534, 577] on icon "button" at bounding box center [531, 581] width 9 height 9
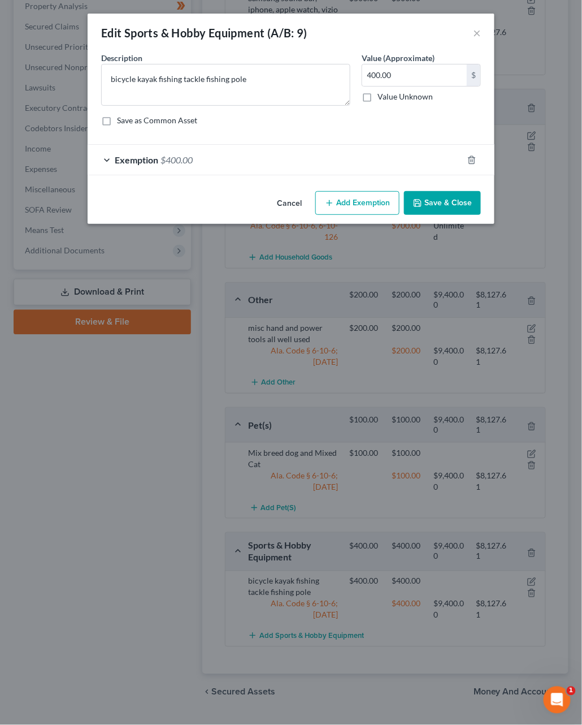
scroll to position [468, 1]
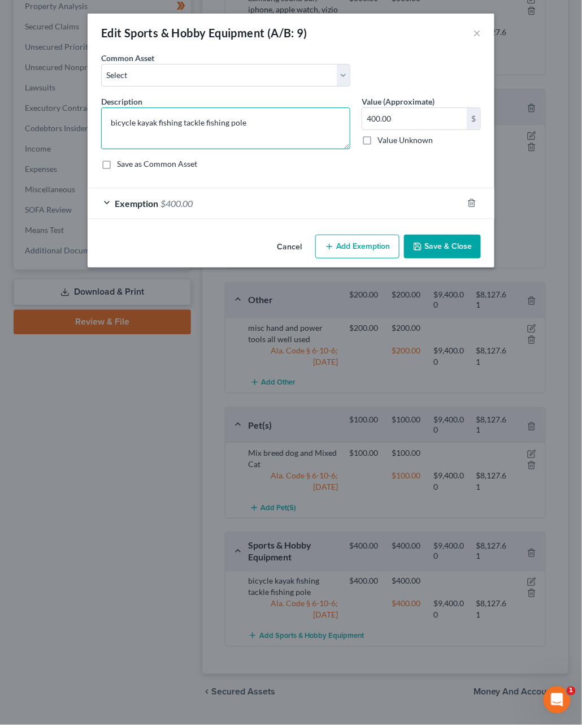
click at [269, 124] on textarea "bicycle kayak fishing tackle fishing pole" at bounding box center [225, 128] width 249 height 42
type textarea "bicycle kayak fishing tackle fishing pole, trolling motor"
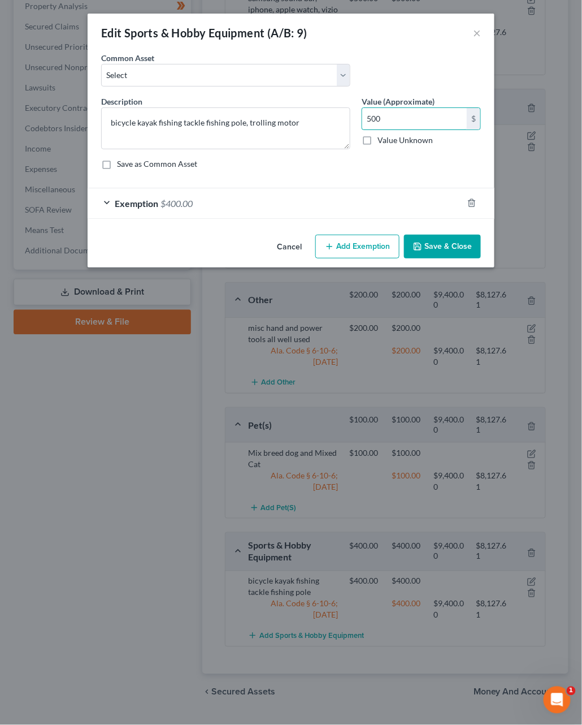
type input "500"
click at [158, 204] on span "Exemption" at bounding box center [137, 203] width 44 height 11
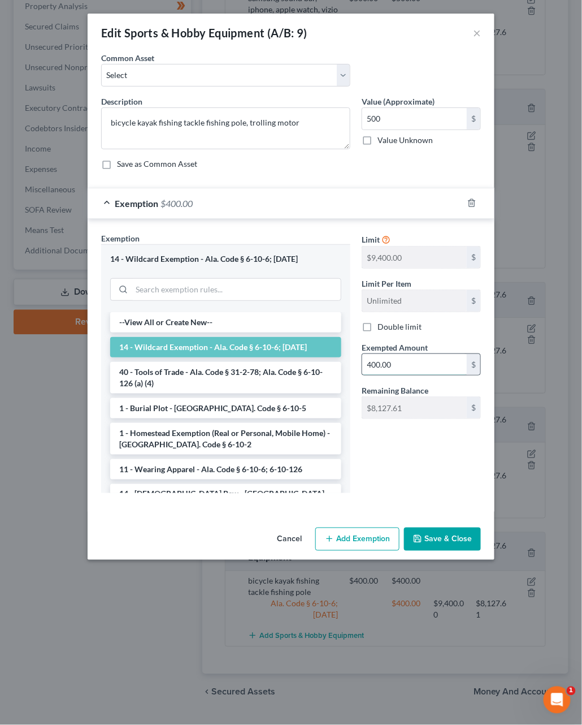
click at [395, 364] on input "400.00" at bounding box center [414, 364] width 105 height 21
type input "500"
click at [444, 535] on button "Save & Close" at bounding box center [442, 539] width 77 height 24
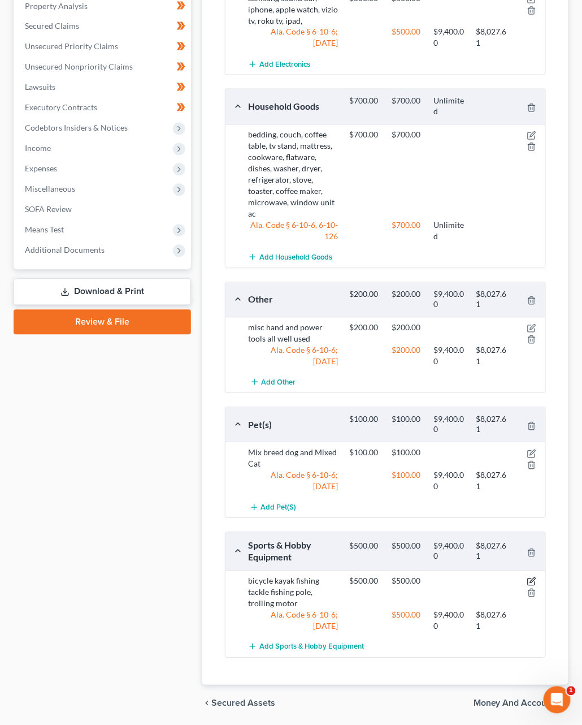
click at [531, 579] on icon "button" at bounding box center [531, 582] width 7 height 7
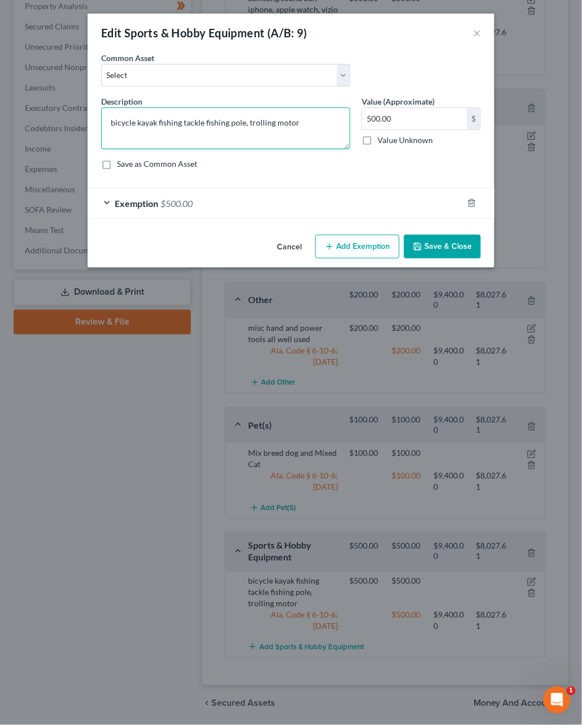
drag, startPoint x: 247, startPoint y: 123, endPoint x: 317, endPoint y: 128, distance: 70.3
click at [317, 128] on textarea "bicycle kayak fishing tackle fishing pole, trolling motor" at bounding box center [225, 128] width 249 height 42
click at [133, 119] on textarea "bicycle kayak fishing tackle fishing pole," at bounding box center [225, 128] width 249 height 42
click at [157, 122] on textarea "bicycle, kayak fishing tackle fishing pole," at bounding box center [225, 128] width 249 height 42
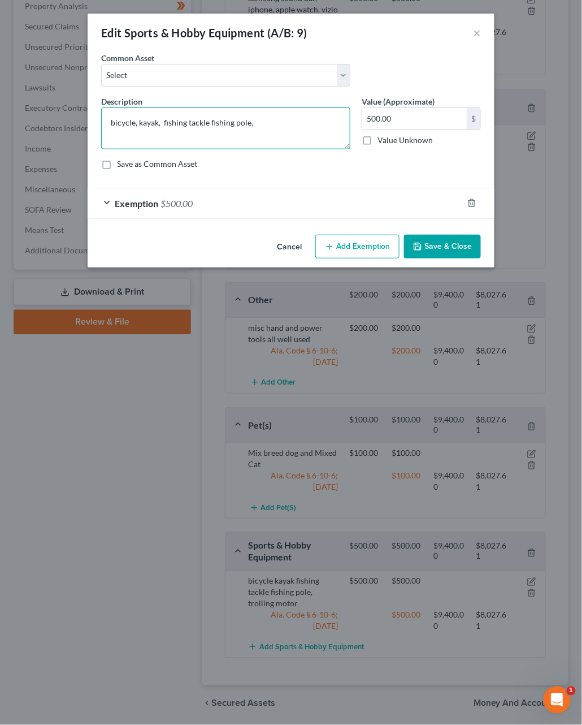
paste textarea "trolling motor"
drag, startPoint x: 259, startPoint y: 119, endPoint x: 282, endPoint y: 123, distance: 23.5
click at [258, 119] on textarea "bicycle, kayak, trolling motor, fishing tackle fishing pole," at bounding box center [225, 128] width 249 height 42
type textarea "bicycle, kayak, trolling motor, fishing tackle, fishing pole,"
click at [445, 244] on button "Save & Close" at bounding box center [442, 247] width 77 height 24
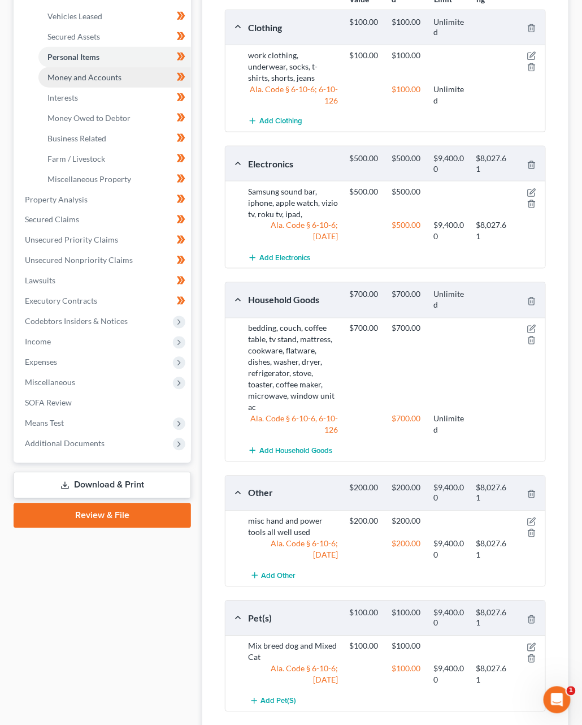
click at [99, 75] on link "Money and Accounts" at bounding box center [114, 77] width 153 height 20
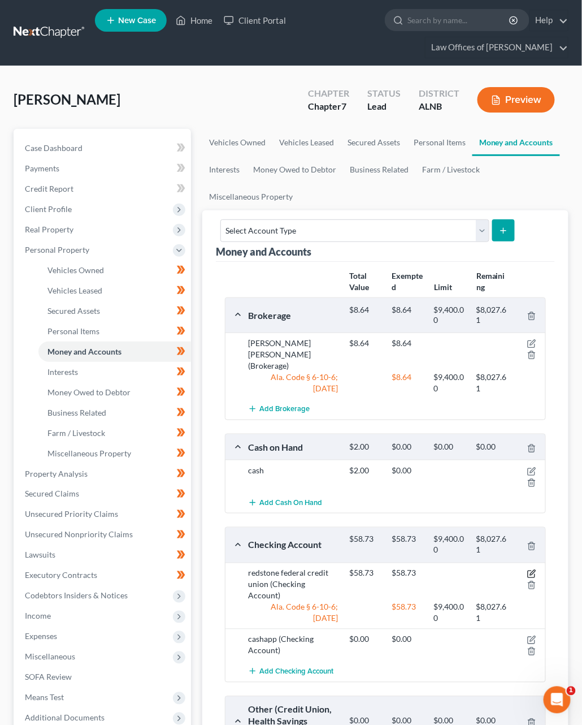
click at [531, 570] on icon "button" at bounding box center [532, 572] width 5 height 5
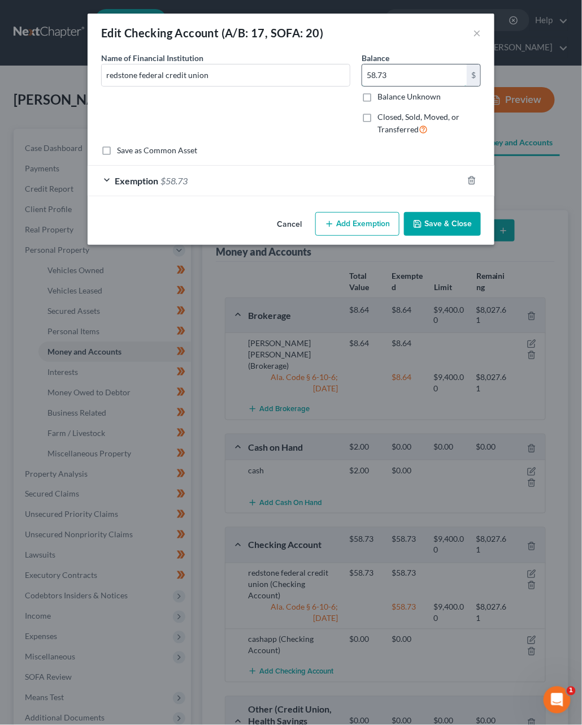
click at [406, 76] on input "58.73" at bounding box center [414, 74] width 105 height 21
drag, startPoint x: 406, startPoint y: 76, endPoint x: 99, endPoint y: 50, distance: 308.1
click at [404, 76] on input "58.73" at bounding box center [414, 74] width 105 height 21
type input "41.00"
click at [161, 178] on span "$58.73" at bounding box center [174, 180] width 27 height 11
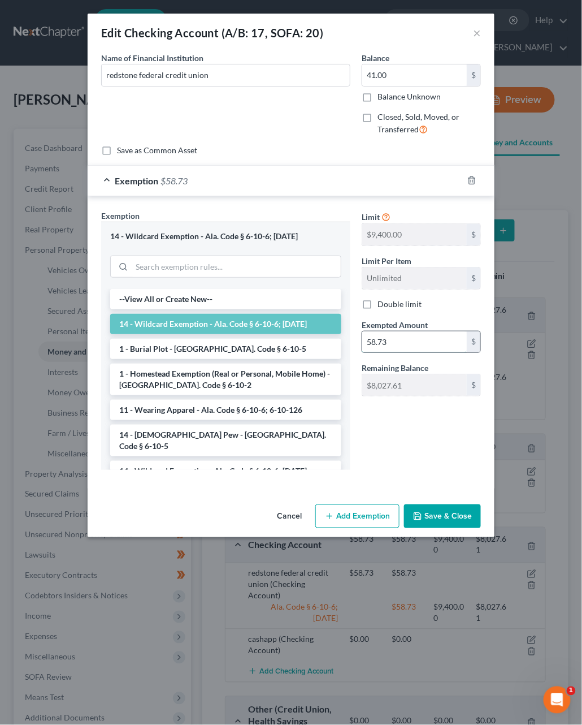
click at [375, 338] on input "58.73" at bounding box center [414, 341] width 105 height 21
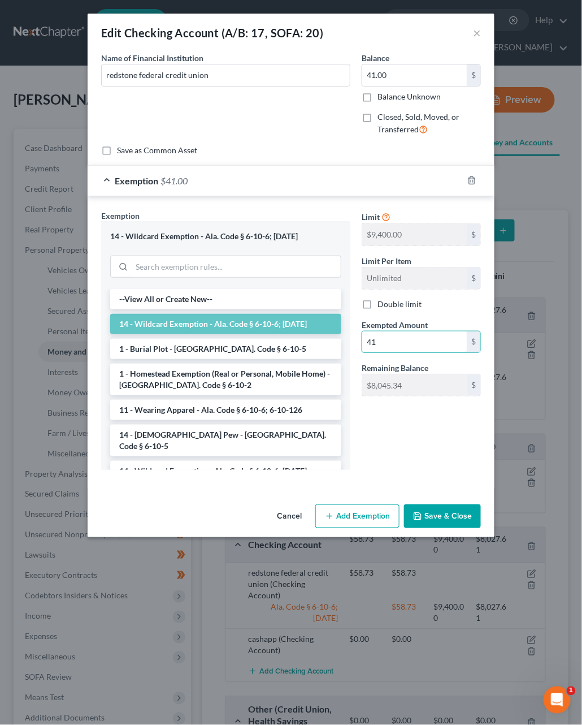
type input "41"
click at [449, 511] on button "Save & Close" at bounding box center [442, 516] width 77 height 24
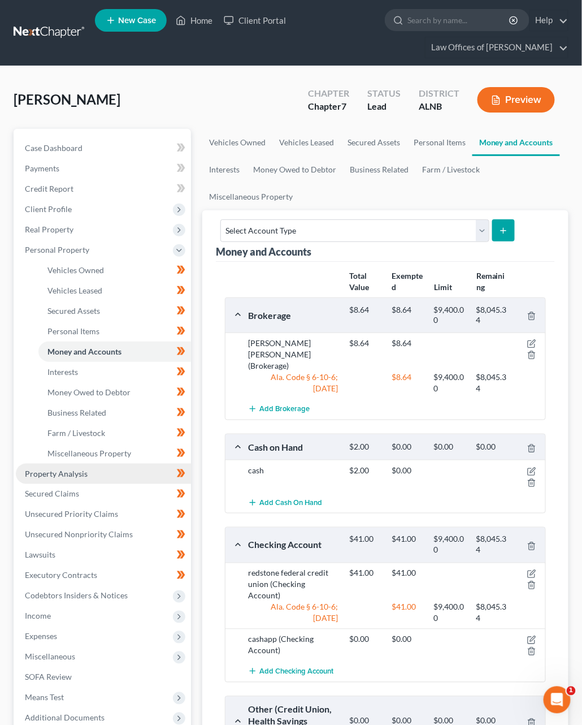
click at [99, 464] on link "Property Analysis" at bounding box center [103, 474] width 175 height 20
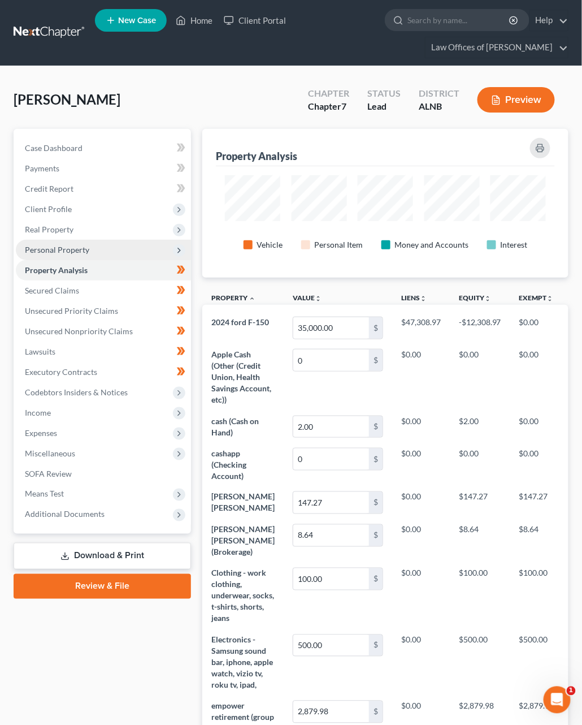
click at [105, 244] on span "Personal Property" at bounding box center [103, 250] width 175 height 20
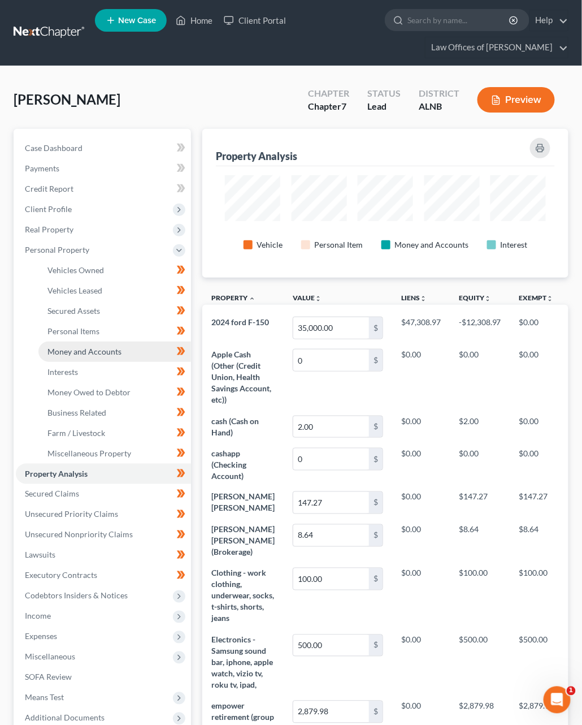
click at [80, 348] on span "Money and Accounts" at bounding box center [84, 352] width 74 height 10
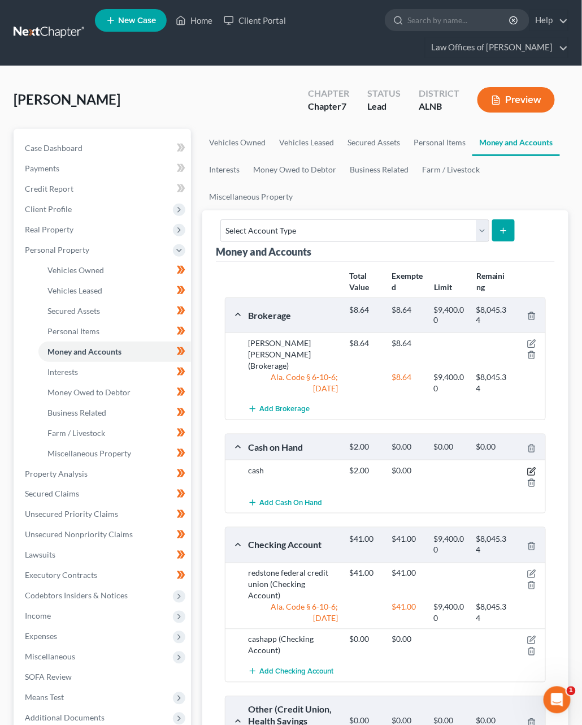
click at [529, 468] on icon "button" at bounding box center [531, 471] width 7 height 7
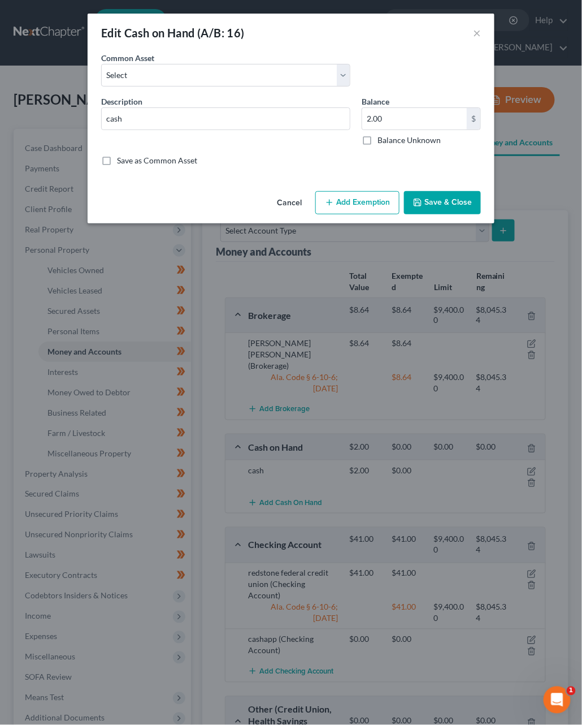
click at [340, 205] on button "Add Exemption" at bounding box center [357, 203] width 84 height 24
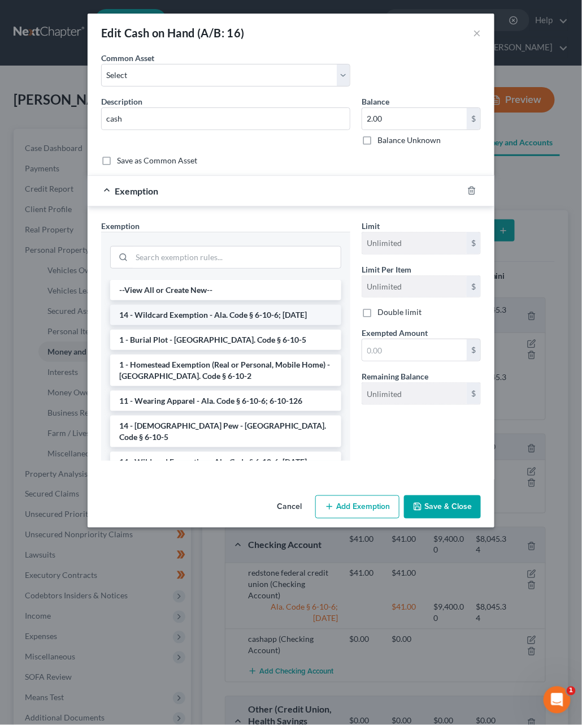
click at [222, 309] on li "14 - Wildcard Exemption - Ala. Code § 6-10-6; [DATE]" at bounding box center [225, 315] width 231 height 20
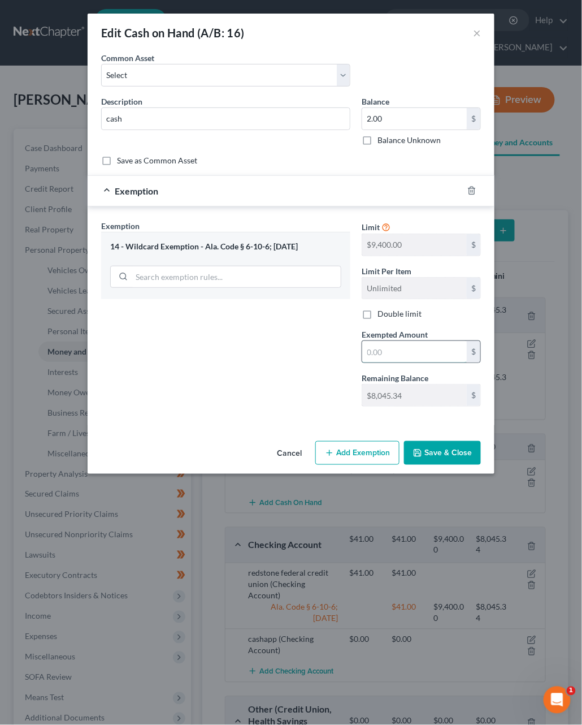
click at [383, 347] on input "text" at bounding box center [414, 351] width 105 height 21
type input "2"
click at [447, 447] on button "Save & Close" at bounding box center [442, 453] width 77 height 24
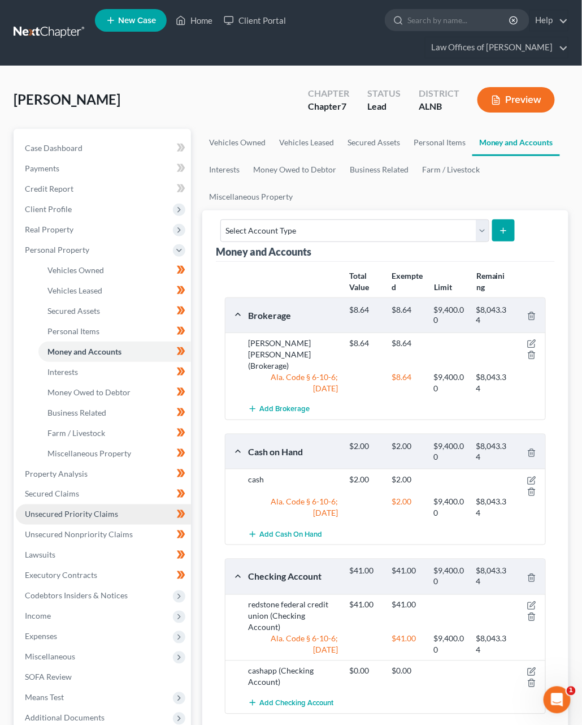
click at [63, 508] on link "Unsecured Priority Claims" at bounding box center [103, 514] width 175 height 20
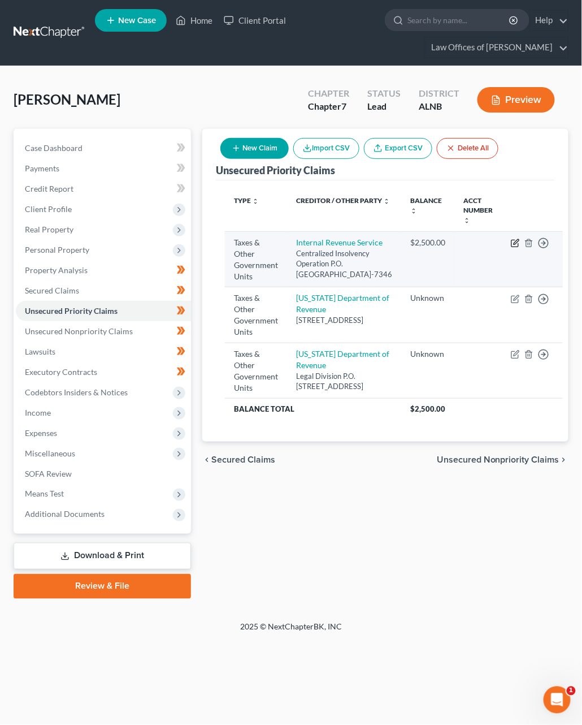
click at [511, 245] on icon "button" at bounding box center [515, 243] width 9 height 9
select select "0"
select select "39"
select select "0"
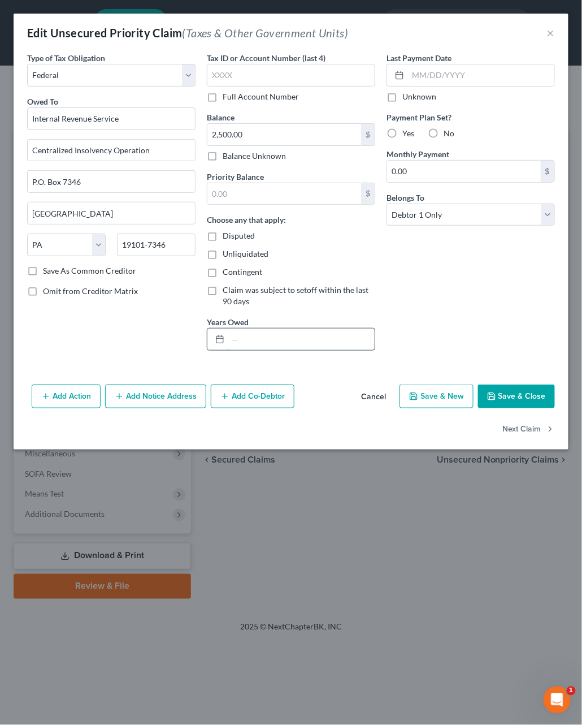
click at [262, 337] on input "text" at bounding box center [301, 338] width 146 height 21
type input "2023-4"
click at [510, 389] on button "Save & Close" at bounding box center [516, 396] width 77 height 24
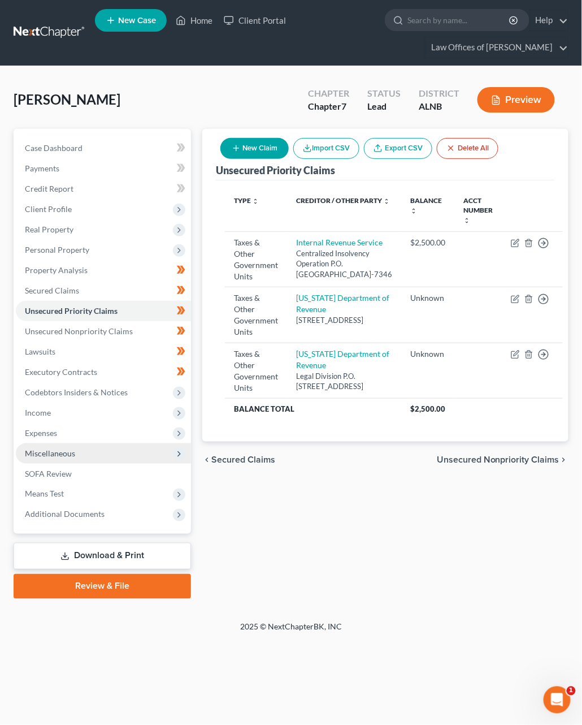
click at [46, 449] on span "Miscellaneous" at bounding box center [103, 453] width 175 height 20
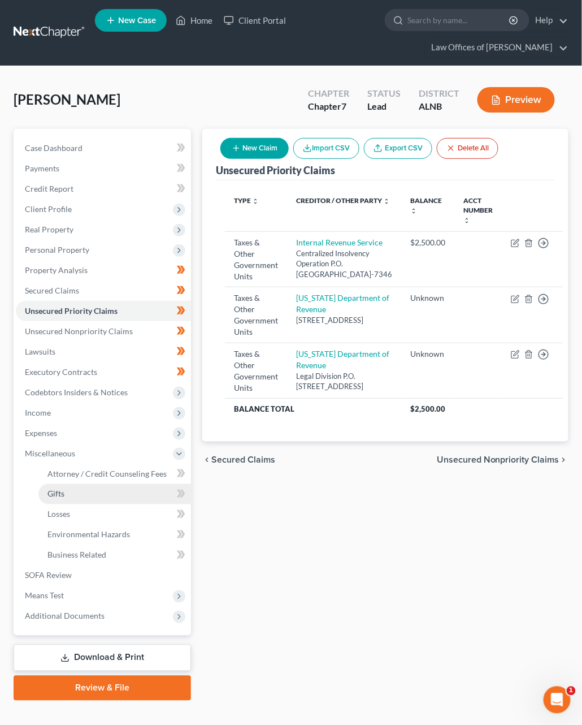
scroll to position [1, 0]
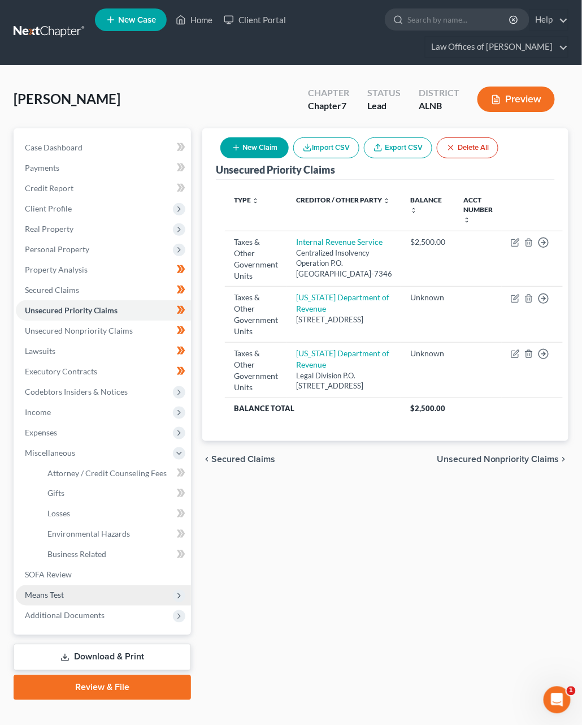
click at [67, 585] on span "Means Test" at bounding box center [103, 595] width 175 height 20
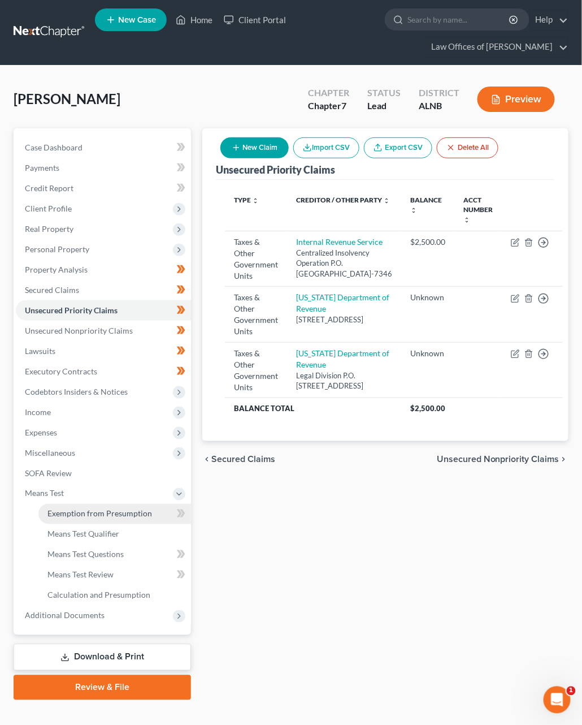
click at [119, 509] on span "Exemption from Presumption" at bounding box center [99, 514] width 105 height 10
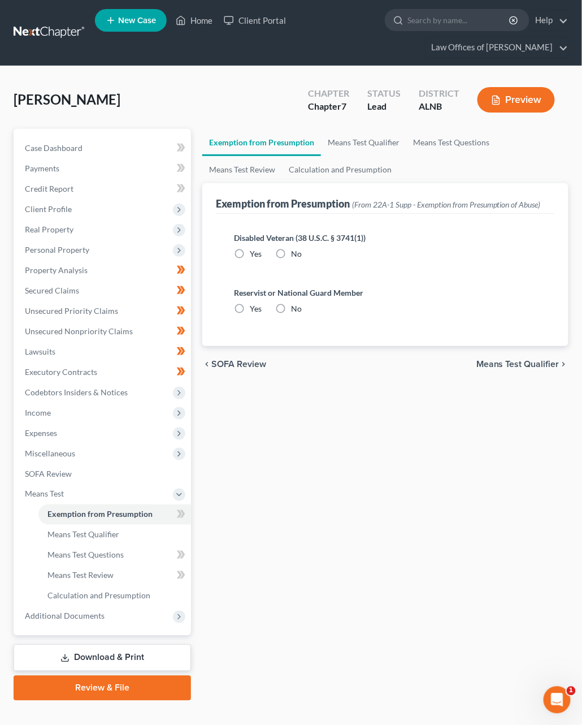
click at [291, 253] on label "No" at bounding box center [296, 253] width 11 height 11
click at [296, 253] on input "No" at bounding box center [299, 251] width 7 height 7
radio input "true"
click at [291, 308] on label "No" at bounding box center [296, 308] width 11 height 11
click at [296, 308] on input "No" at bounding box center [299, 306] width 7 height 7
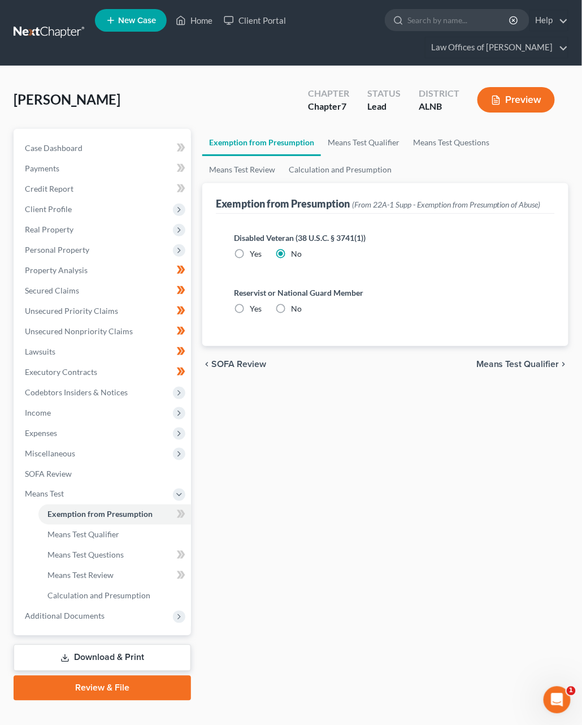
radio input "true"
click at [103, 545] on link "Means Test Questions" at bounding box center [114, 555] width 153 height 20
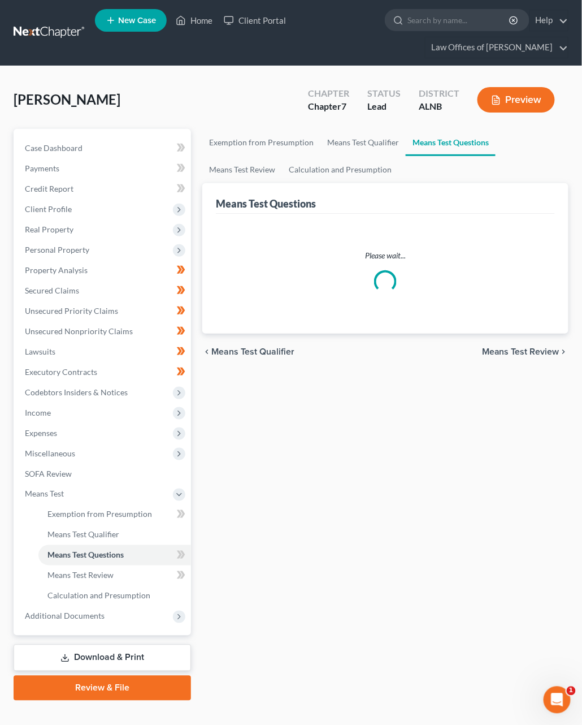
scroll to position [-2, 1]
select select "1"
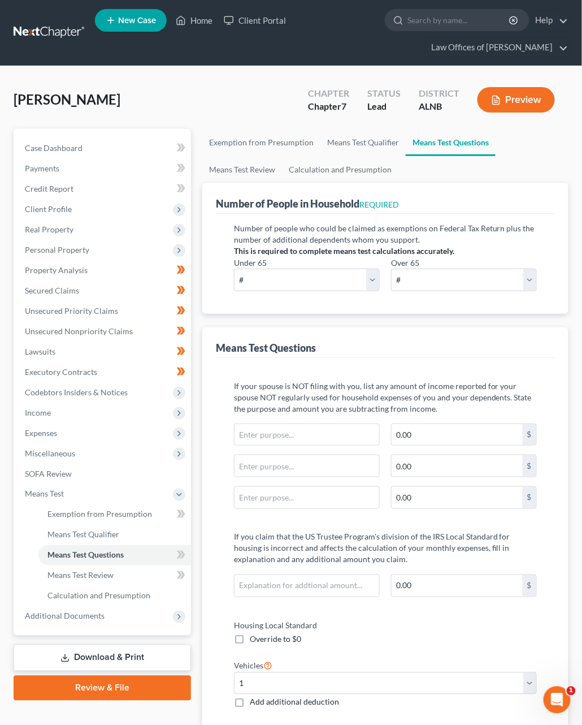
scroll to position [0, 0]
select select "1"
click at [249, 171] on link "Means Test Review" at bounding box center [242, 169] width 80 height 27
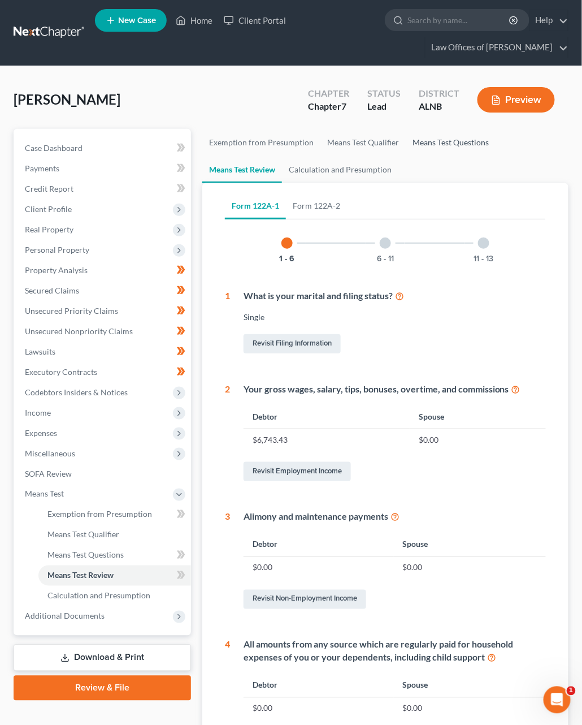
click at [436, 142] on link "Means Test Questions" at bounding box center [451, 142] width 90 height 27
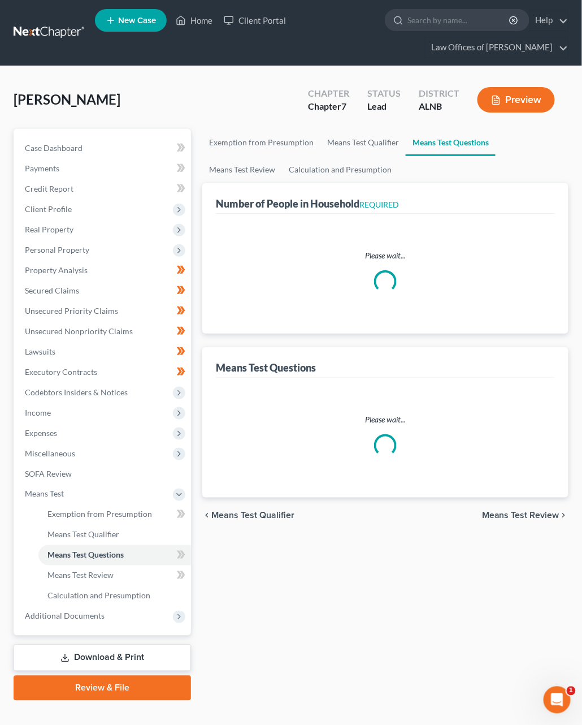
select select "1"
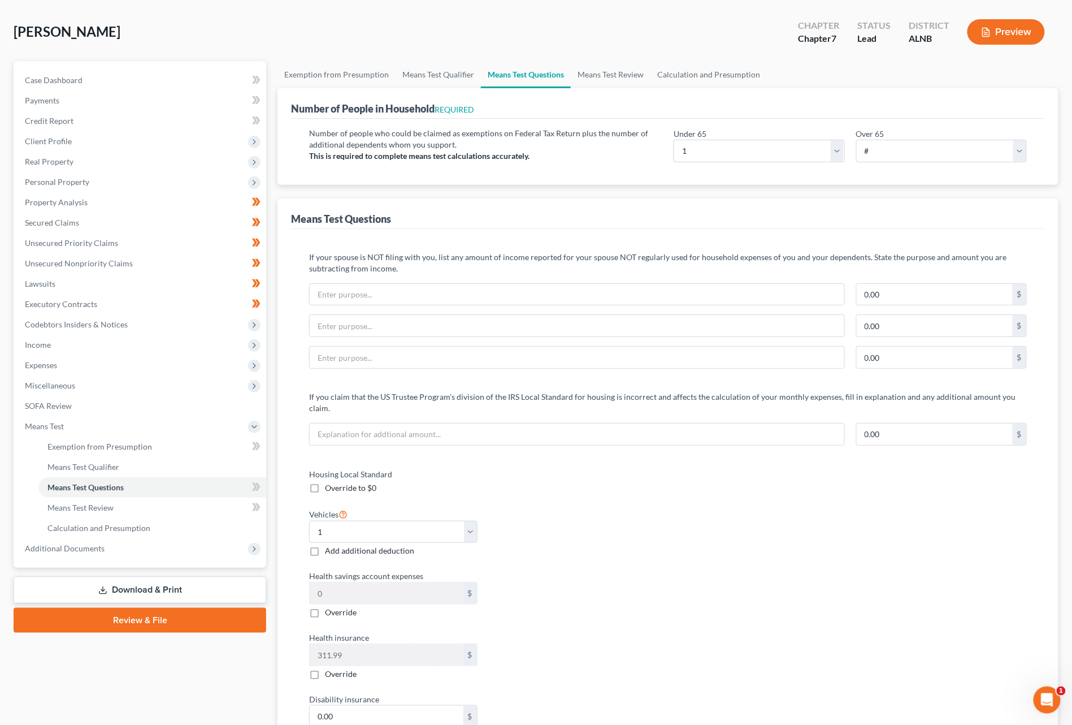
scroll to position [34, 0]
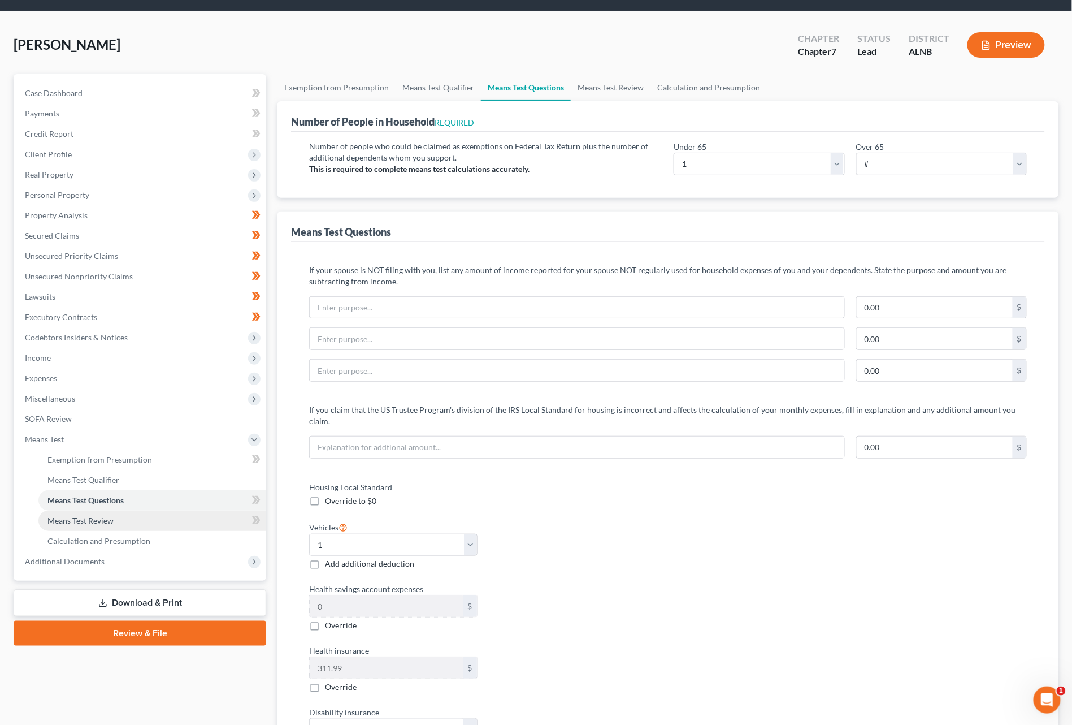
click at [114, 510] on link "Means Test Review" at bounding box center [152, 520] width 228 height 20
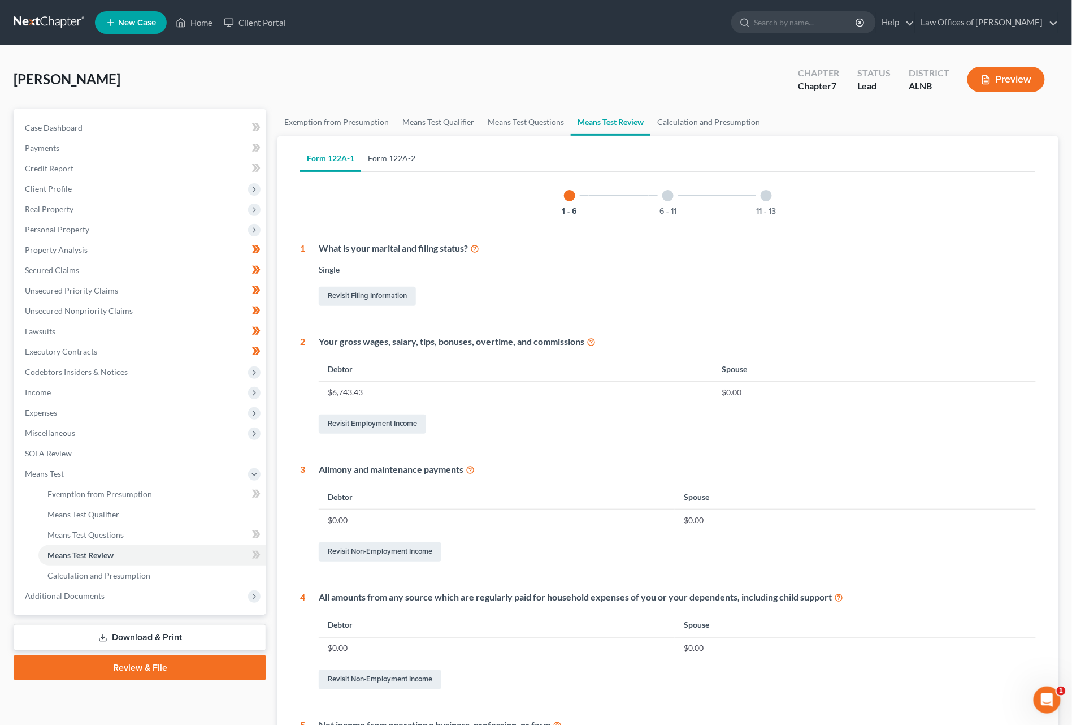
click at [405, 159] on link "Form 122A-2" at bounding box center [391, 158] width 61 height 27
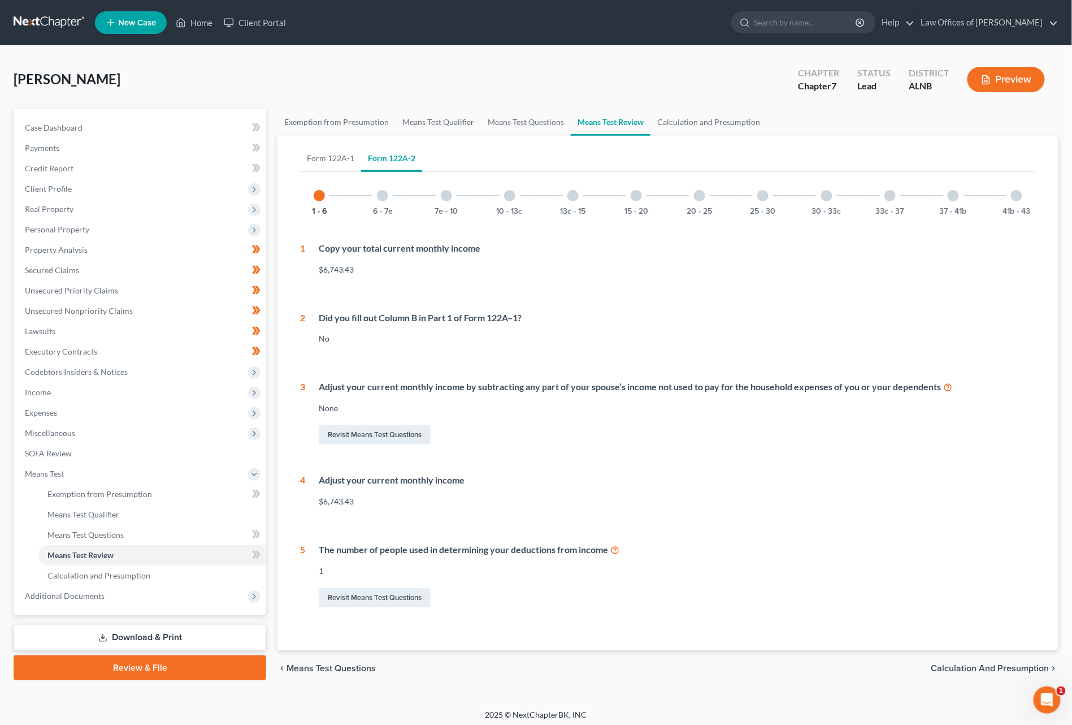
click at [826, 198] on div at bounding box center [826, 195] width 11 height 11
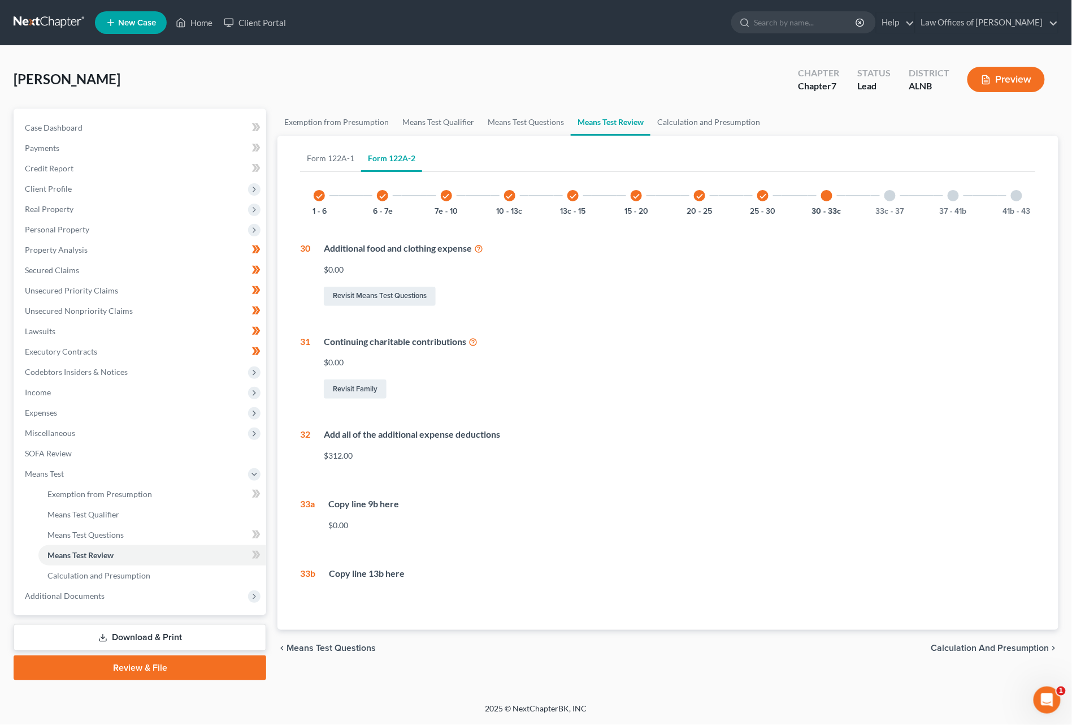
click at [881, 199] on div "33c - 37" at bounding box center [890, 195] width 38 height 38
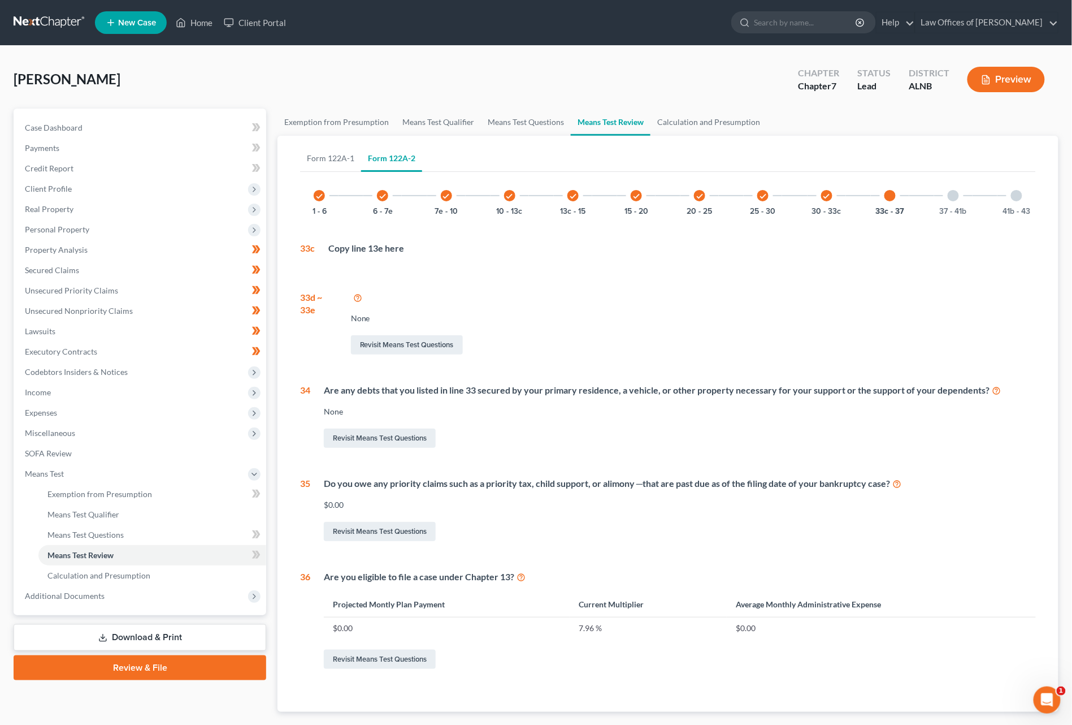
click at [827, 197] on icon "check" at bounding box center [827, 196] width 8 height 8
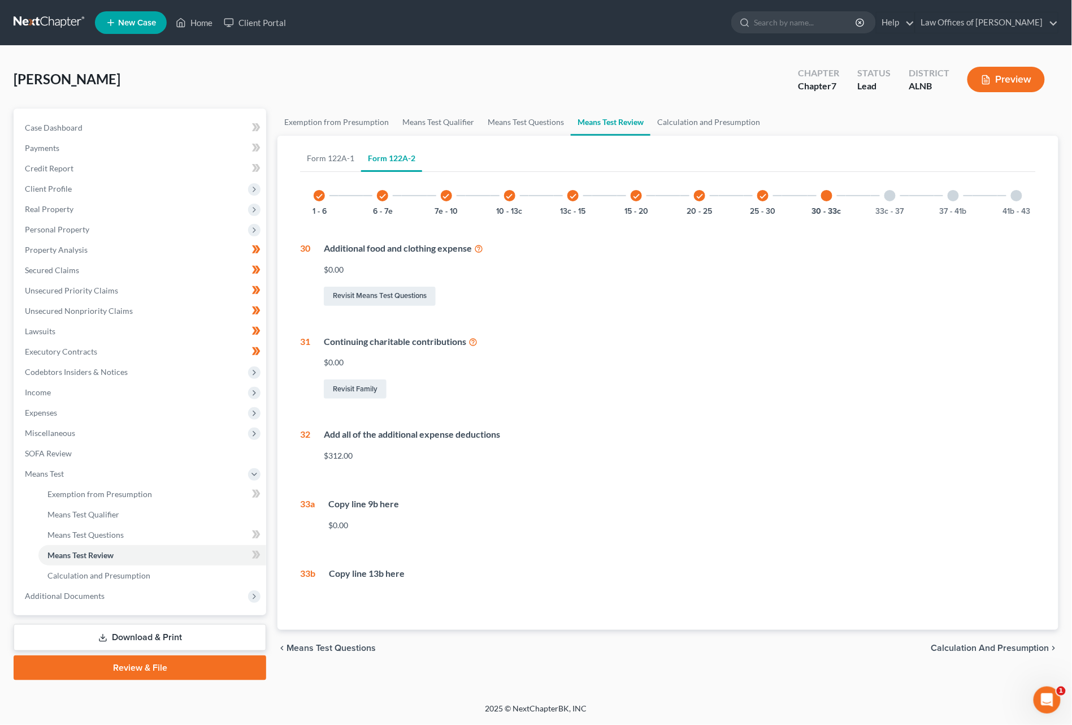
click at [955, 85] on button "Preview" at bounding box center [1006, 79] width 77 height 25
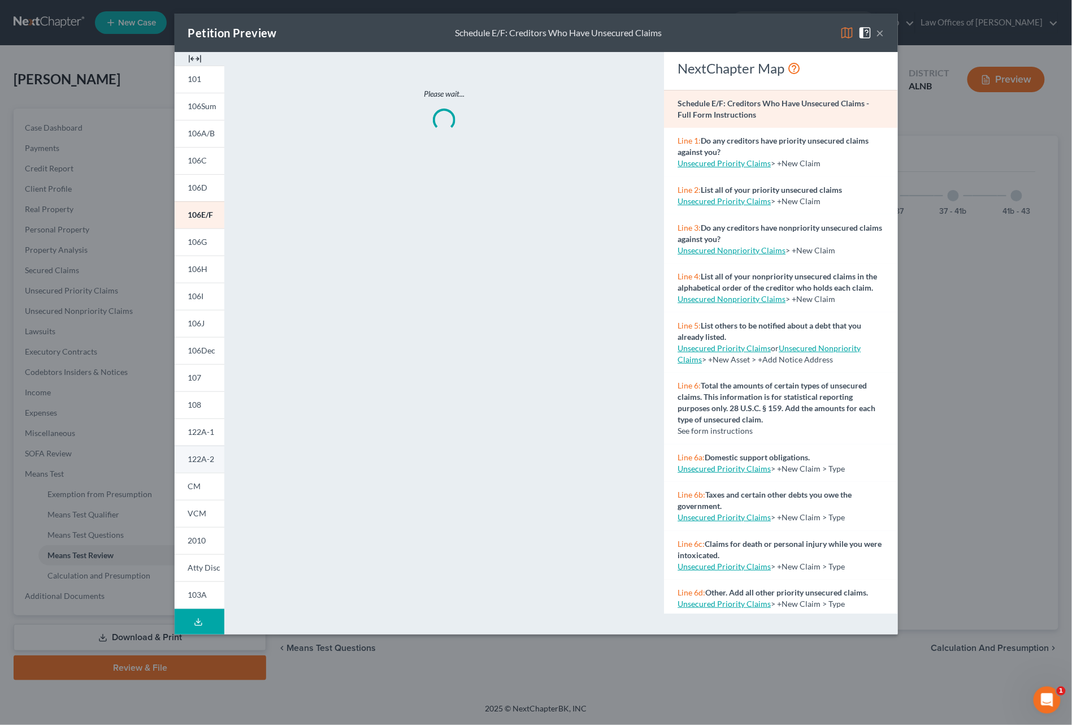
click at [205, 450] on link "122A-2" at bounding box center [200, 458] width 50 height 27
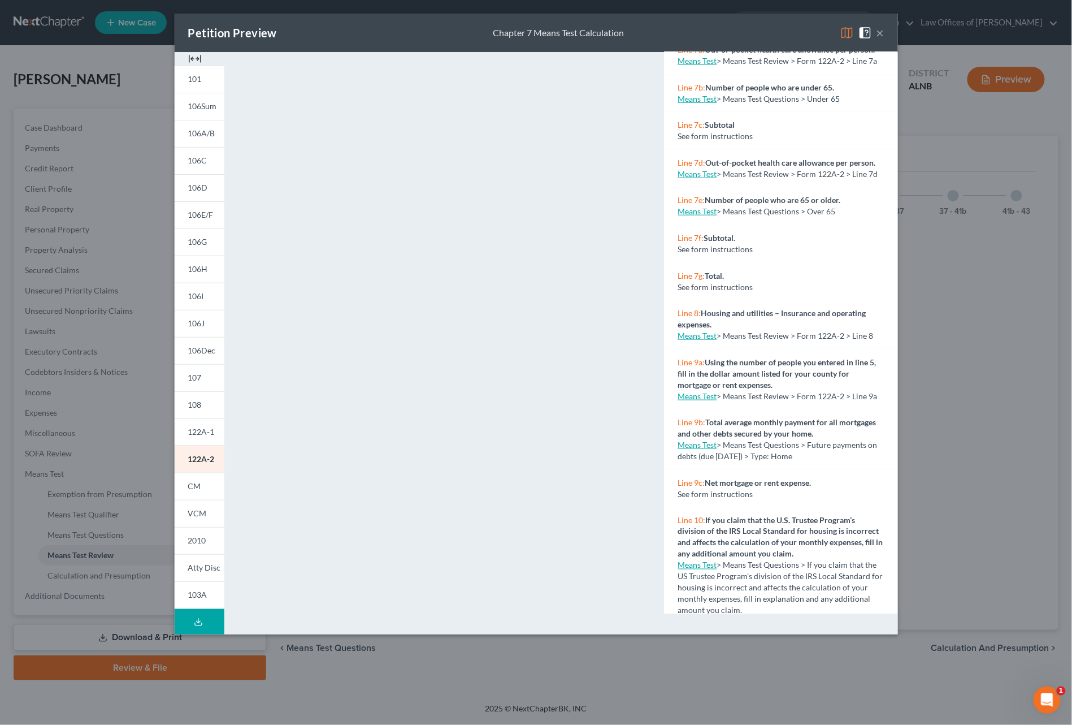
scroll to position [356, 0]
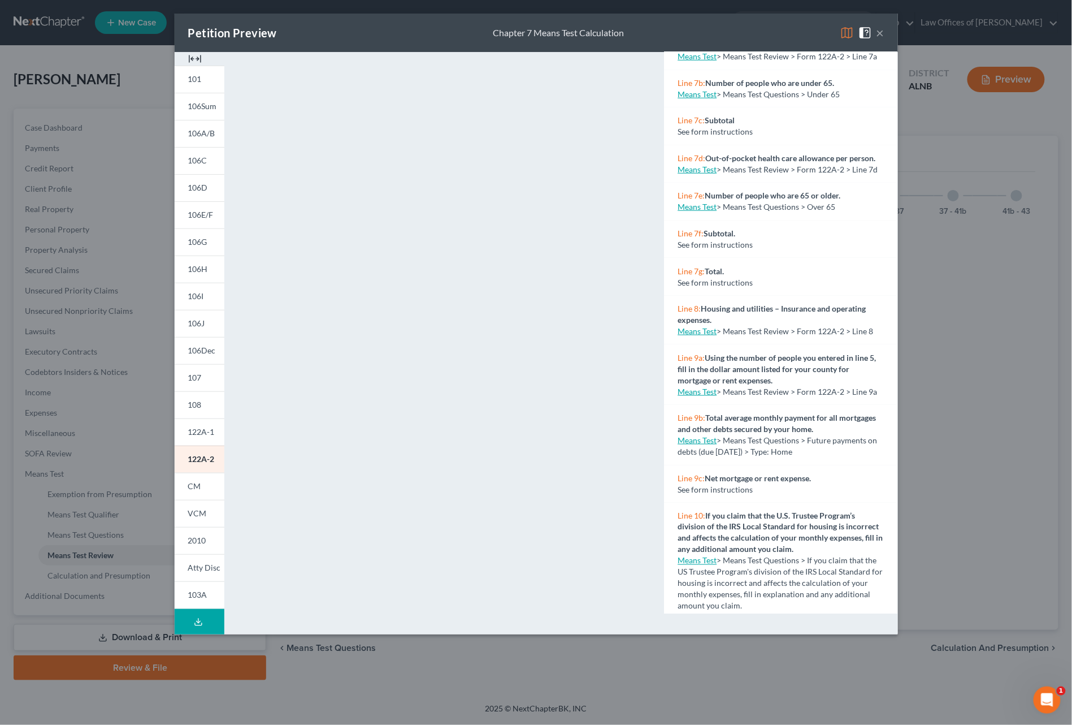
click at [880, 28] on button "×" at bounding box center [881, 33] width 8 height 14
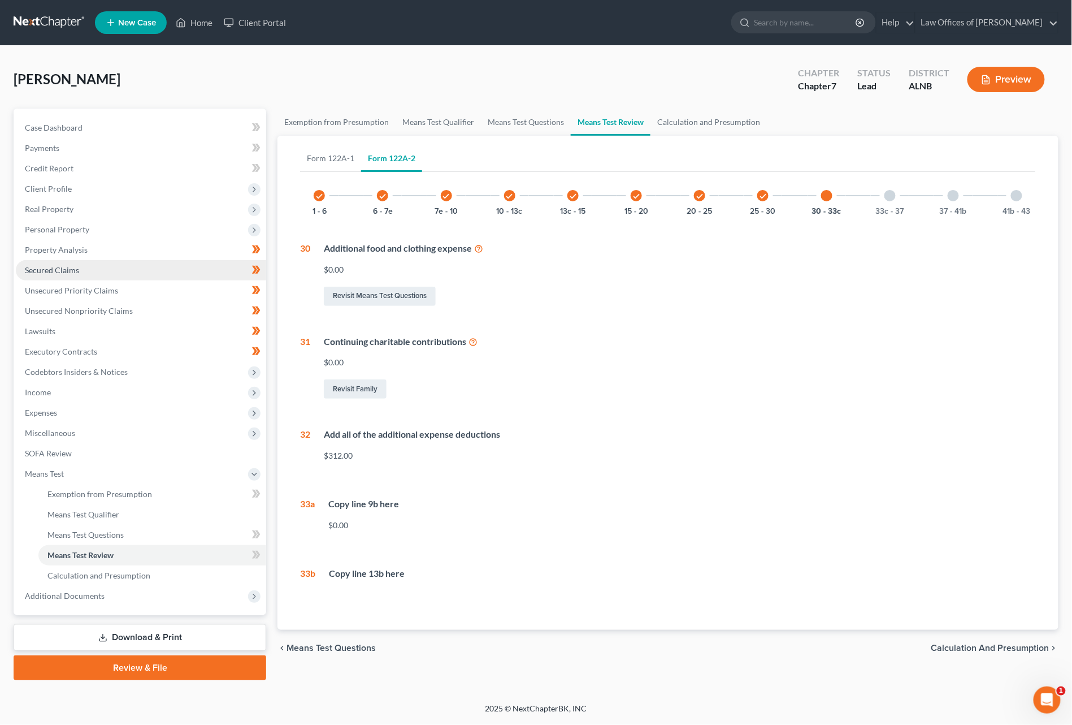
click at [58, 265] on span "Secured Claims" at bounding box center [52, 270] width 54 height 10
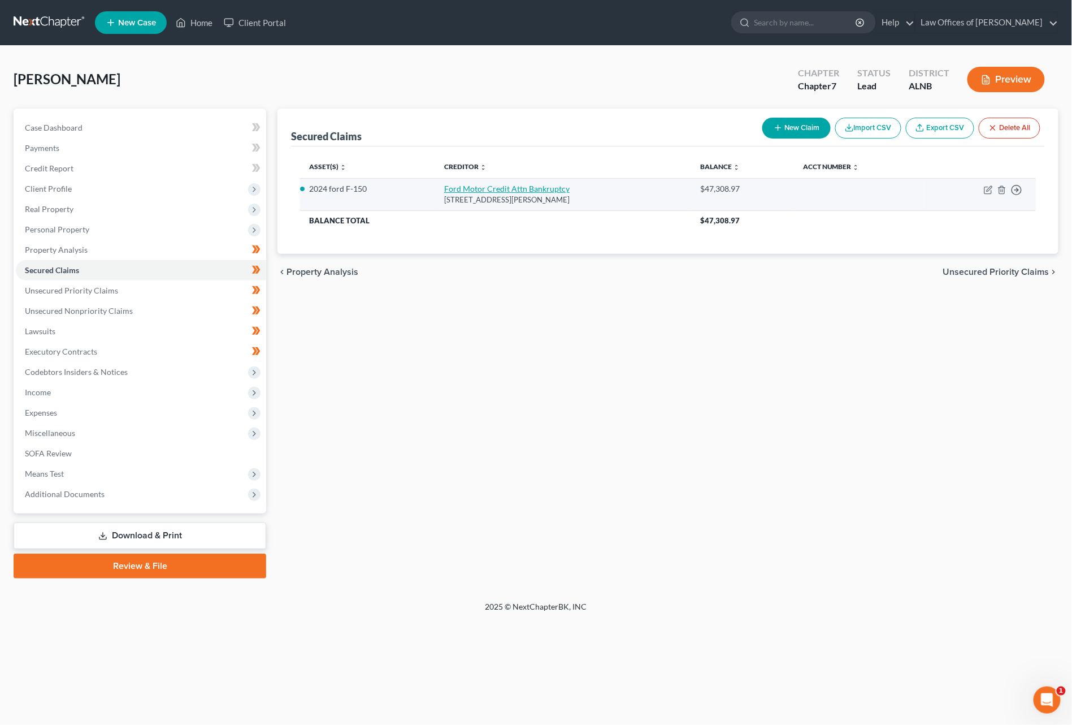
click at [493, 189] on link "Ford Motor Credit Attn Bankruptcy" at bounding box center [507, 189] width 126 height 10
select select "44"
select select "0"
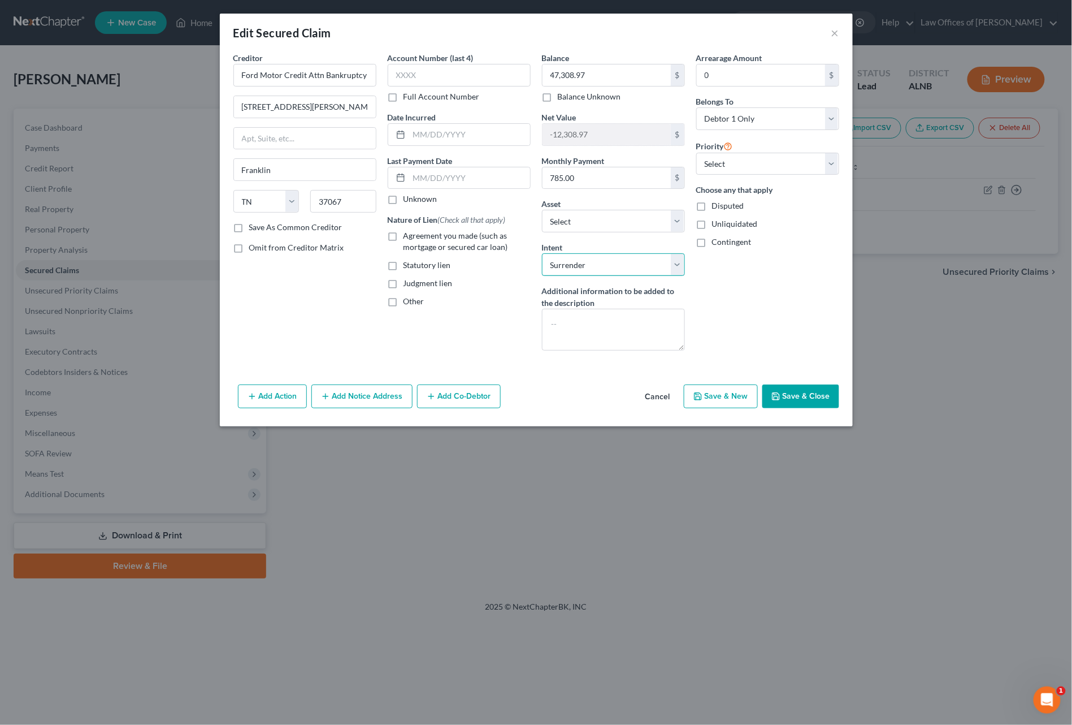
select select "2"
click at [802, 394] on button "Save & Close" at bounding box center [801, 396] width 77 height 24
select select "2"
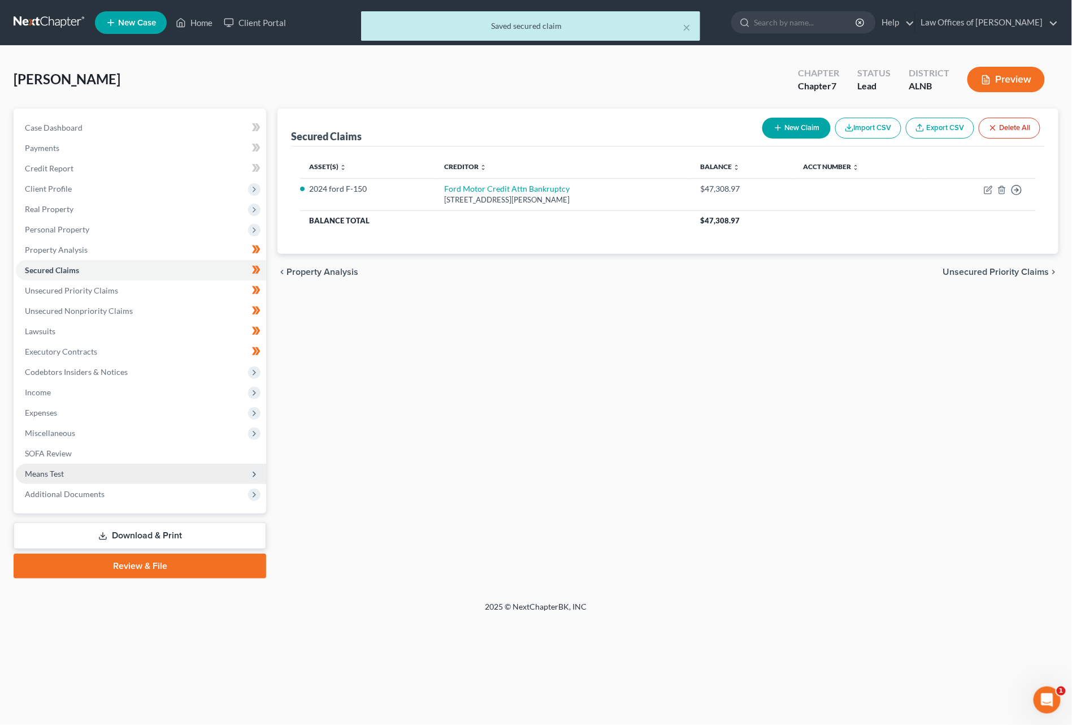
click at [66, 469] on span "Means Test" at bounding box center [141, 474] width 250 height 20
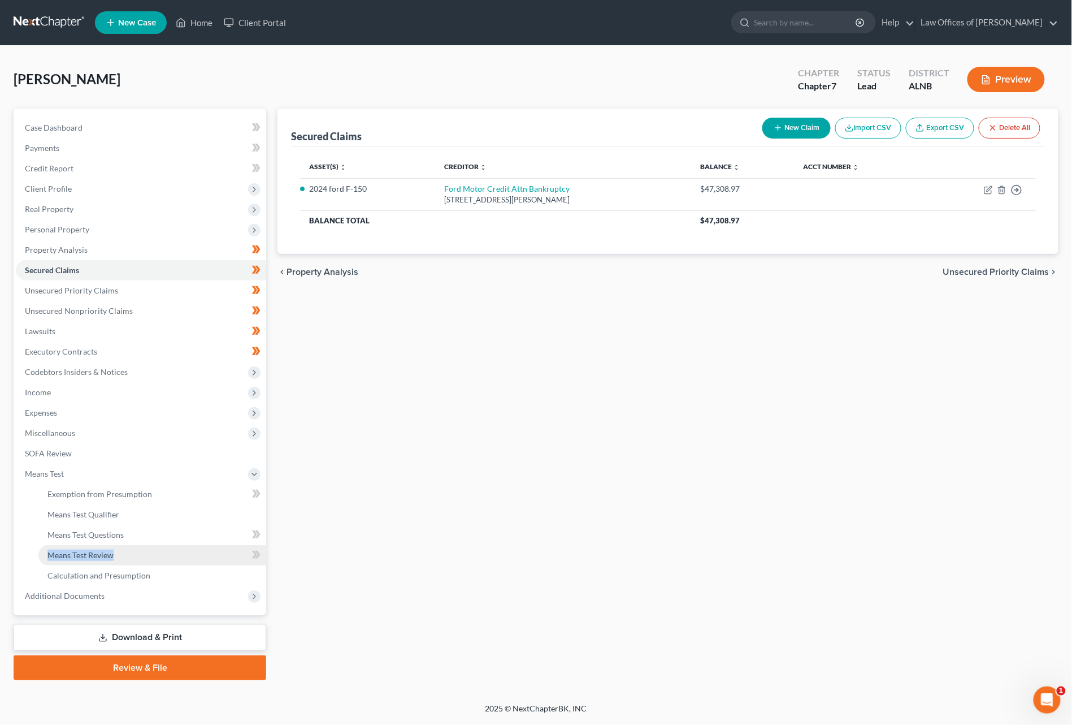
click at [62, 550] on span "Means Test Review" at bounding box center [80, 555] width 66 height 10
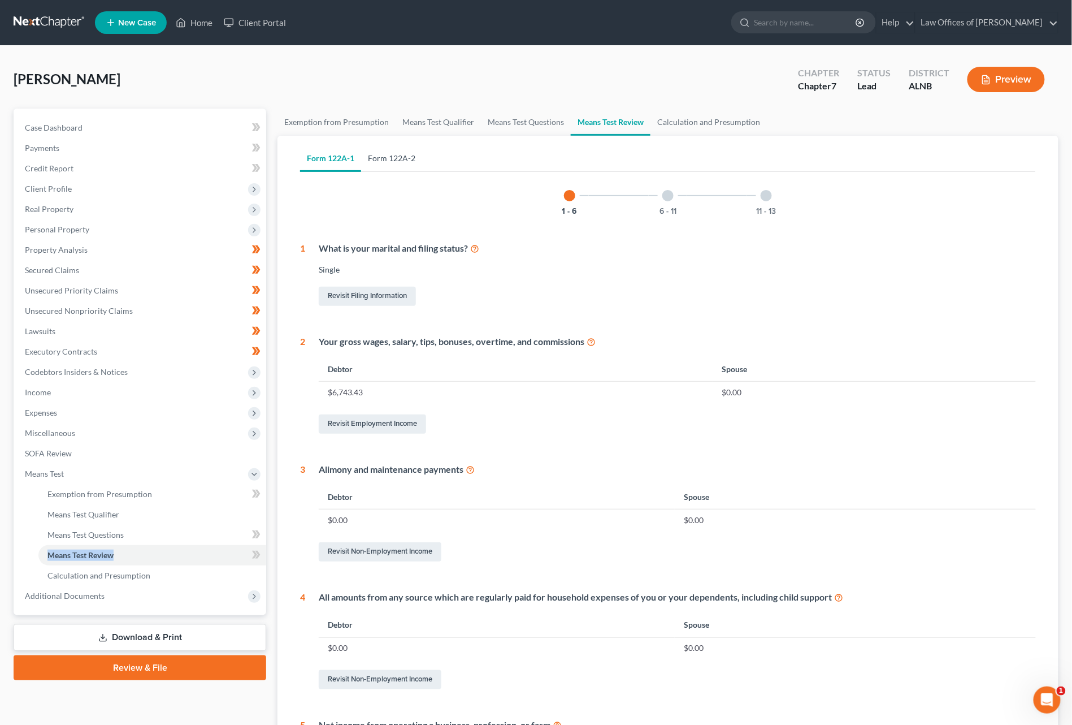
drag, startPoint x: 362, startPoint y: 157, endPoint x: 391, endPoint y: 159, distance: 29.0
click at [391, 159] on link "Form 122A-2" at bounding box center [391, 158] width 61 height 27
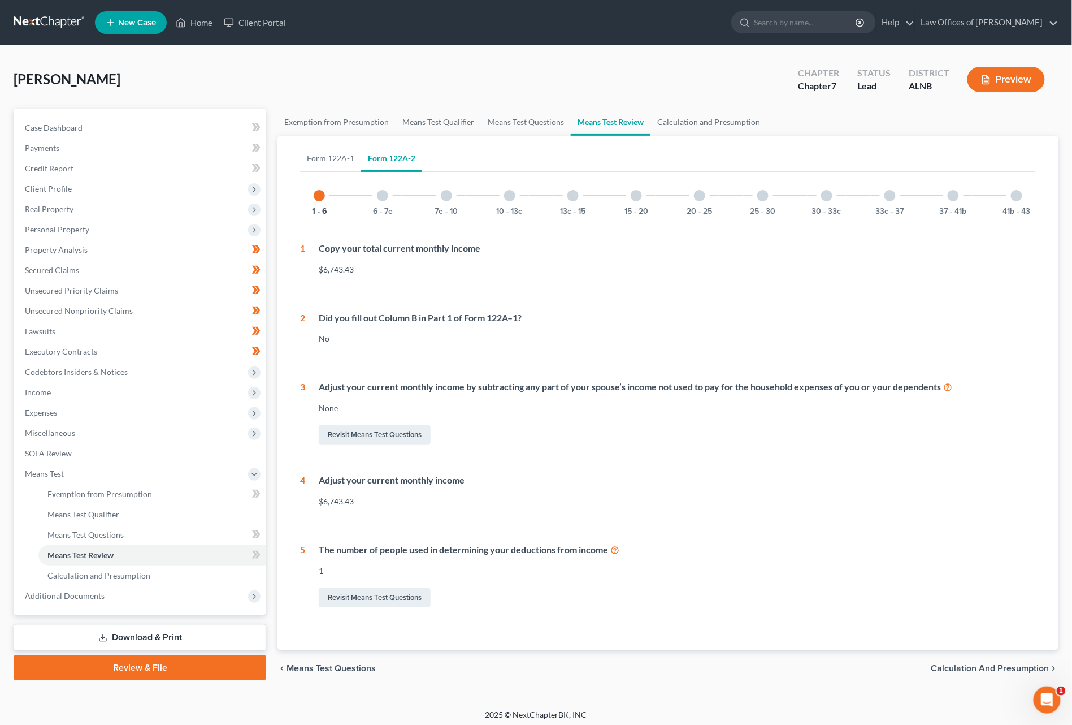
click at [834, 198] on div "30 - 33c" at bounding box center [827, 195] width 38 height 38
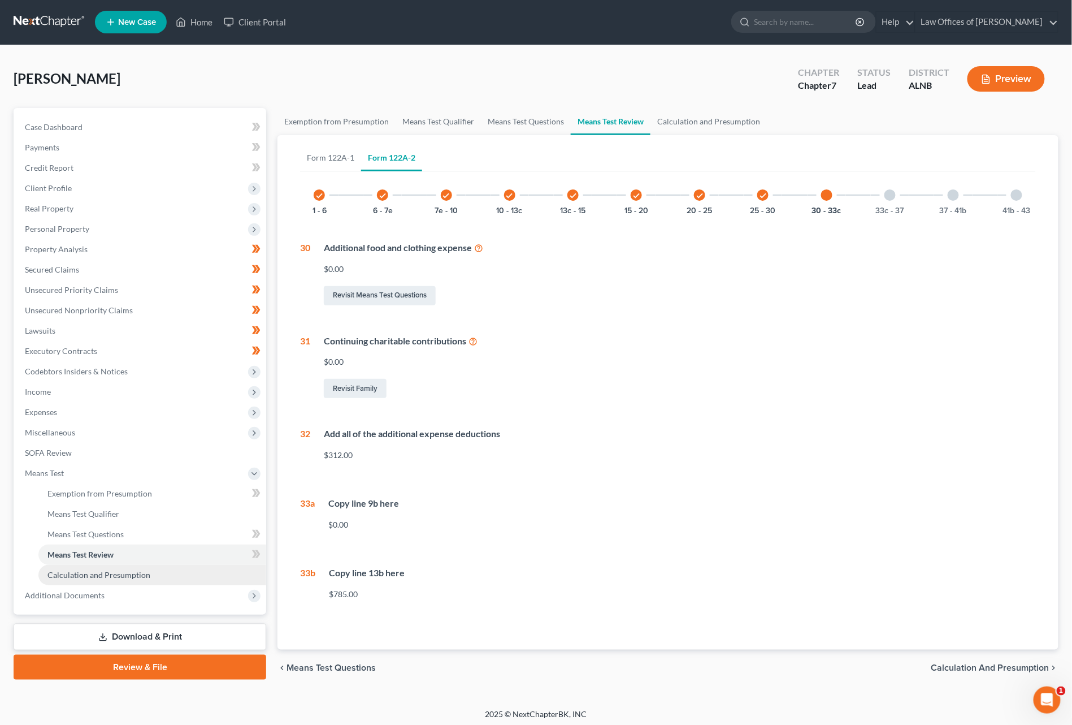
click at [118, 566] on link "Calculation and Presumption" at bounding box center [152, 575] width 228 height 20
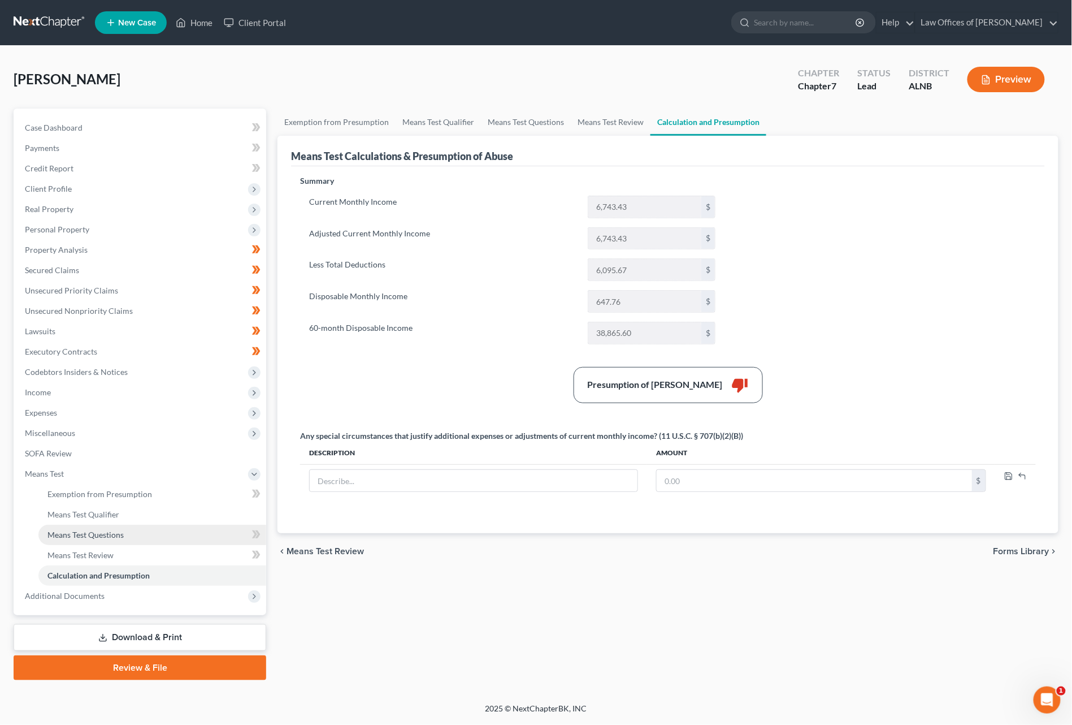
click at [93, 530] on span "Means Test Questions" at bounding box center [85, 535] width 76 height 10
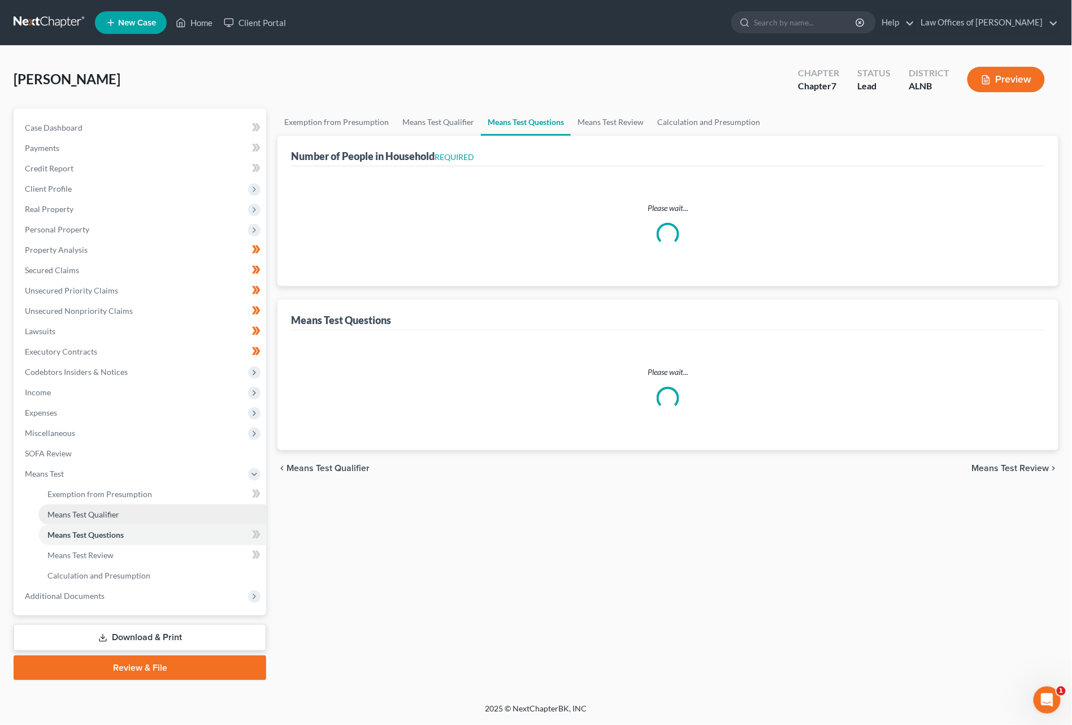
select select "1"
select select "60"
select select "1"
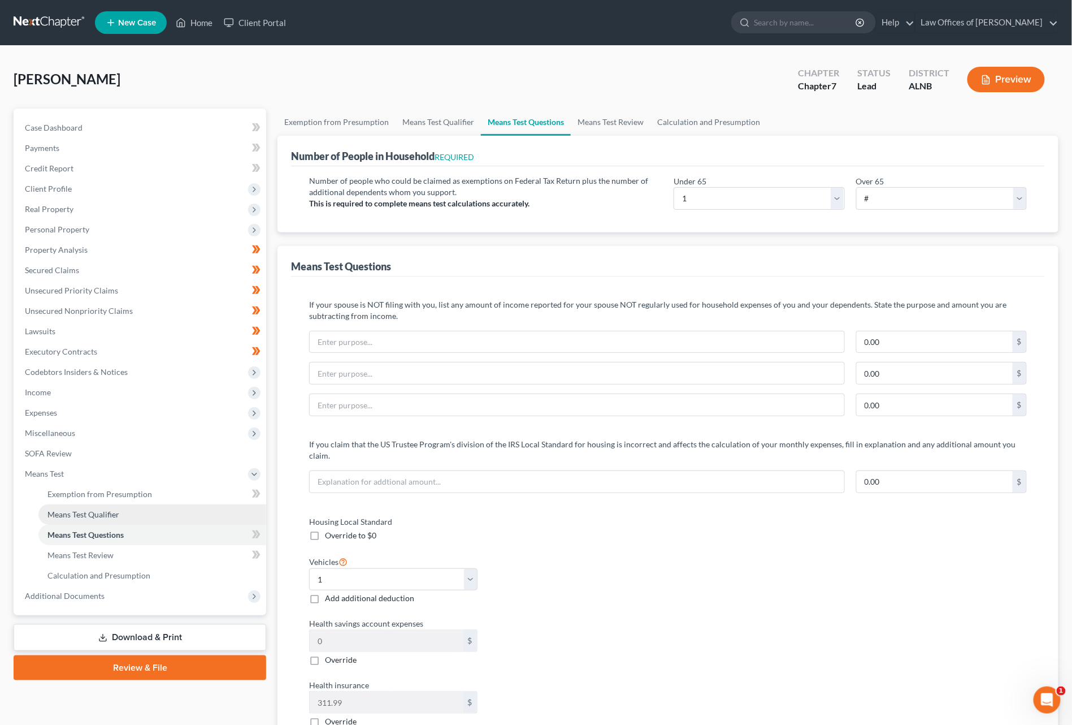
click at [99, 509] on span "Means Test Qualifier" at bounding box center [83, 514] width 72 height 10
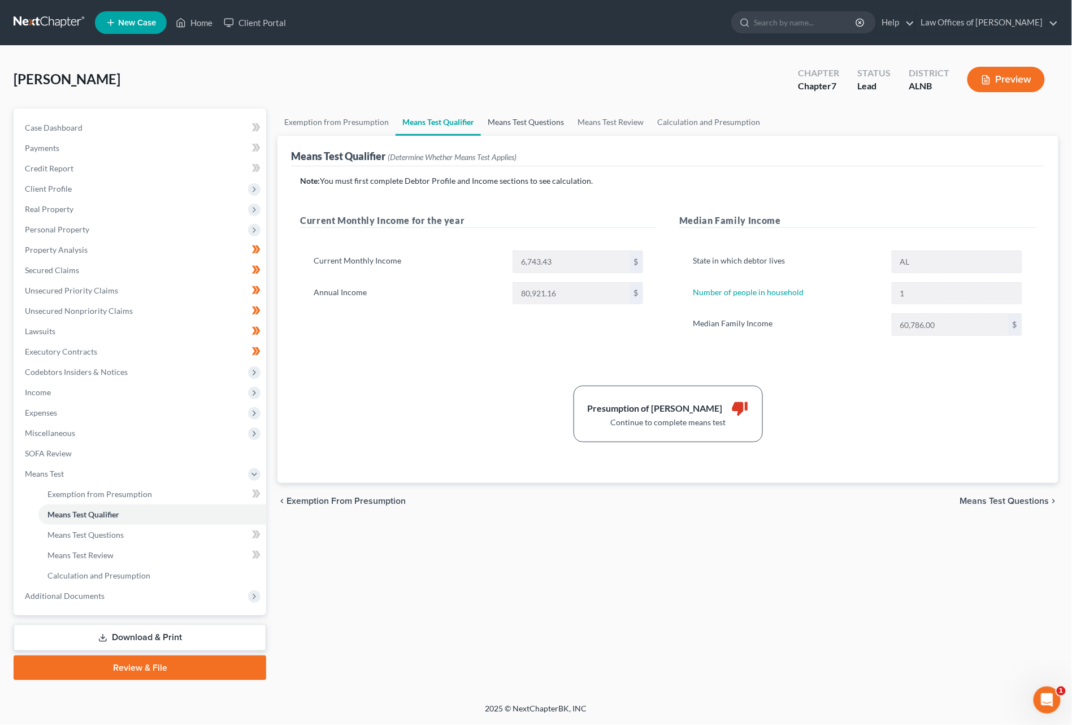
click at [534, 119] on link "Means Test Questions" at bounding box center [526, 122] width 90 height 27
select select "1"
select select "60"
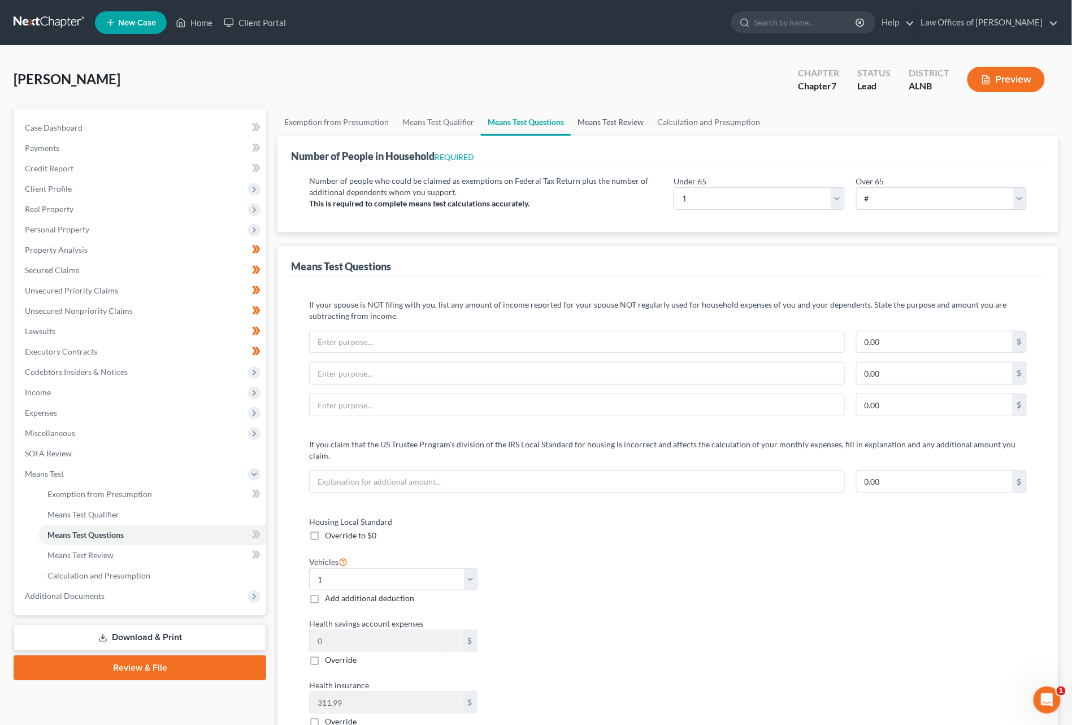
click at [610, 119] on link "Means Test Review" at bounding box center [611, 122] width 80 height 27
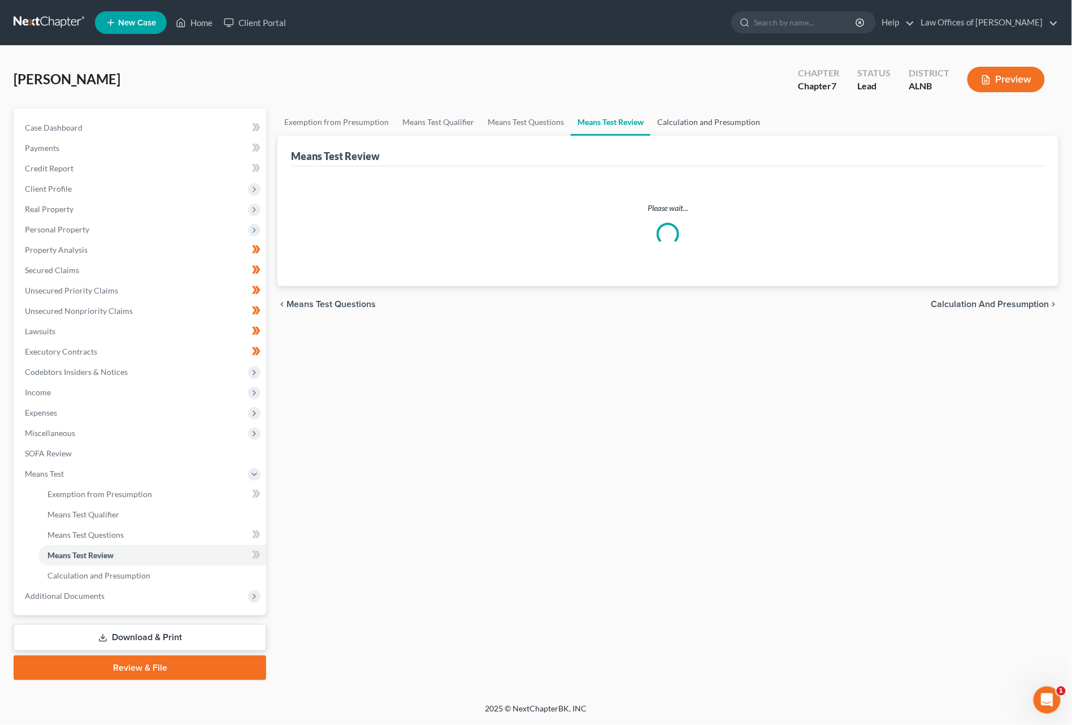
click at [696, 118] on link "Calculation and Presumption" at bounding box center [709, 122] width 116 height 27
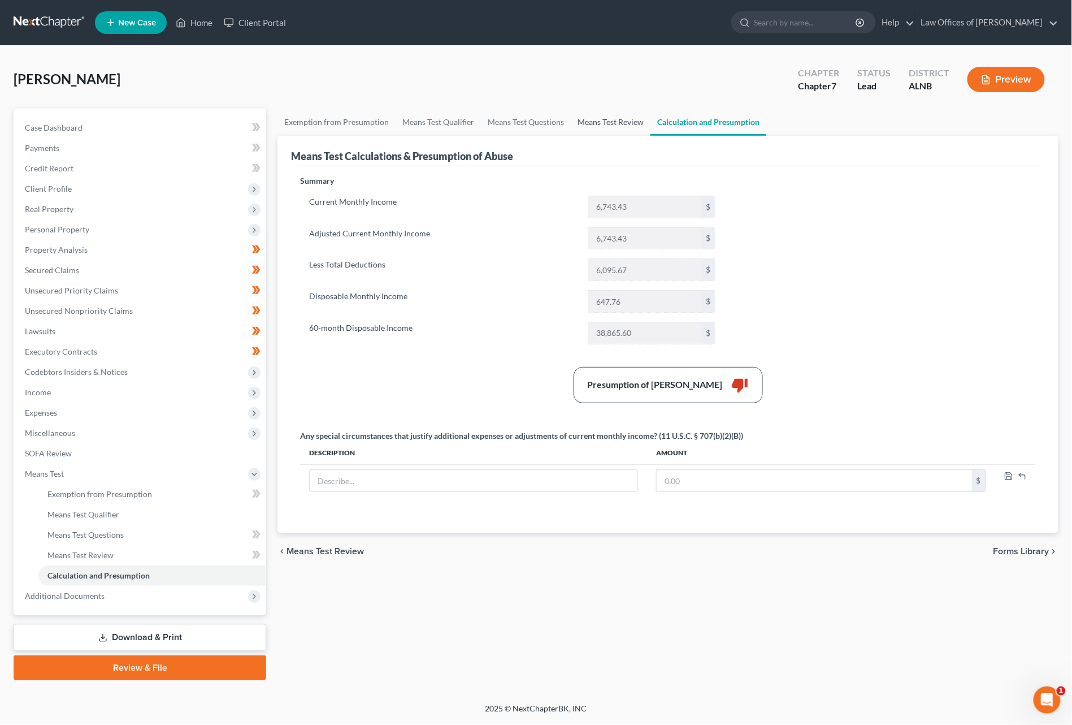
click at [631, 120] on link "Means Test Review" at bounding box center [611, 122] width 80 height 27
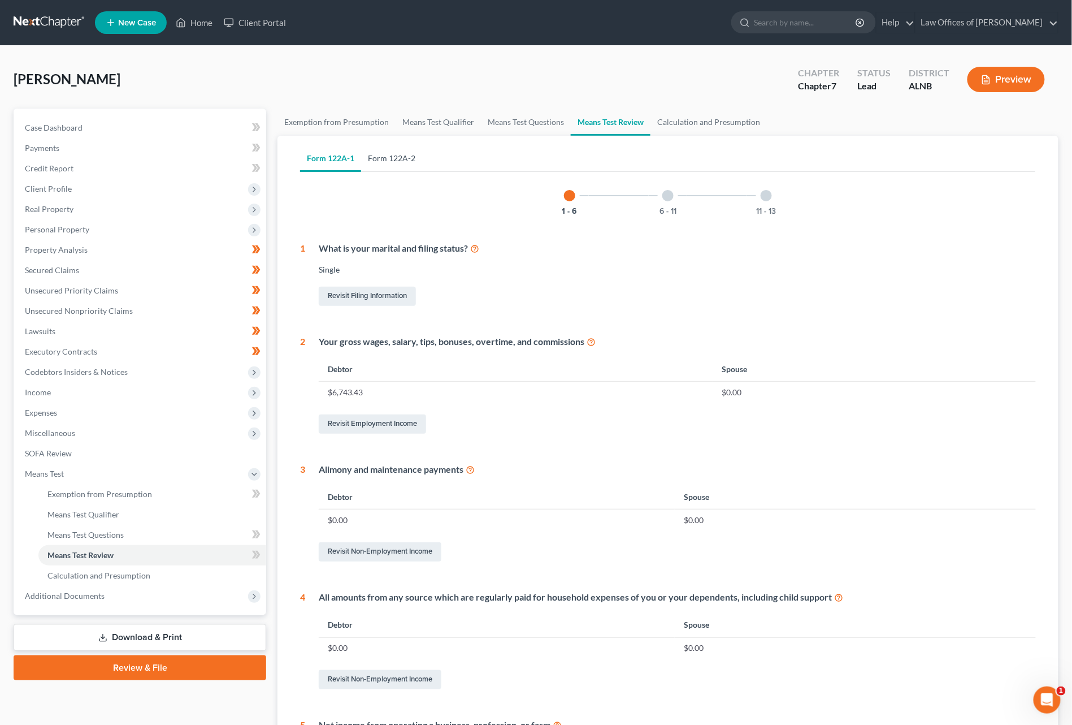
click at [400, 153] on link "Form 122A-2" at bounding box center [391, 158] width 61 height 27
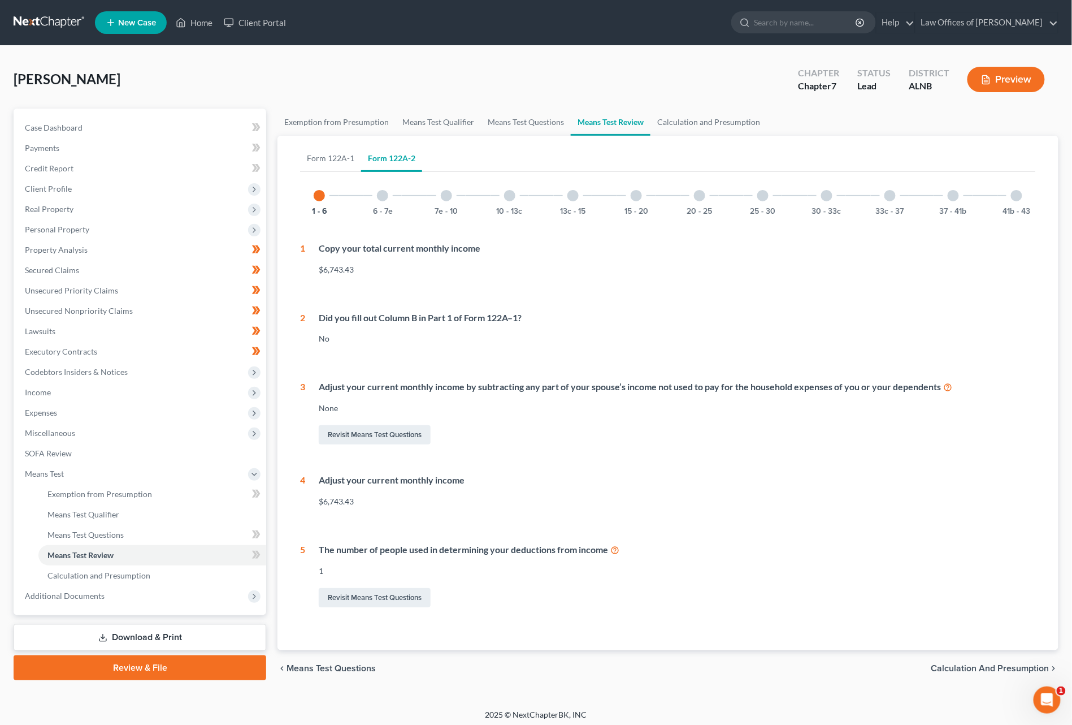
click at [955, 79] on button "Preview" at bounding box center [1006, 79] width 77 height 25
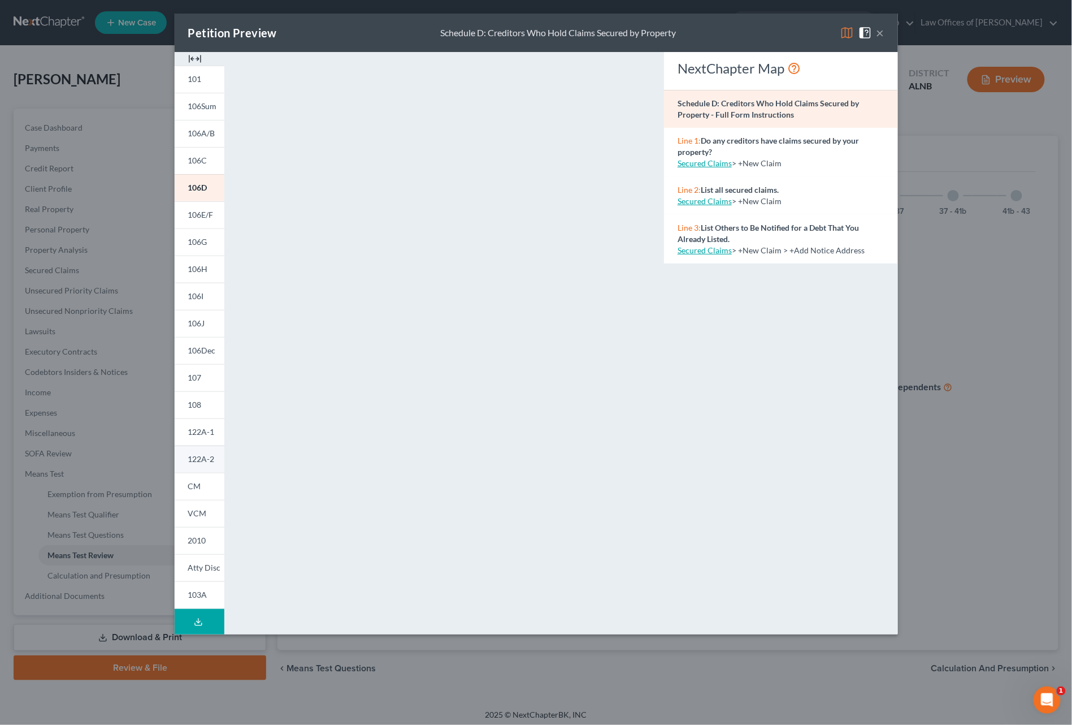
click at [200, 465] on link "122A-2" at bounding box center [200, 458] width 50 height 27
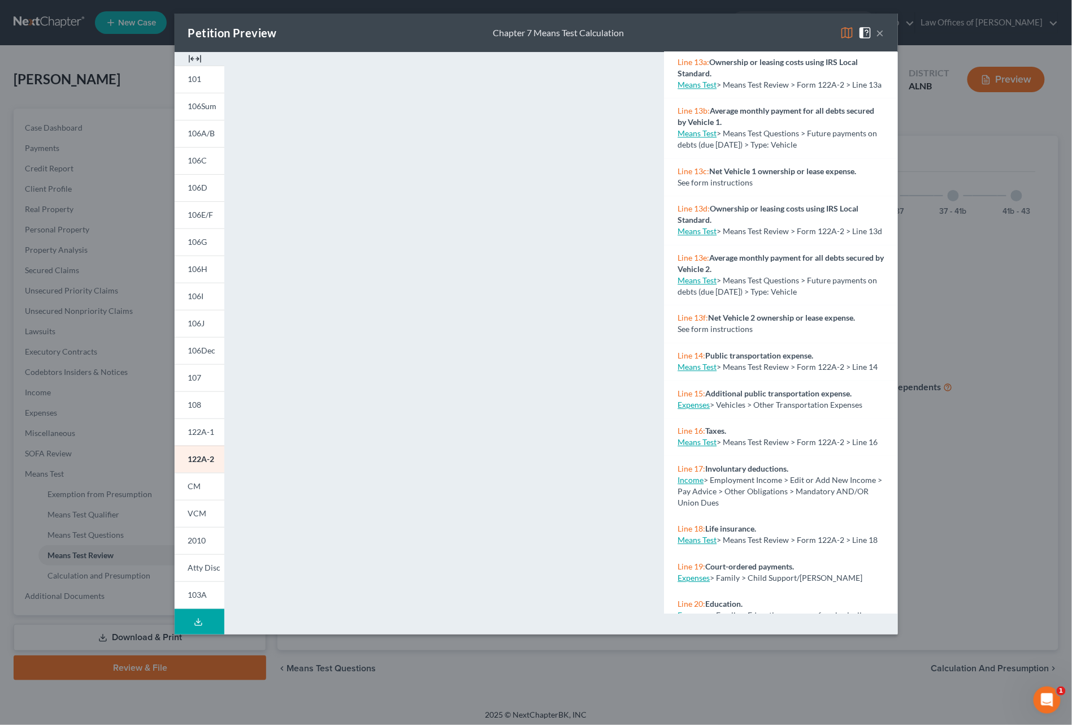
scroll to position [1234, 0]
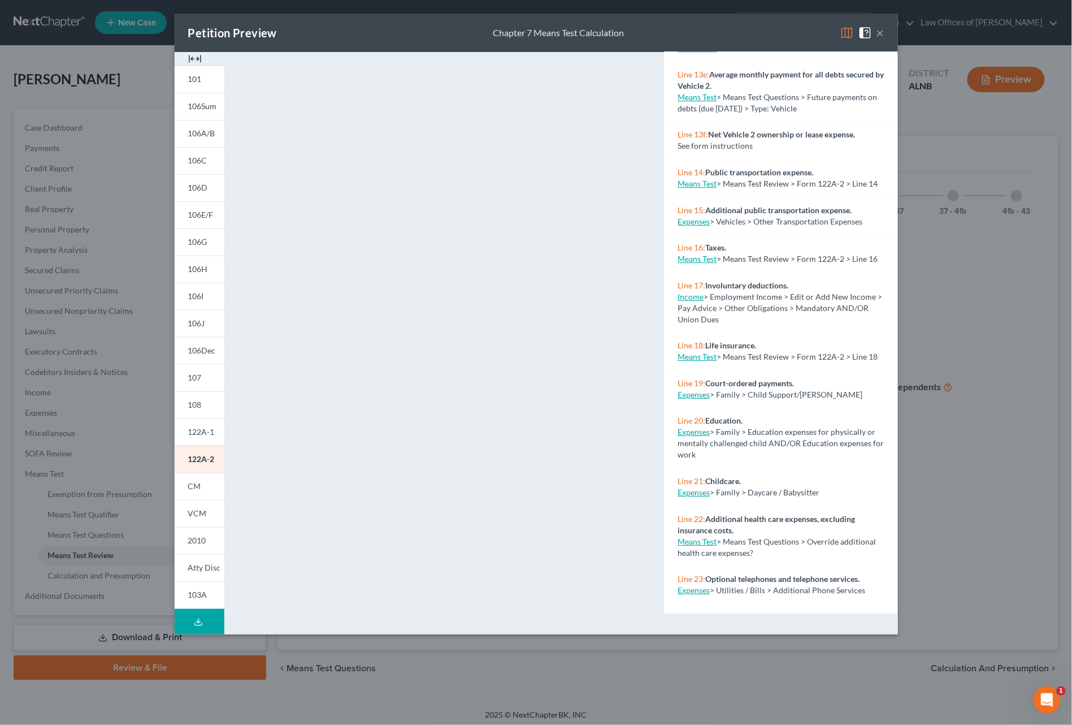
click at [696, 427] on link "Expenses" at bounding box center [694, 432] width 32 height 10
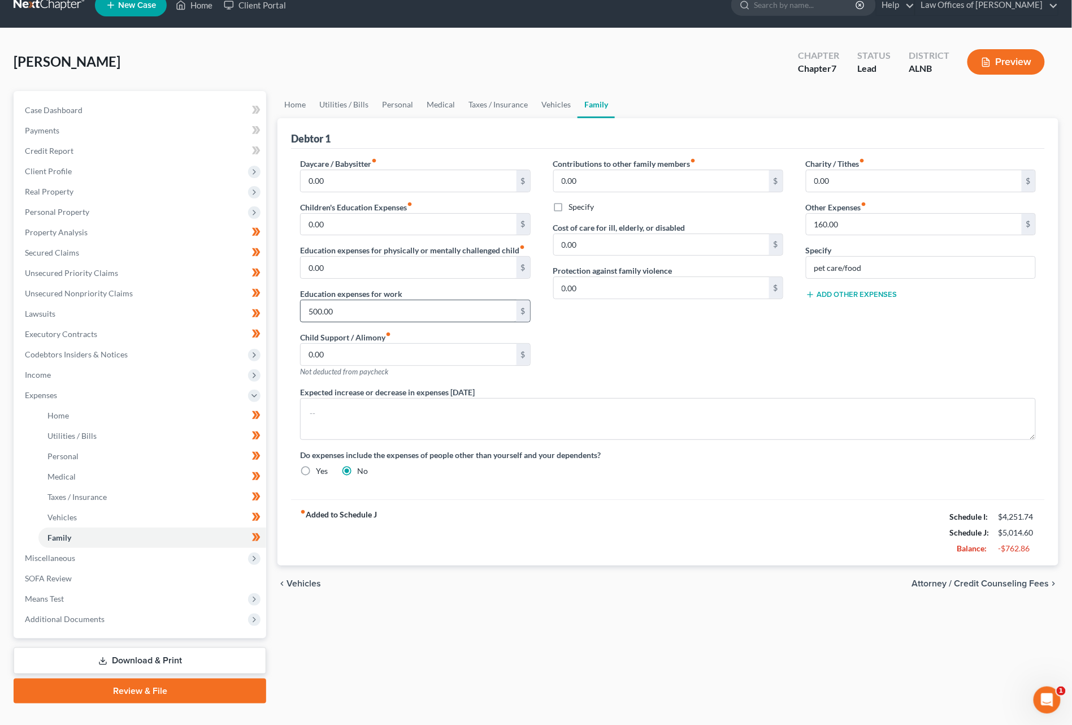
scroll to position [19, 0]
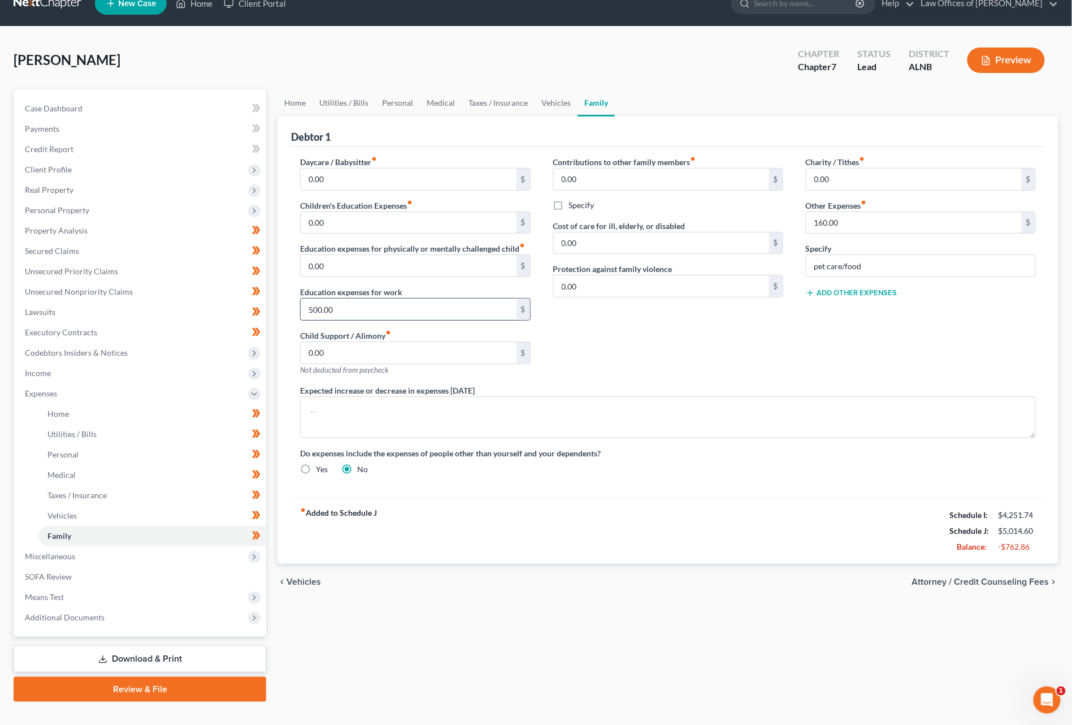
click at [347, 312] on input "500.00" at bounding box center [408, 308] width 215 height 21
click at [289, 101] on link "Home" at bounding box center [295, 102] width 35 height 27
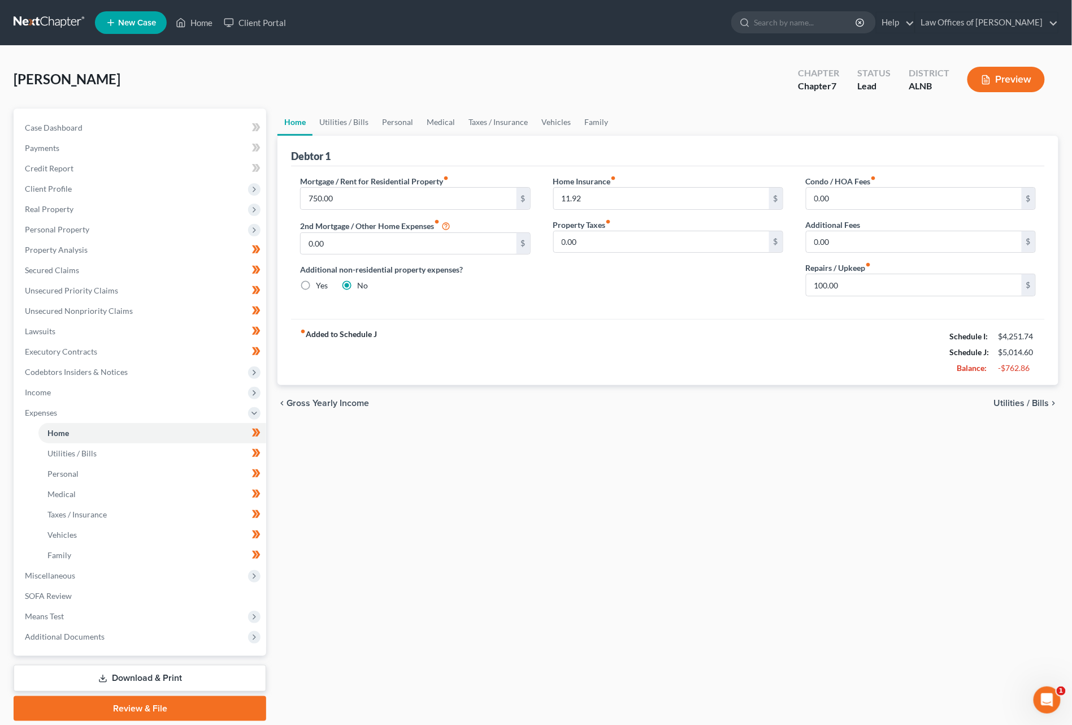
scroll to position [2, 0]
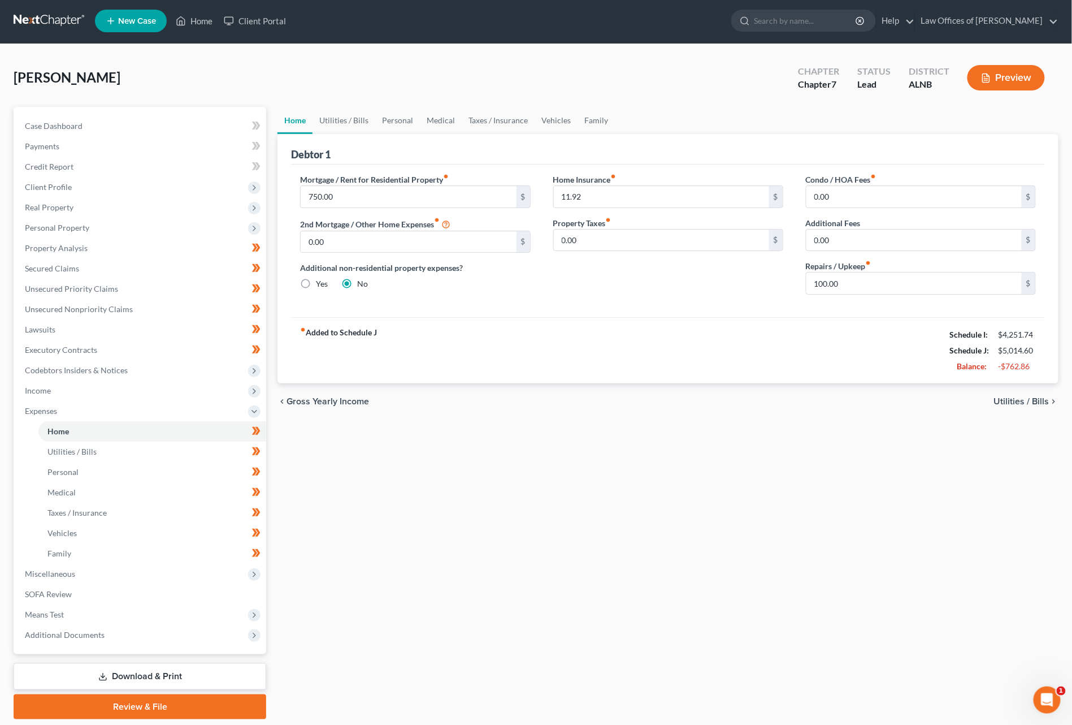
click at [106, 604] on span "Means Test" at bounding box center [141, 614] width 250 height 20
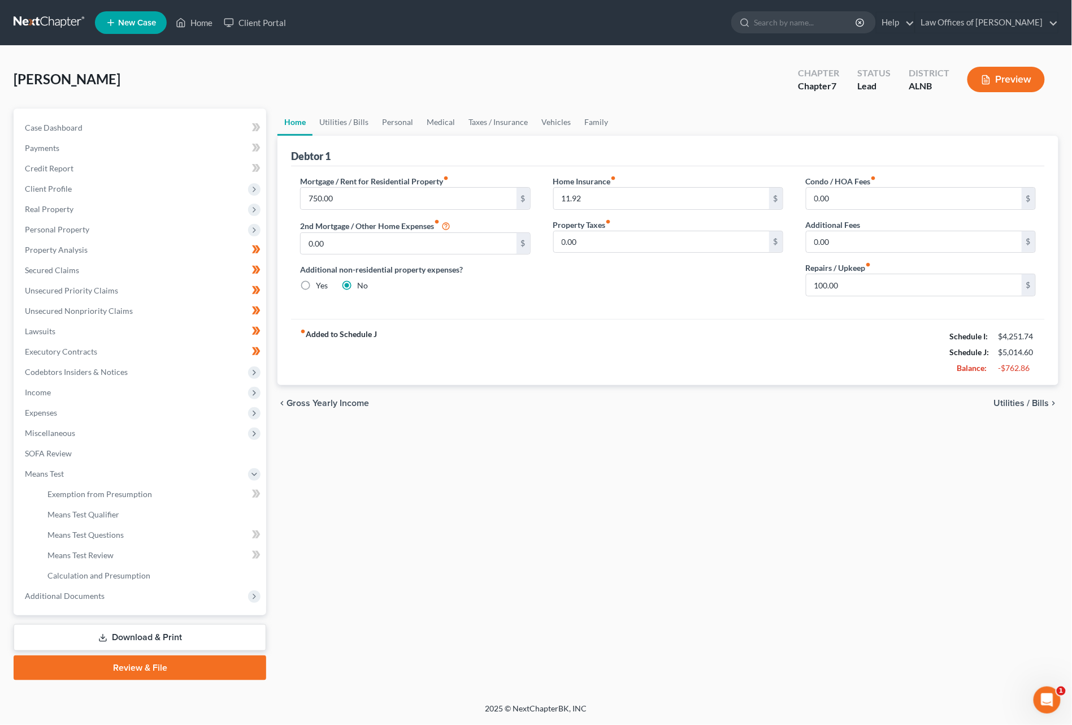
scroll to position [0, 0]
click at [72, 550] on span "Means Test Review" at bounding box center [80, 555] width 66 height 10
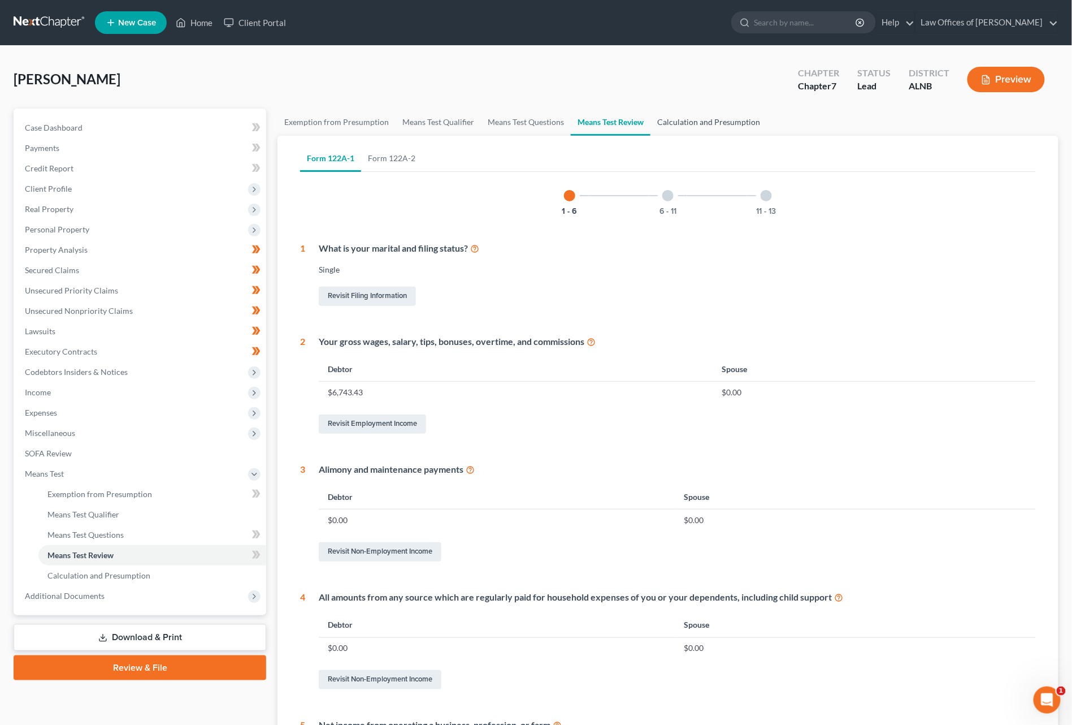
click at [711, 118] on link "Calculation and Presumption" at bounding box center [709, 122] width 116 height 27
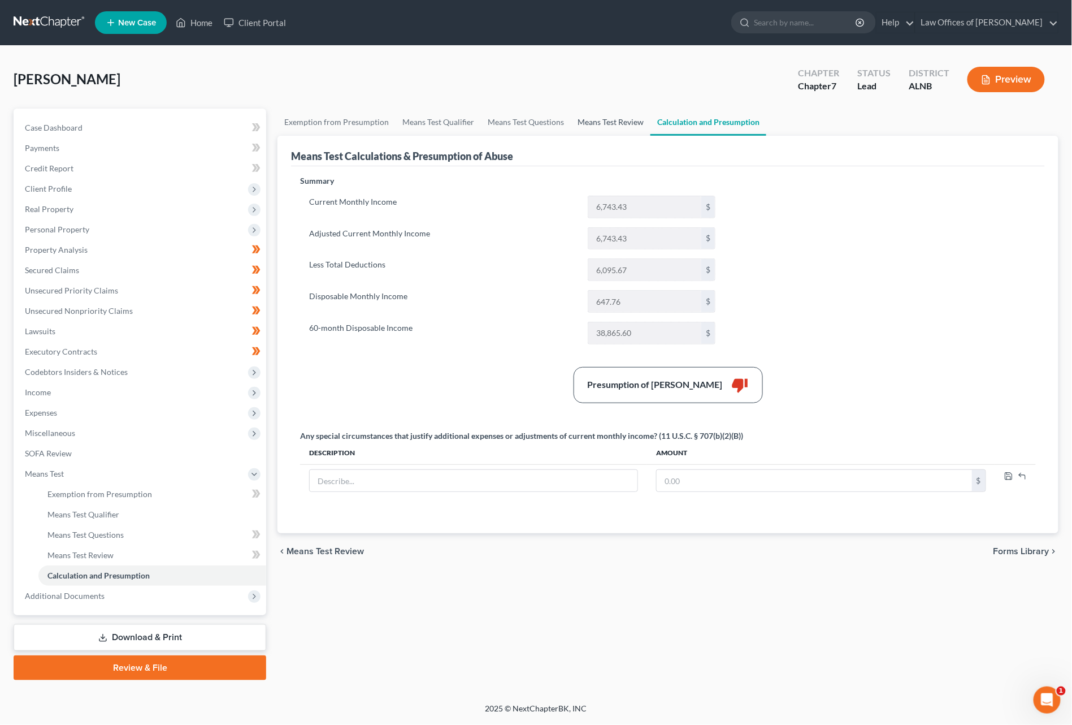
scroll to position [1, 0]
click at [628, 121] on link "Means Test Review" at bounding box center [611, 122] width 80 height 27
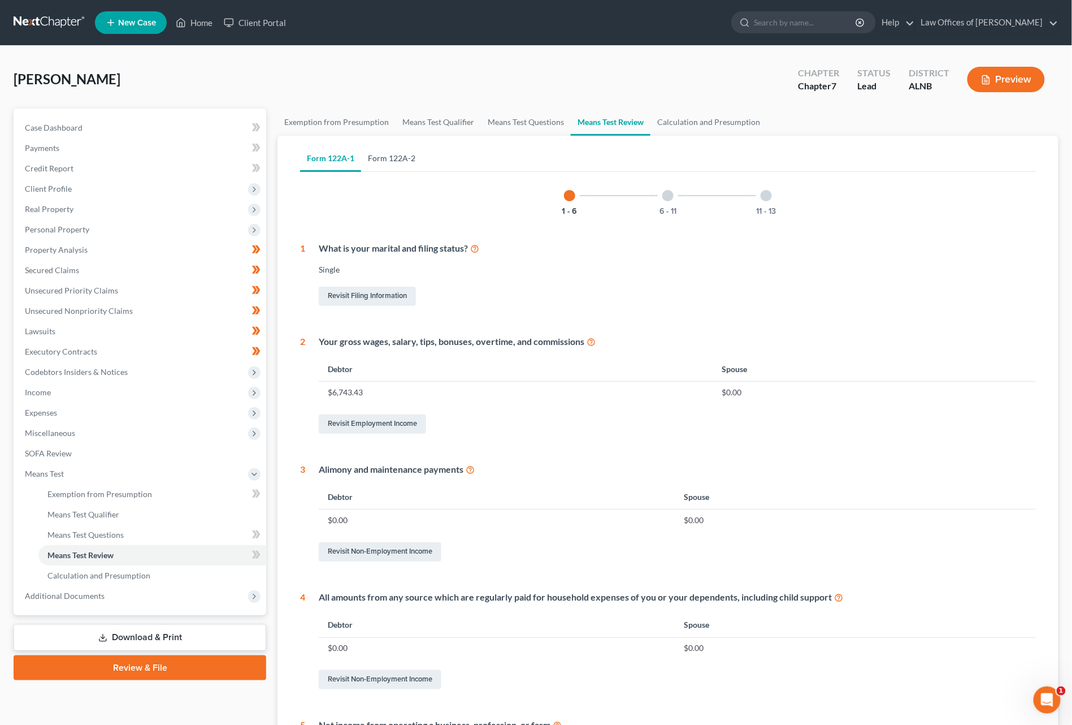
click at [400, 158] on link "Form 122A-2" at bounding box center [391, 158] width 61 height 27
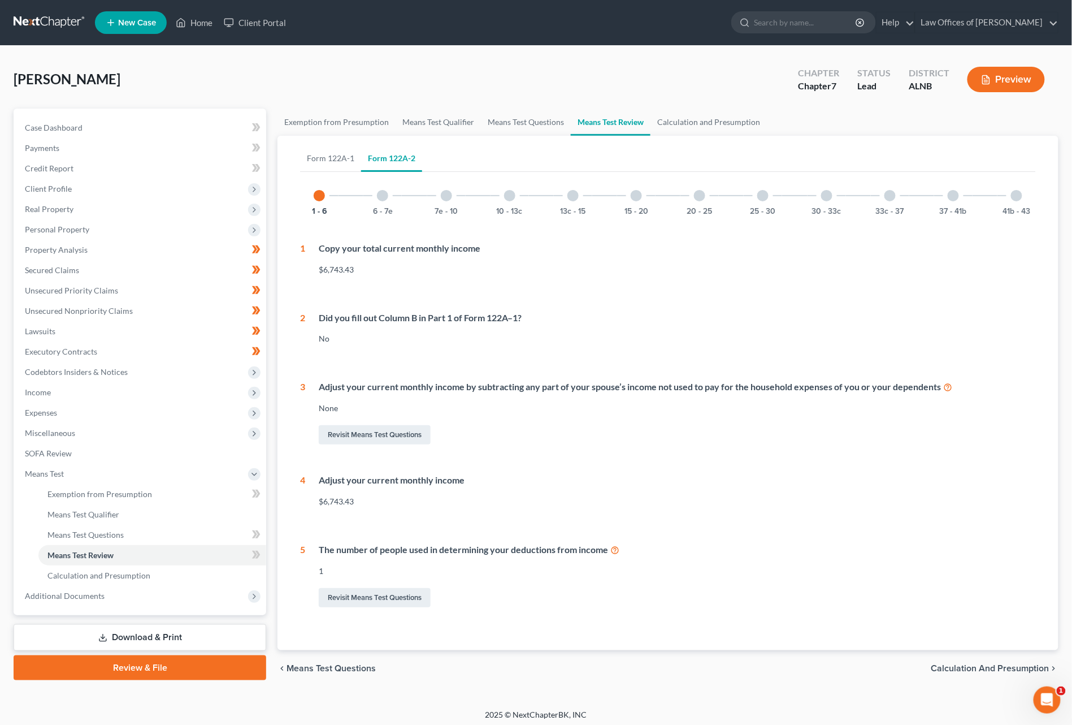
click at [380, 196] on div at bounding box center [382, 195] width 11 height 11
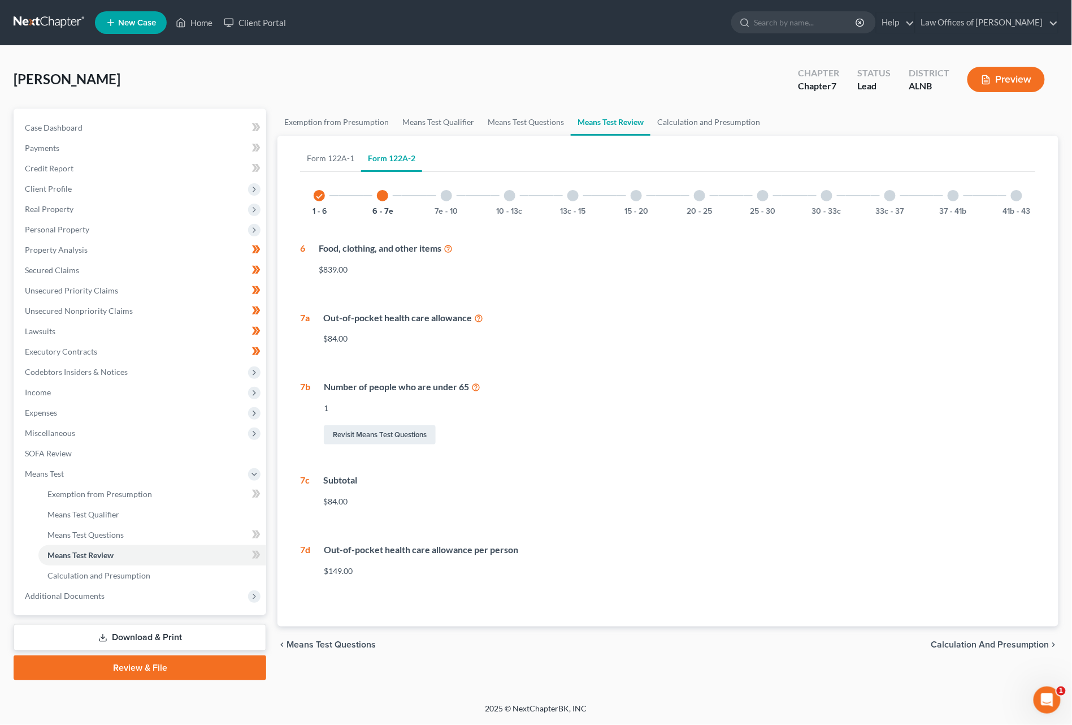
click at [444, 194] on div at bounding box center [446, 195] width 11 height 11
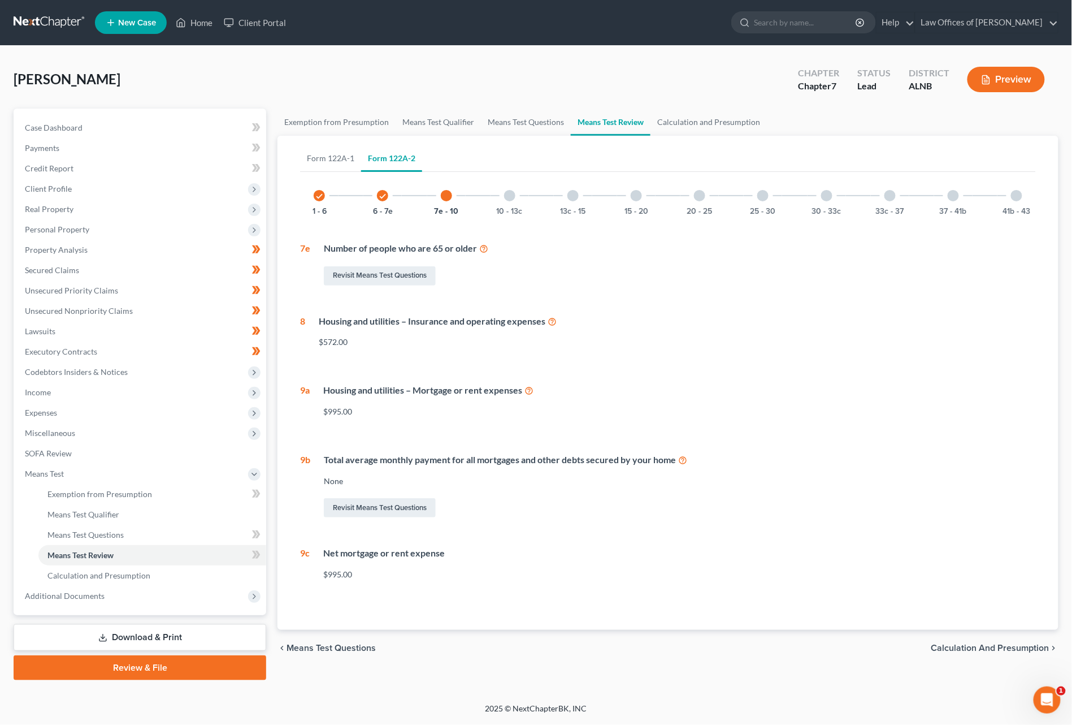
click at [511, 200] on div at bounding box center [509, 195] width 11 height 11
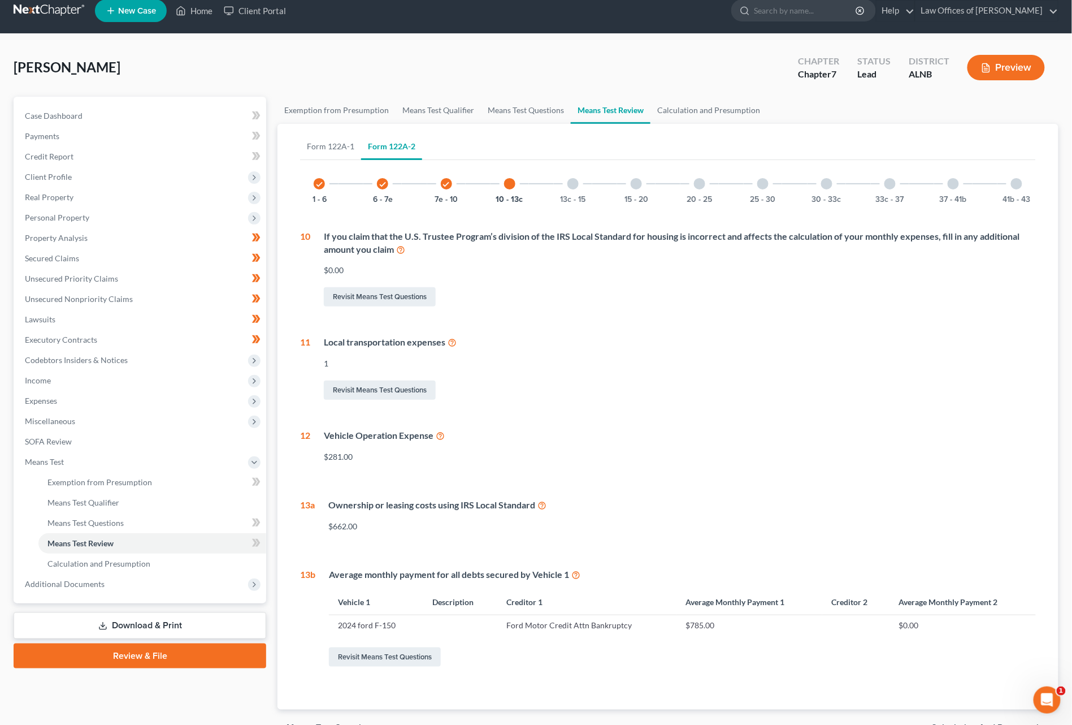
scroll to position [14, 0]
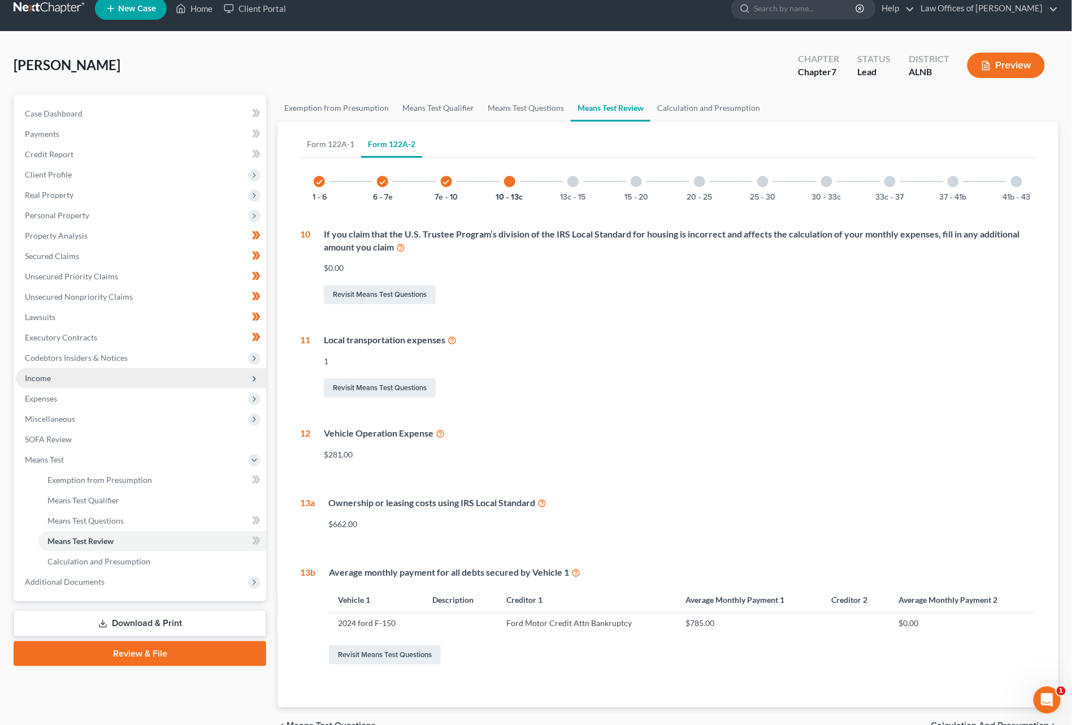
click at [50, 373] on span "Income" at bounding box center [38, 378] width 26 height 10
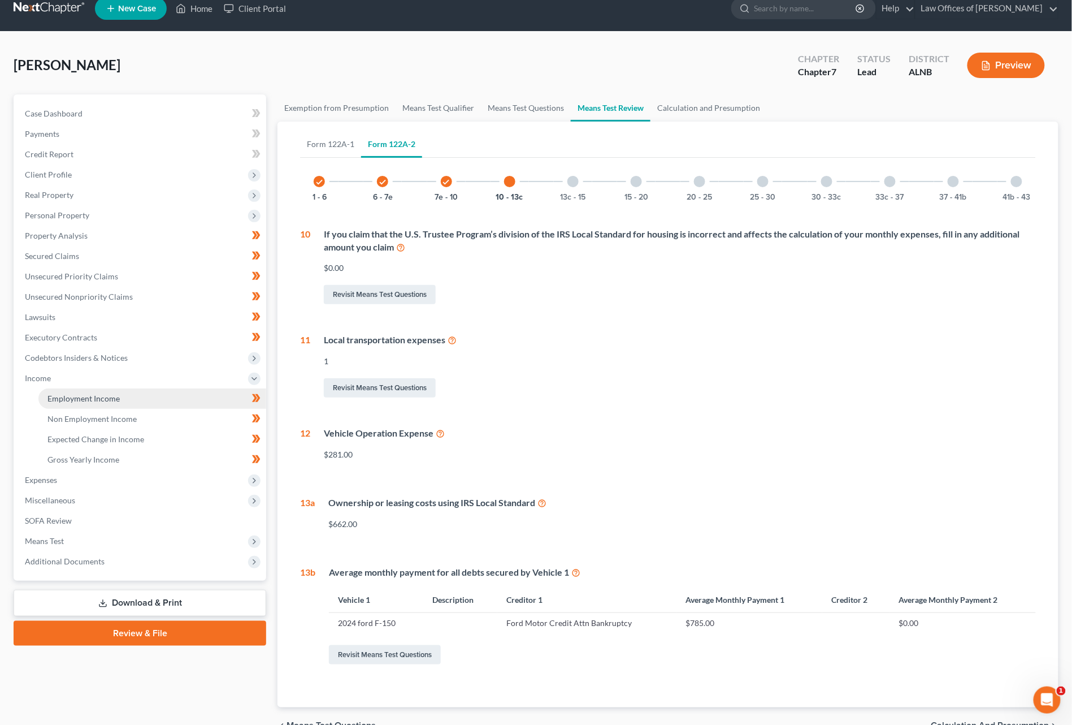
click at [85, 393] on span "Employment Income" at bounding box center [83, 398] width 72 height 10
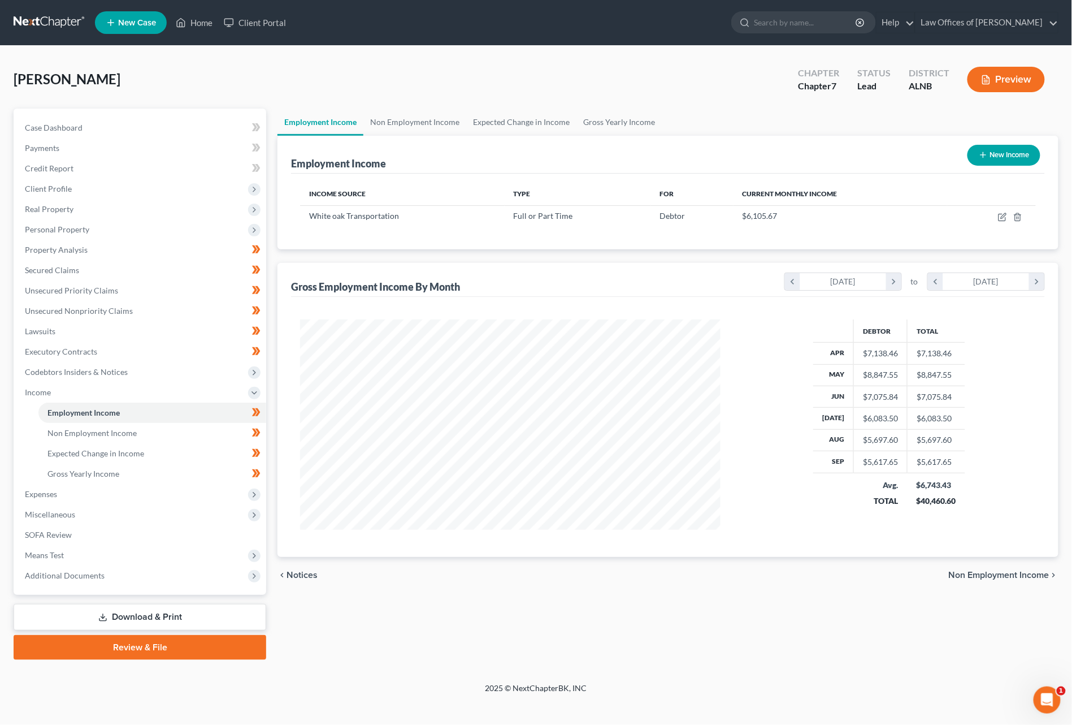
scroll to position [210, 442]
click at [955, 214] on icon "button" at bounding box center [1002, 217] width 9 height 9
select select "0"
select select "3"
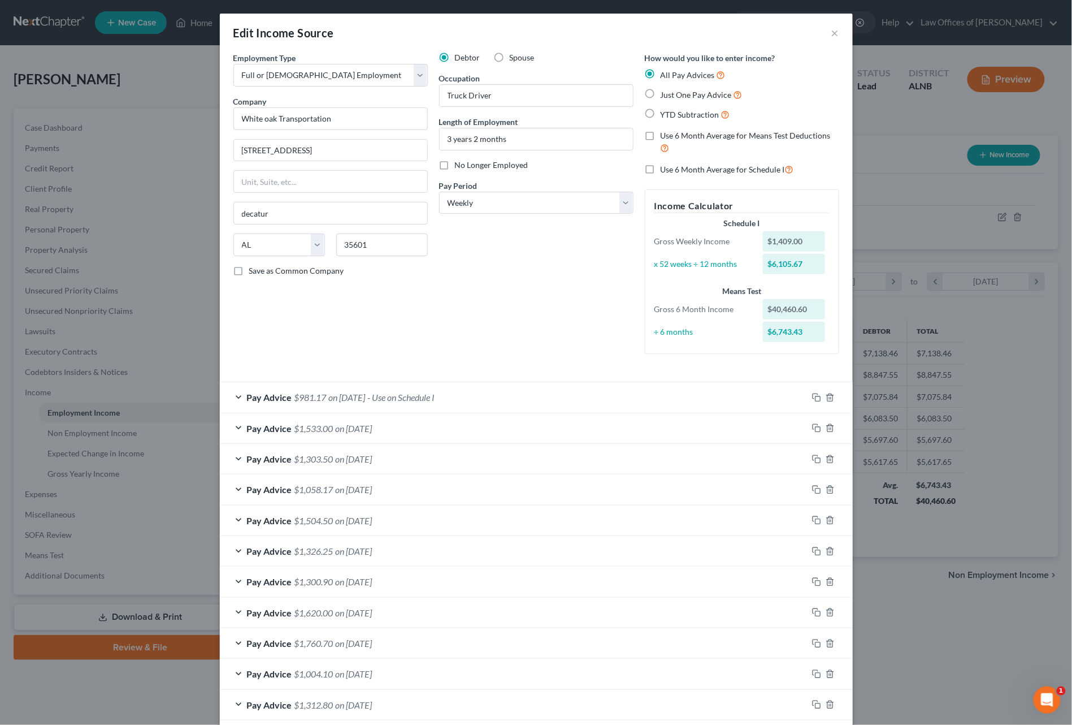
click at [682, 96] on span "Just One Pay Advice" at bounding box center [696, 95] width 71 height 10
click at [673, 96] on input "Just One Pay Advice" at bounding box center [668, 91] width 7 height 7
radio input "true"
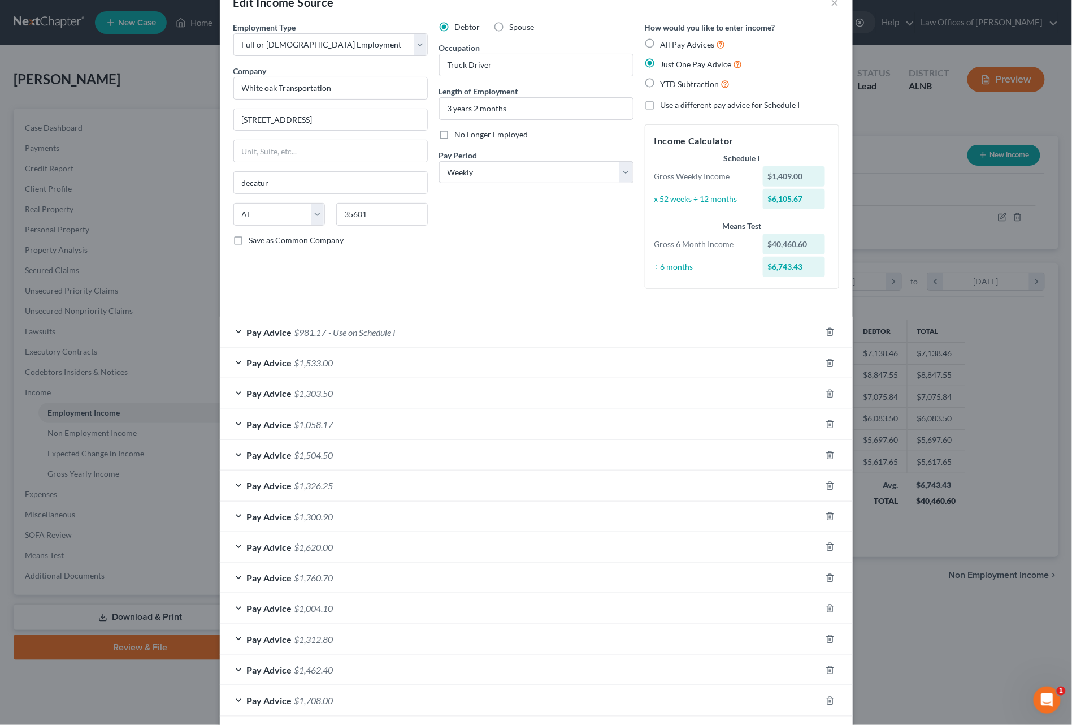
scroll to position [31, 0]
click at [378, 329] on span "- Use on Schedule I" at bounding box center [362, 331] width 67 height 11
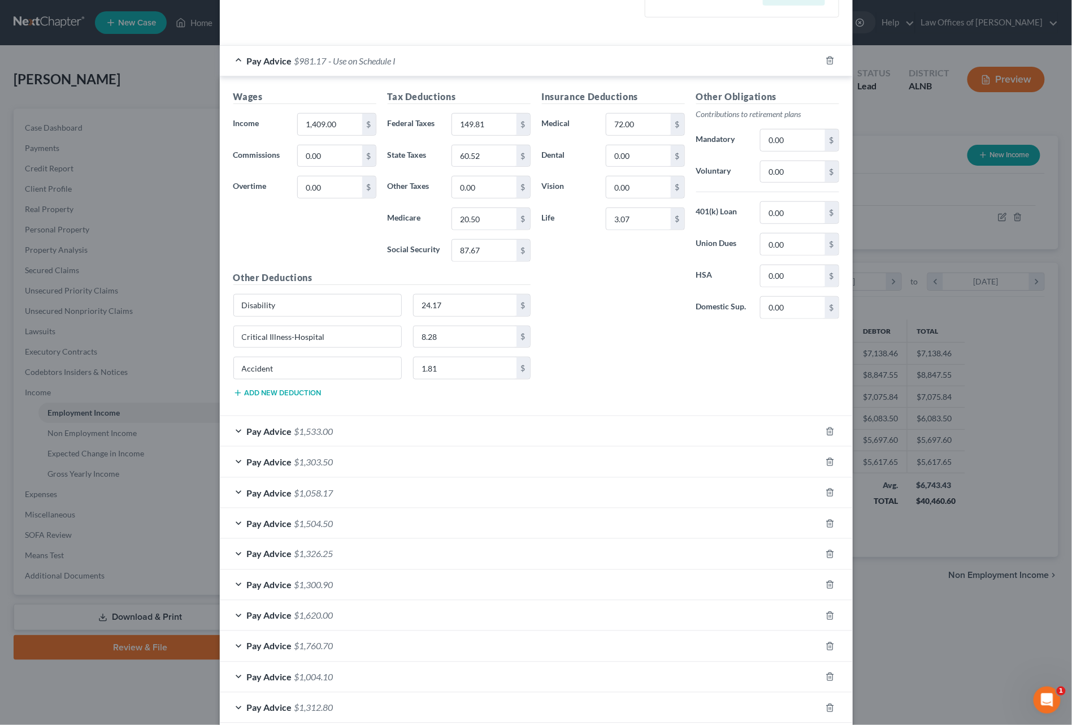
scroll to position [302, 0]
click at [833, 428] on icon "button" at bounding box center [830, 430] width 9 height 9
click at [832, 428] on div at bounding box center [837, 430] width 32 height 18
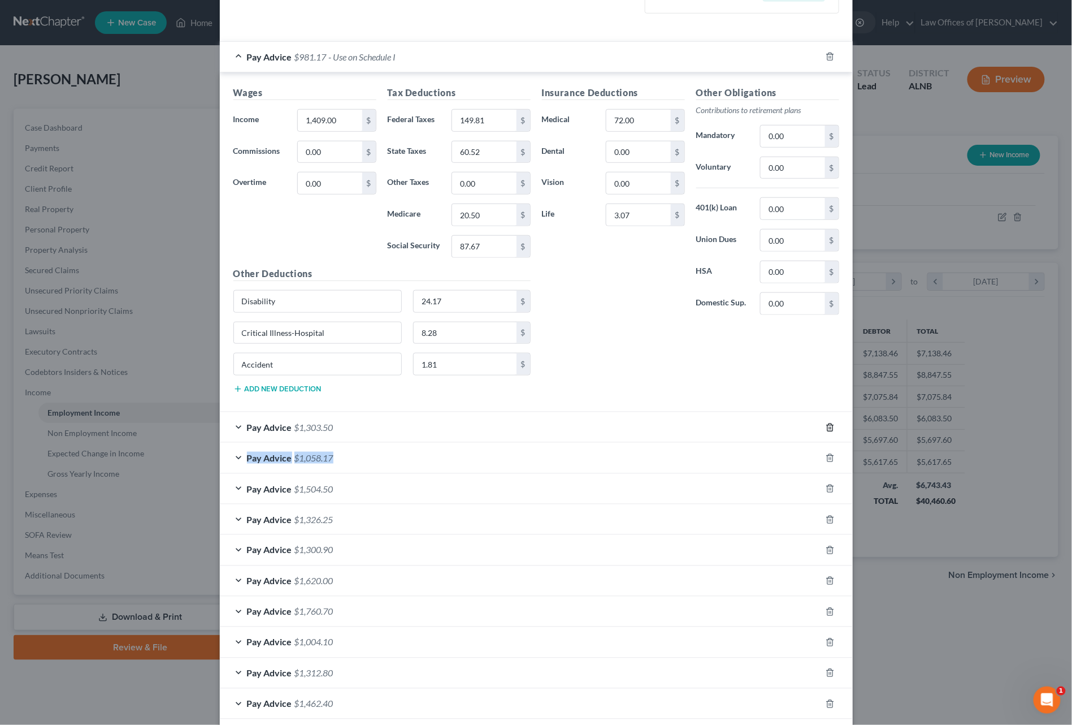
click at [832, 428] on div at bounding box center [837, 427] width 32 height 18
click at [832, 428] on div at bounding box center [837, 429] width 32 height 18
click at [832, 425] on icon "button" at bounding box center [830, 429] width 9 height 9
click at [832, 425] on icon "button" at bounding box center [830, 427] width 9 height 9
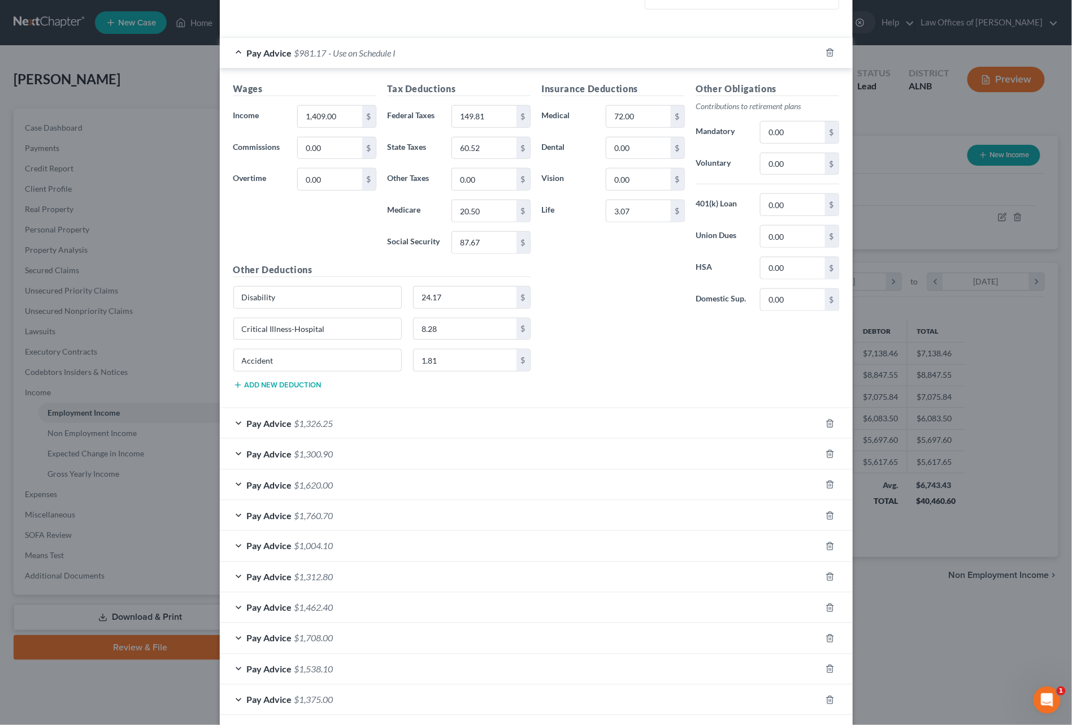
click at [832, 425] on div at bounding box center [837, 423] width 32 height 18
click at [832, 425] on div "Pay Advice $1,326.25" at bounding box center [536, 423] width 633 height 31
click at [832, 425] on div "Pay Advice $1,326.25" at bounding box center [536, 421] width 633 height 31
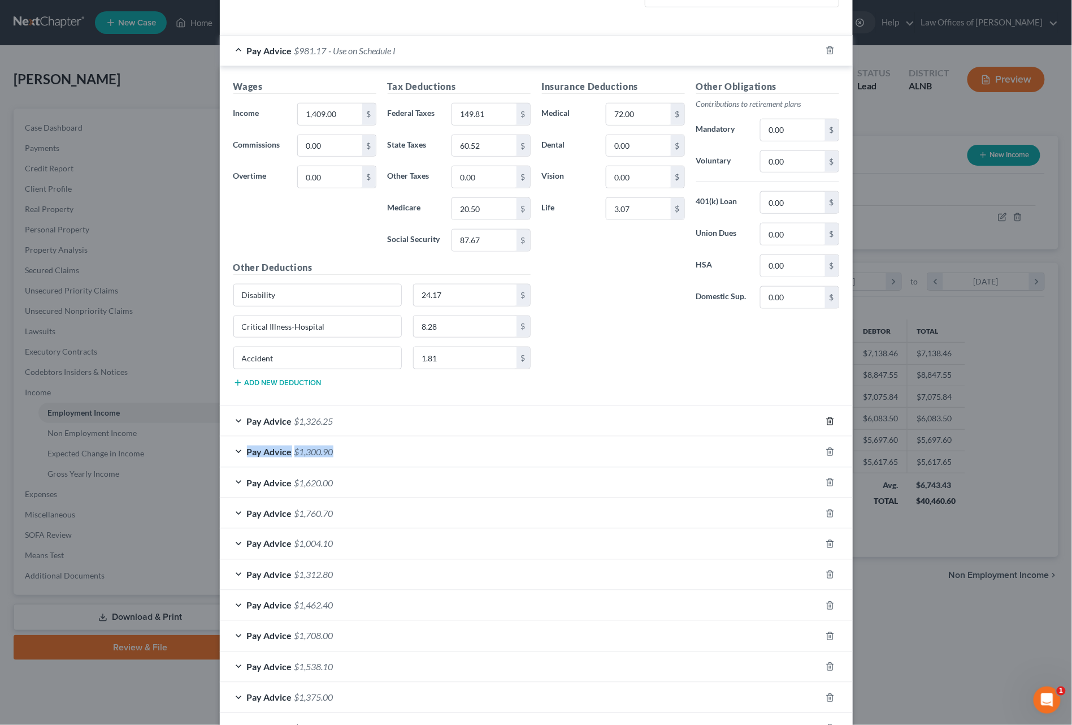
click at [831, 421] on line "button" at bounding box center [831, 422] width 0 height 2
click at [831, 447] on icon "button" at bounding box center [830, 451] width 9 height 9
click at [831, 417] on icon "button" at bounding box center [830, 418] width 5 height 7
click at [831, 417] on div at bounding box center [837, 419] width 32 height 18
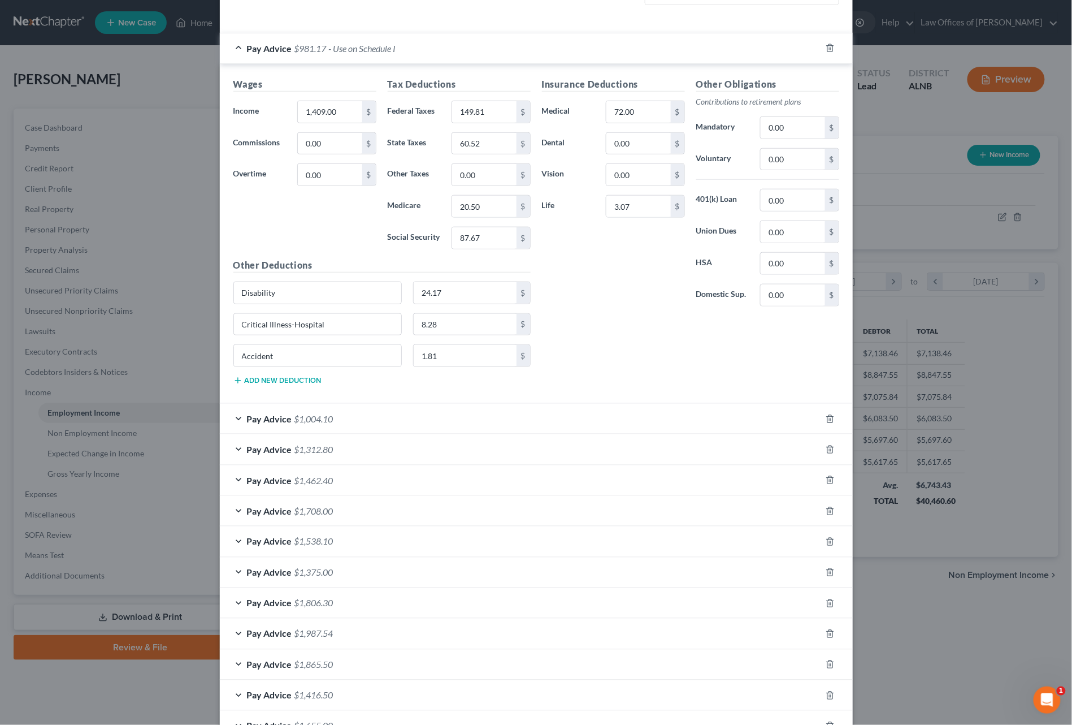
scroll to position [317, 0]
click at [831, 417] on div at bounding box center [837, 416] width 32 height 18
click at [830, 416] on div at bounding box center [837, 416] width 32 height 18
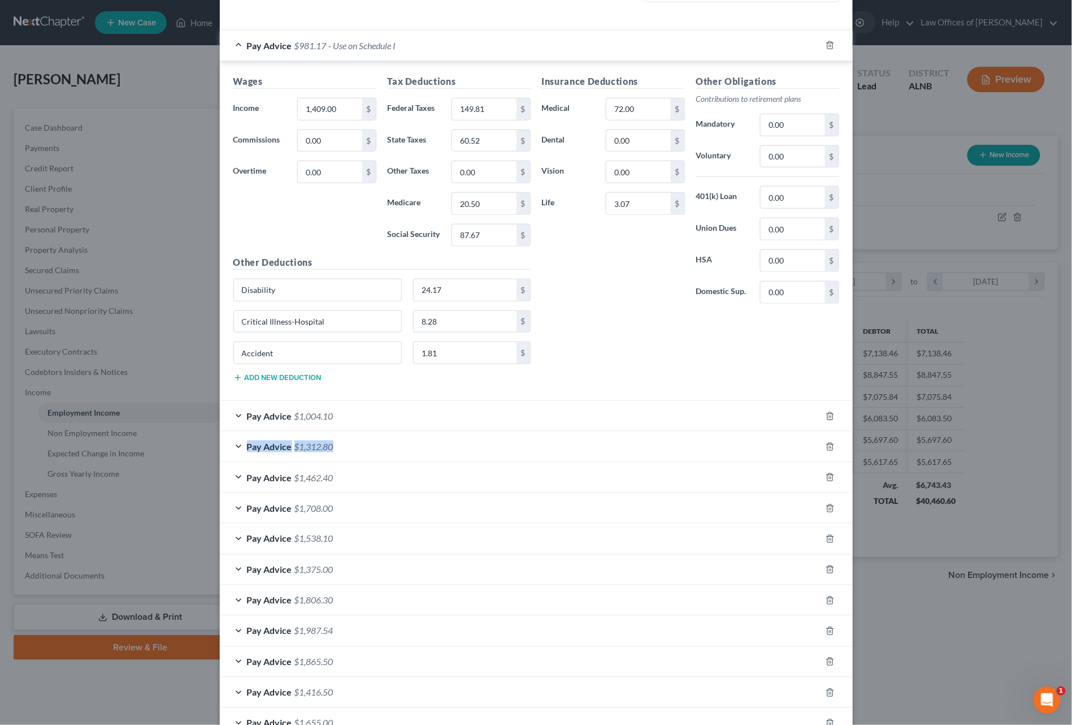
click at [830, 416] on div at bounding box center [837, 416] width 32 height 18
click at [830, 416] on div at bounding box center [837, 415] width 32 height 18
click at [830, 416] on div at bounding box center [837, 416] width 32 height 18
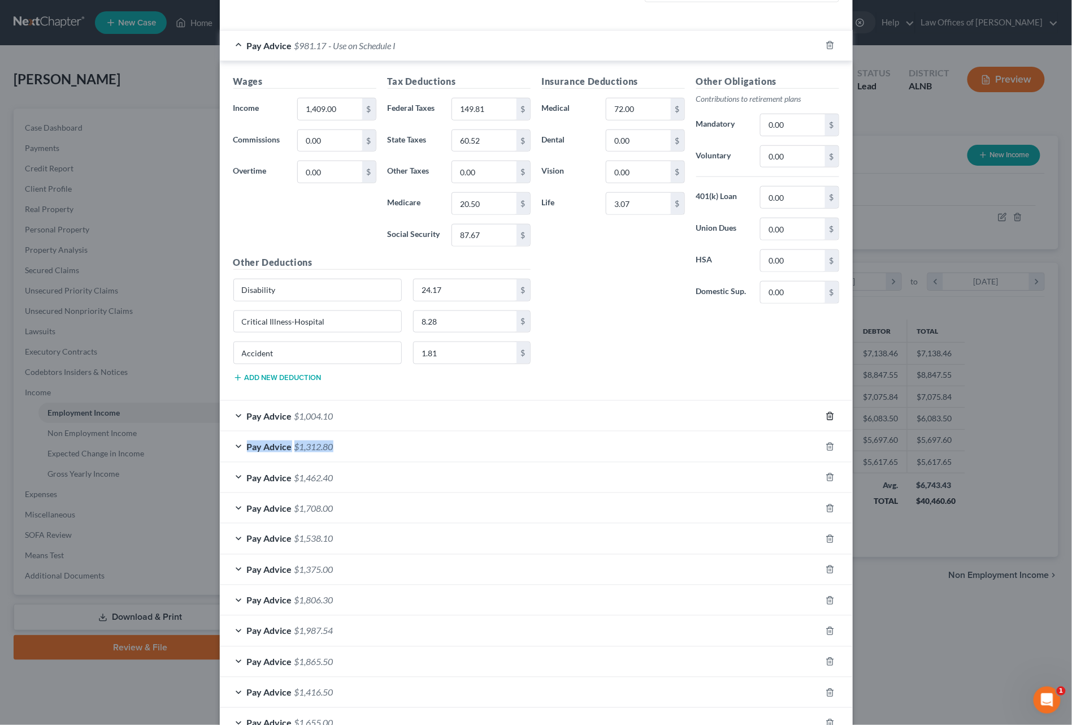
click at [828, 413] on icon "button" at bounding box center [830, 415] width 5 height 7
click at [828, 412] on icon "button" at bounding box center [830, 416] width 9 height 9
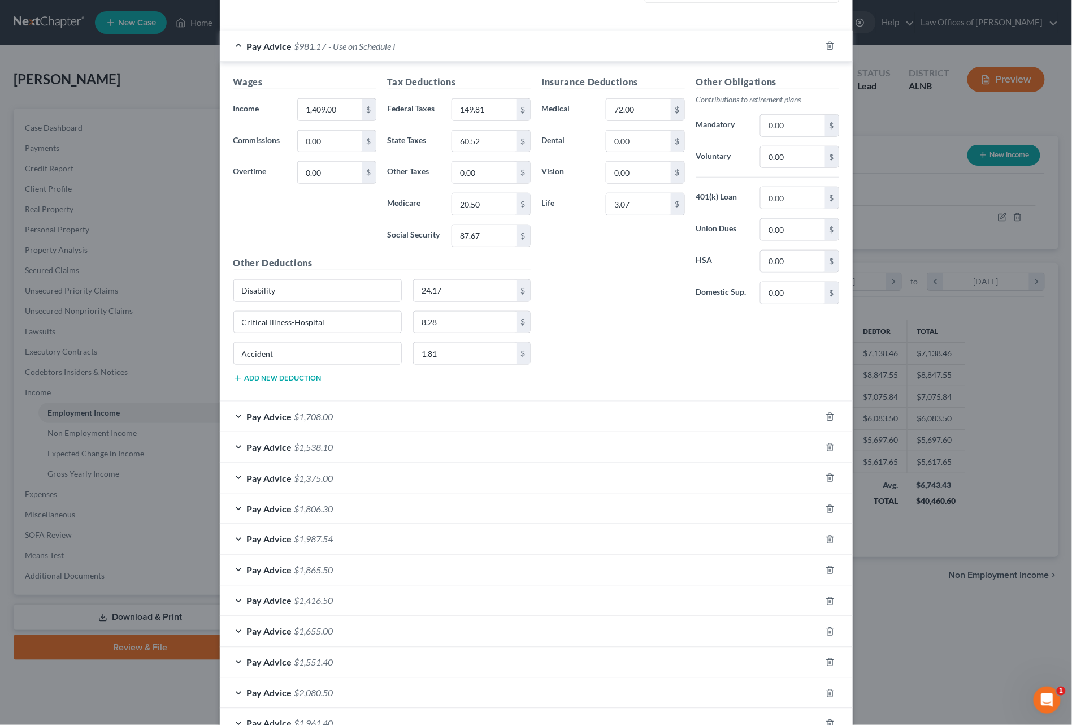
click at [828, 443] on icon "button" at bounding box center [830, 447] width 9 height 9
click at [828, 412] on icon "button" at bounding box center [830, 416] width 9 height 9
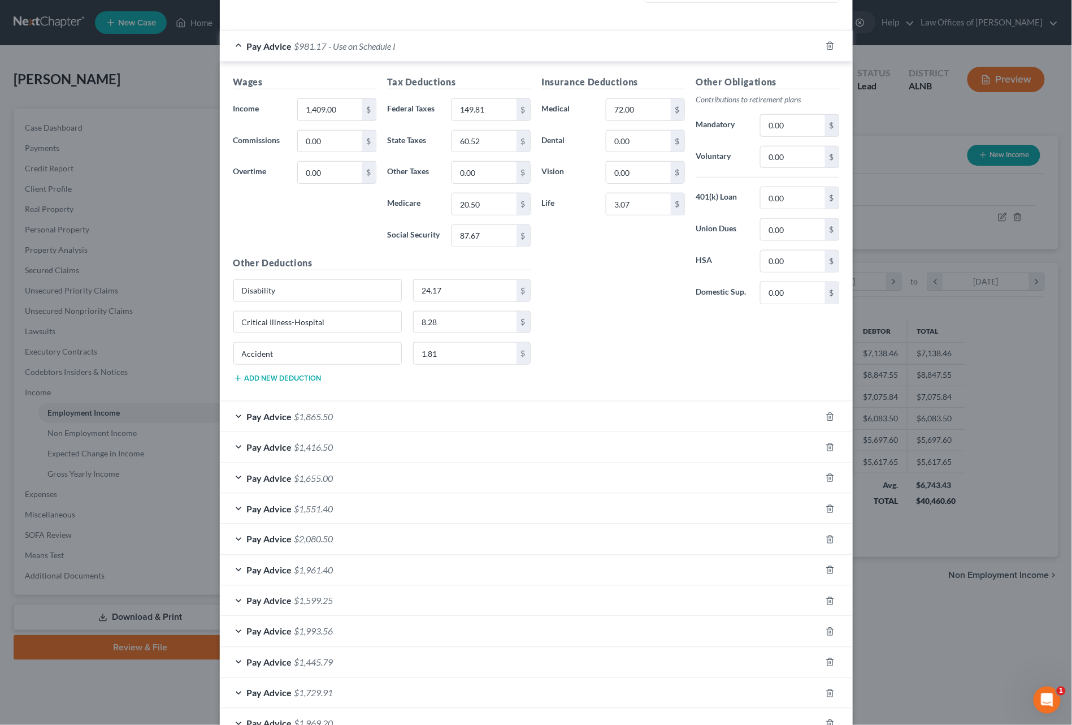
click at [828, 443] on icon "button" at bounding box center [830, 447] width 9 height 9
click at [828, 412] on icon "button" at bounding box center [830, 416] width 9 height 9
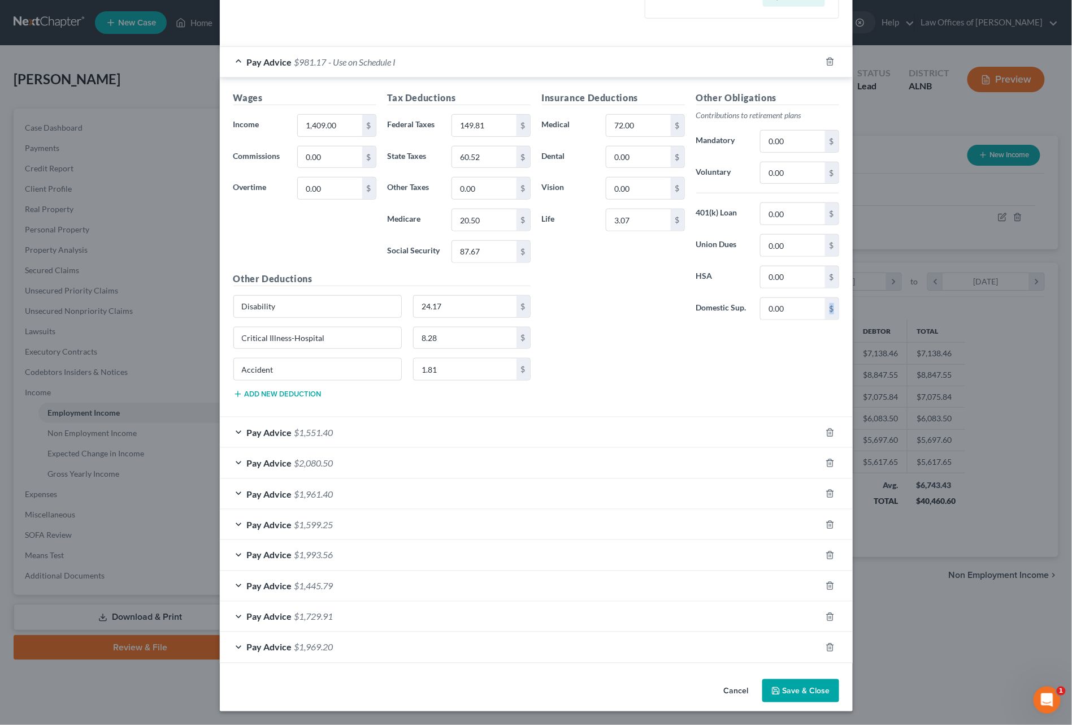
scroll to position [296, 0]
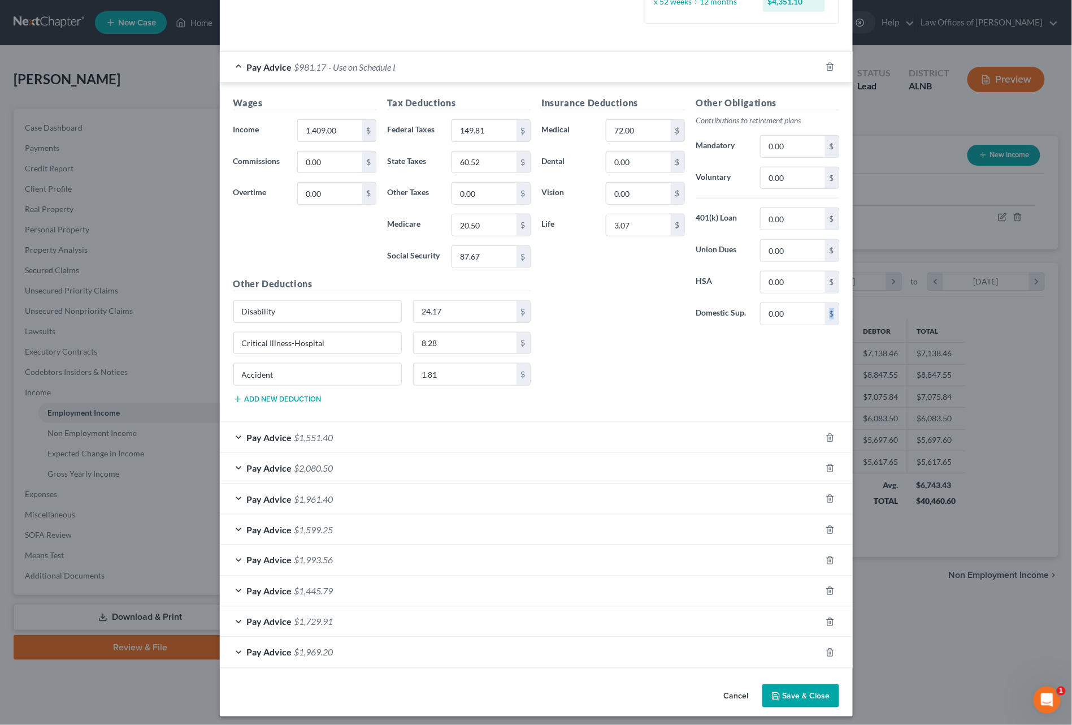
click at [828, 410] on div "Wages Income * 1,409.00 $ Commissions 0.00 $ Overtime 0.00 $ Tax Deductions Fed…" at bounding box center [536, 253] width 633 height 340
click at [828, 434] on icon "button" at bounding box center [830, 437] width 5 height 7
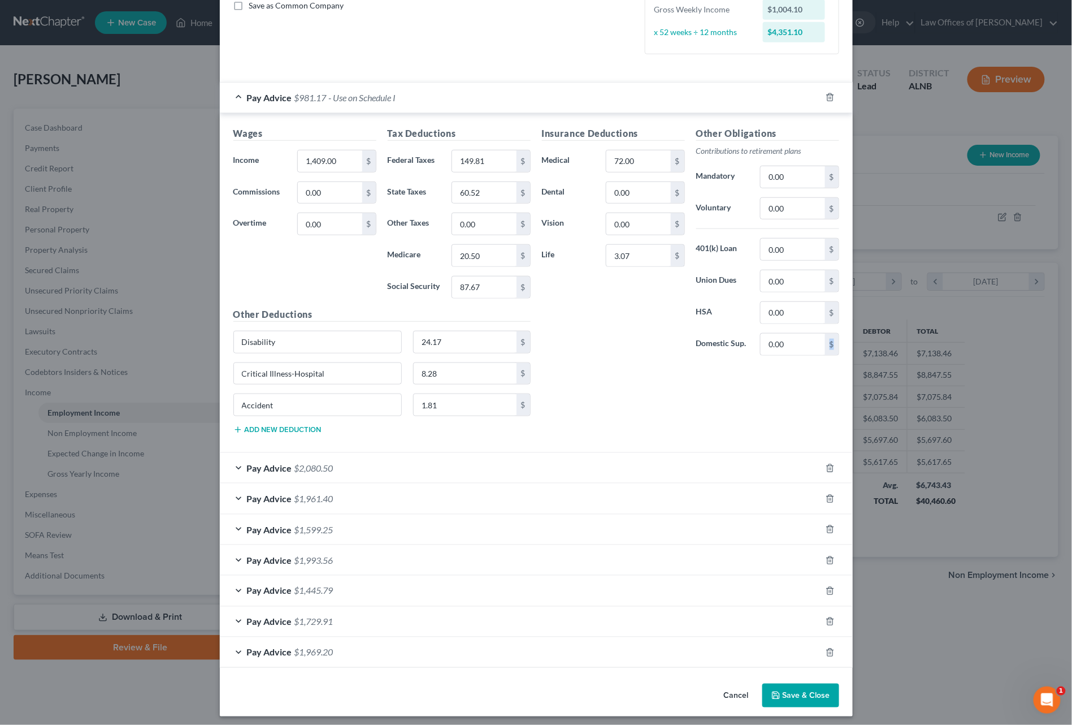
click at [828, 432] on div "Insurance Deductions Medical 72.00 $ Dental 0.00 $ Vision 0.00 $ Life 3.07 $ Ot…" at bounding box center [690, 285] width 309 height 317
click at [830, 464] on icon "button" at bounding box center [830, 468] width 9 height 9
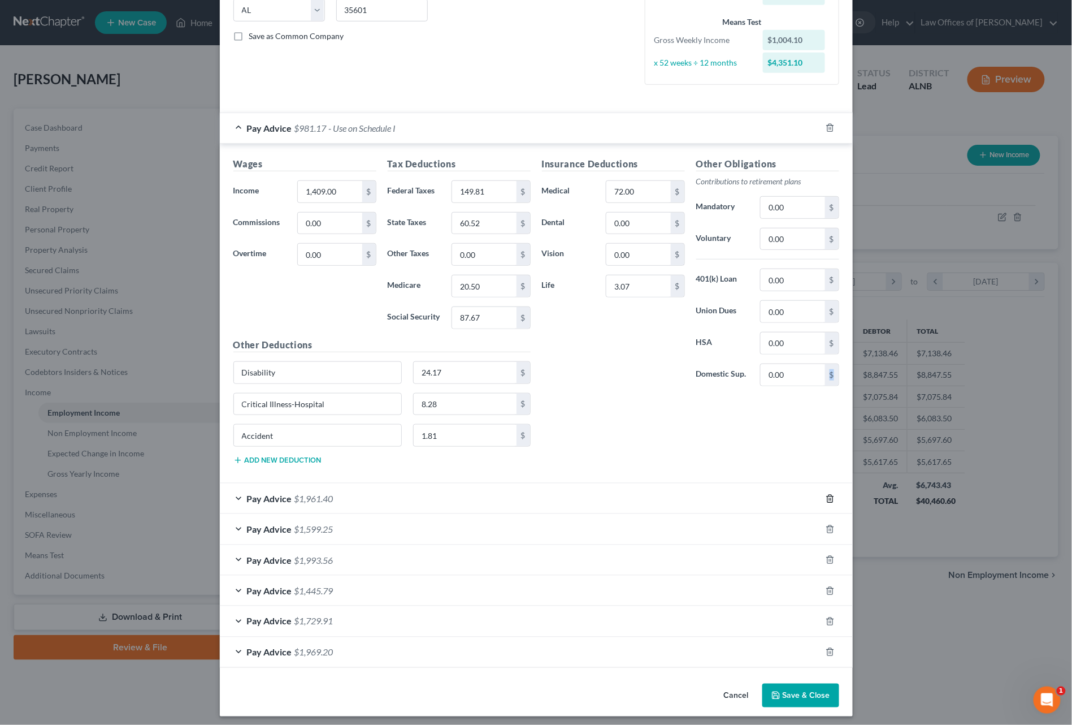
click at [834, 494] on icon "button" at bounding box center [830, 498] width 9 height 9
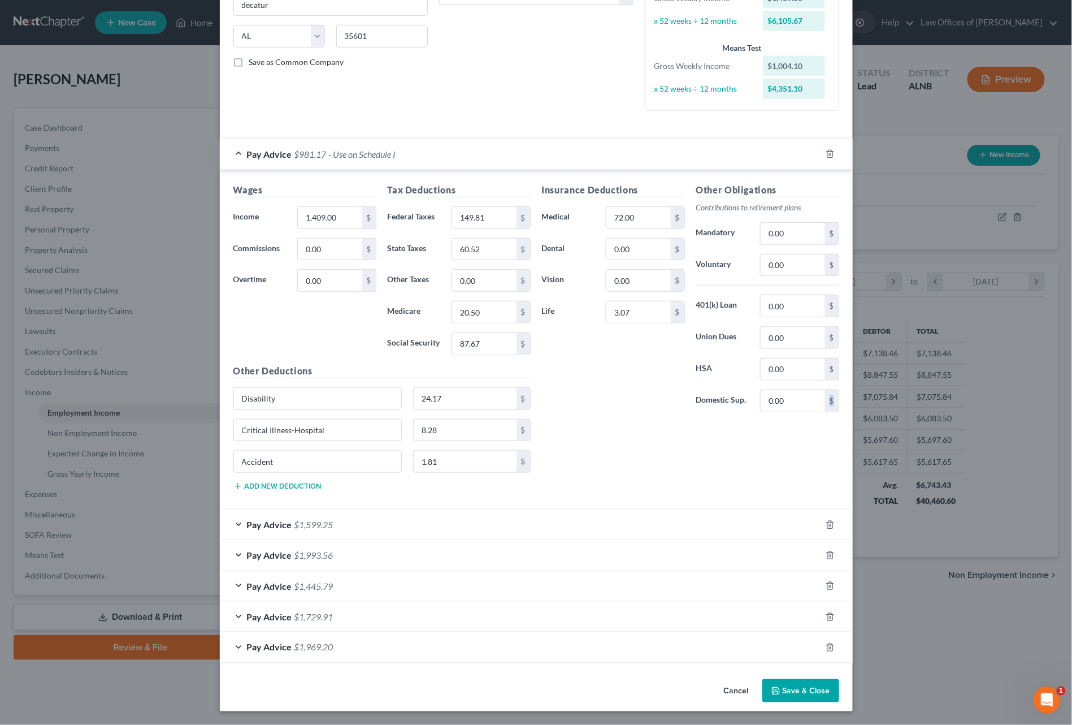
scroll to position [204, 0]
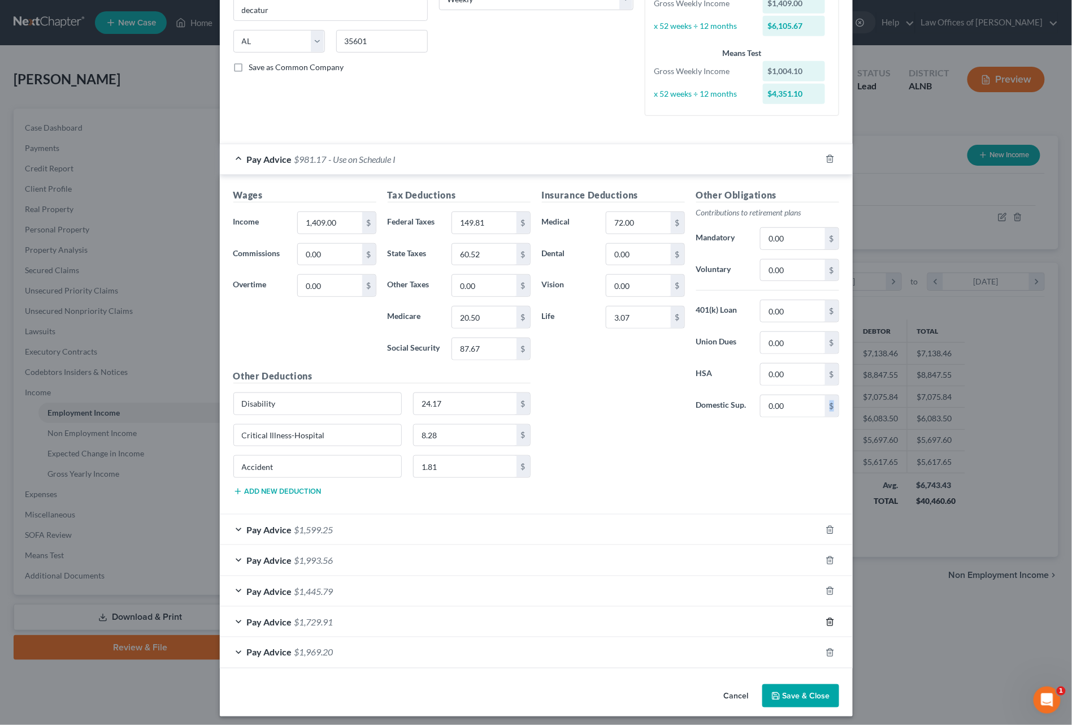
click at [833, 618] on icon "button" at bounding box center [830, 621] width 9 height 9
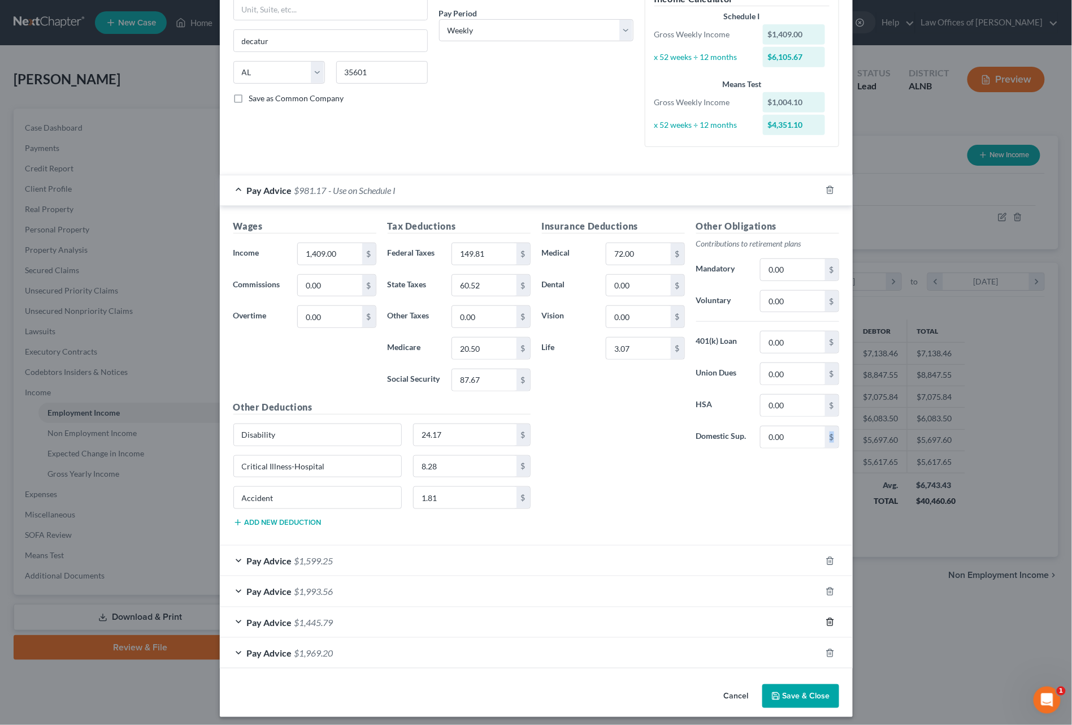
click at [833, 618] on icon "button" at bounding box center [830, 621] width 9 height 9
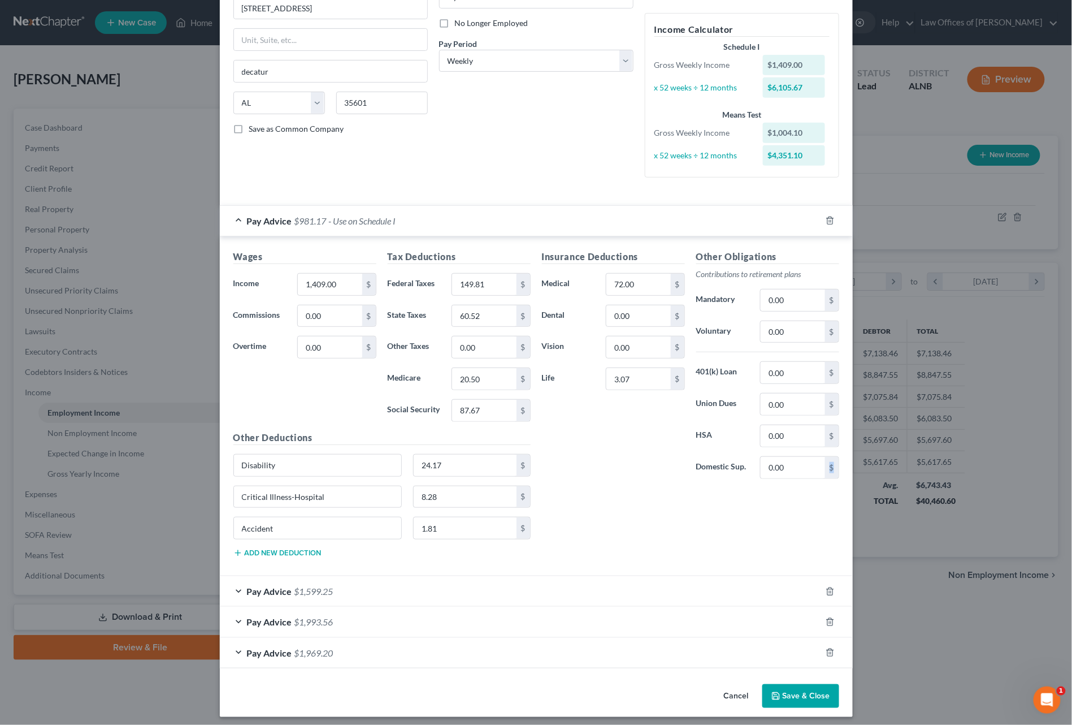
click at [833, 618] on icon "button" at bounding box center [830, 621] width 9 height 9
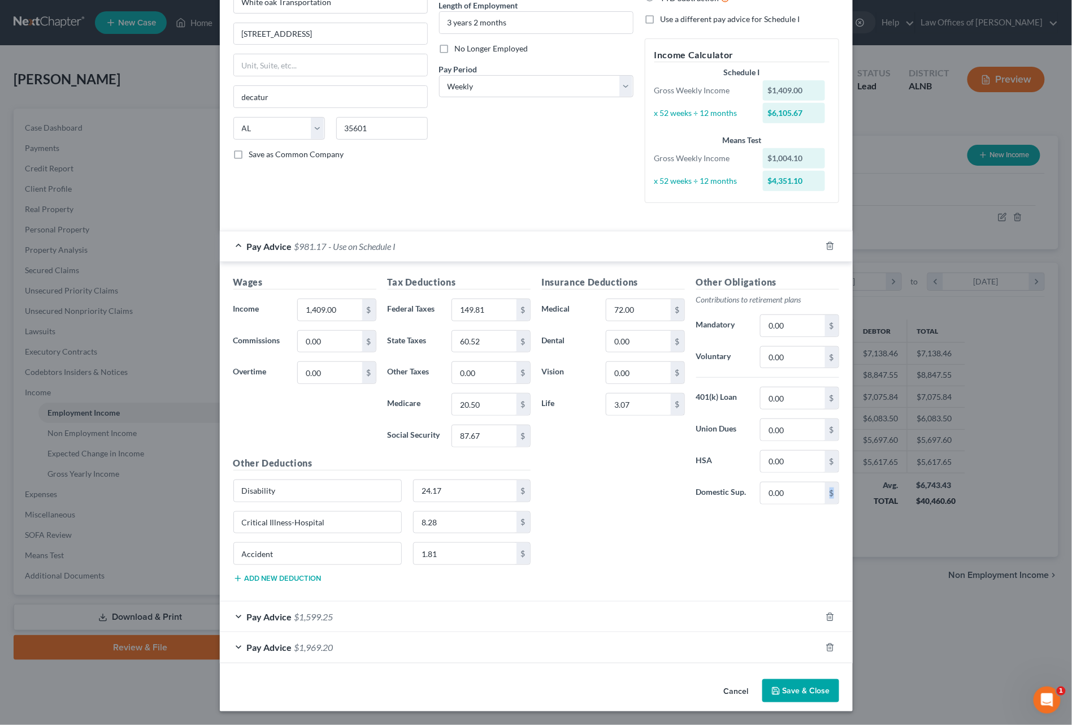
scroll to position [111, 0]
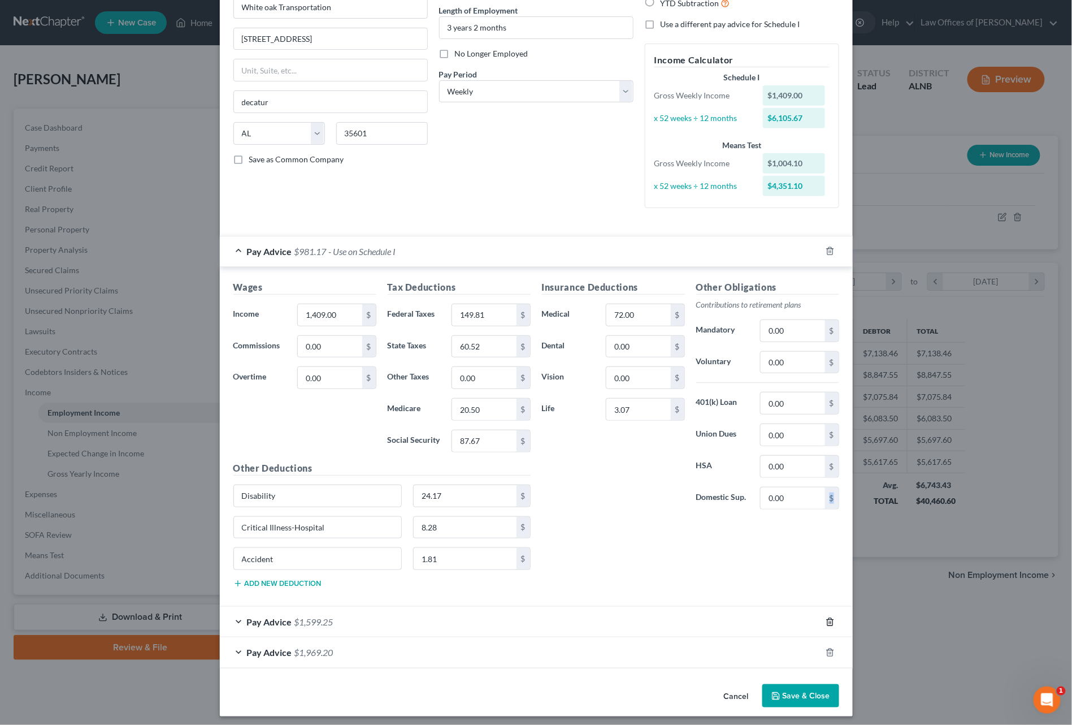
click at [833, 618] on icon "button" at bounding box center [830, 621] width 9 height 9
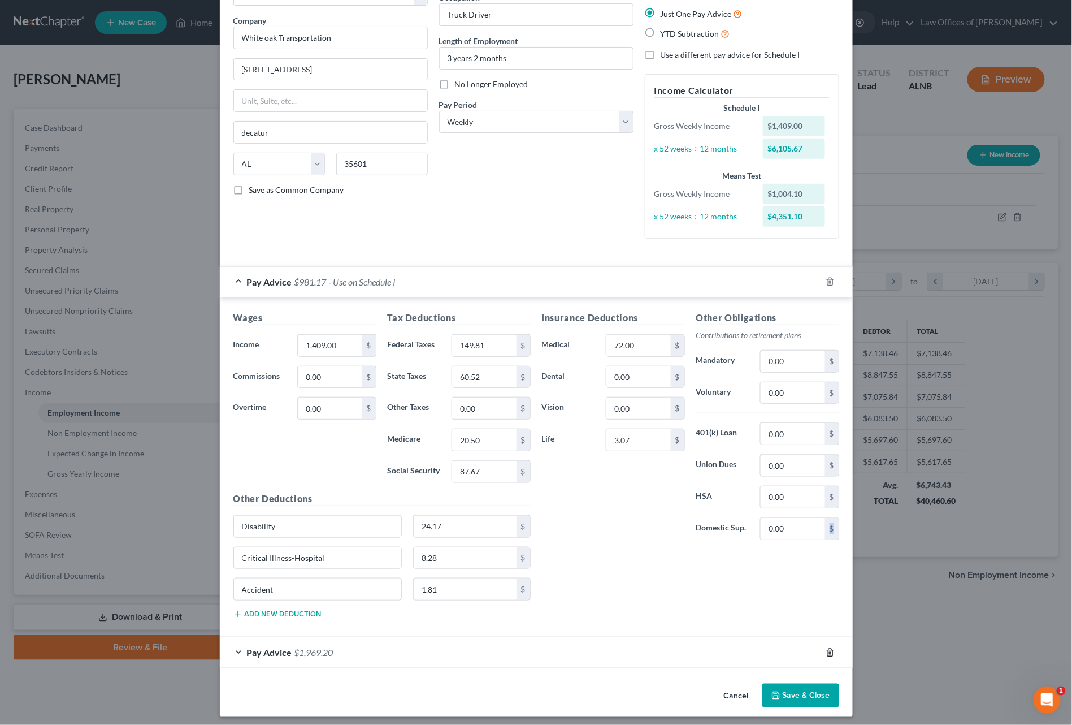
click at [832, 618] on icon "button" at bounding box center [830, 651] width 5 height 7
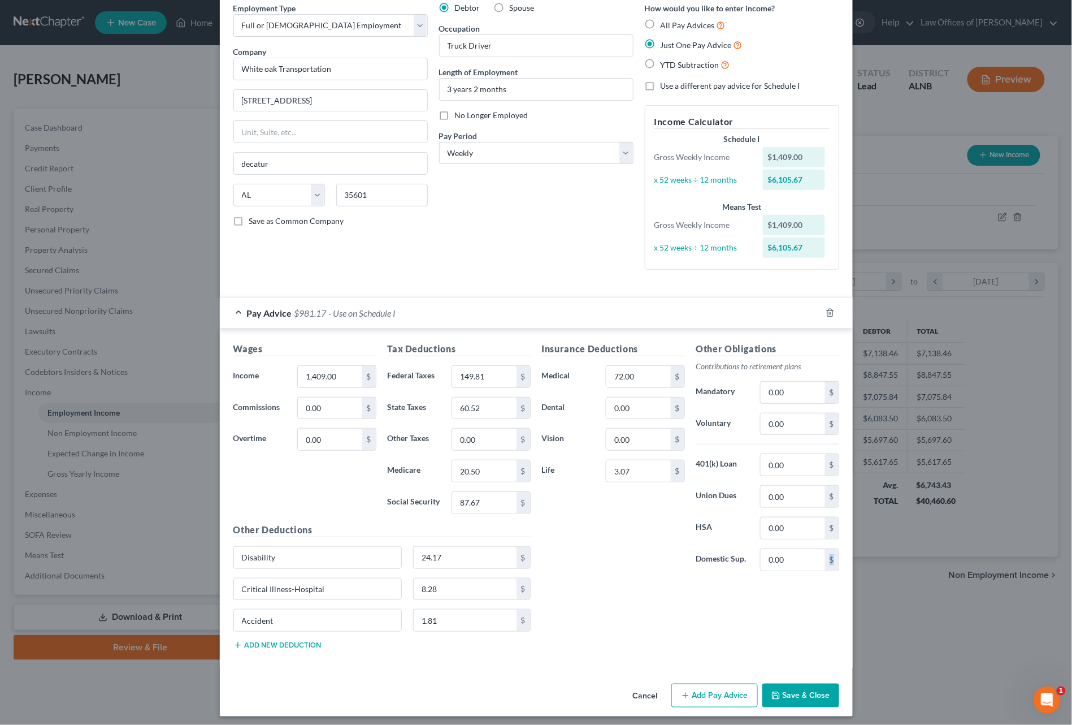
click at [797, 618] on button "Save & Close" at bounding box center [801, 695] width 77 height 24
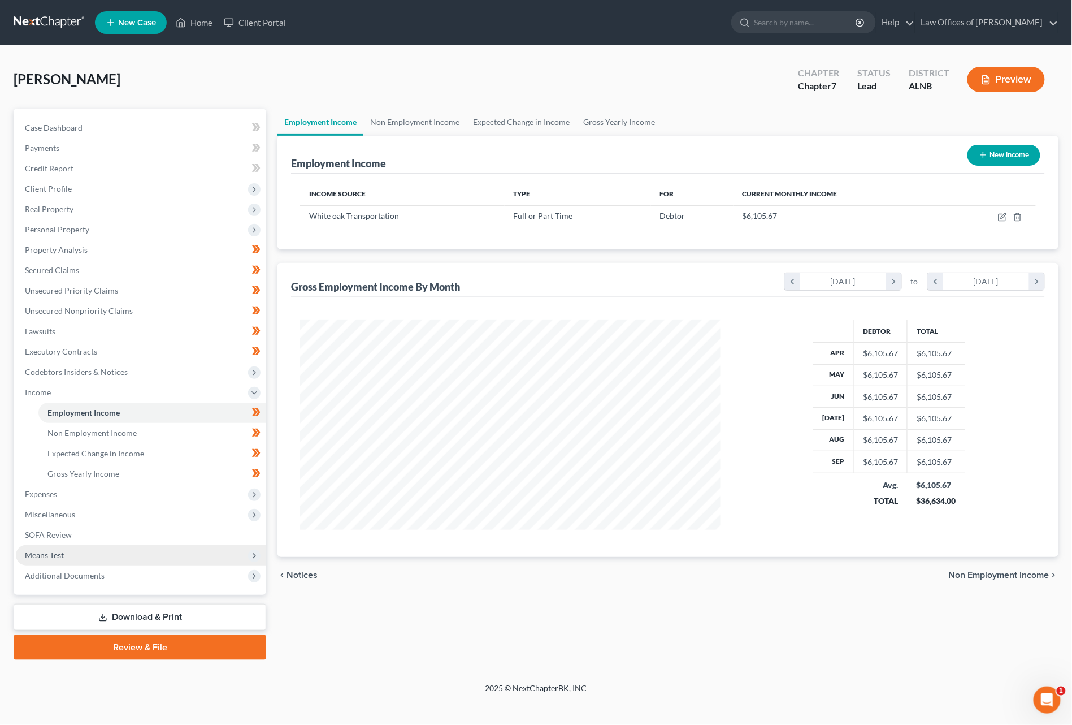
click at [47, 550] on span "Means Test" at bounding box center [44, 555] width 39 height 10
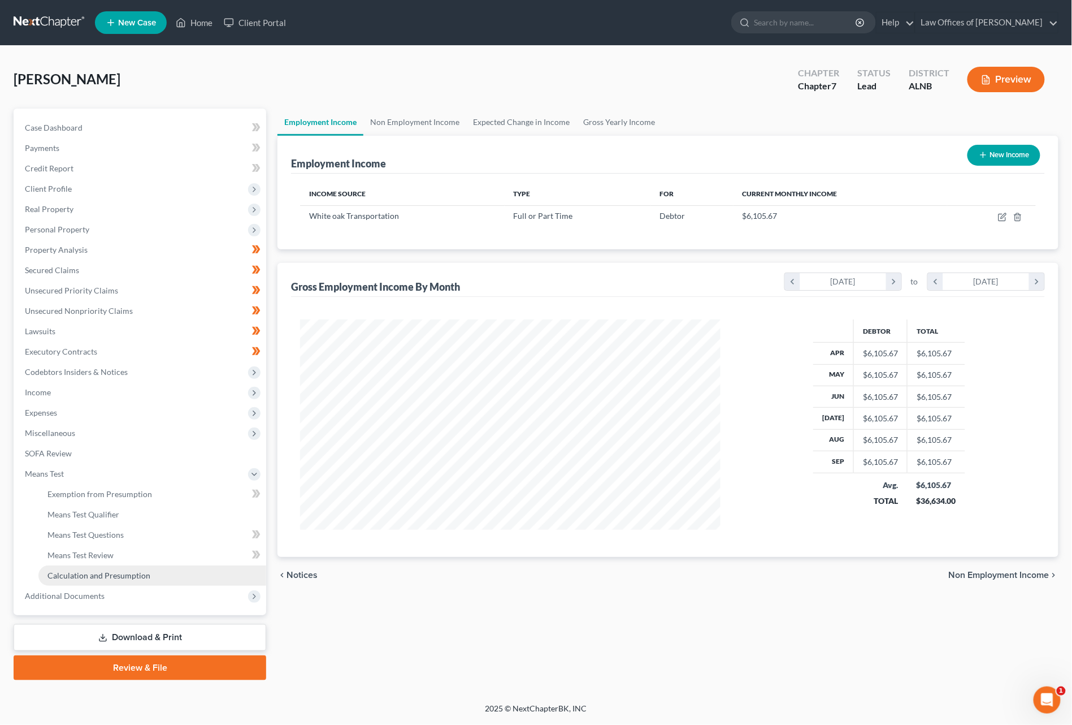
click at [97, 570] on span "Calculation and Presumption" at bounding box center [98, 575] width 103 height 10
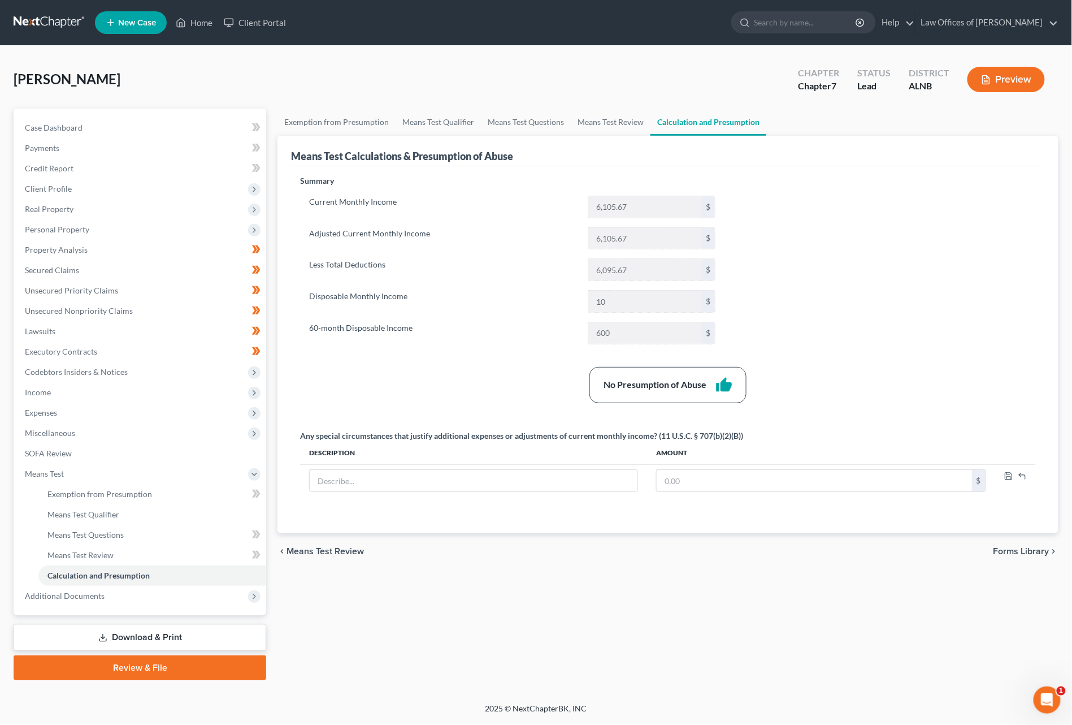
click at [145, 618] on link "Review & File" at bounding box center [140, 667] width 253 height 25
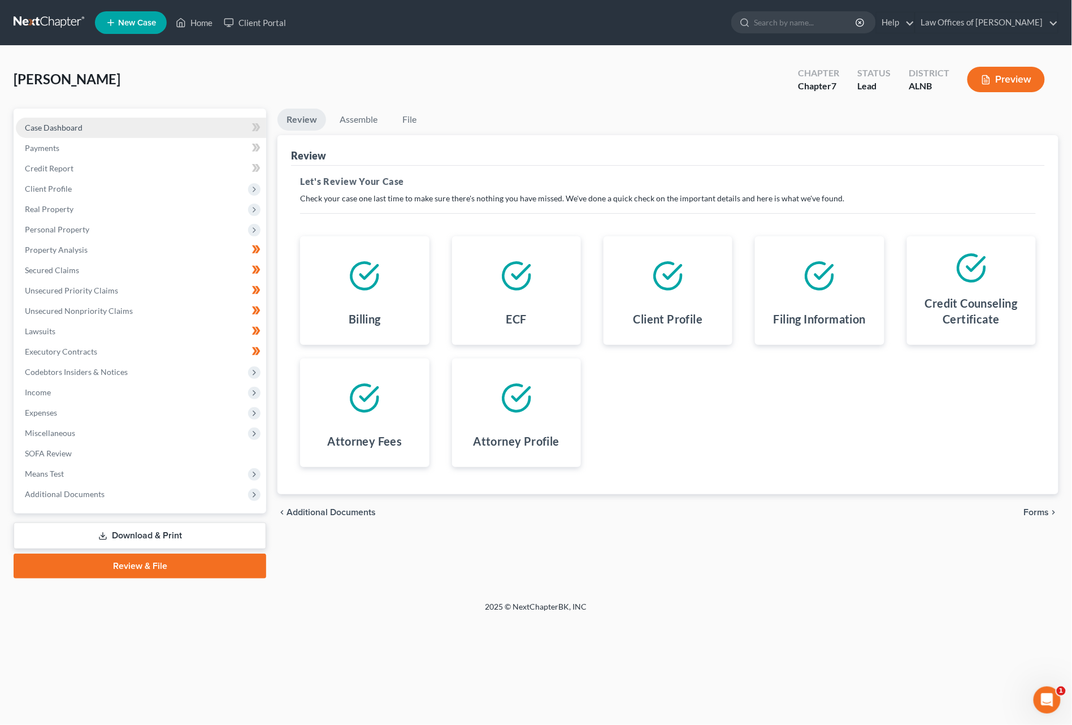
click at [74, 129] on span "Case Dashboard" at bounding box center [54, 128] width 58 height 10
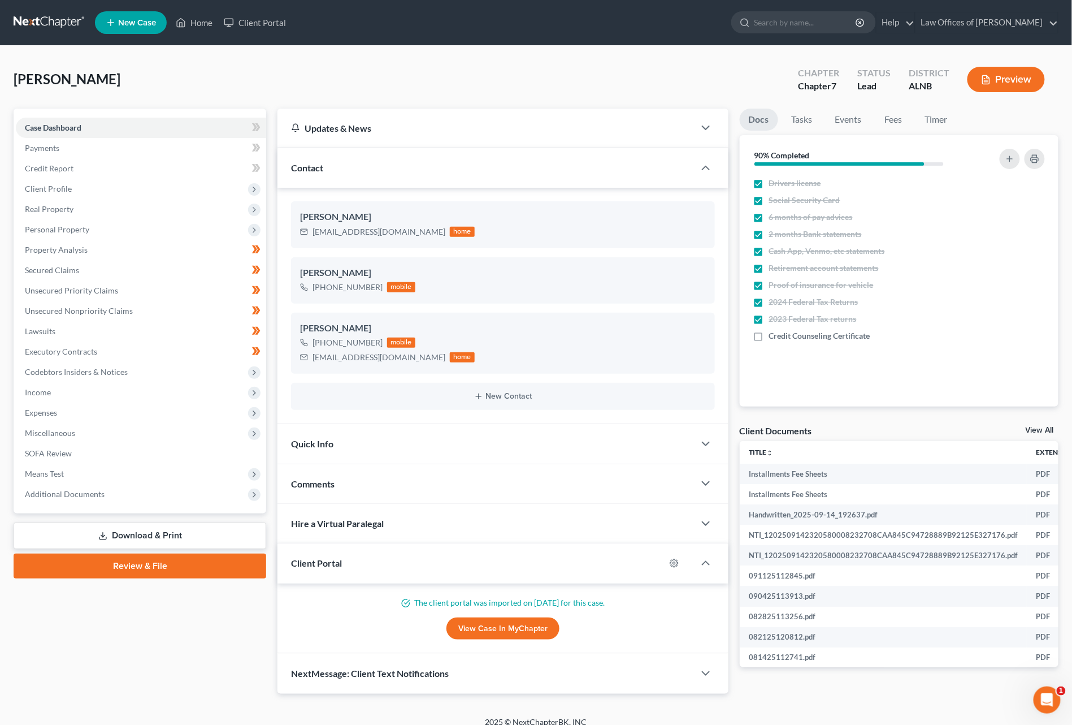
click at [955, 432] on link "View All" at bounding box center [1040, 430] width 28 height 8
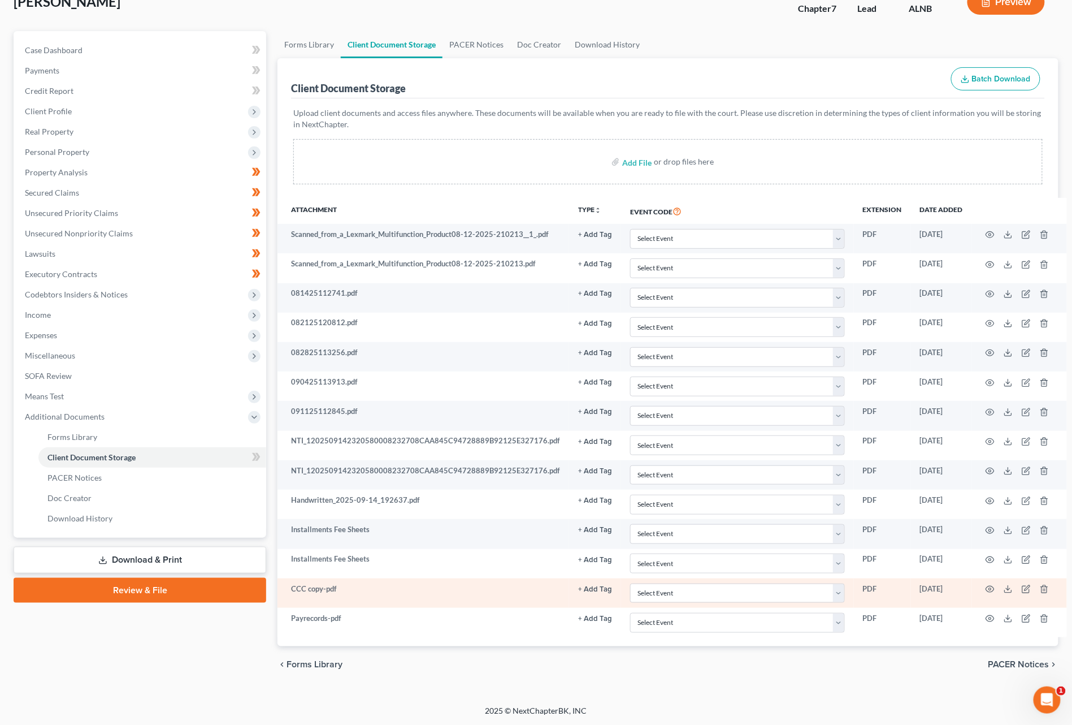
scroll to position [77, 0]
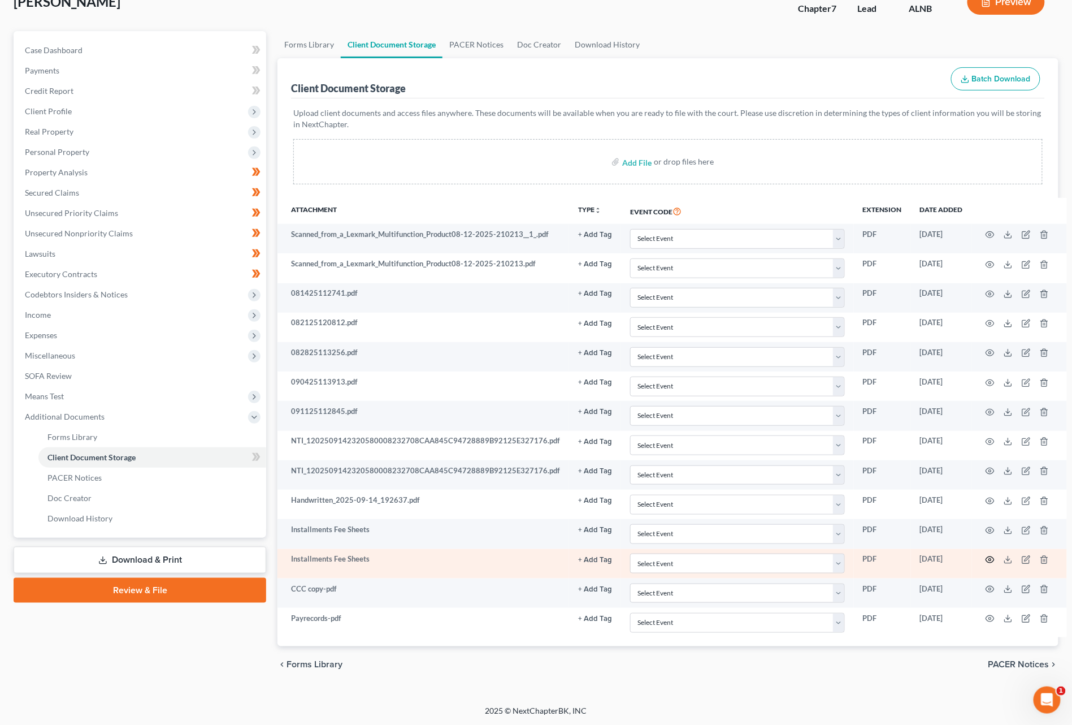
click at [955, 559] on icon "button" at bounding box center [990, 560] width 8 height 6
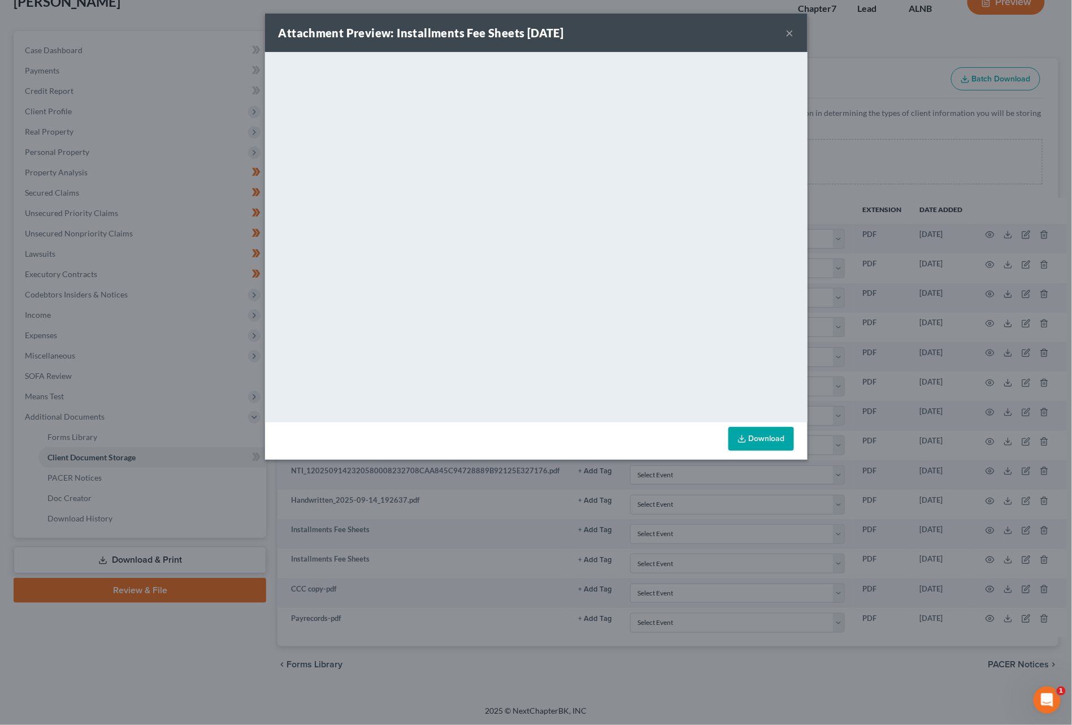
click at [789, 34] on button "×" at bounding box center [790, 33] width 8 height 14
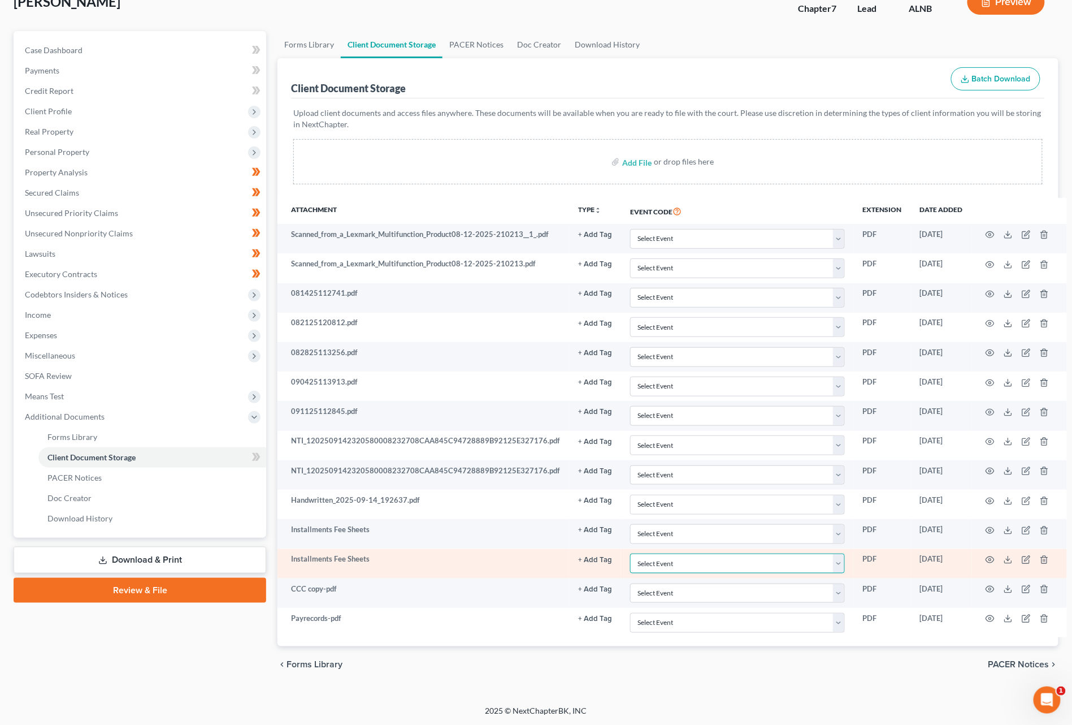
select select "23"
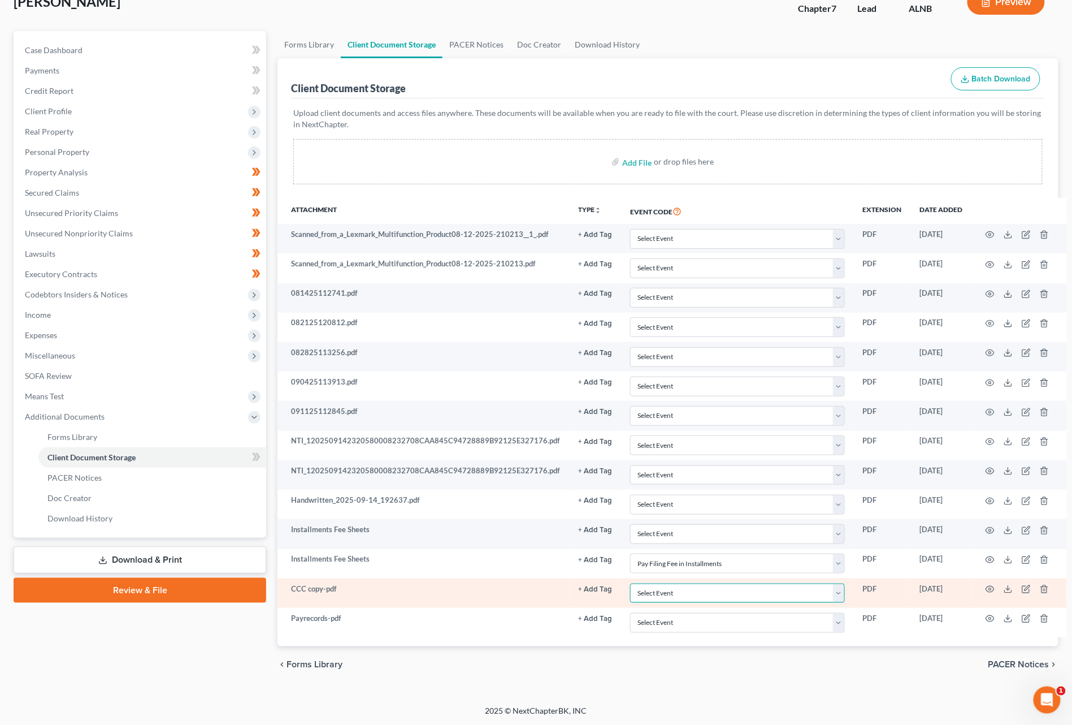
select select "5"
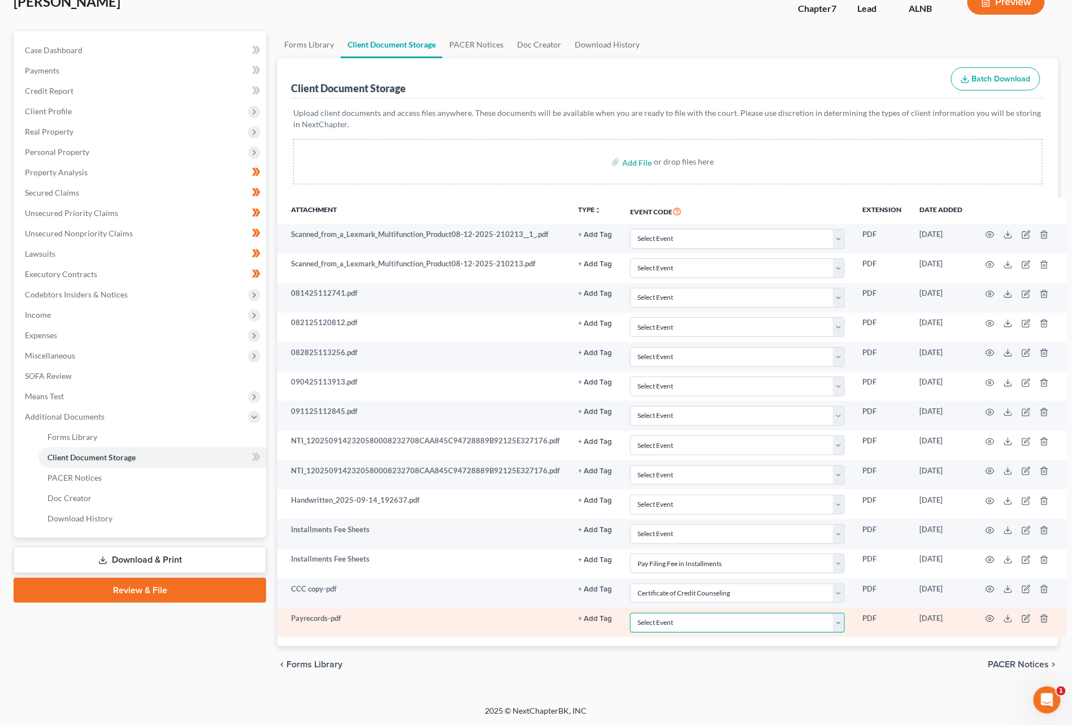
select select "19"
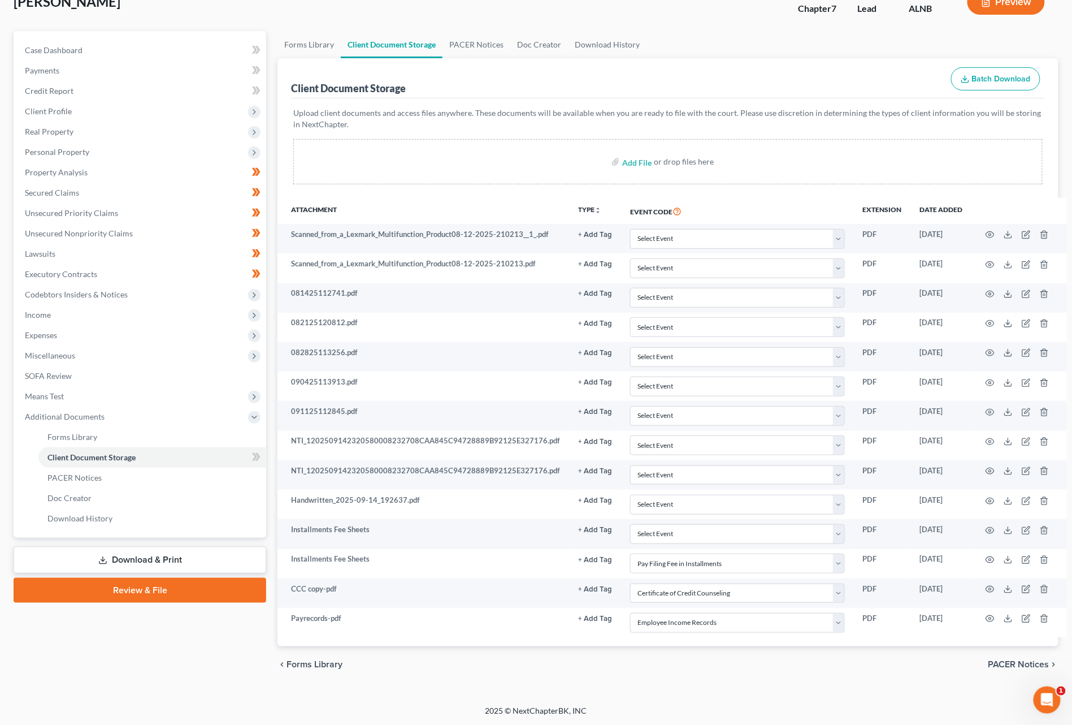
click at [135, 579] on link "Review & File" at bounding box center [140, 590] width 253 height 25
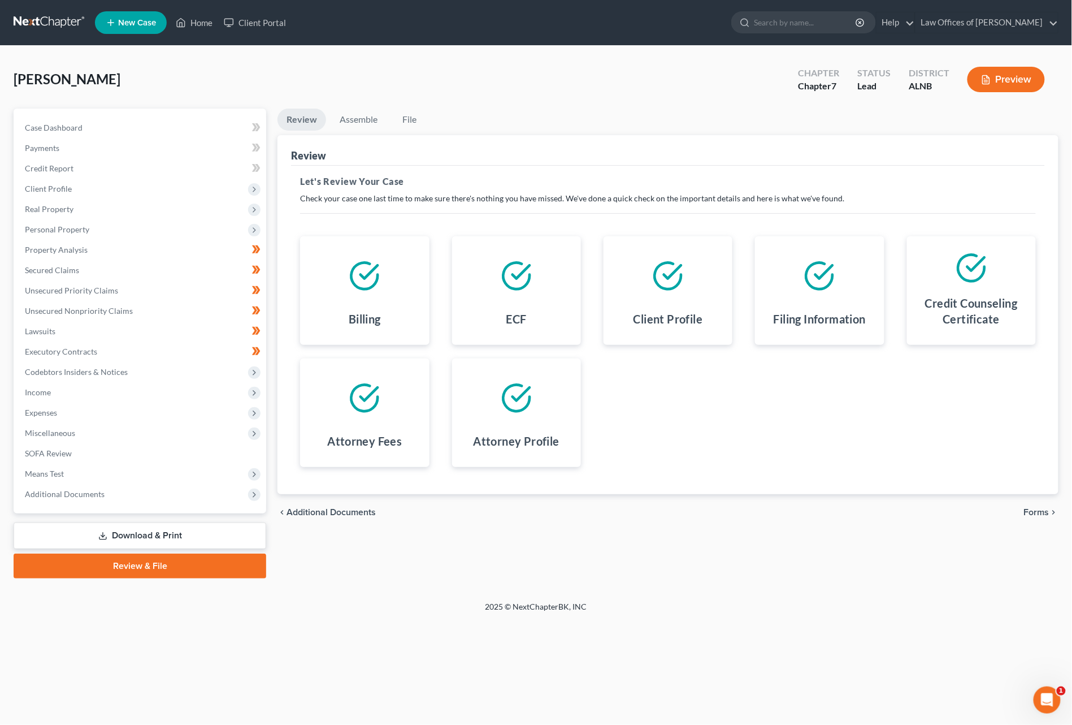
click at [955, 508] on span "Forms" at bounding box center [1036, 512] width 25 height 9
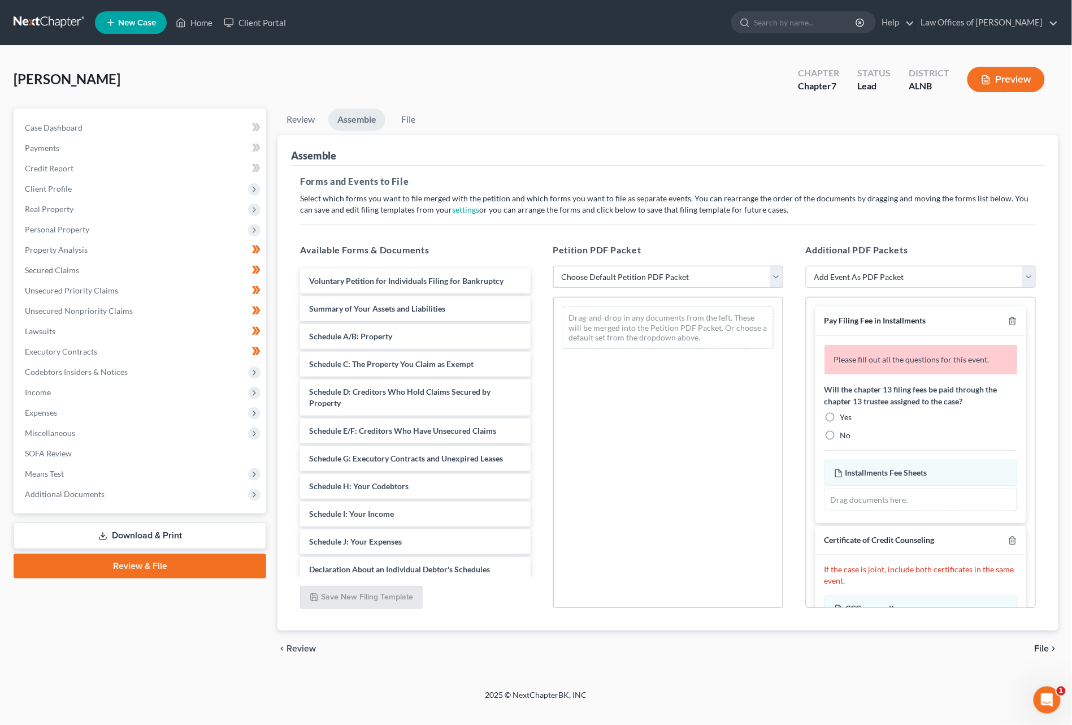
select select "0"
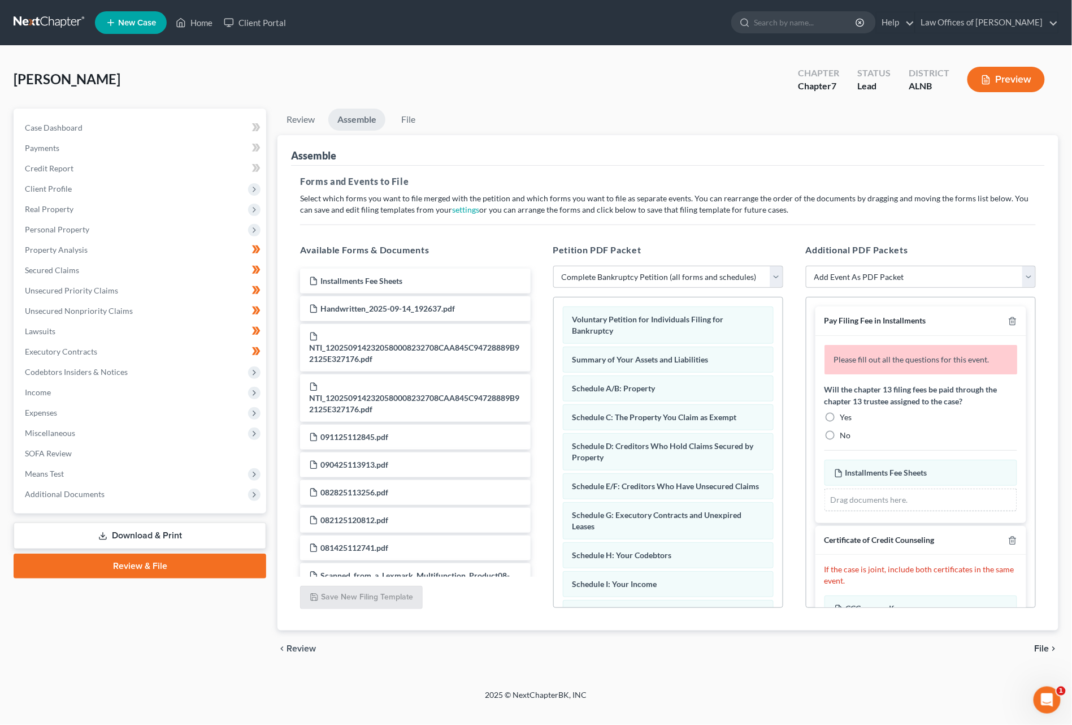
click at [841, 434] on label "No" at bounding box center [846, 435] width 11 height 11
click at [845, 434] on input "No" at bounding box center [848, 433] width 7 height 7
radio input "true"
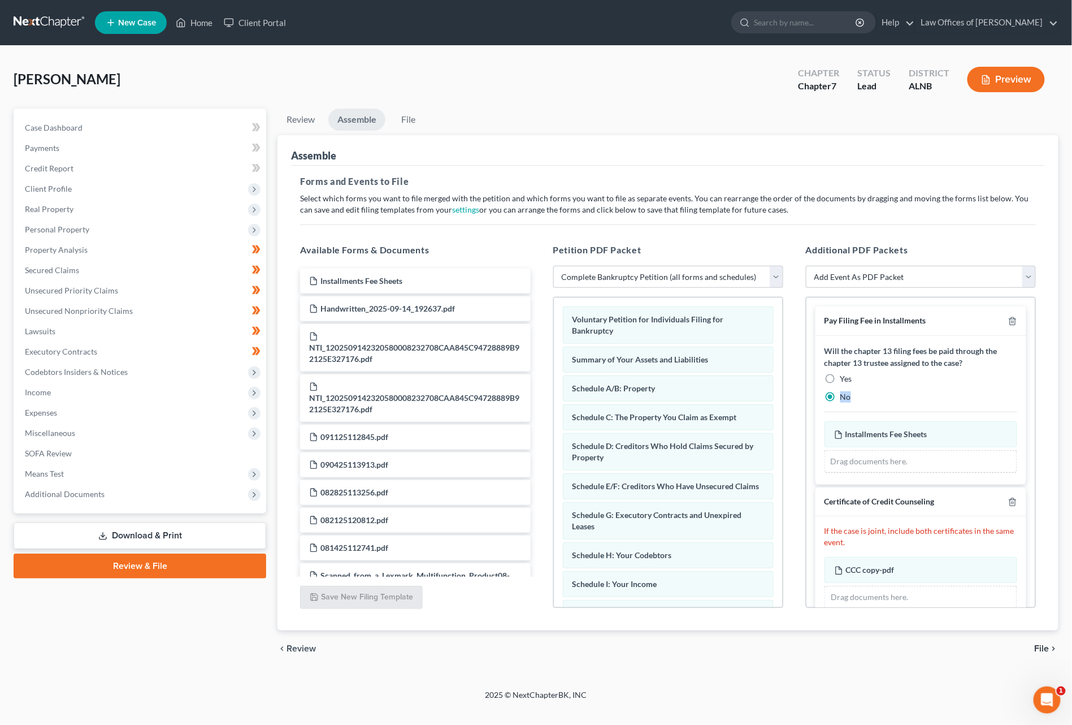
scroll to position [195, 0]
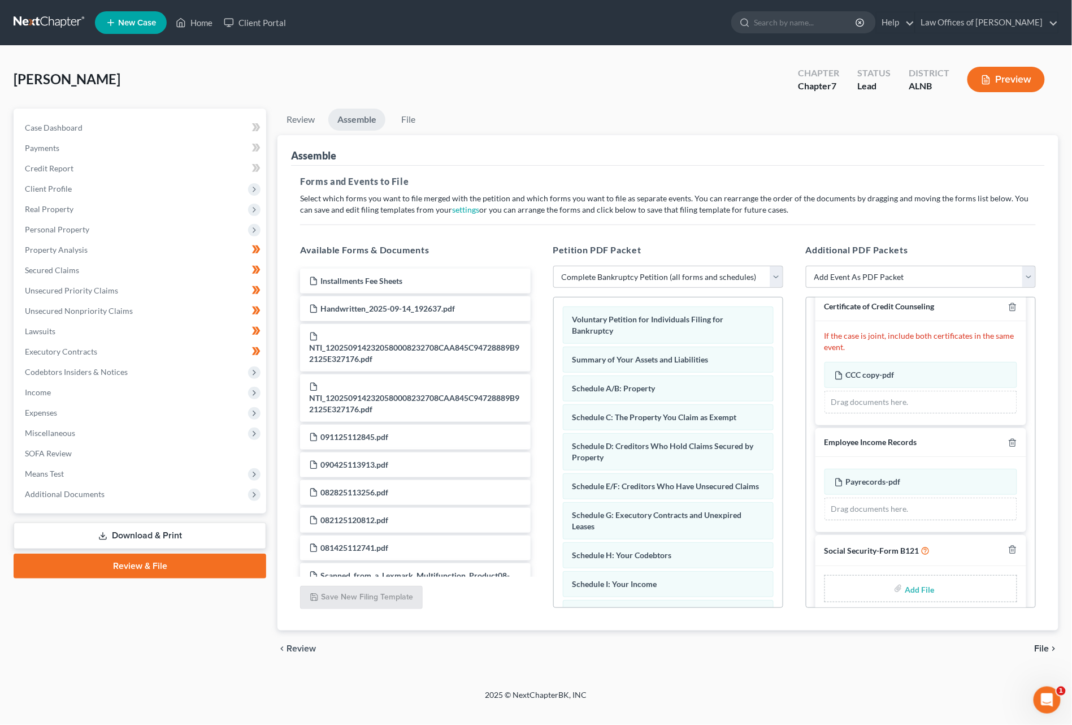
click at [914, 578] on input "file" at bounding box center [918, 588] width 27 height 20
type input "C:\fakepath\SIGNED SSN.pdf"
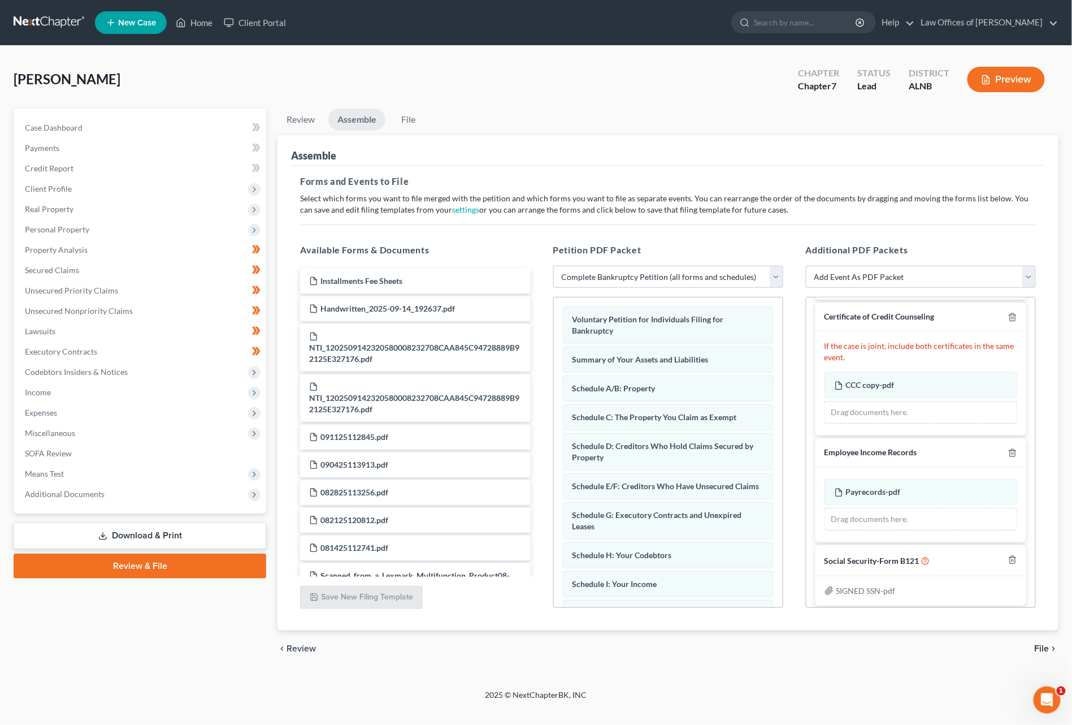
click at [955, 618] on span "File" at bounding box center [1042, 648] width 15 height 9
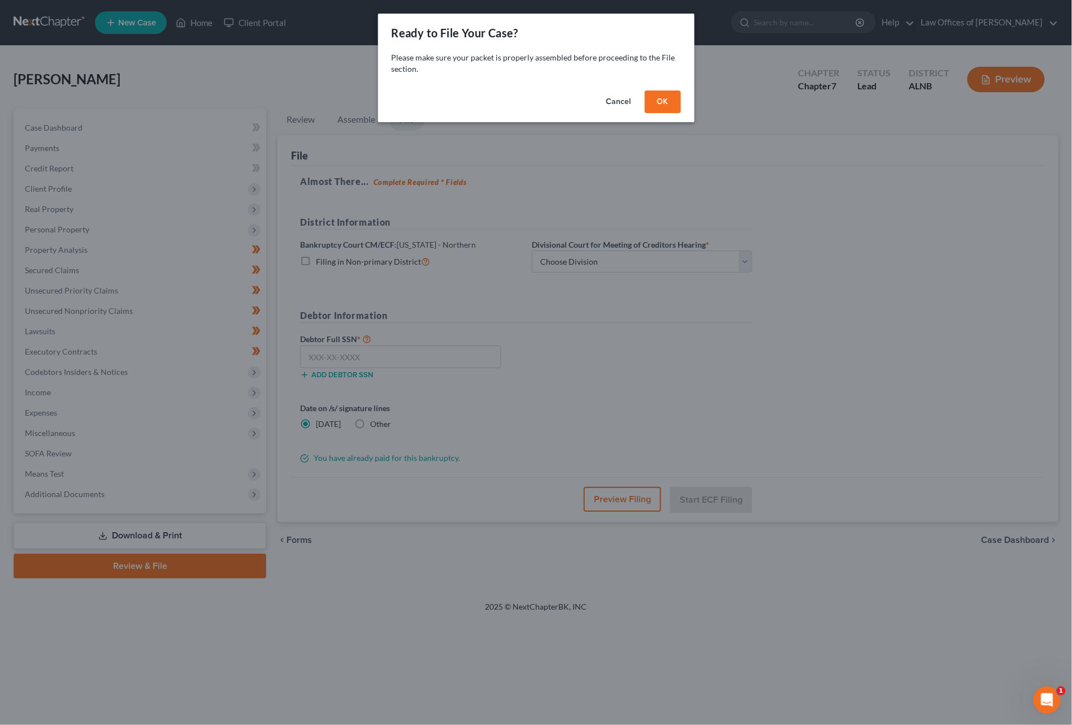
click at [655, 104] on button "OK" at bounding box center [663, 101] width 36 height 23
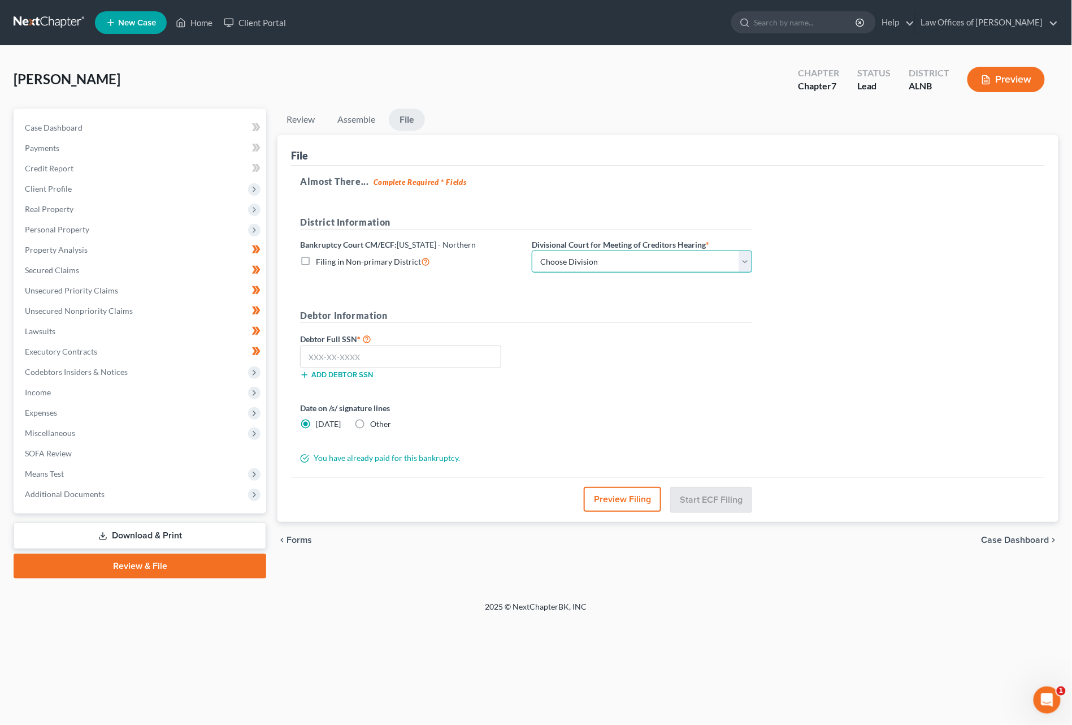
select select "2"
drag, startPoint x: 429, startPoint y: 360, endPoint x: 432, endPoint y: 352, distance: 8.8
click at [429, 360] on input "text" at bounding box center [400, 356] width 201 height 23
type input "591-07-0783"
click at [702, 498] on button "Start ECF Filing" at bounding box center [711, 499] width 81 height 25
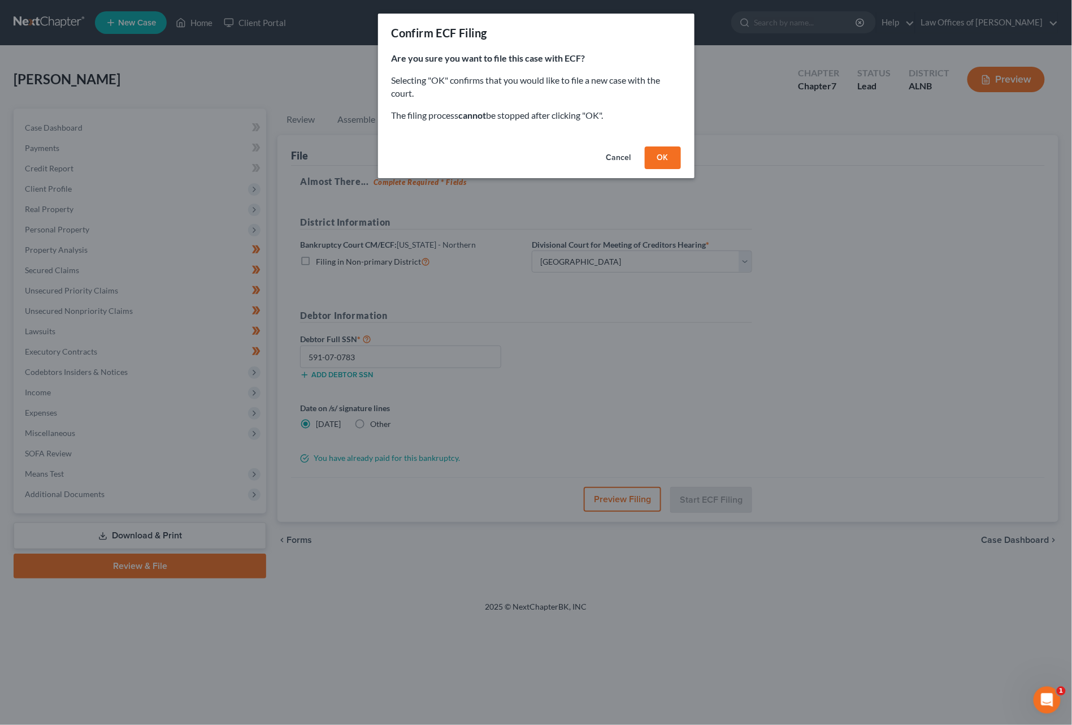
click at [664, 156] on button "OK" at bounding box center [663, 157] width 36 height 23
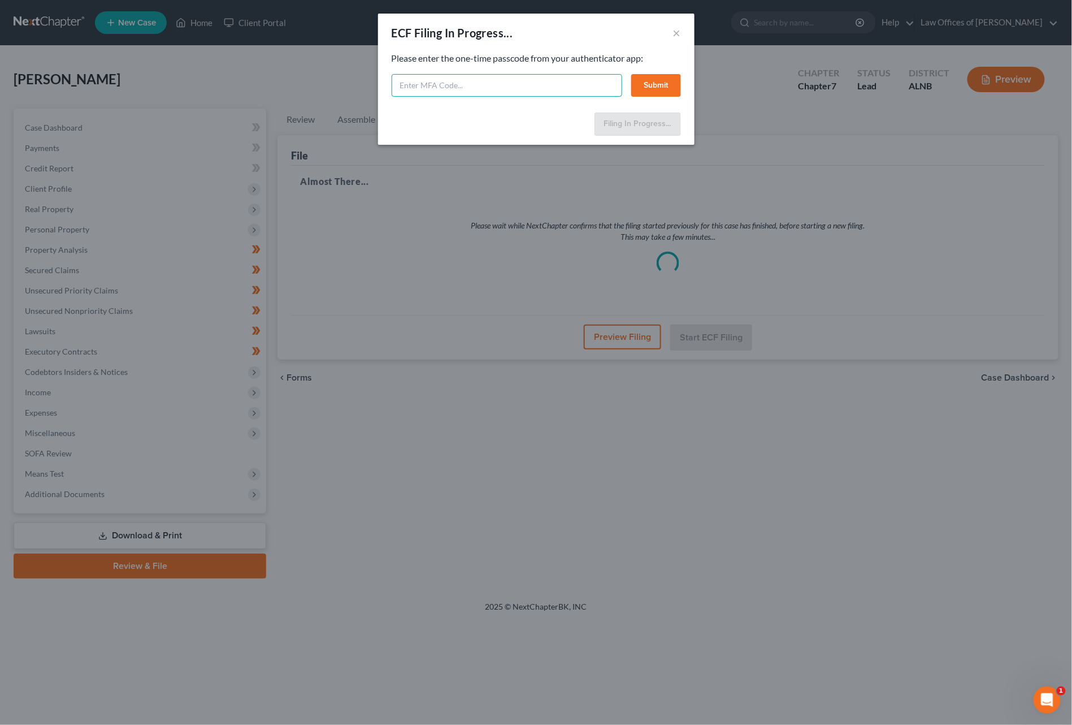
click at [544, 81] on input "text" at bounding box center [507, 85] width 231 height 23
type input "680143"
click at [671, 79] on button "Submit" at bounding box center [656, 85] width 50 height 23
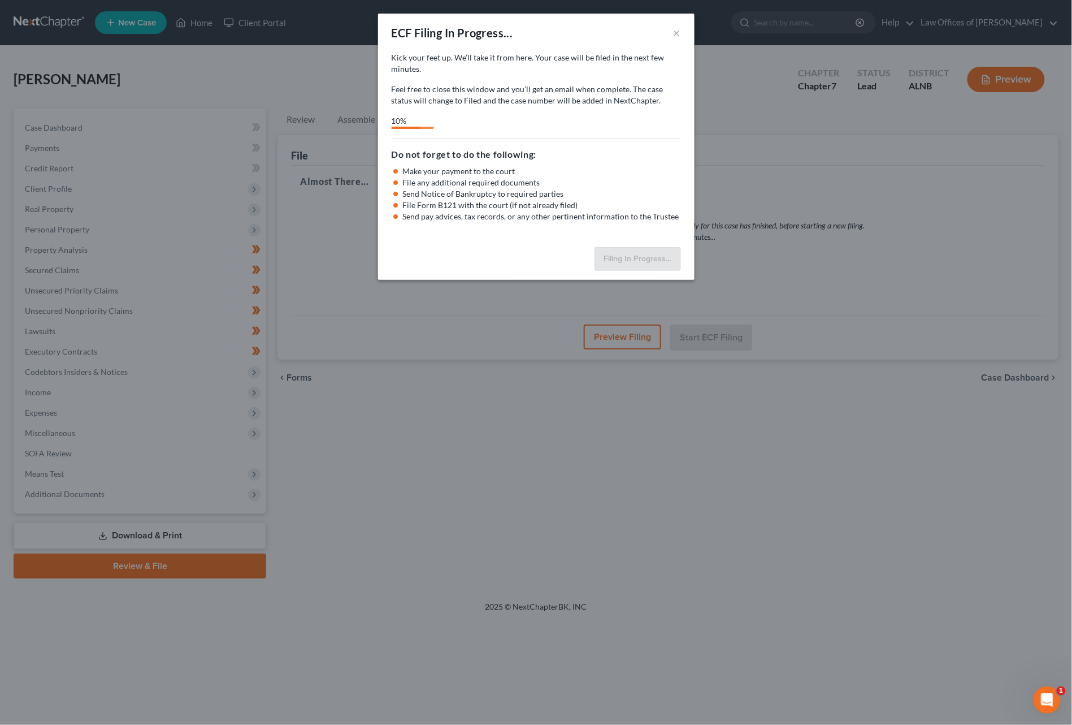
select select "2"
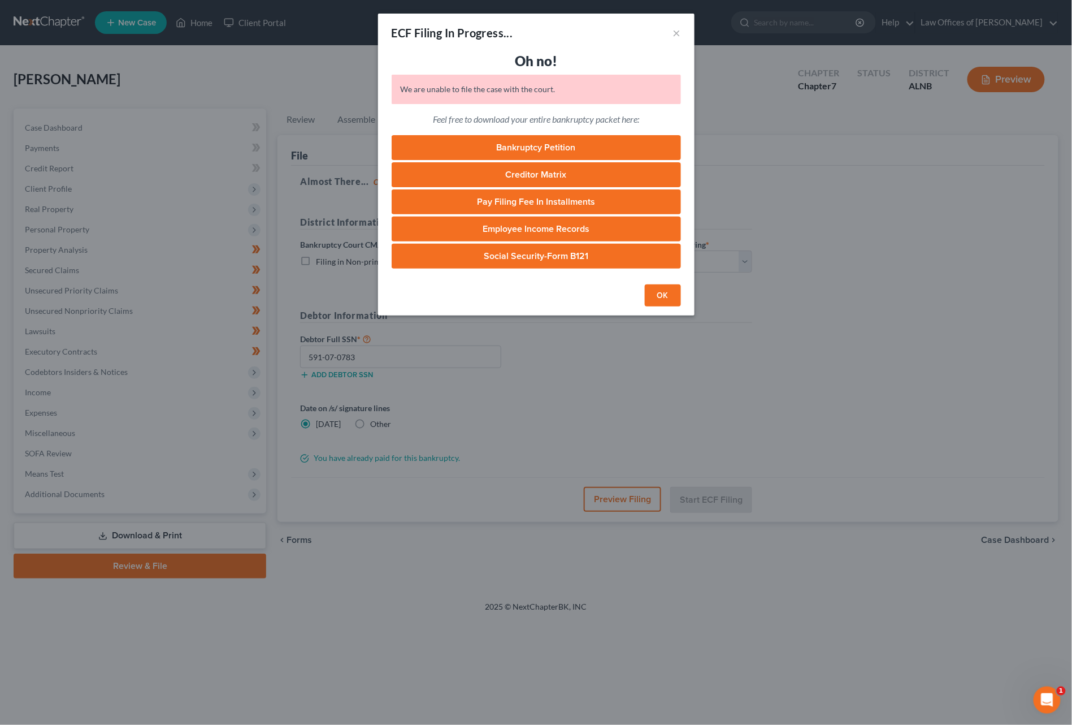
click at [657, 293] on button "OK" at bounding box center [663, 295] width 36 height 23
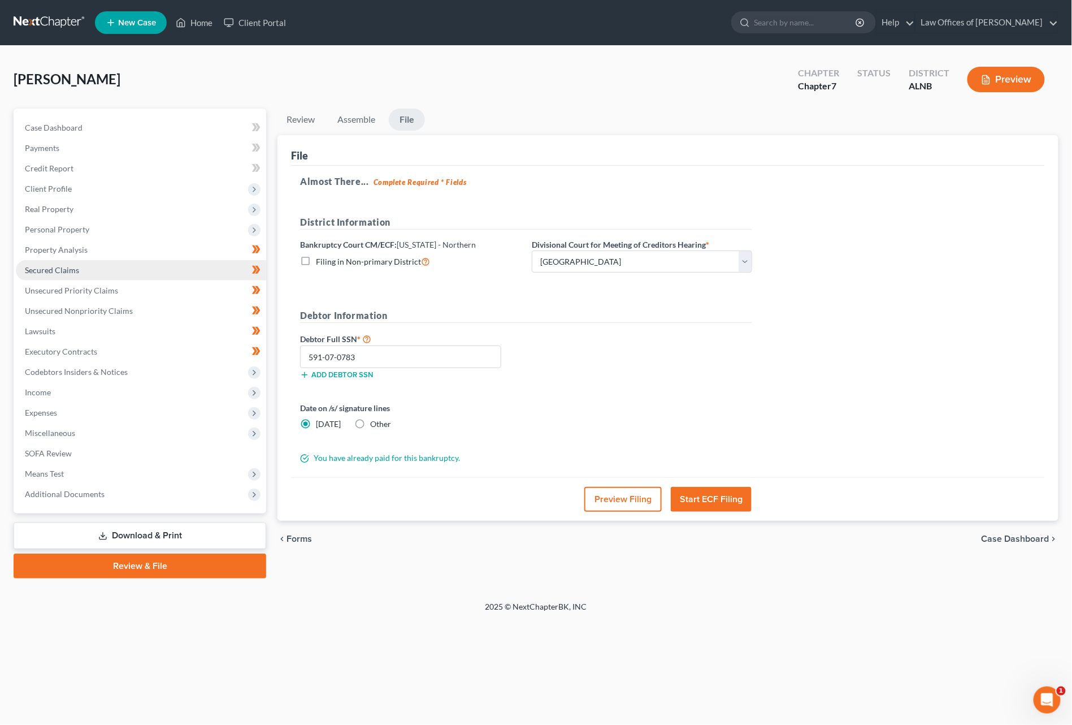
click at [72, 268] on span "Secured Claims" at bounding box center [52, 270] width 54 height 10
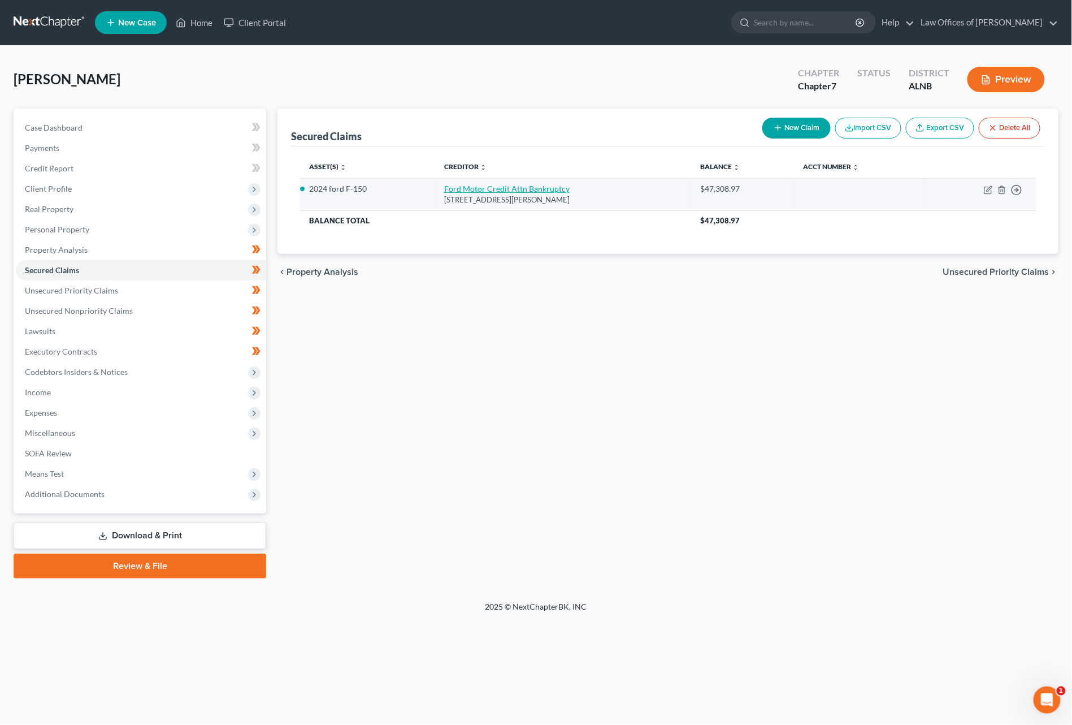
click at [552, 188] on link "Ford Motor Credit Attn Bankruptcy" at bounding box center [507, 189] width 126 height 10
select select "44"
select select "2"
select select "0"
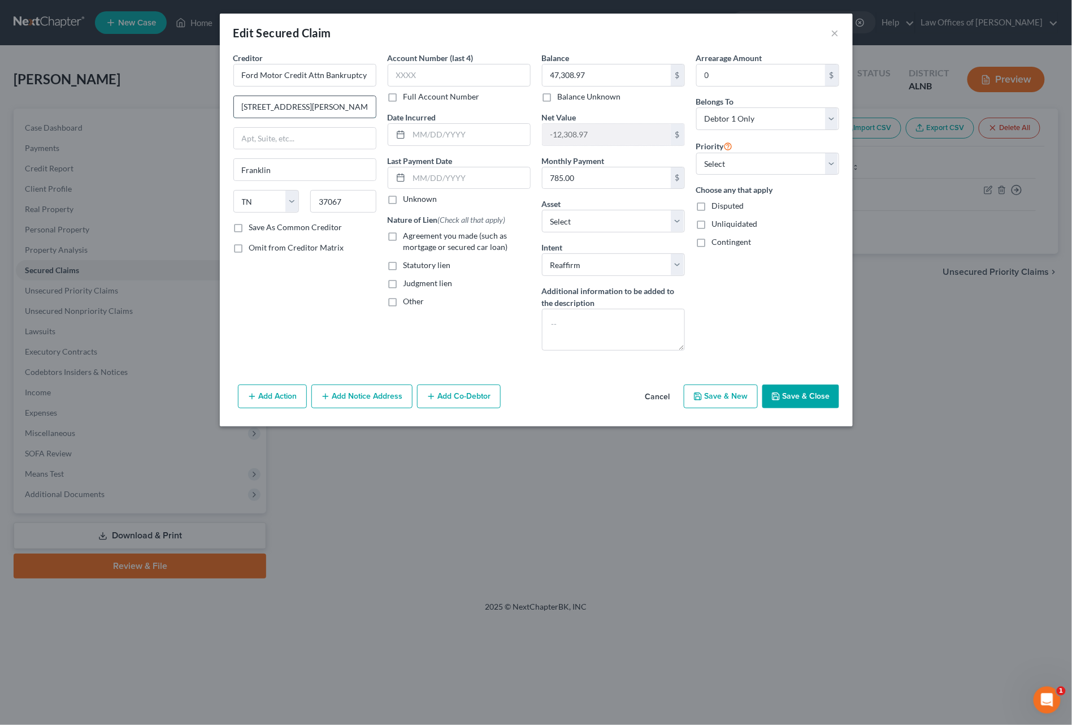
click at [309, 107] on input "[STREET_ADDRESS][PERSON_NAME]" at bounding box center [305, 106] width 142 height 21
paste input "[STREET_ADDRESS][PERSON_NAME]"
type input "[STREET_ADDRESS][PERSON_NAME]"
drag, startPoint x: 306, startPoint y: 73, endPoint x: 373, endPoint y: 74, distance: 66.2
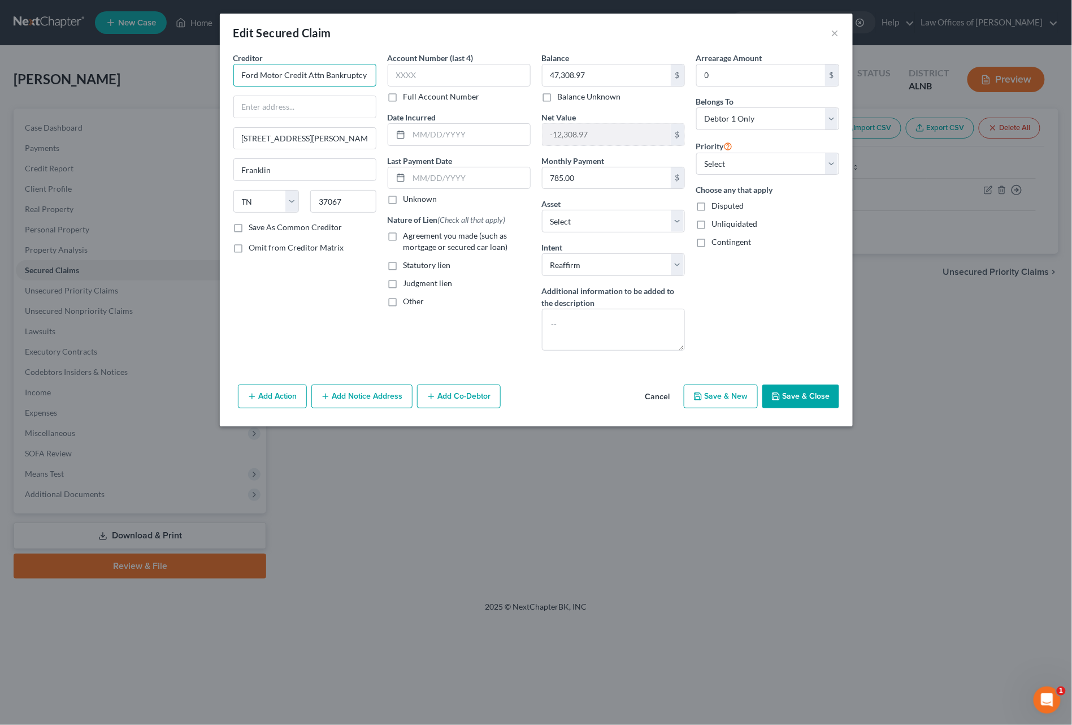
click at [373, 74] on input "Ford Motor Credit Attn Bankruptcy" at bounding box center [304, 75] width 143 height 23
click at [302, 105] on input "text" at bounding box center [305, 106] width 142 height 21
type input "Ford Motor Credit"
paste input "Attn Bankruptcy"
type input "Attn Bankruptcy"
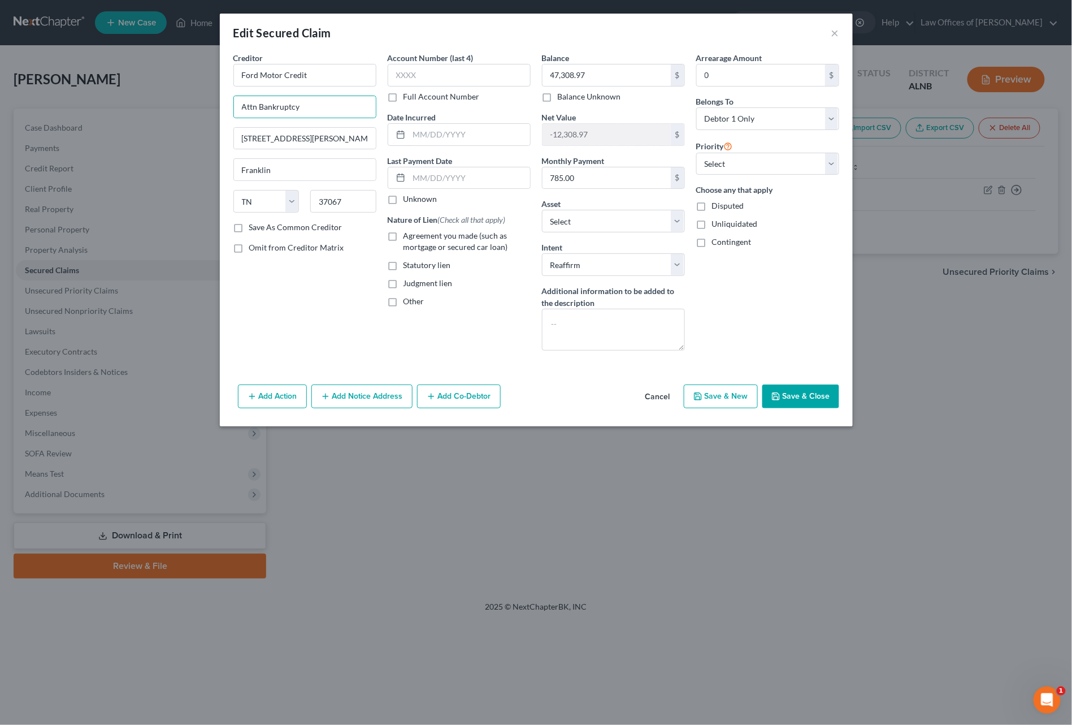
click at [811, 389] on button "Save & Close" at bounding box center [801, 396] width 77 height 24
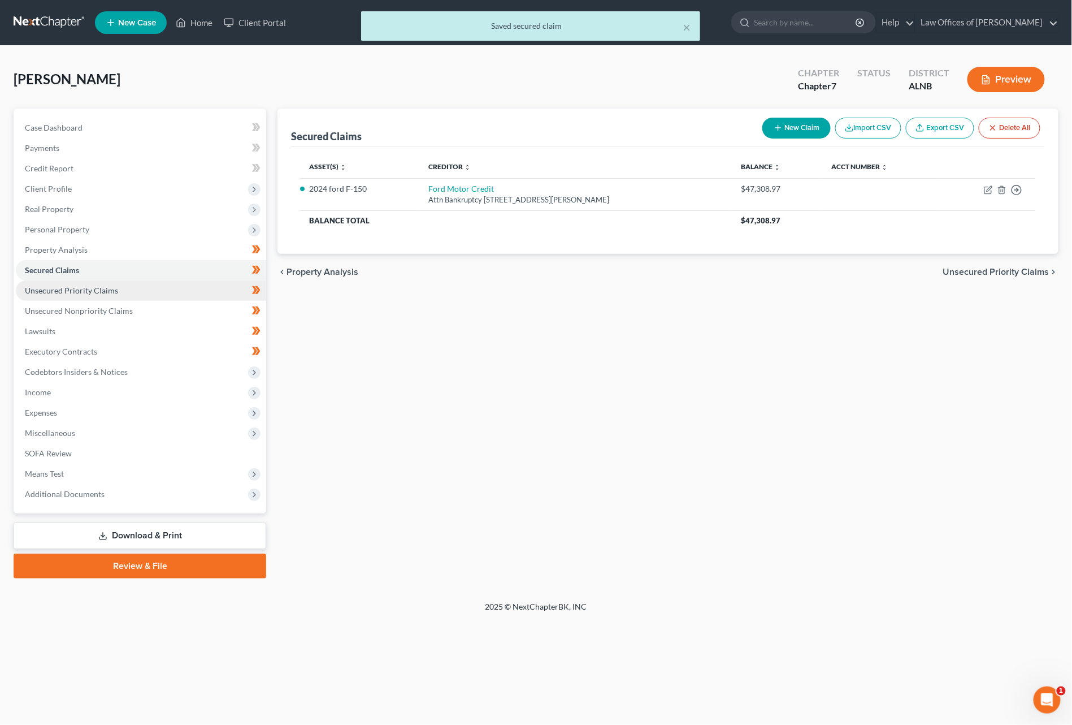
click at [62, 285] on span "Unsecured Priority Claims" at bounding box center [71, 290] width 93 height 10
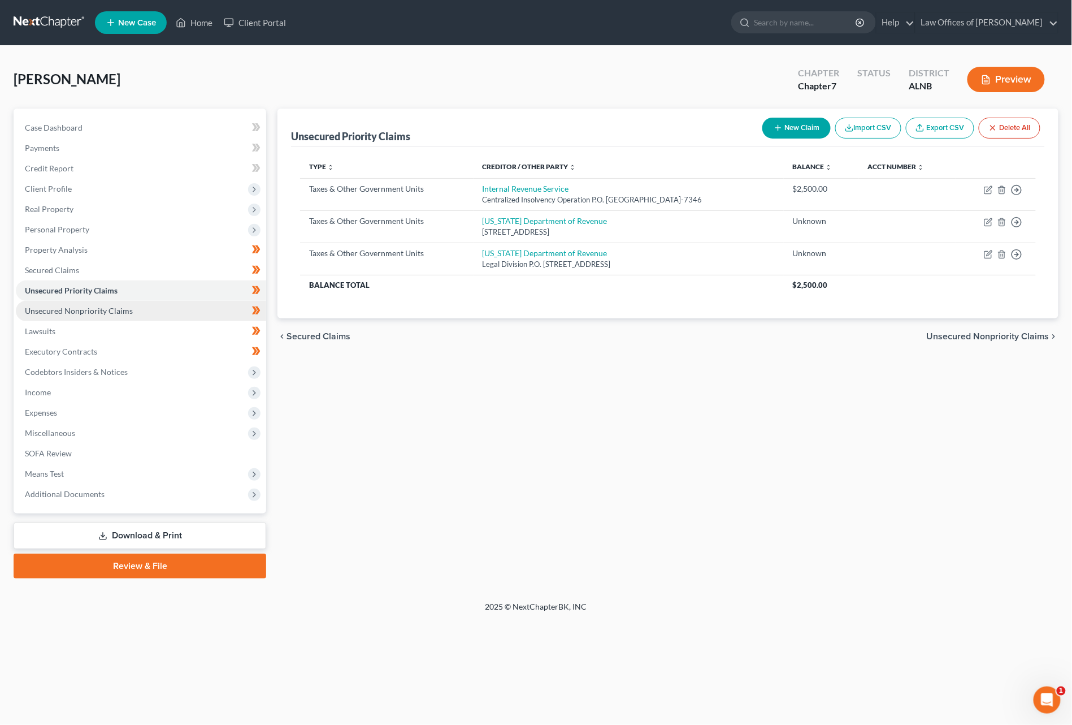
click at [110, 306] on span "Unsecured Nonpriority Claims" at bounding box center [79, 311] width 108 height 10
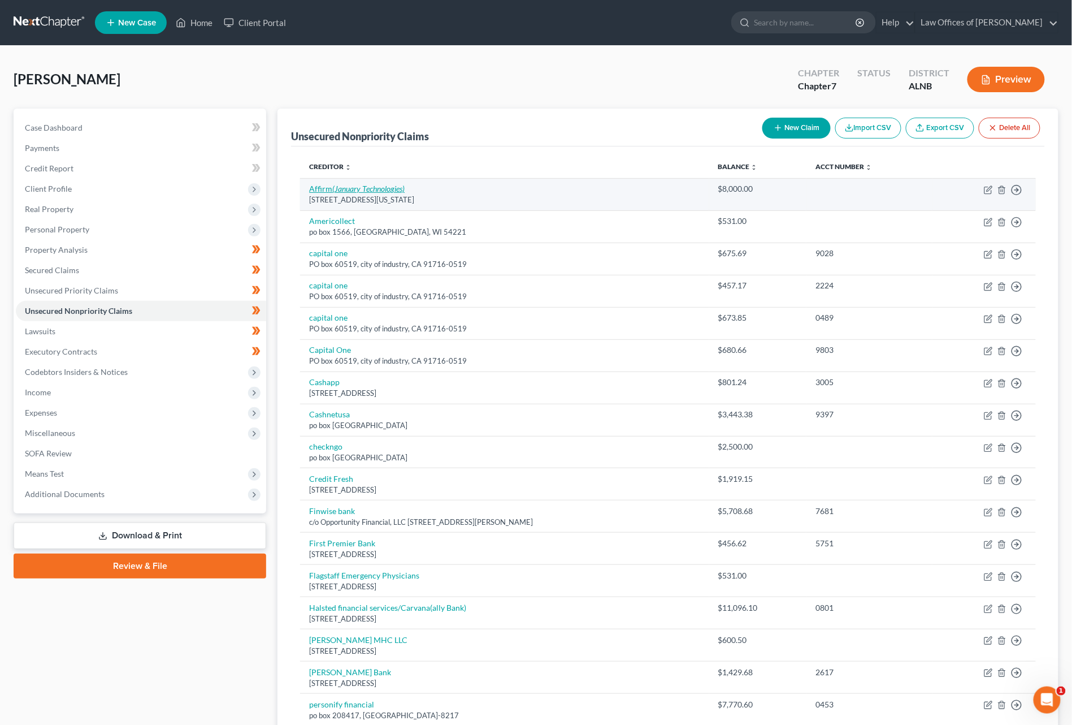
click at [391, 185] on icon "(January Technologies)" at bounding box center [368, 189] width 72 height 10
select select "4"
select select "14"
select select "0"
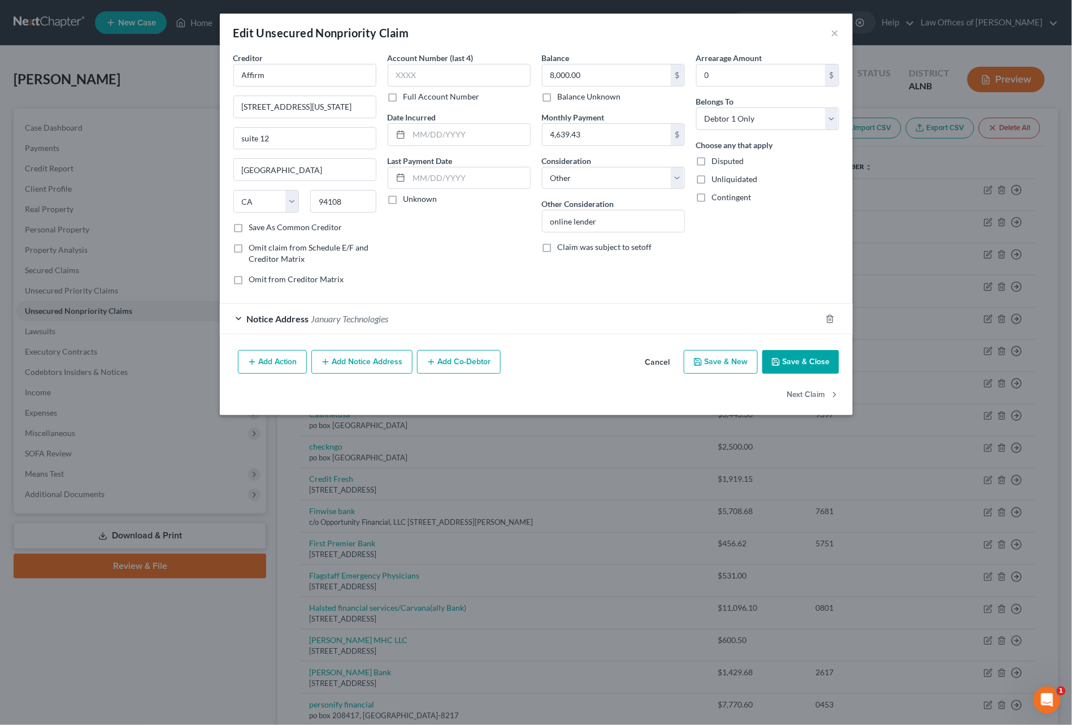
click at [319, 310] on div "Notice Address January Technologies" at bounding box center [520, 319] width 601 height 30
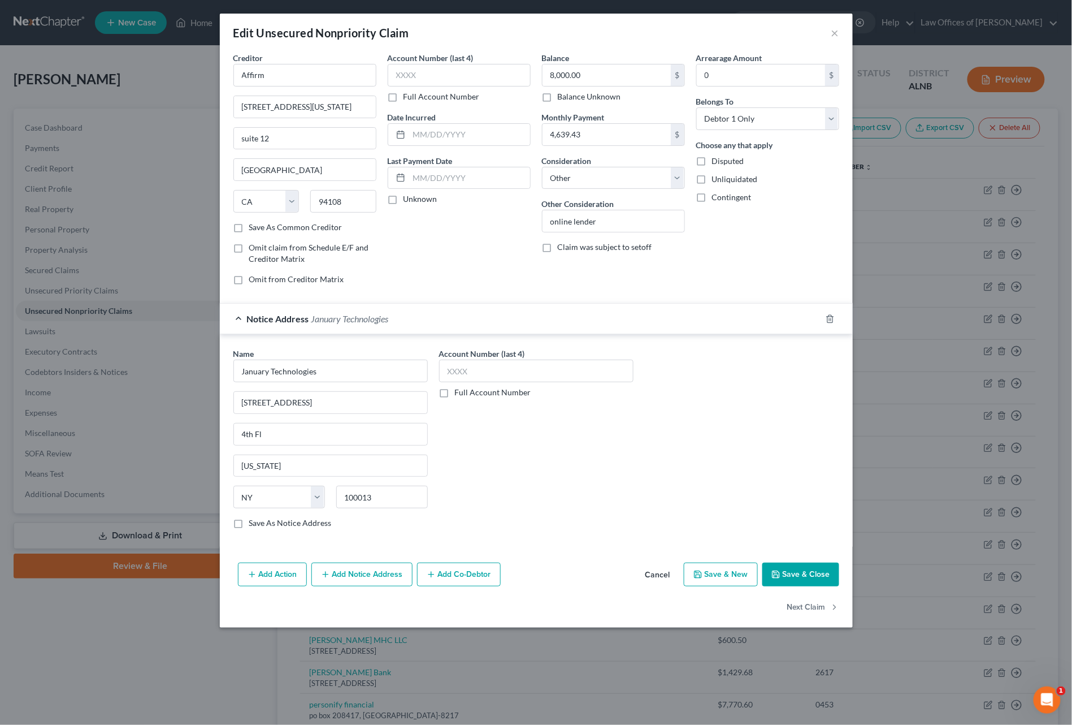
click at [813, 575] on button "Save & Close" at bounding box center [801, 574] width 77 height 24
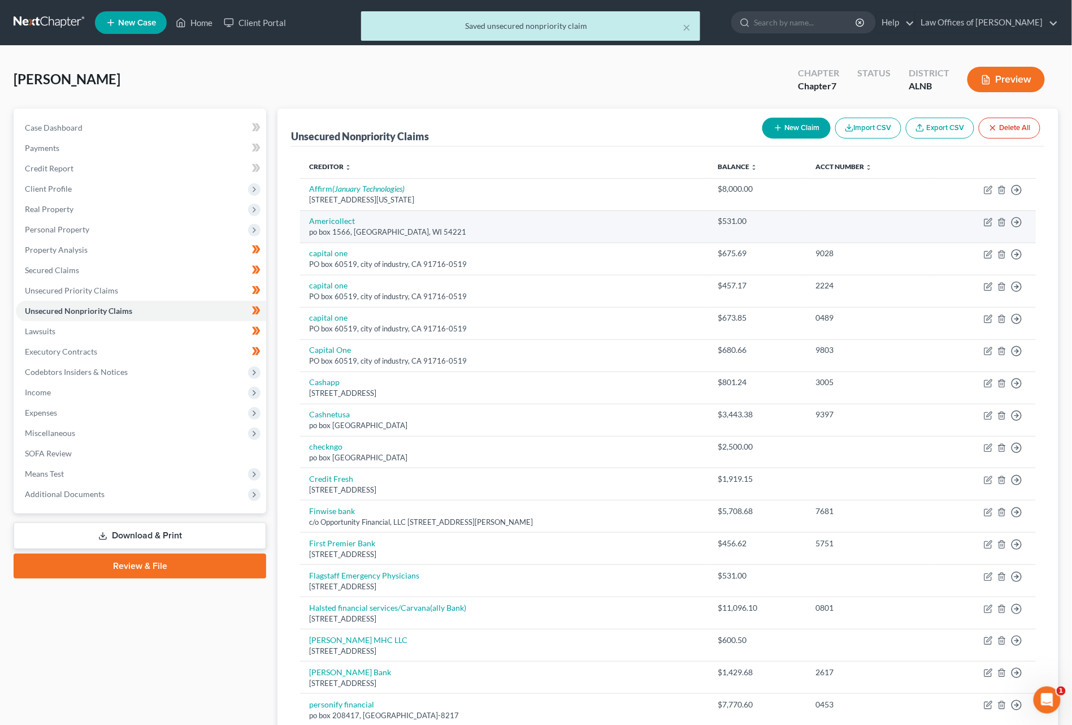
click at [327, 212] on td "Americollect po box 1566, [GEOGRAPHIC_DATA], WI 54221" at bounding box center [504, 226] width 409 height 32
click at [324, 217] on link "Americollect" at bounding box center [332, 221] width 46 height 10
select select "52"
select select "9"
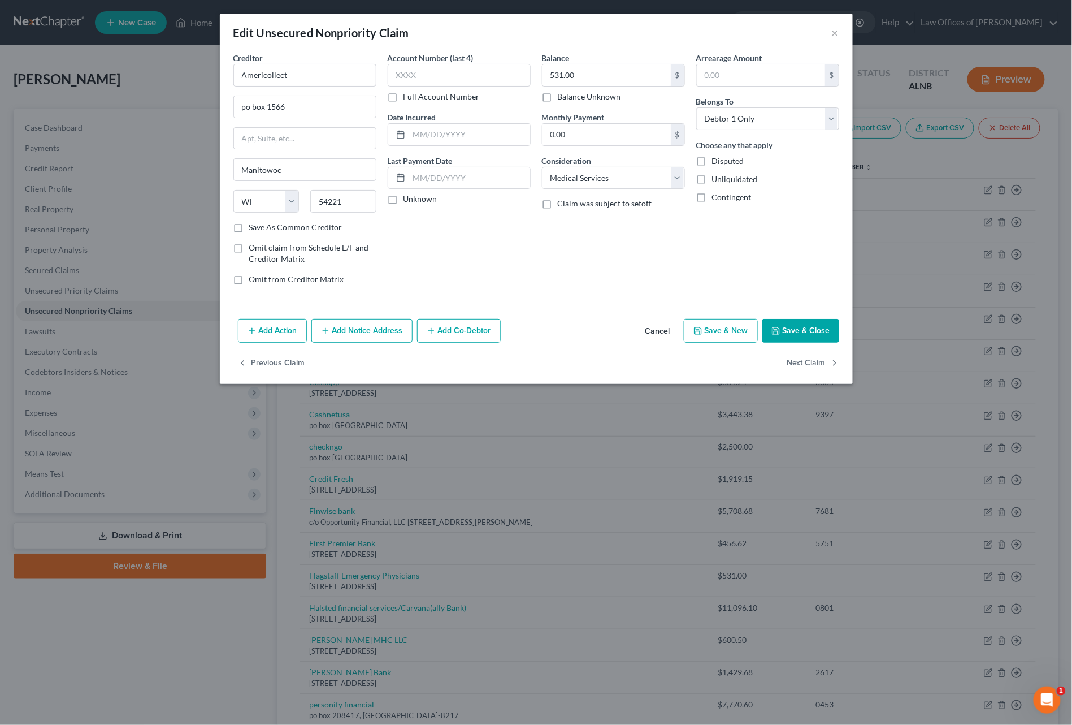
click at [793, 333] on button "Save & Close" at bounding box center [801, 331] width 77 height 24
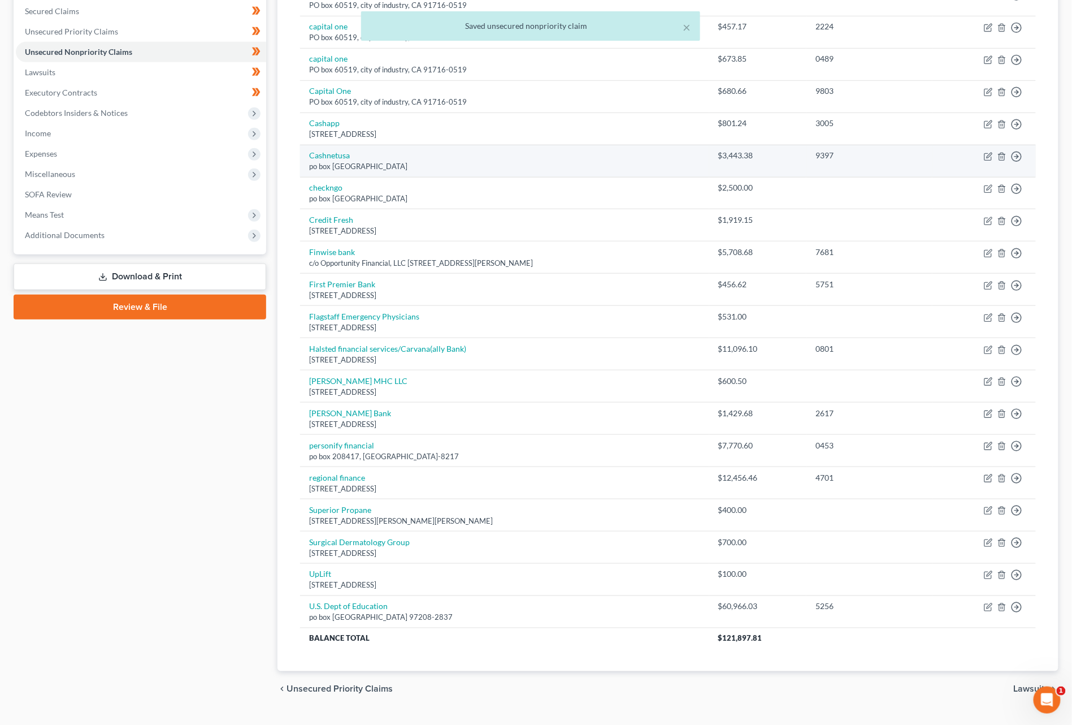
scroll to position [258, 0]
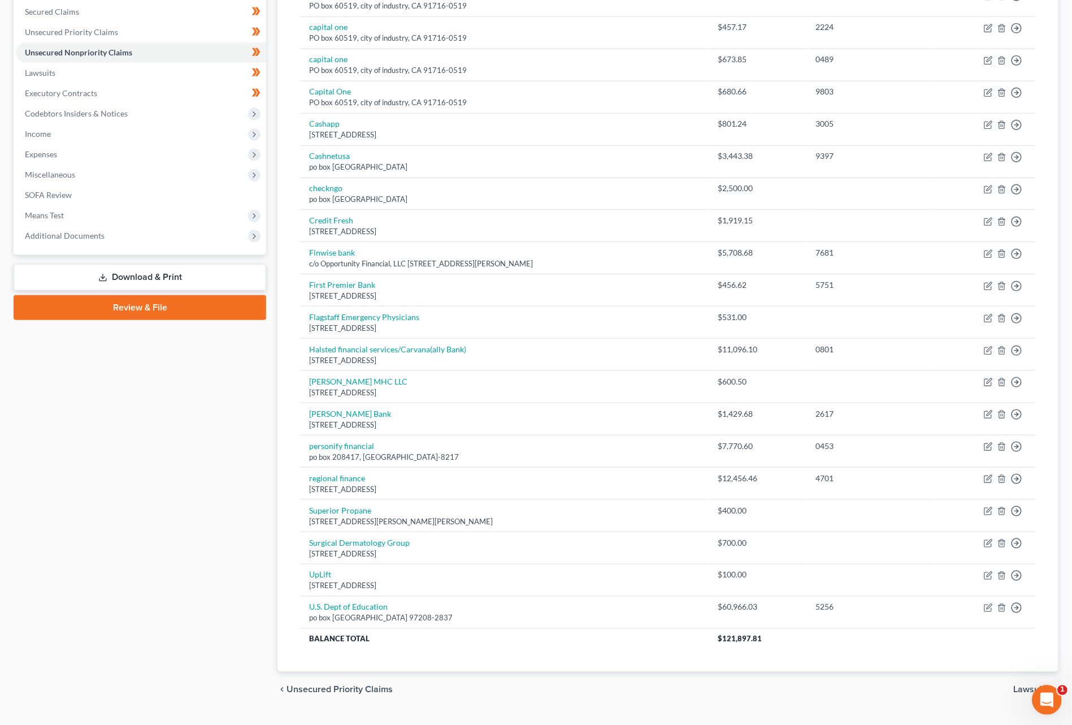
click at [955, 618] on icon "Open Intercom Messenger" at bounding box center [1045, 698] width 19 height 19
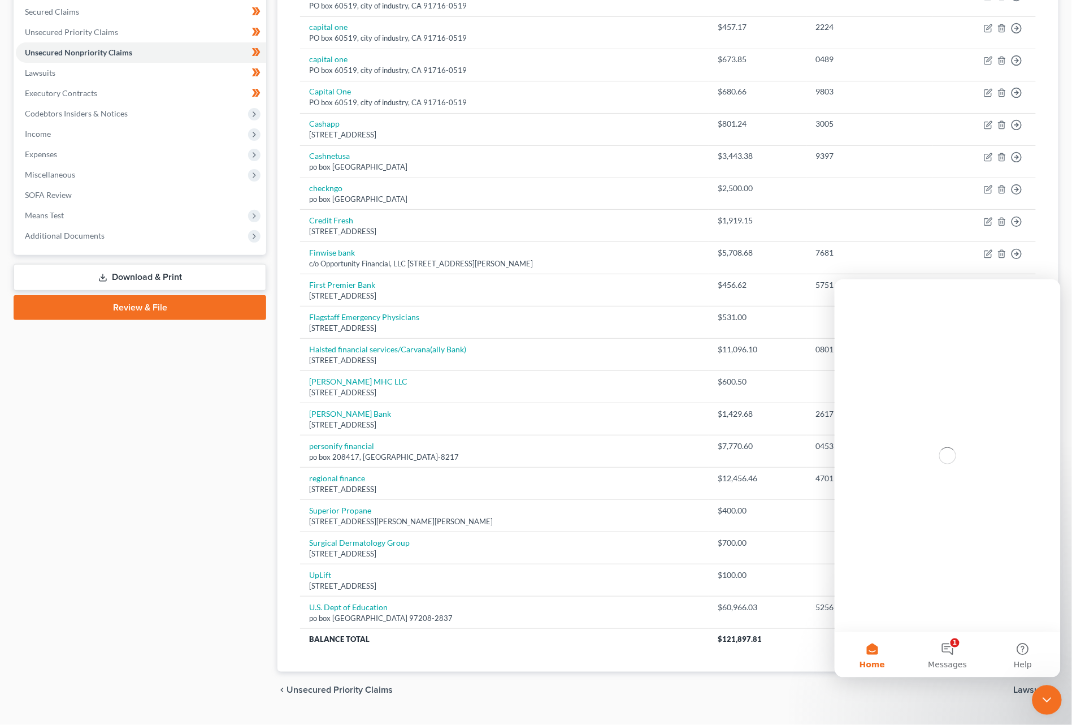
scroll to position [0, 0]
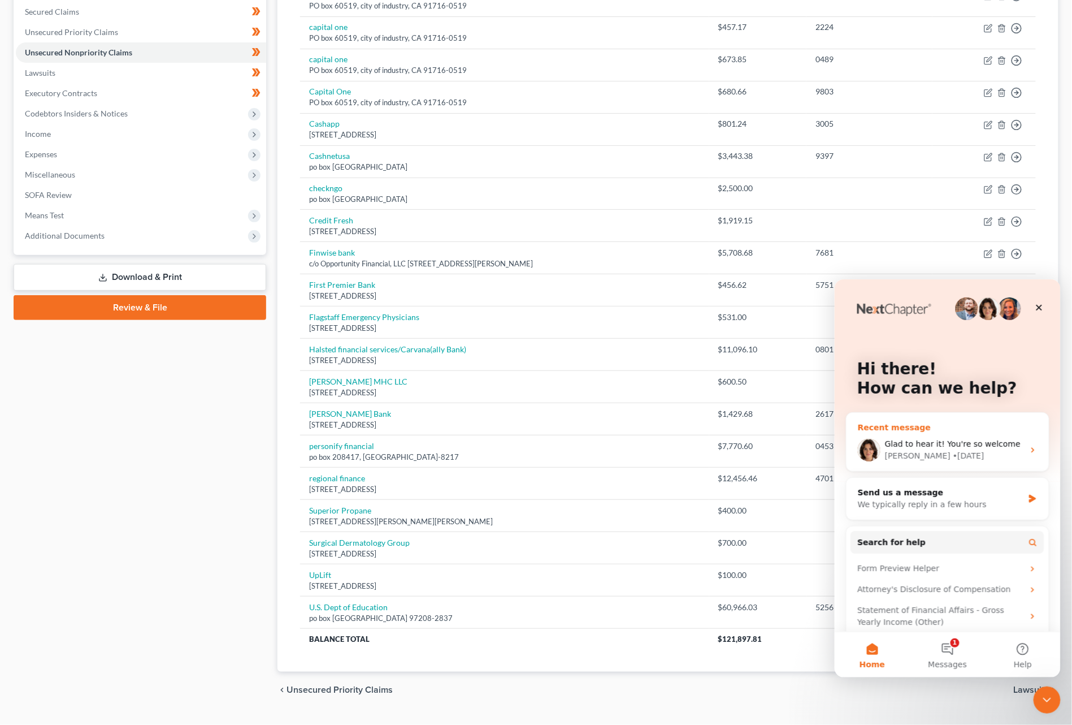
click at [955, 445] on span "Glad to hear it! You're so welcome" at bounding box center [953, 443] width 136 height 9
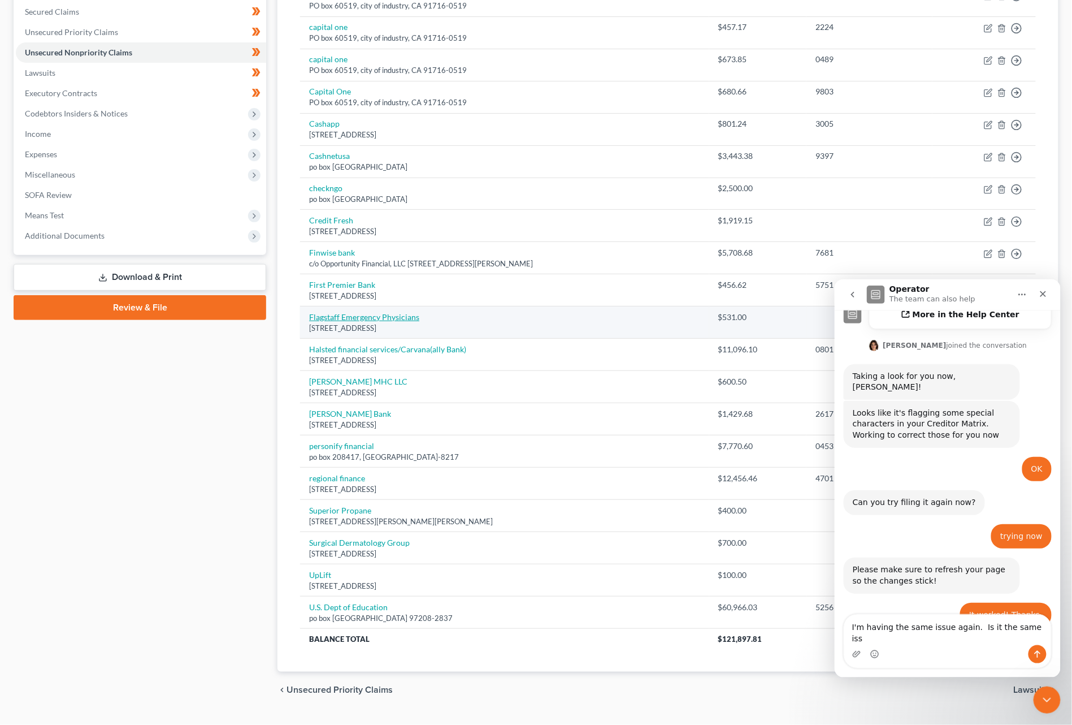
scroll to position [394, 0]
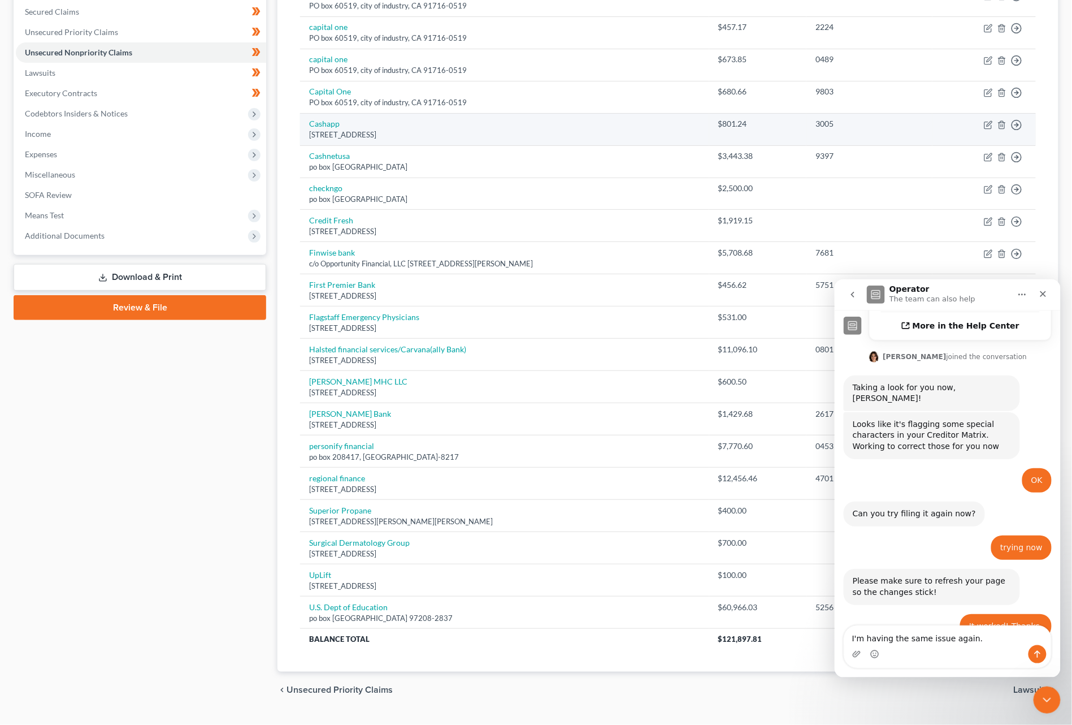
click at [357, 133] on td "Cashapp [STREET_ADDRESS]" at bounding box center [504, 129] width 409 height 32
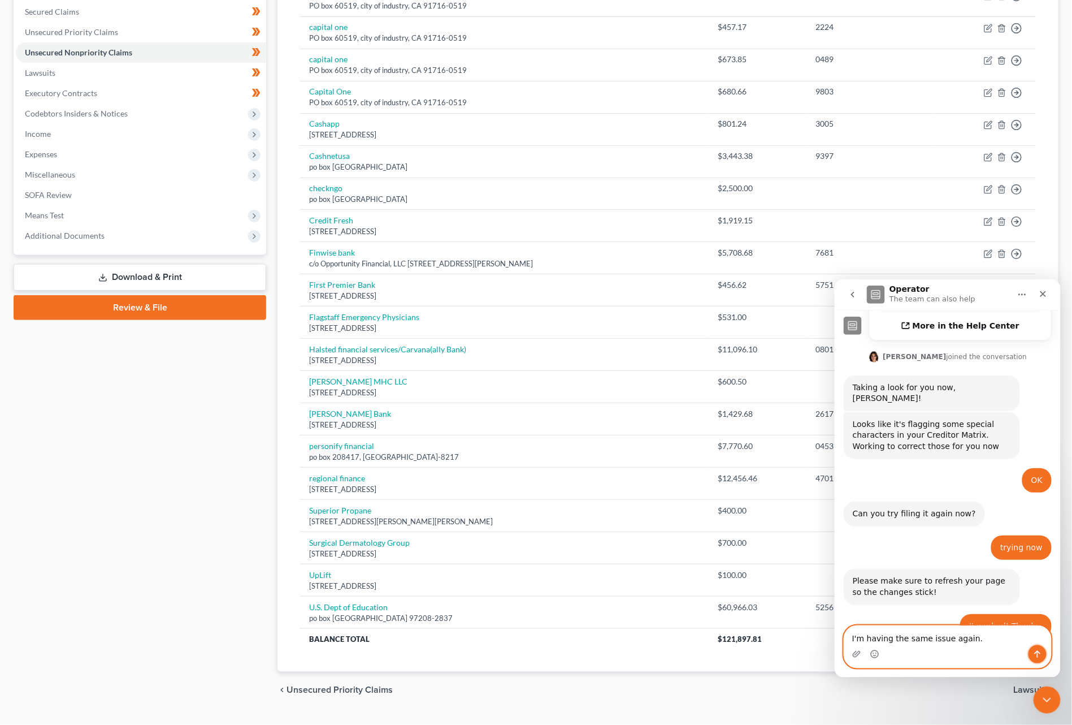
click at [955, 618] on icon "Send a message…" at bounding box center [1037, 653] width 9 height 9
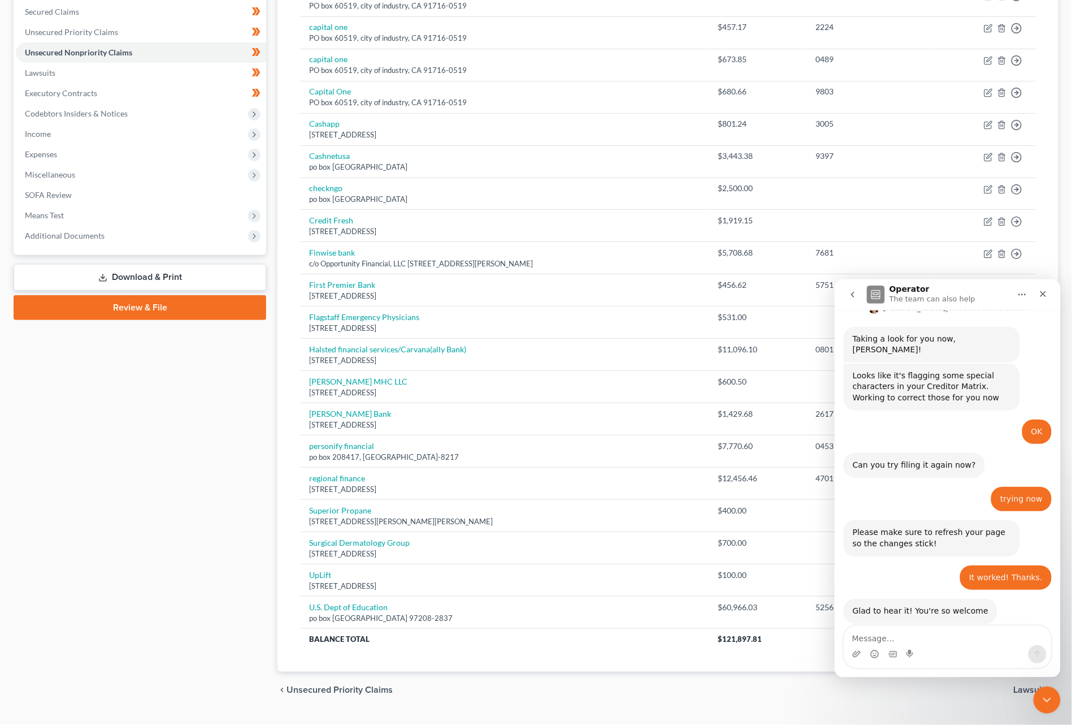
click at [182, 295] on link "Review & File" at bounding box center [140, 307] width 253 height 25
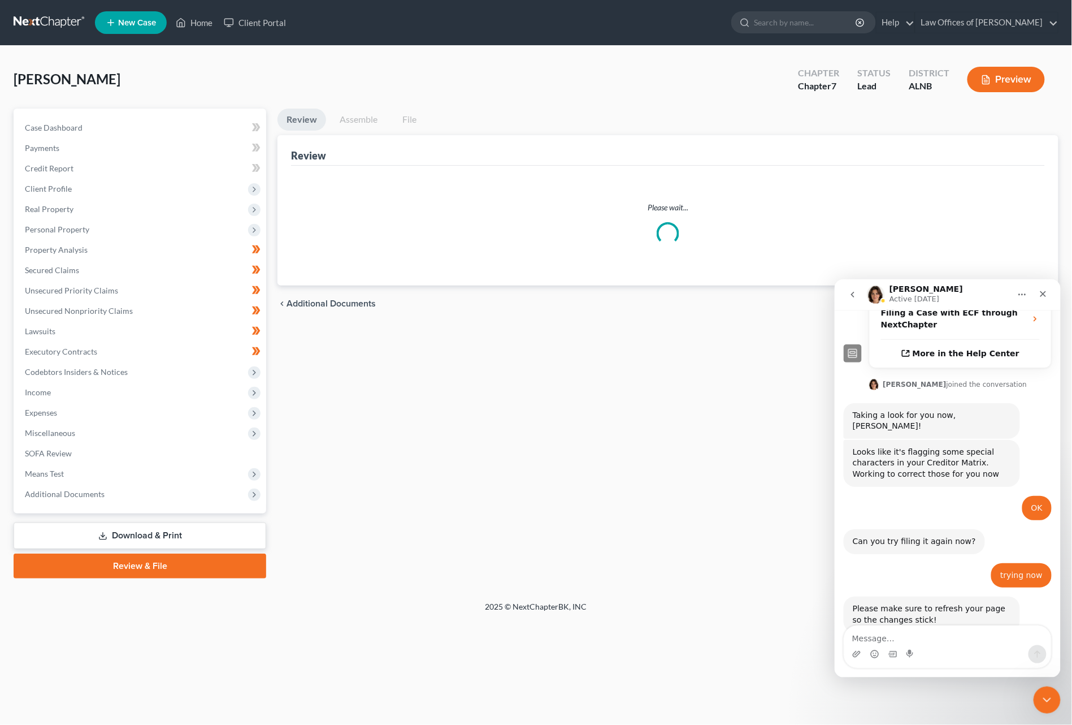
scroll to position [458, 0]
